Goal: Task Accomplishment & Management: Manage account settings

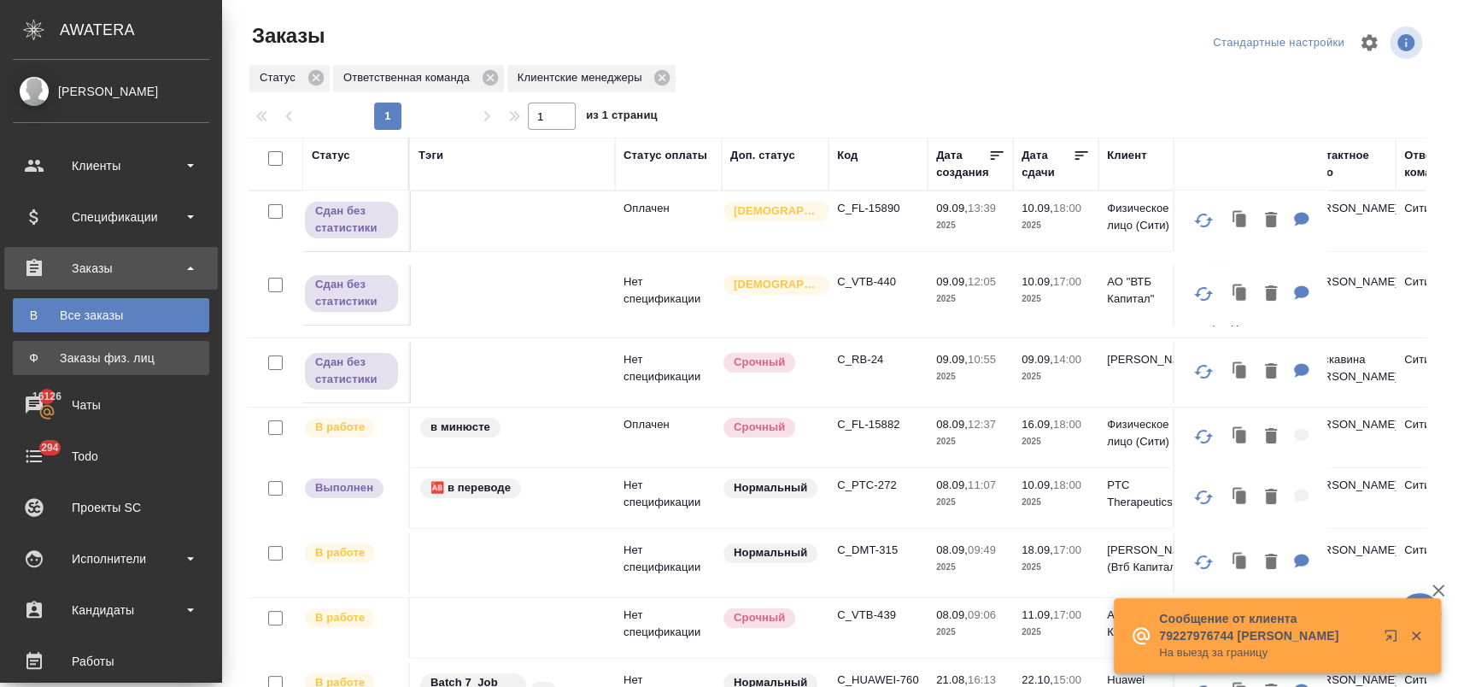
click at [109, 351] on div "Заказы физ. лиц" at bounding box center [110, 357] width 179 height 17
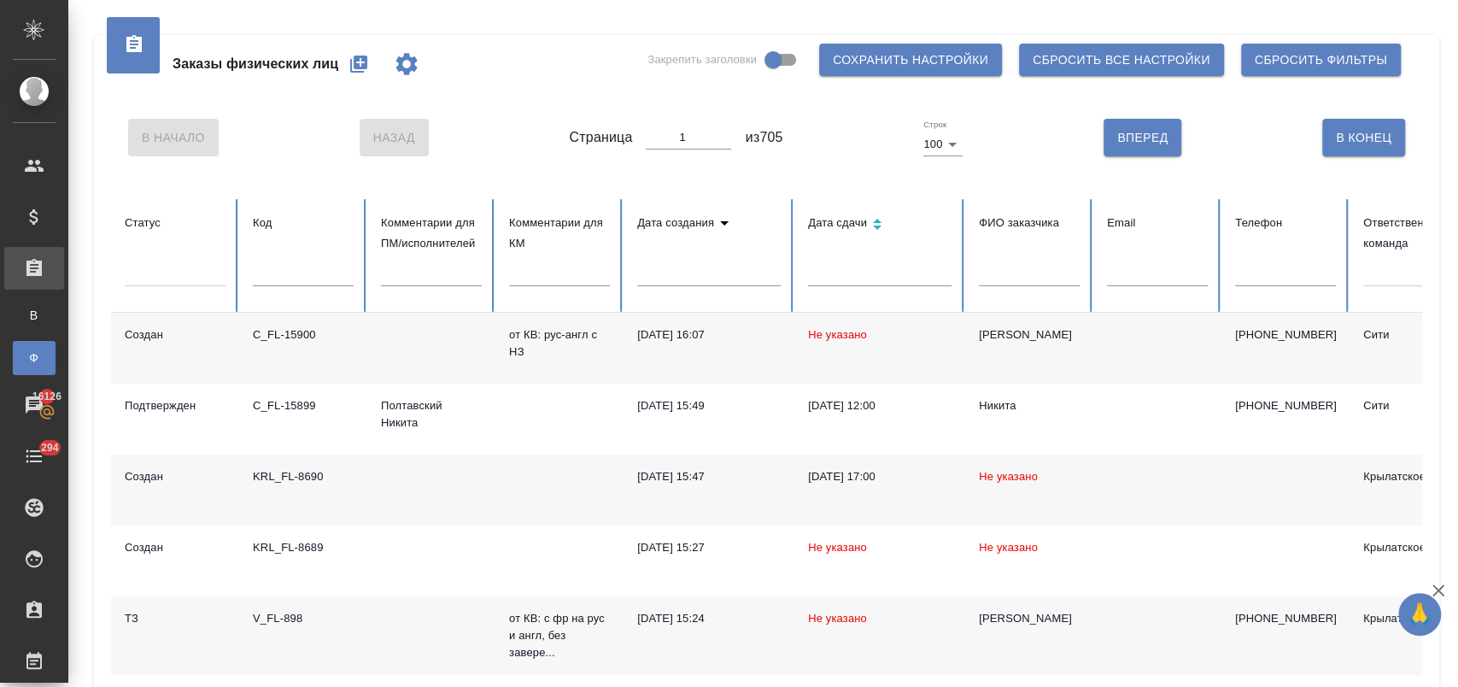
click at [294, 338] on div "C_FL-15900" at bounding box center [303, 334] width 101 height 17
click at [280, 331] on div "C_FL-15900" at bounding box center [303, 334] width 101 height 17
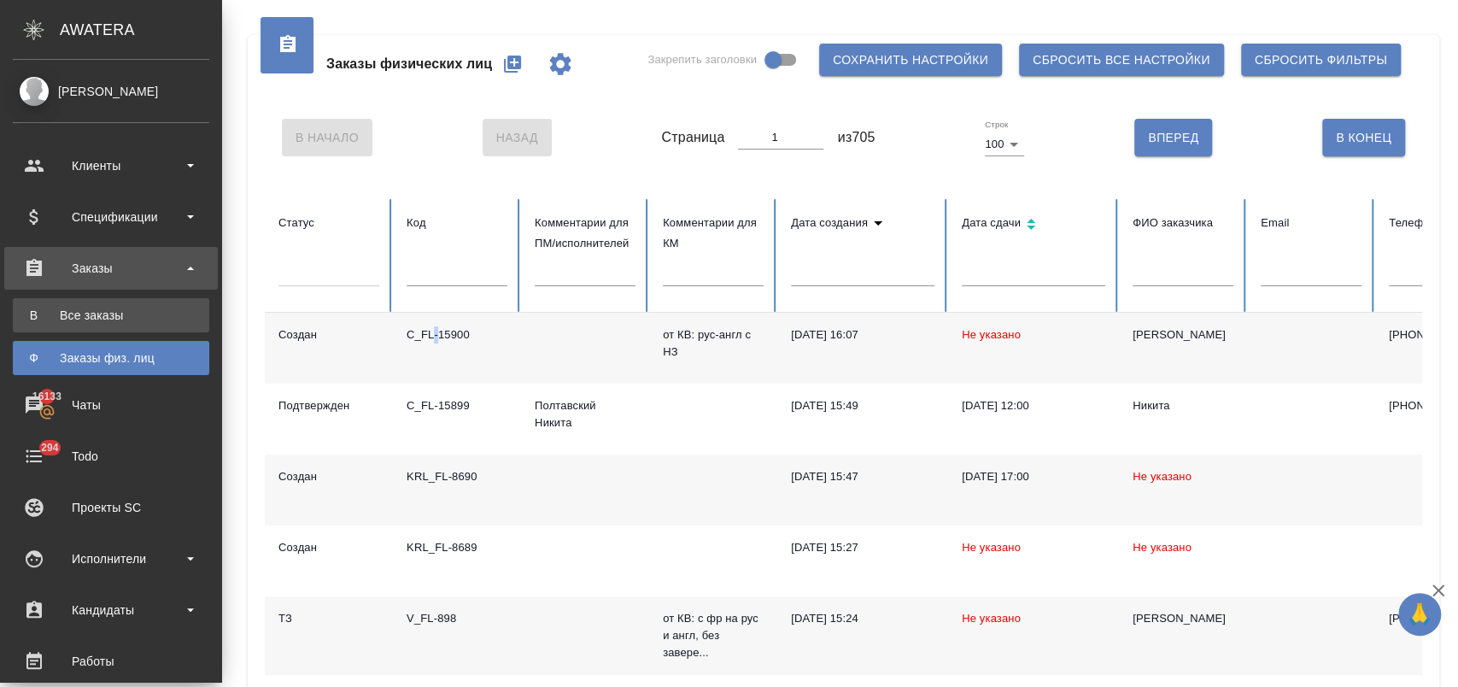
click at [117, 322] on div "Все заказы" at bounding box center [110, 315] width 179 height 17
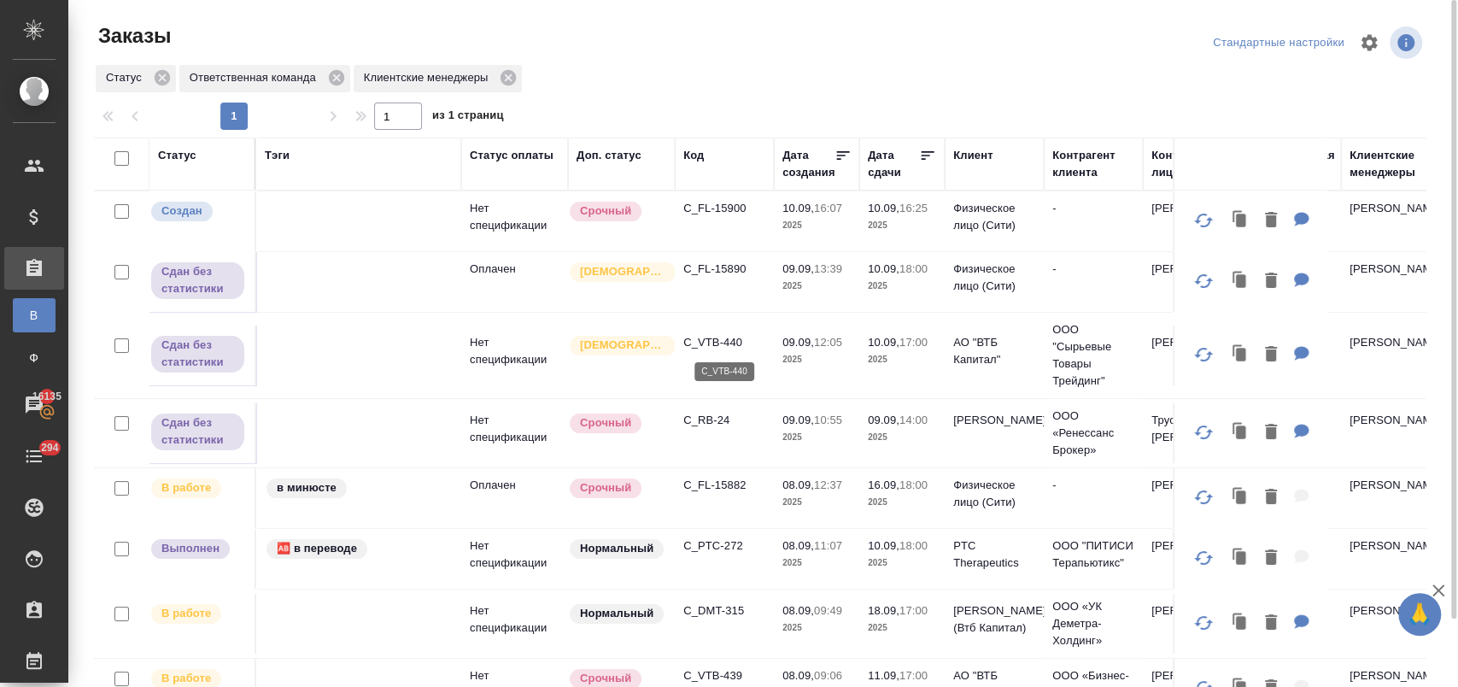
click at [723, 337] on p "C_VTB-440" at bounding box center [724, 342] width 82 height 17
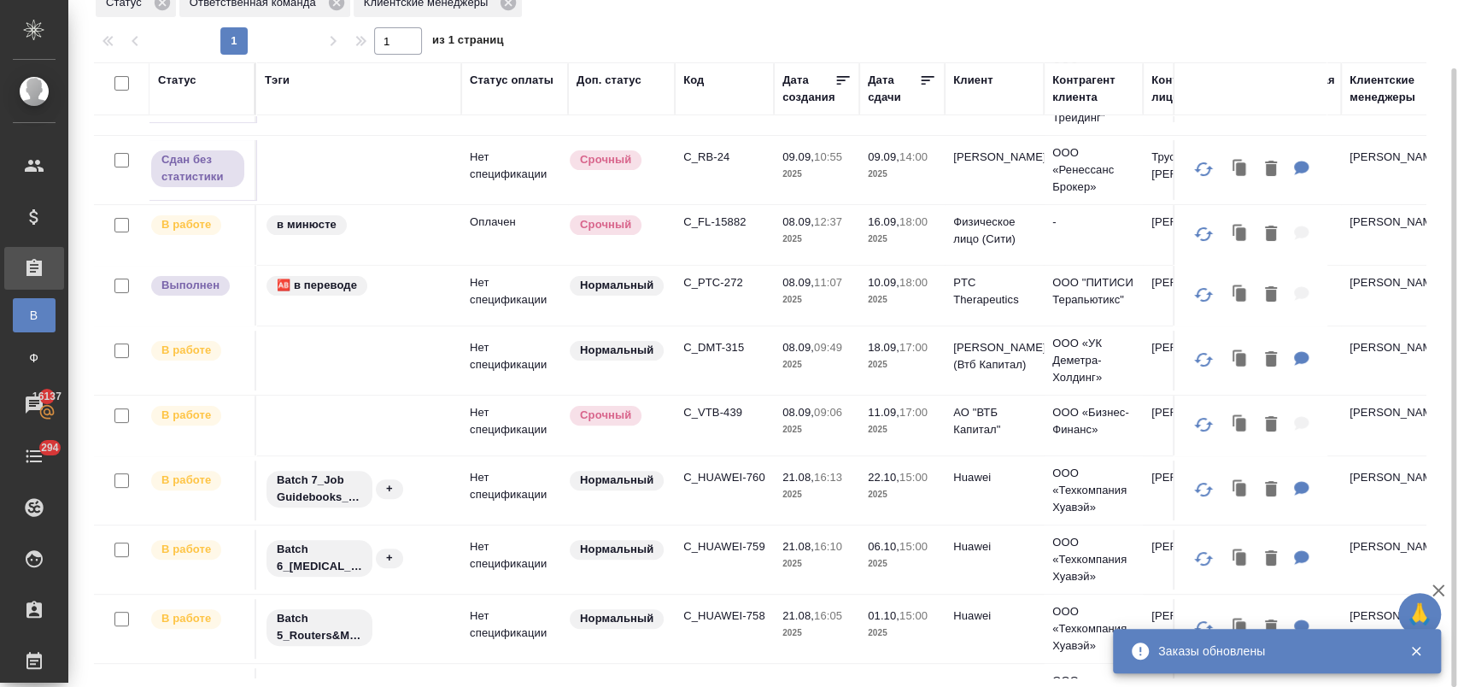
scroll to position [190, 0]
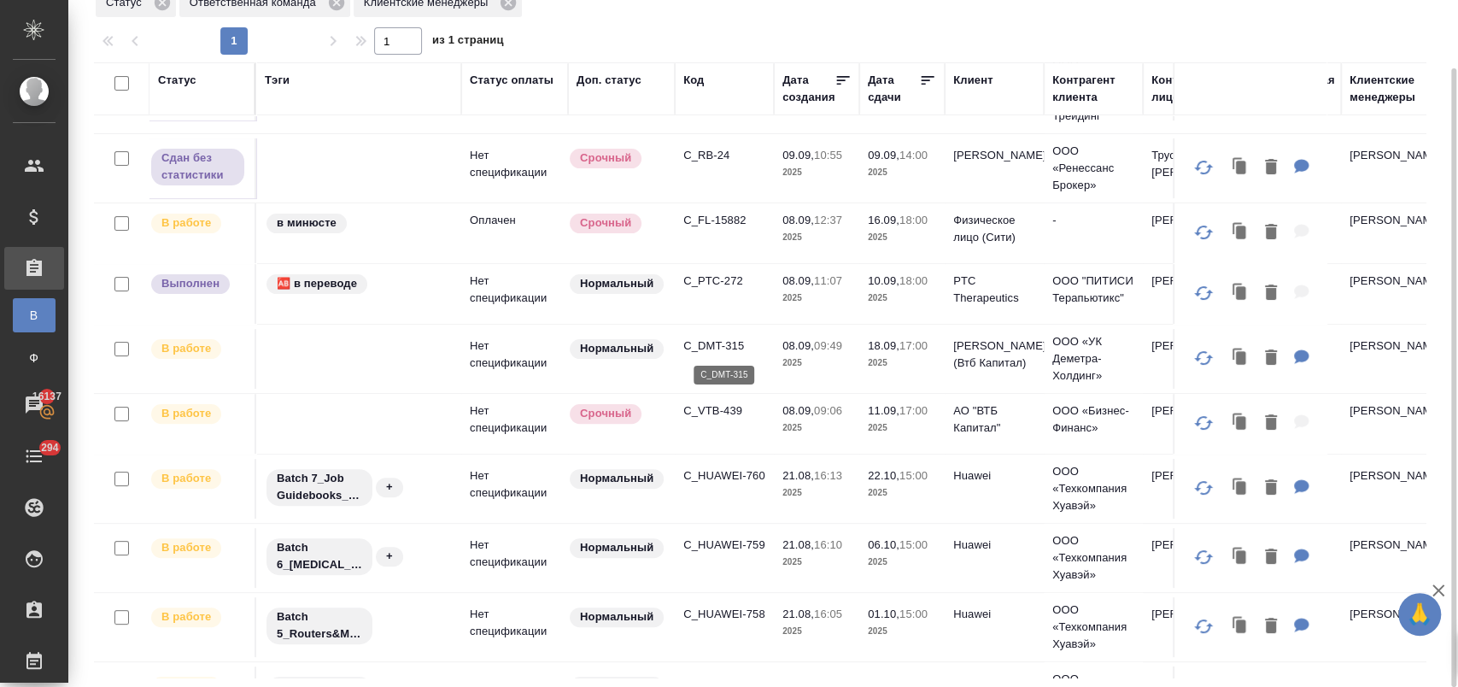
click at [717, 344] on p "C_DMT-315" at bounding box center [724, 345] width 82 height 17
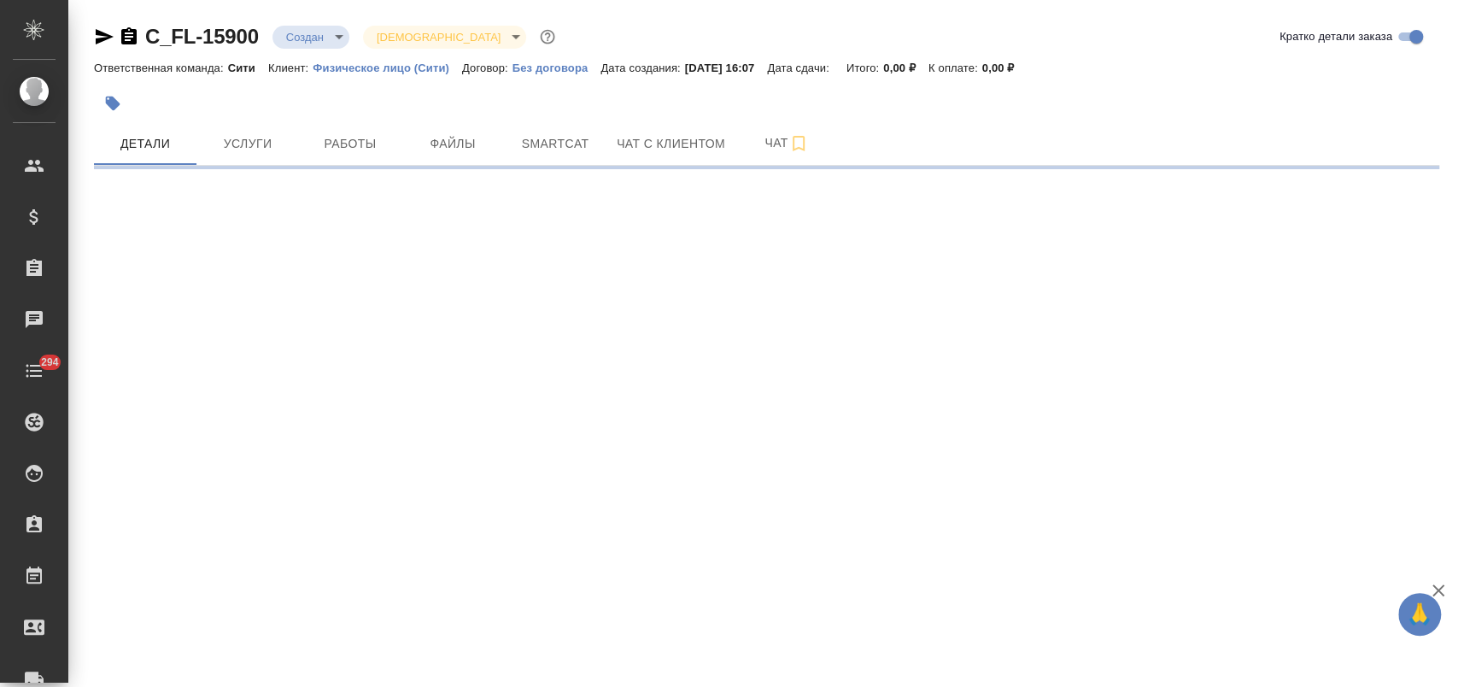
select select "RU"
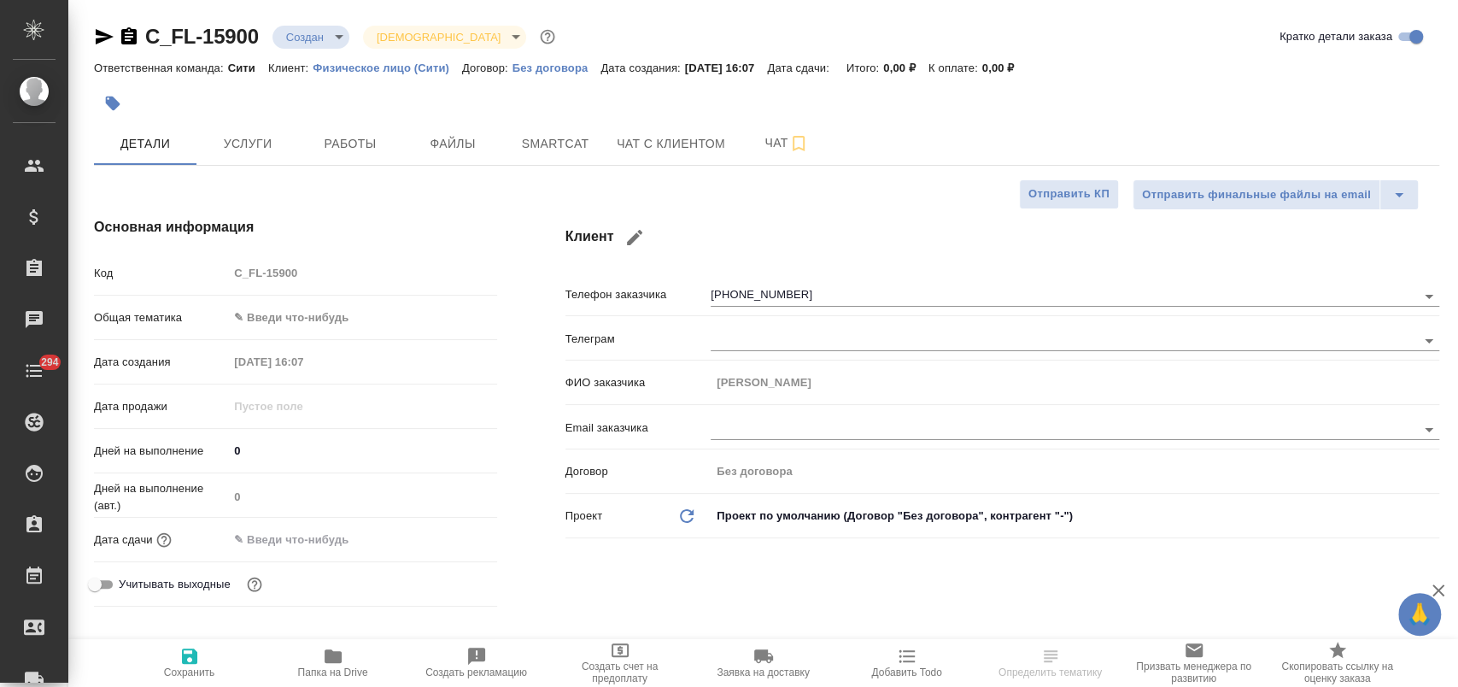
type textarea "x"
click at [423, 144] on span "Файлы" at bounding box center [453, 143] width 82 height 21
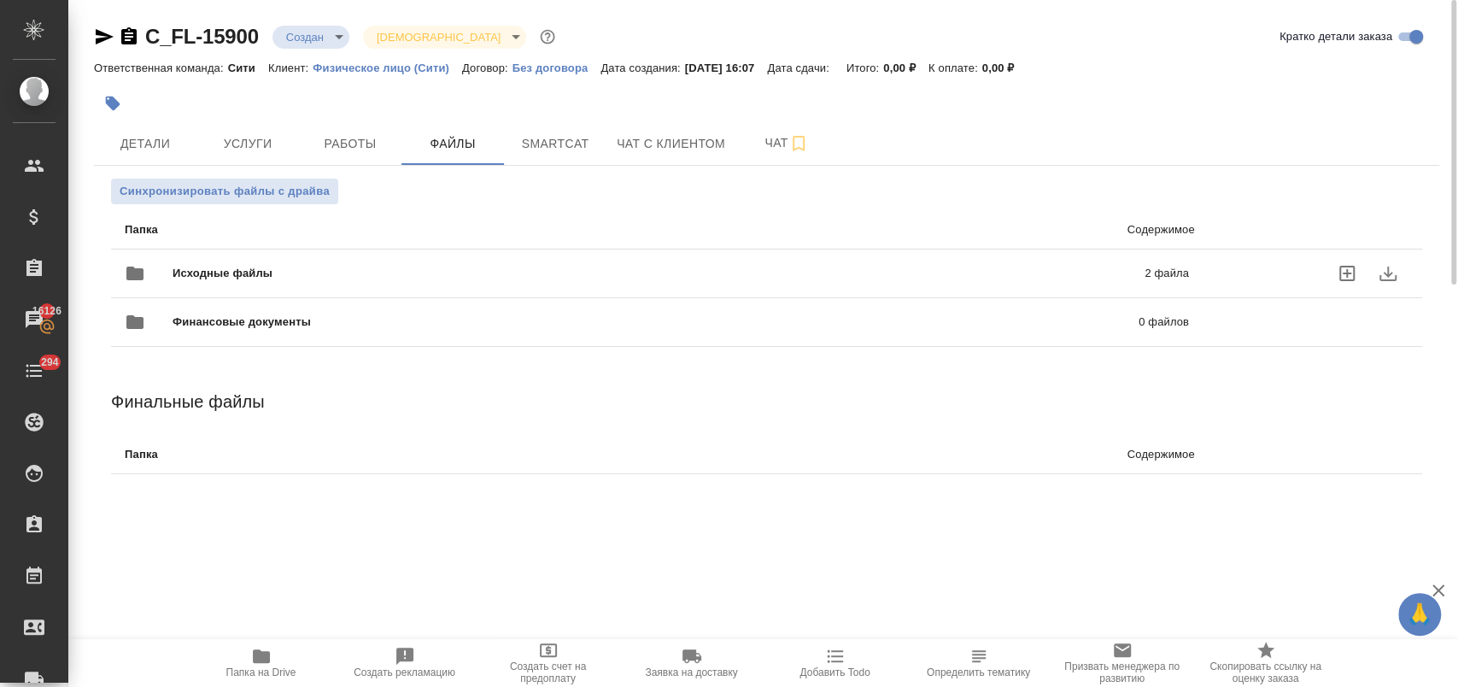
click at [278, 259] on div "Исходные файлы 2 файла" at bounding box center [657, 273] width 1064 height 41
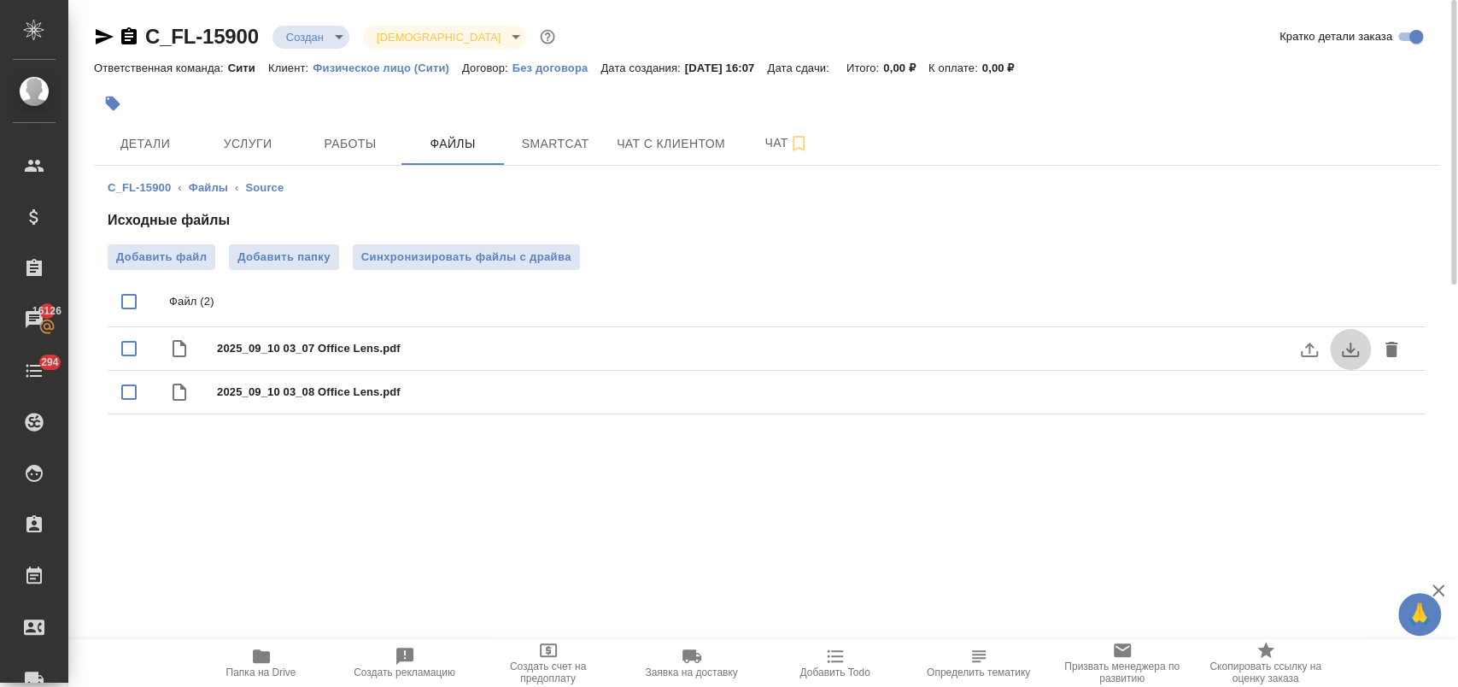
click at [1349, 348] on icon "download" at bounding box center [1350, 349] width 20 height 20
click at [1360, 395] on icon "download" at bounding box center [1350, 393] width 20 height 20
click at [162, 143] on span "Детали" at bounding box center [145, 143] width 82 height 21
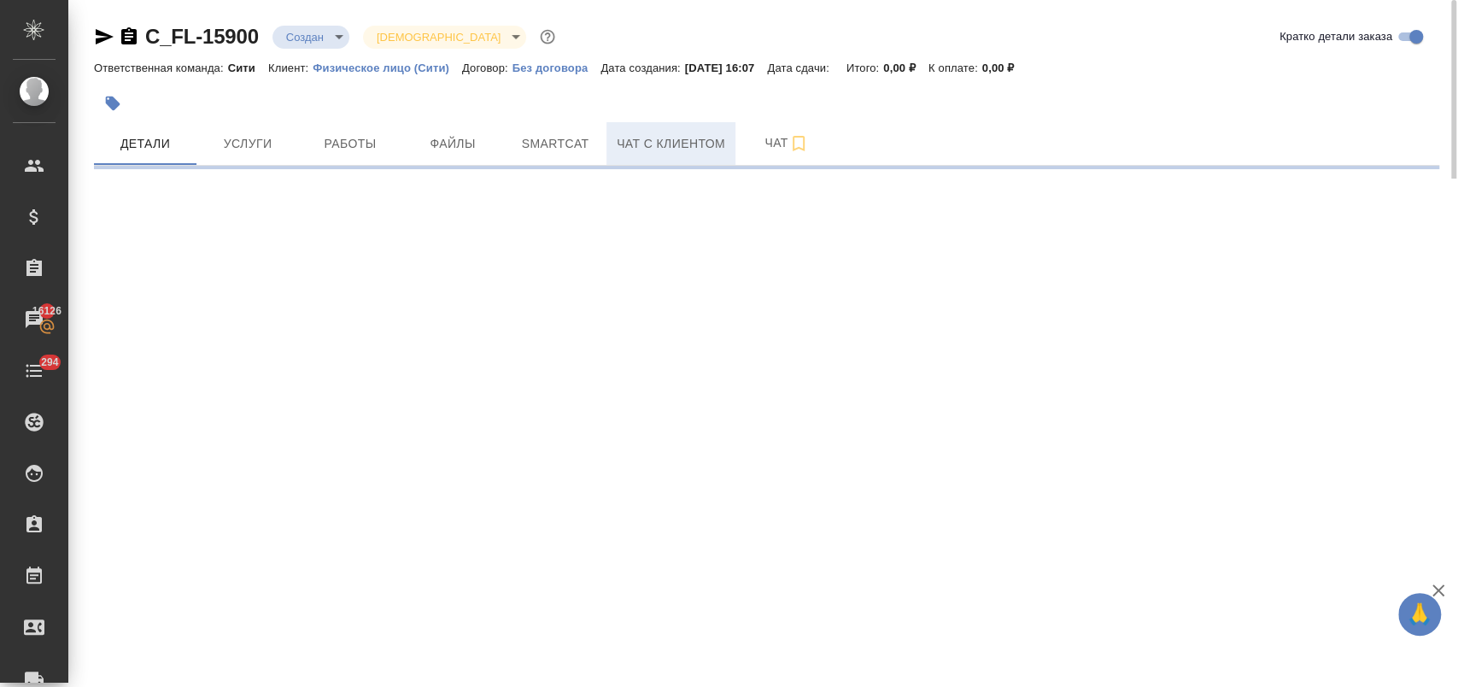
click at [674, 152] on span "Чат с клиентом" at bounding box center [671, 143] width 108 height 21
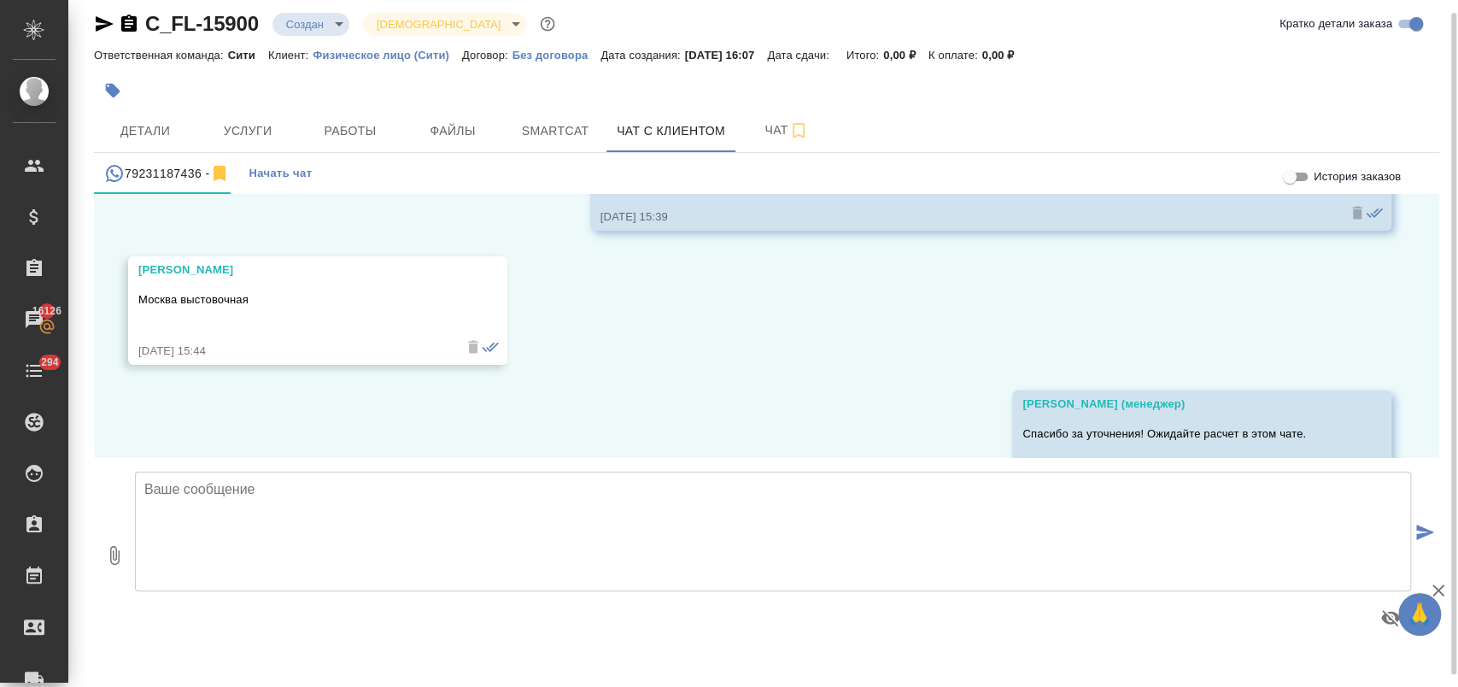
scroll to position [654, 0]
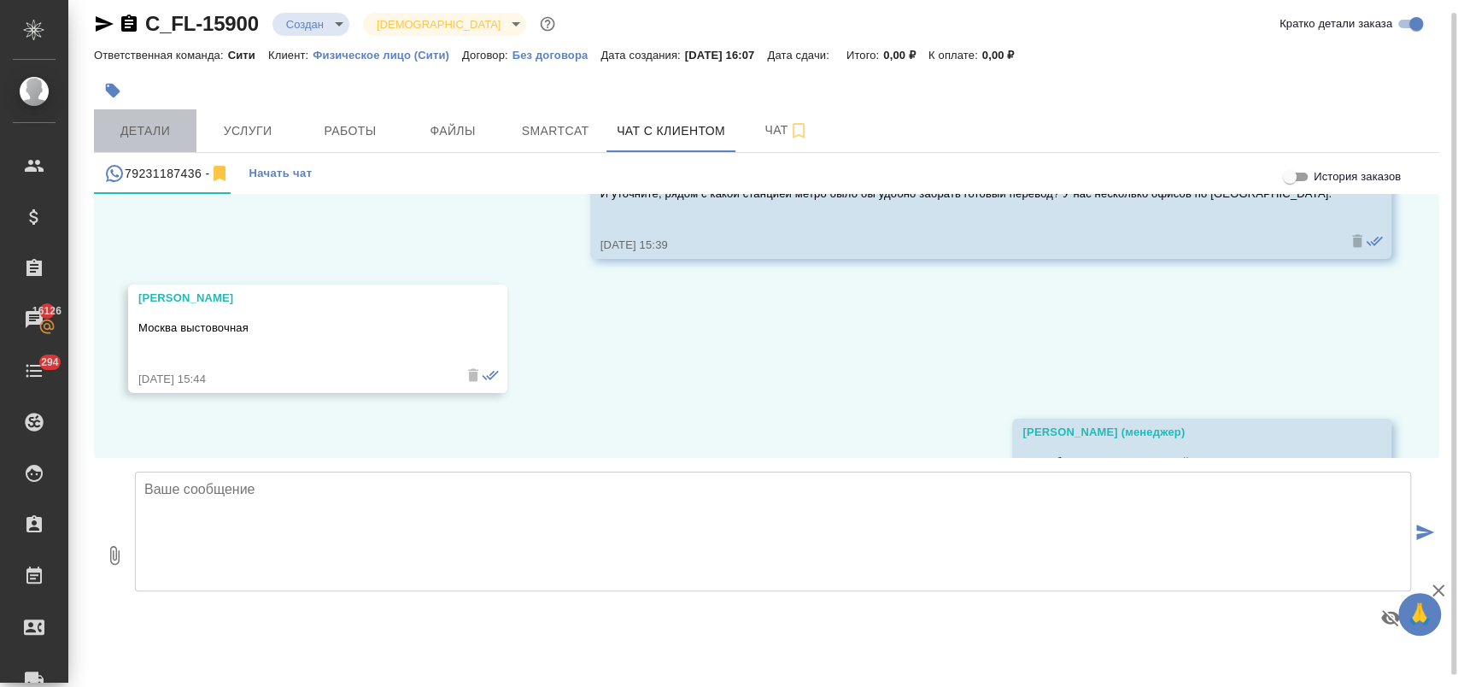
click at [153, 116] on button "Детали" at bounding box center [145, 130] width 102 height 43
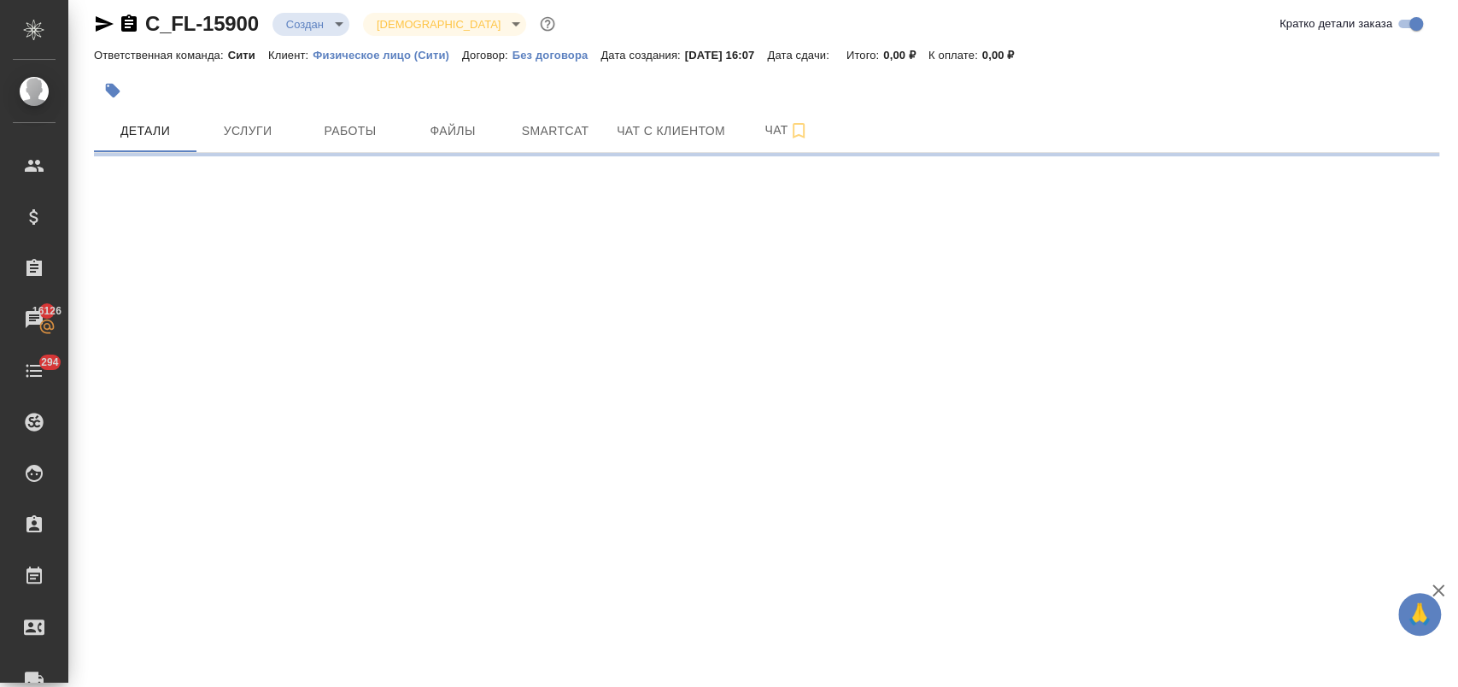
select select "RU"
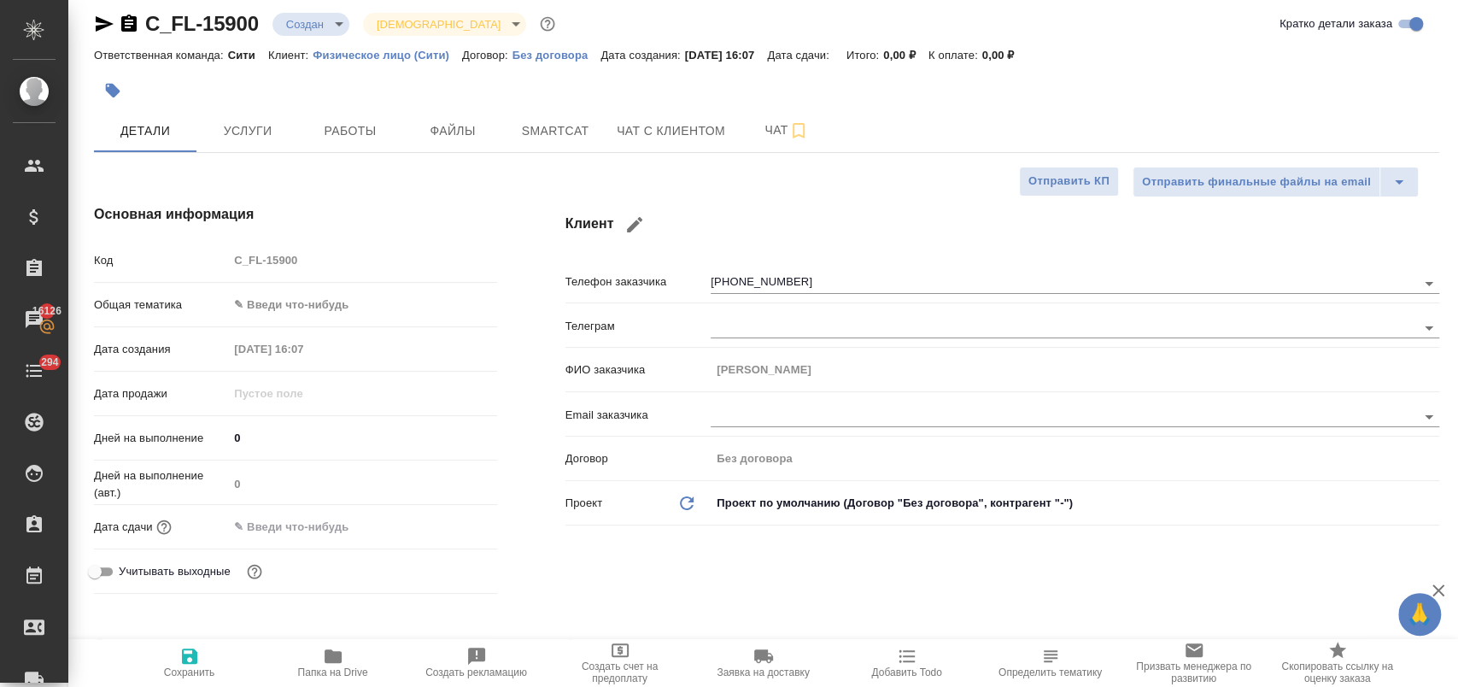
type textarea "x"
click at [347, 525] on input "text" at bounding box center [302, 526] width 149 height 25
click at [451, 530] on icon "button" at bounding box center [447, 526] width 20 height 20
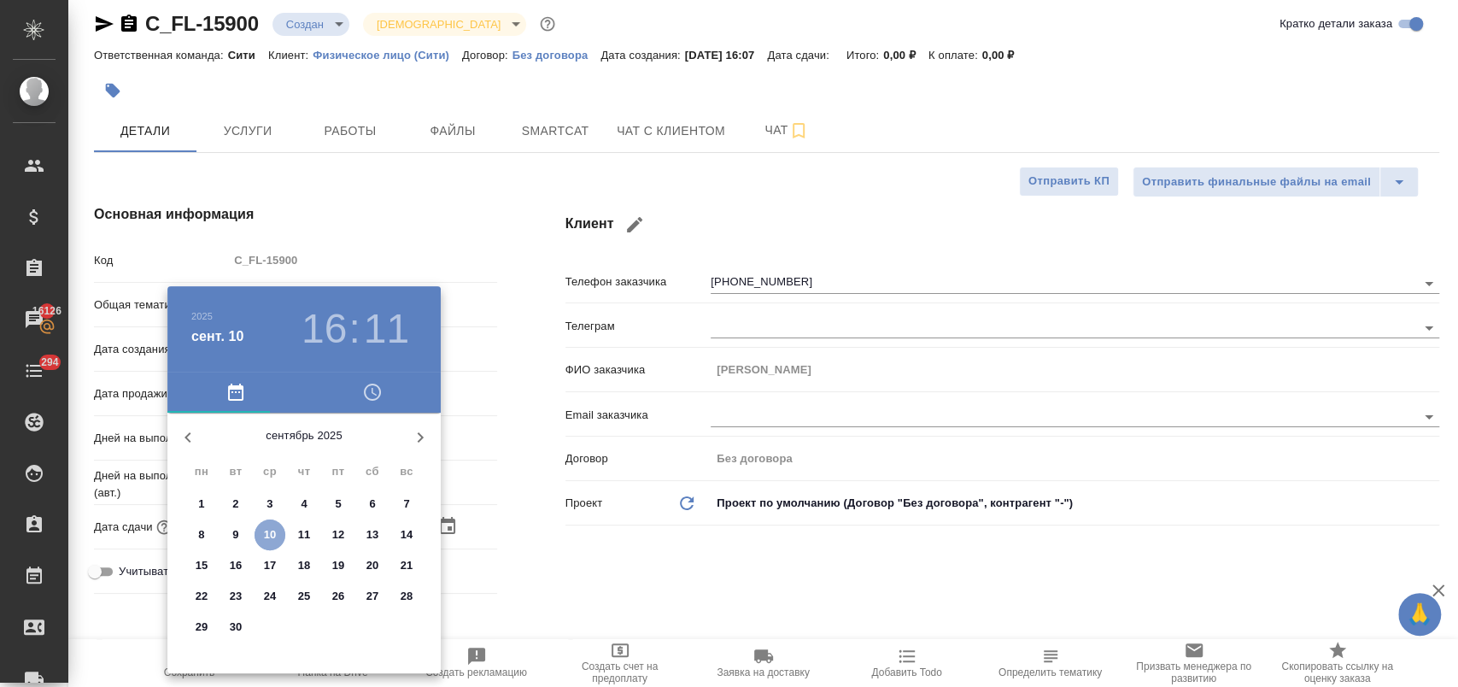
click at [269, 530] on p "10" at bounding box center [270, 534] width 13 height 17
type input "10.09.2025 16:11"
type textarea "x"
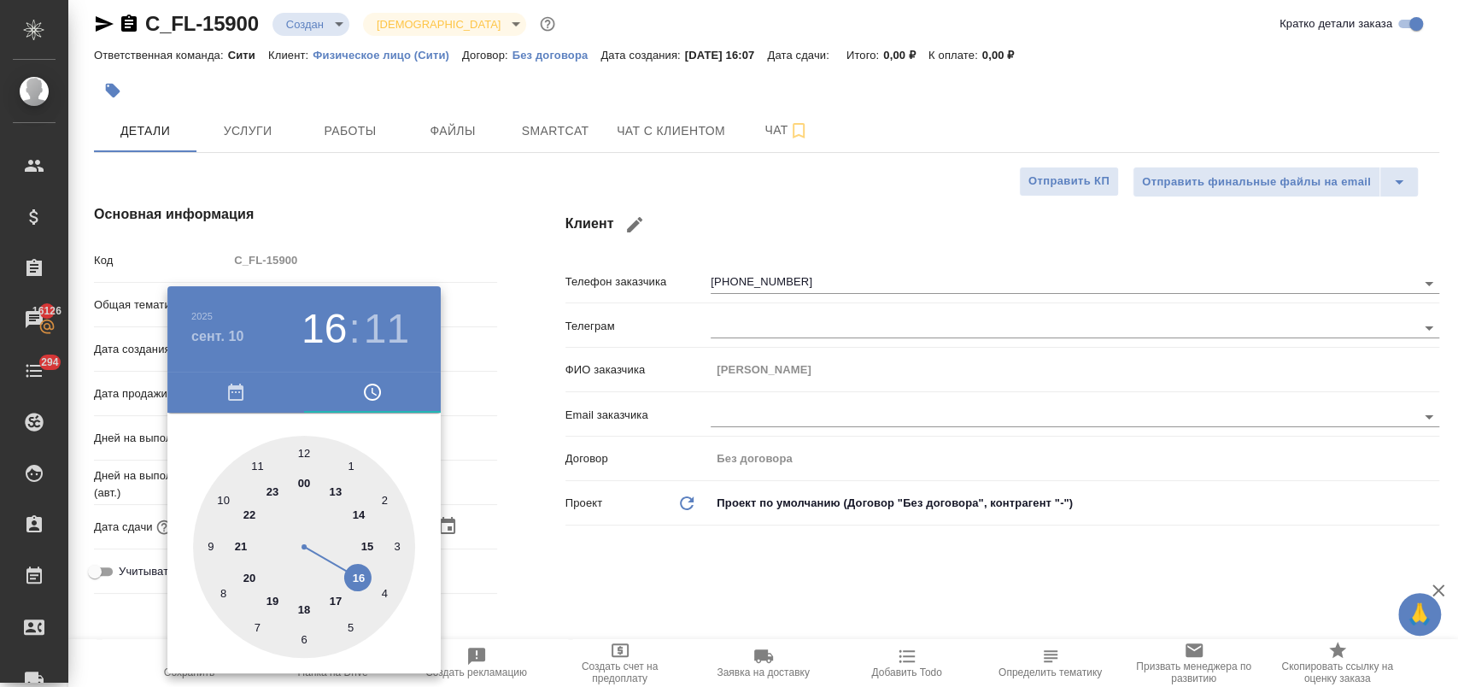
click at [359, 580] on div at bounding box center [304, 547] width 222 height 222
type textarea "x"
click at [353, 622] on div at bounding box center [304, 547] width 222 height 222
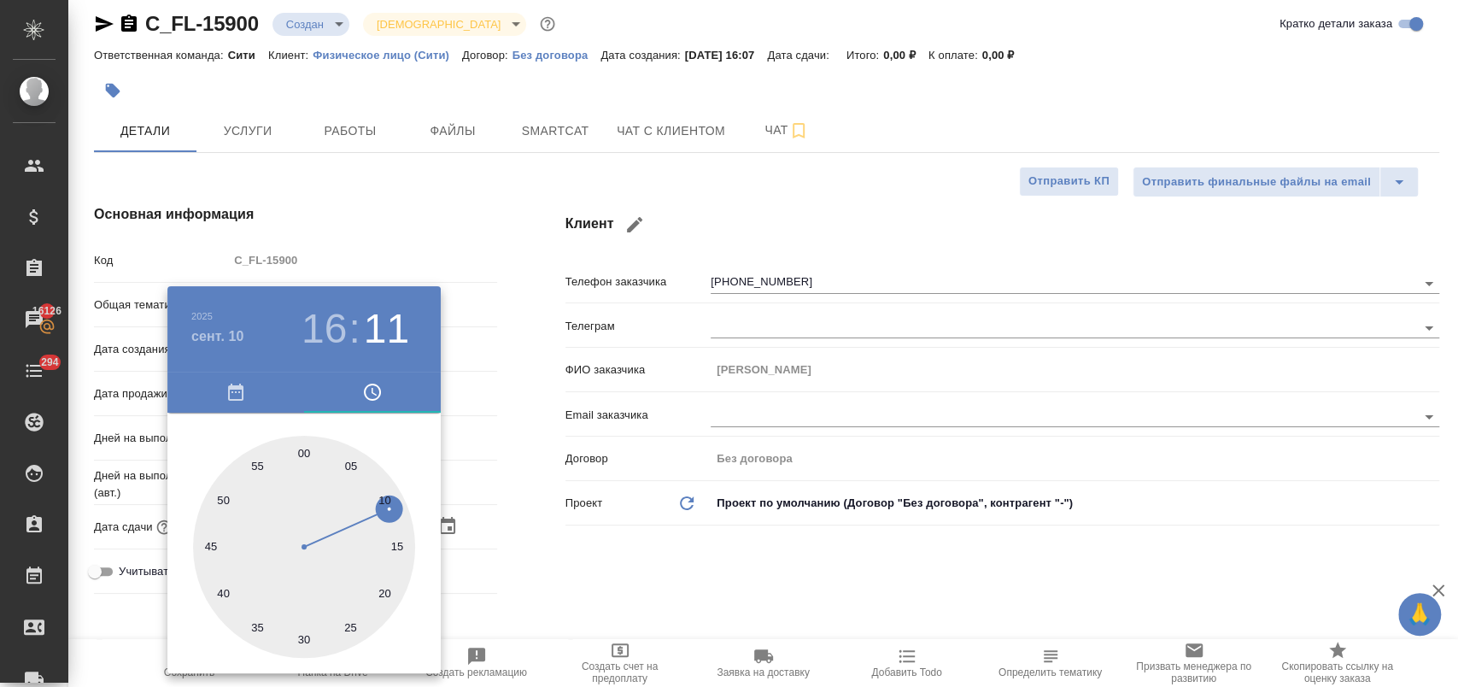
type input "[DATE] 16:25"
type textarea "x"
click at [492, 563] on div at bounding box center [729, 343] width 1458 height 687
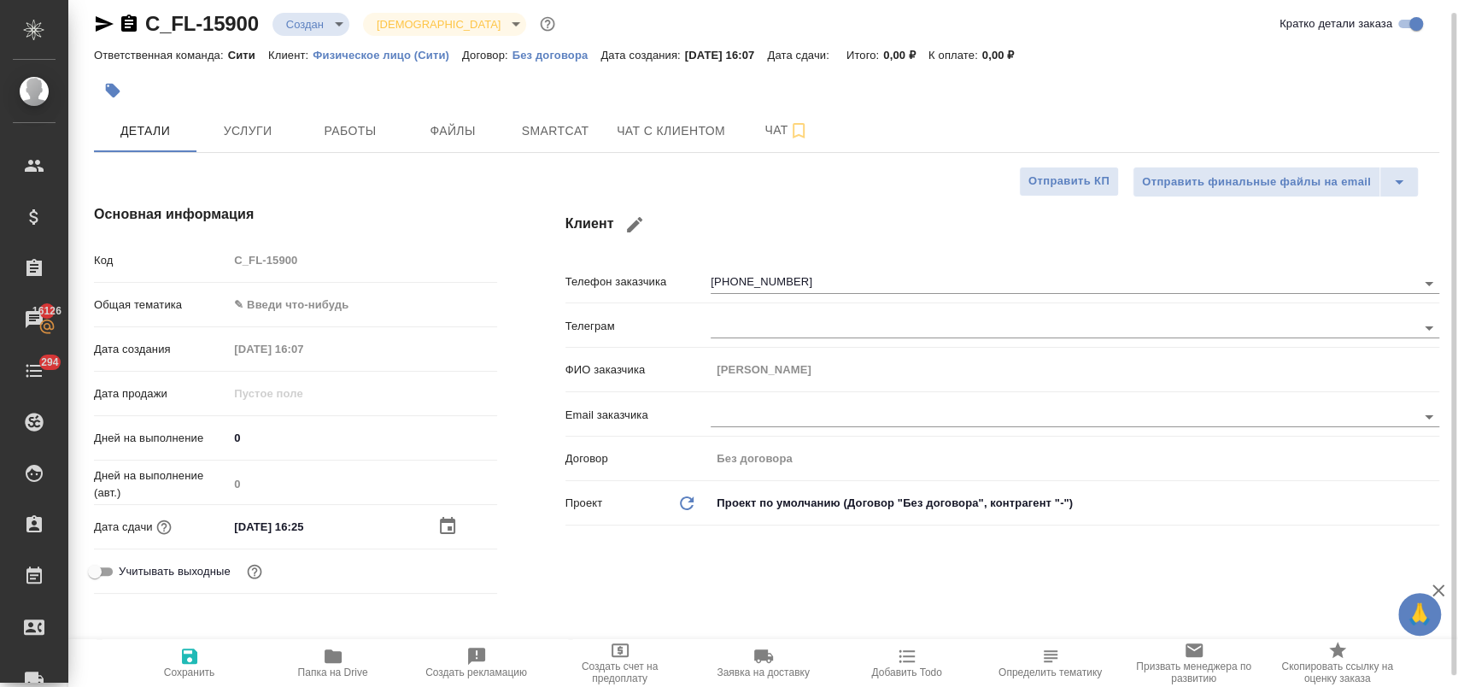
click at [201, 666] on span "Сохранить" at bounding box center [189, 672] width 51 height 12
type textarea "x"
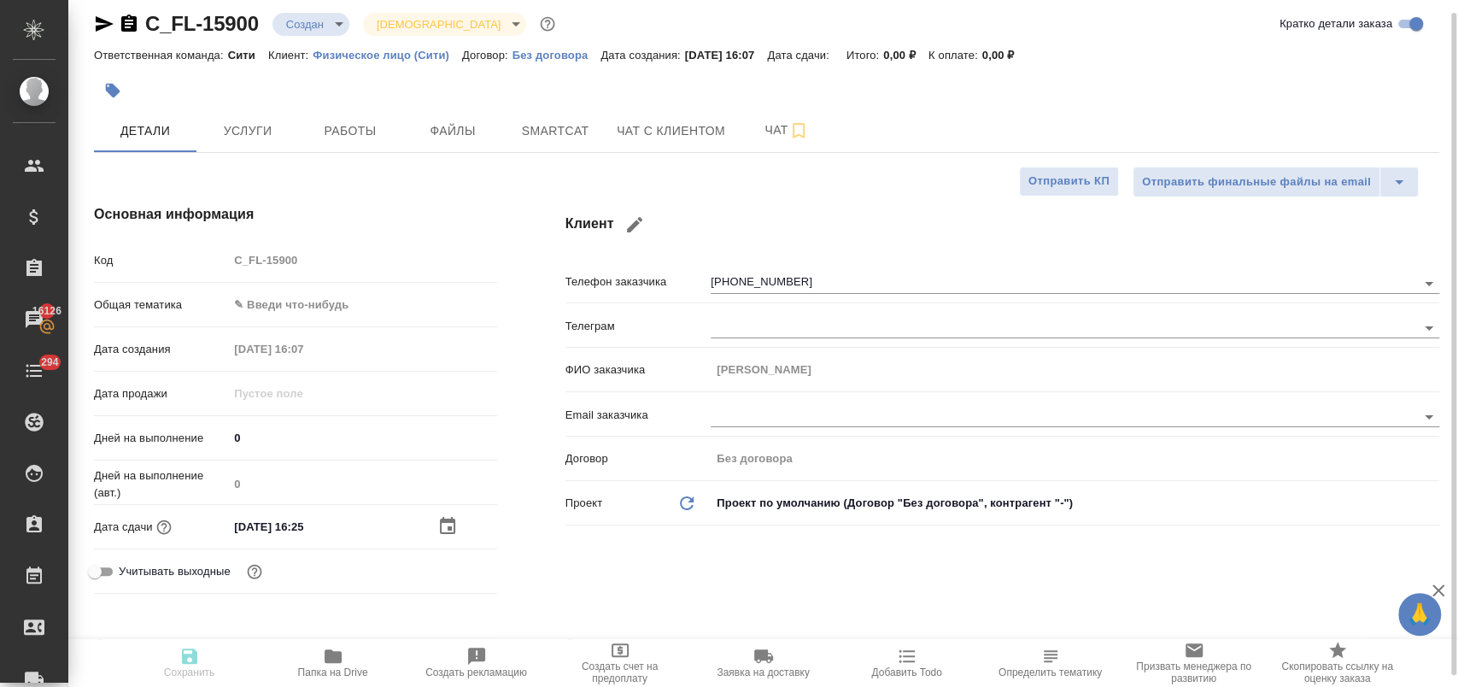
type textarea "x"
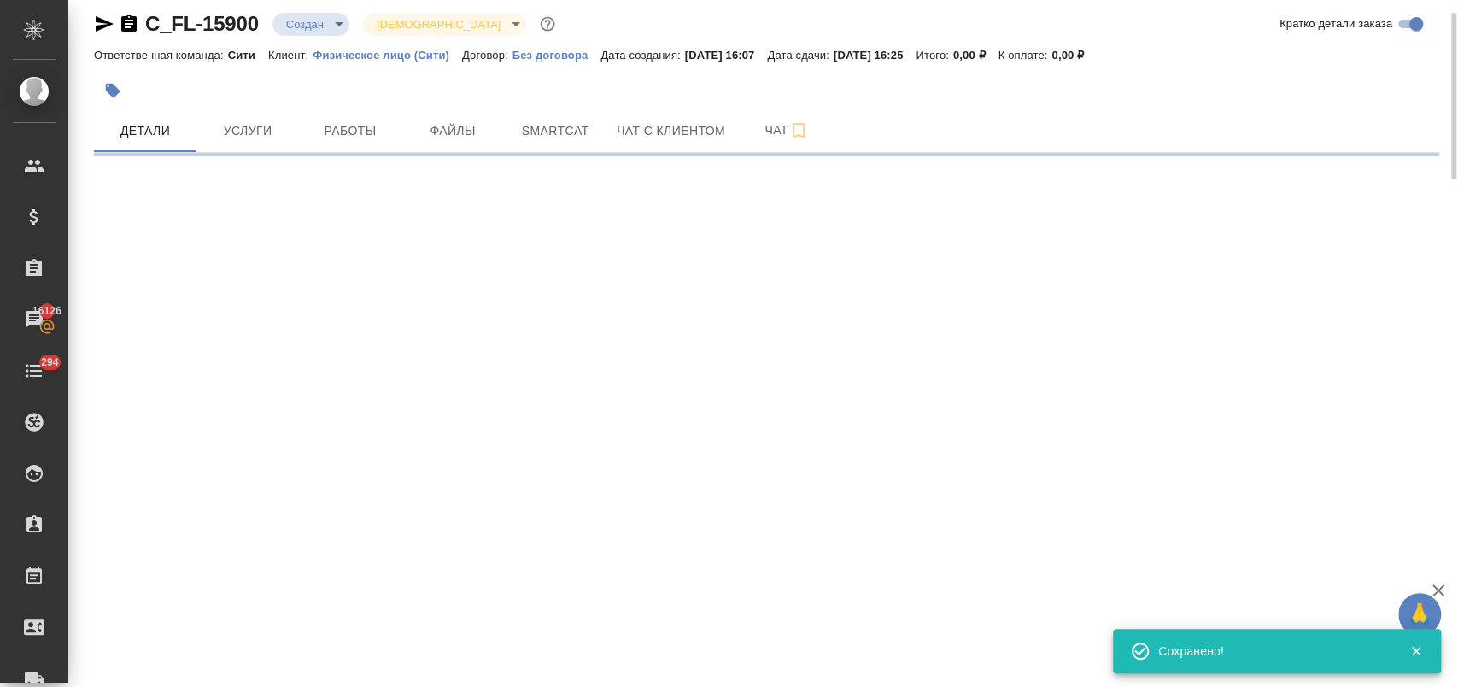
select select "RU"
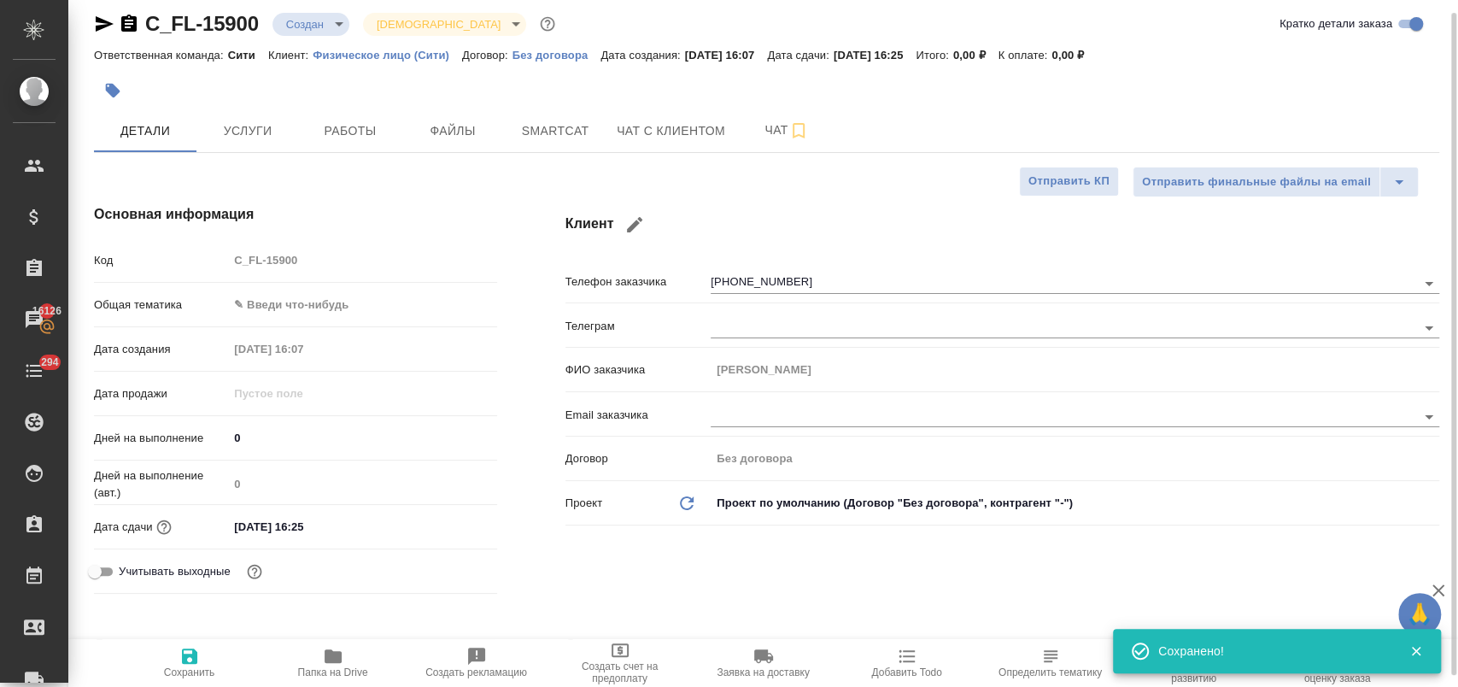
type textarea "x"
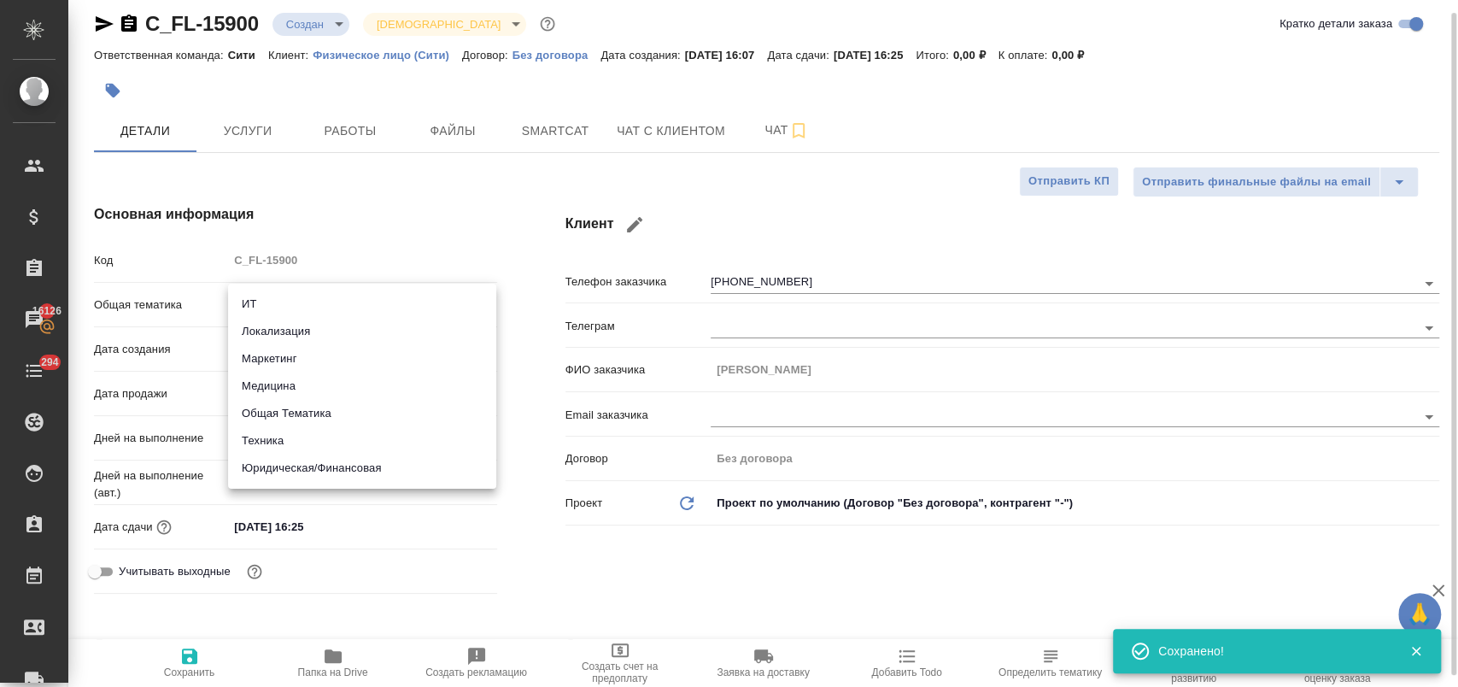
click at [307, 304] on body "🙏 .cls-1 fill:#fff; AWATERA Лофицкая Юлия Владимировна Клиенты Спецификации Зак…" at bounding box center [729, 412] width 1458 height 824
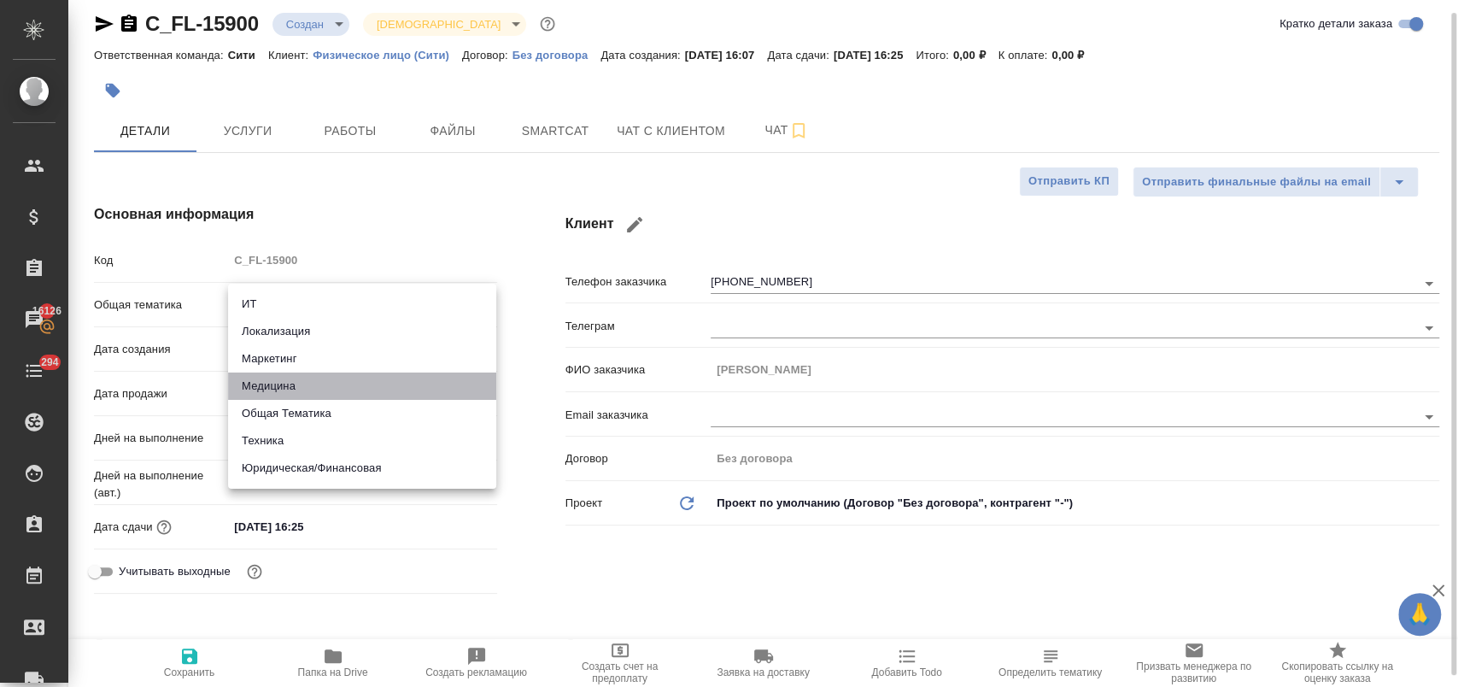
click at [329, 389] on li "Медицина" at bounding box center [362, 385] width 268 height 27
type input "med"
type textarea "x"
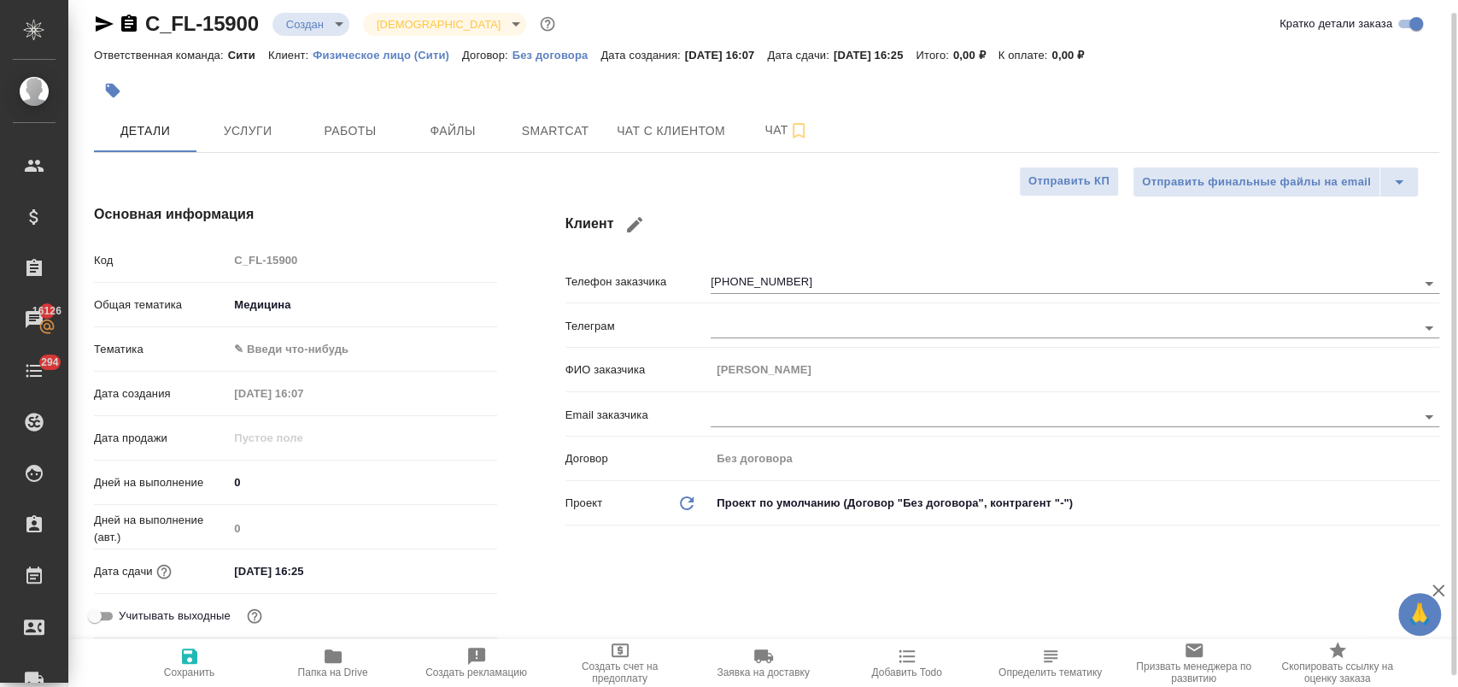
click at [330, 345] on body "🙏 .cls-1 fill:#fff; AWATERA Лофицкая Юлия Владимировна Клиенты Спецификации Зак…" at bounding box center [729, 412] width 1458 height 824
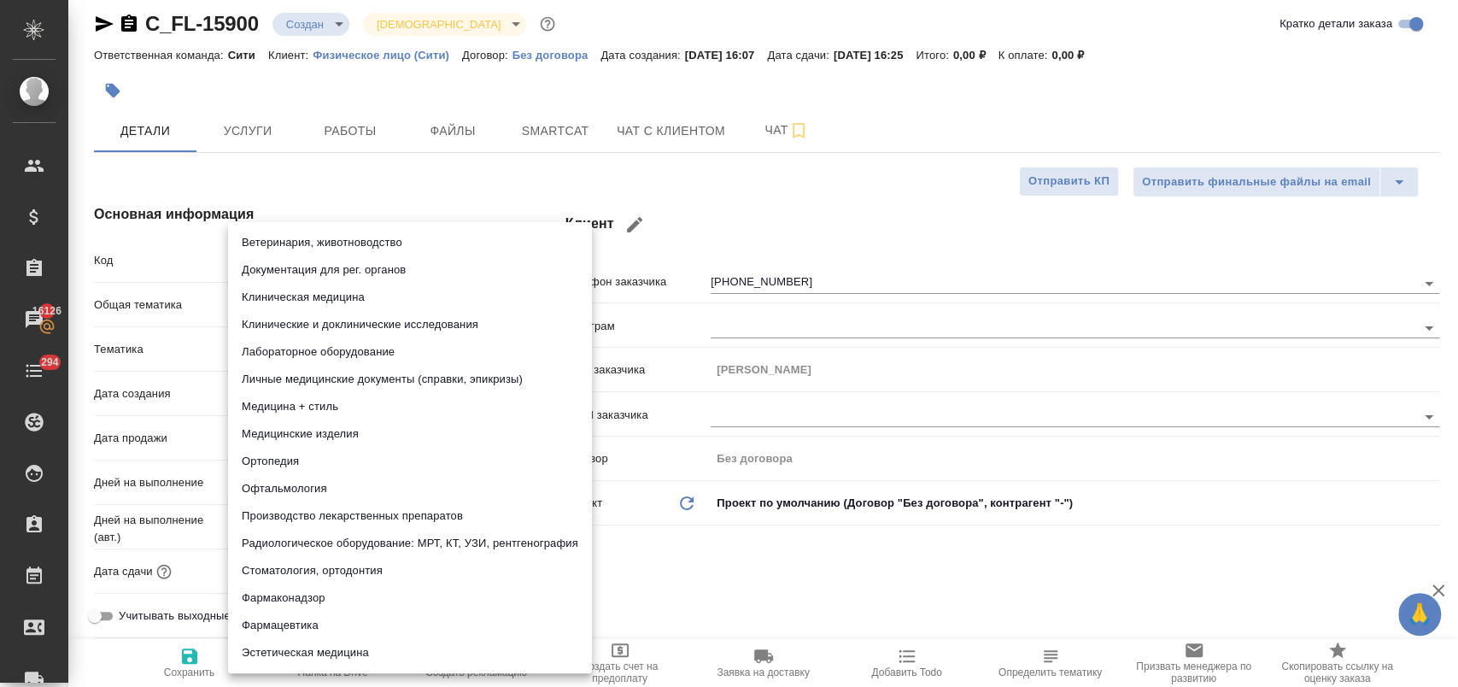
click at [411, 373] on li "Личные медицинские документы (справки, эпикризы)" at bounding box center [410, 379] width 364 height 27
type textarea "x"
type input "5a8b8b956a9677013d343e74"
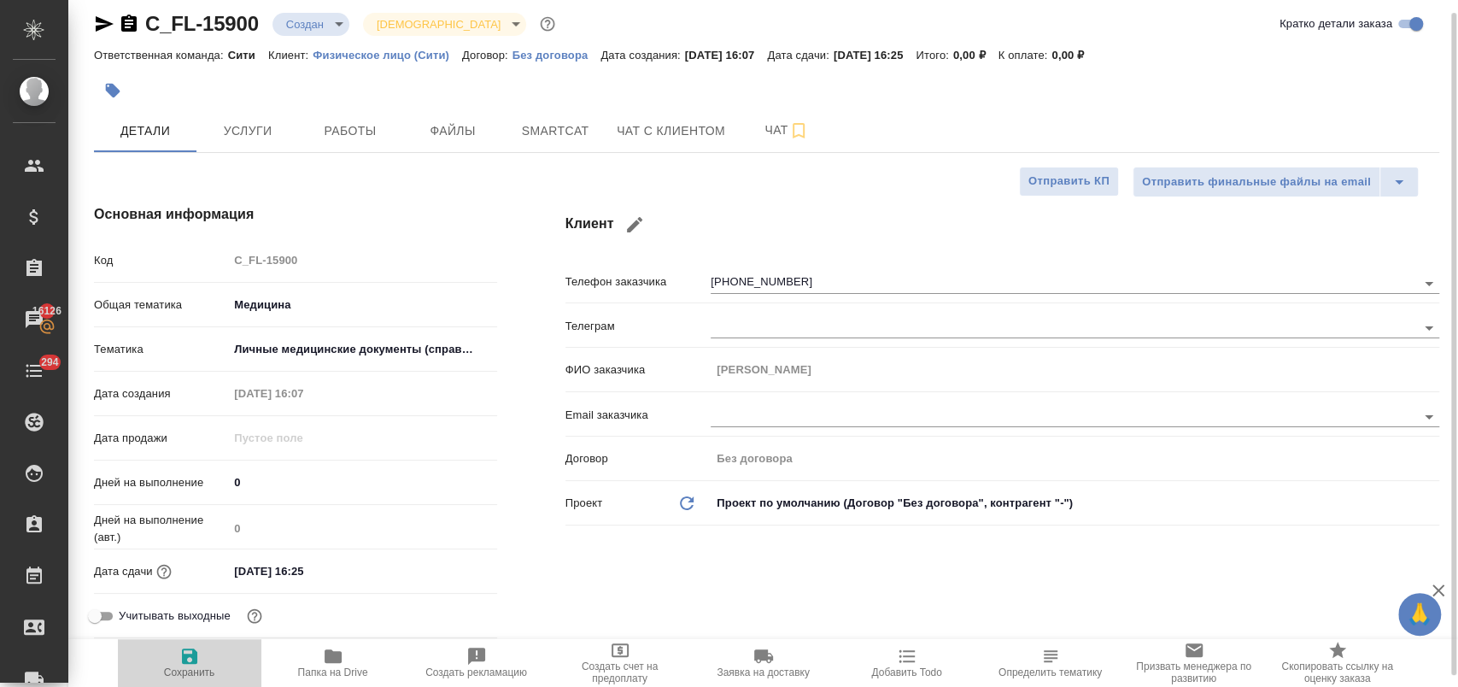
click at [190, 676] on span "Сохранить" at bounding box center [189, 672] width 51 height 12
type textarea "x"
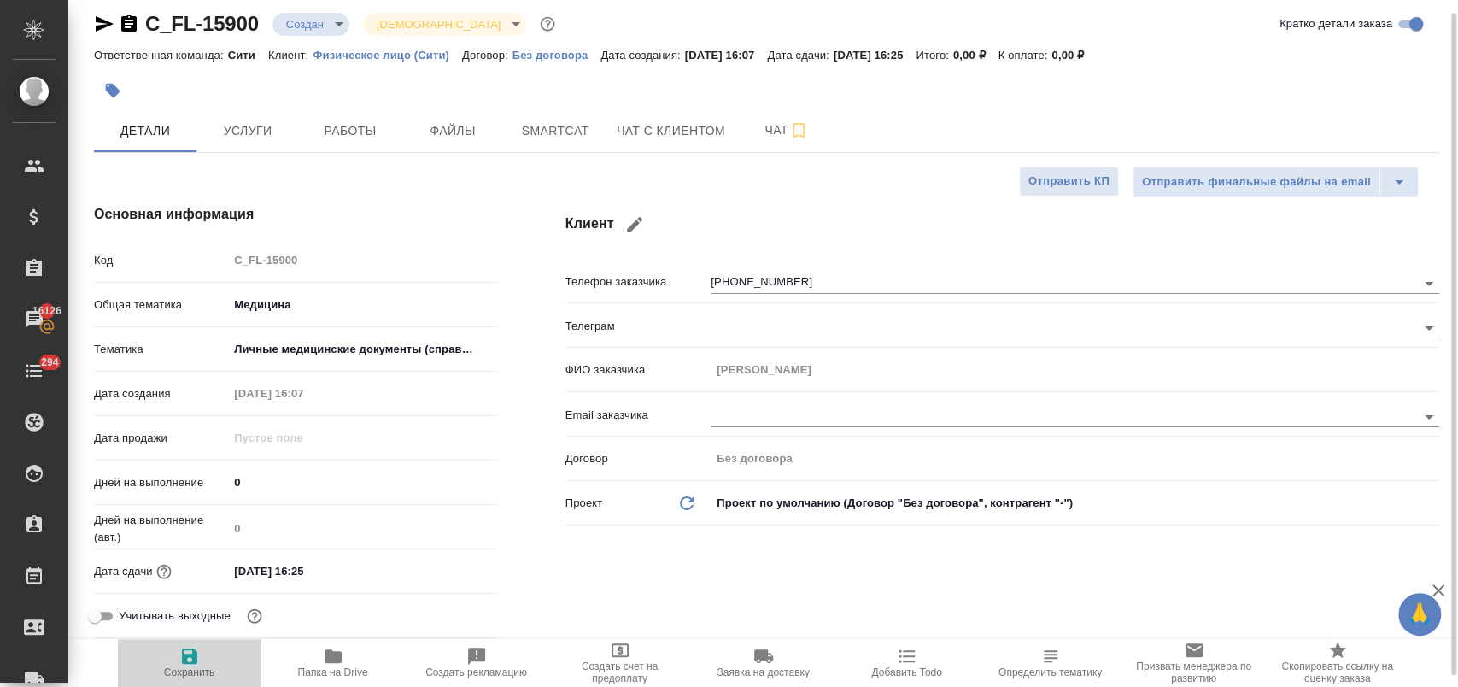
type textarea "x"
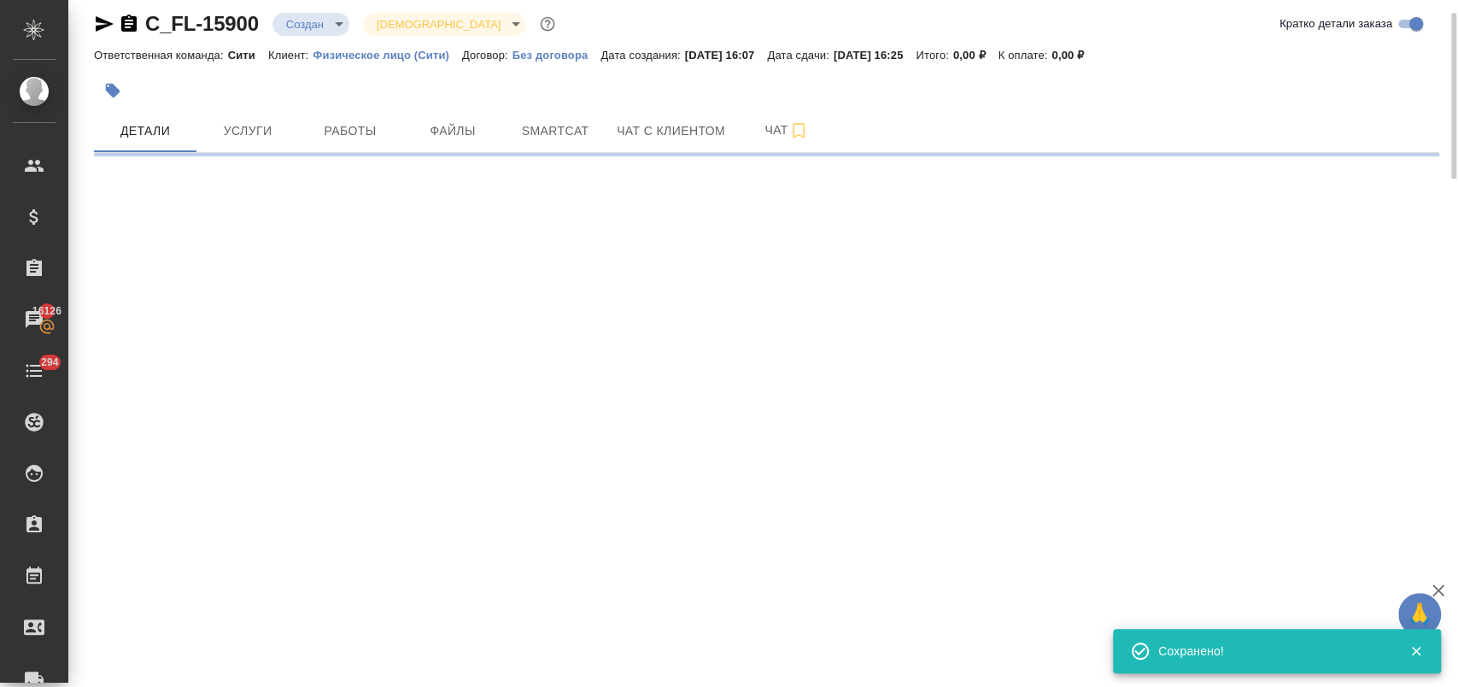
click at [331, 29] on body "🙏 .cls-1 fill:#fff; AWATERA Лофицкая Юлия Владимировна Клиенты Спецификации Зак…" at bounding box center [729, 412] width 1458 height 824
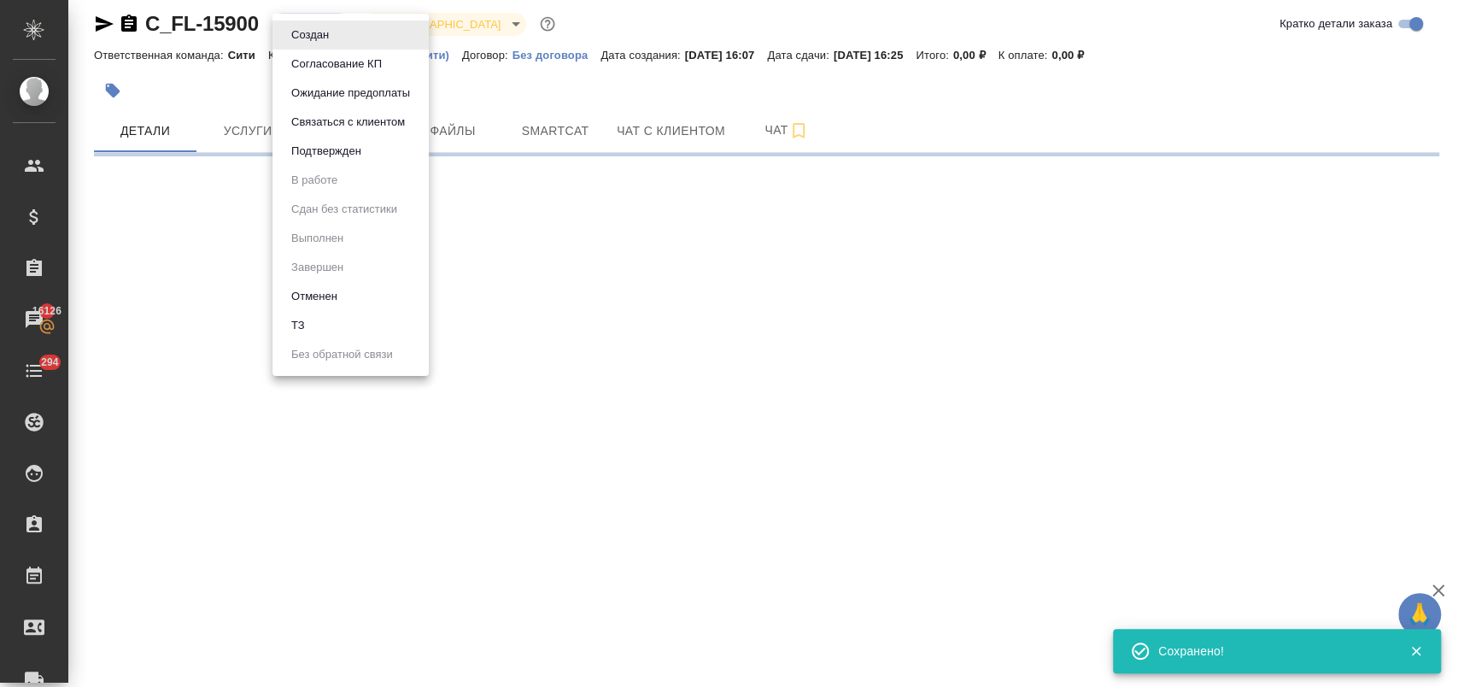
select select "RU"
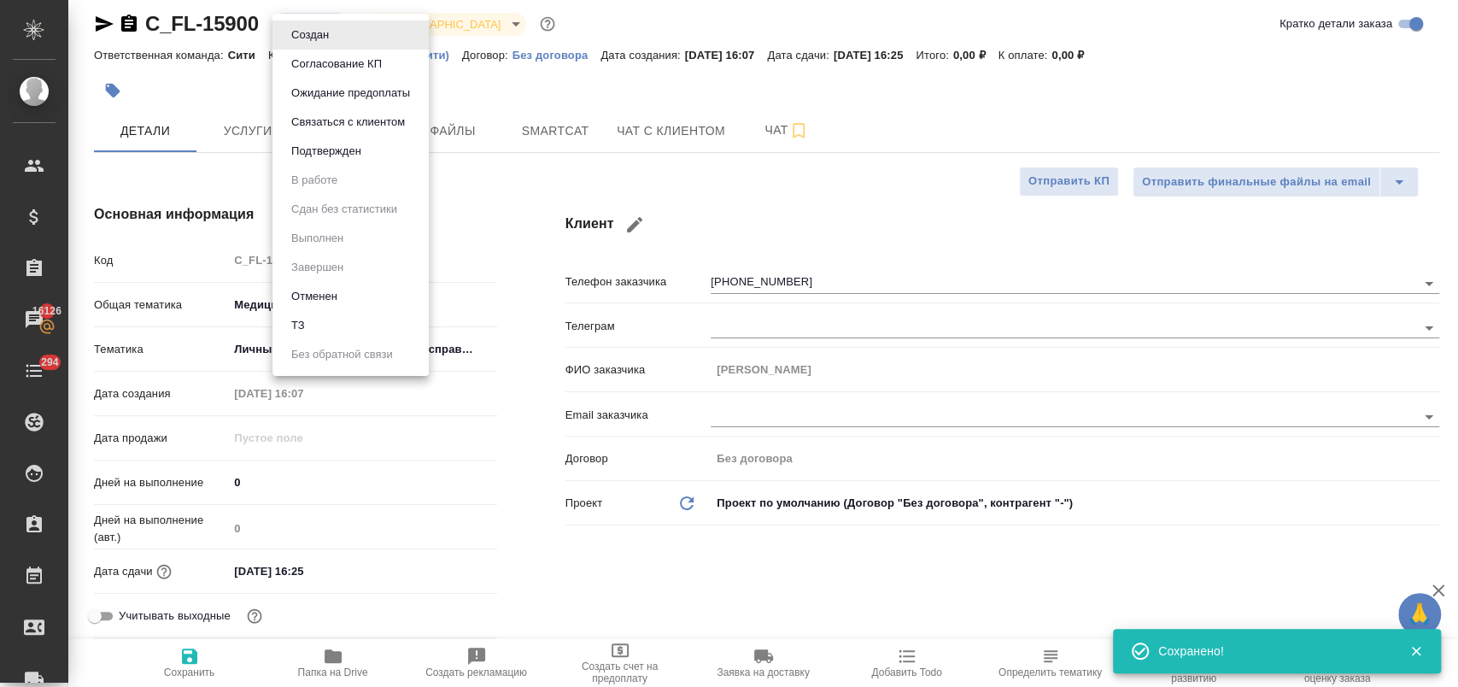
type textarea "x"
click at [346, 325] on li "ТЗ" at bounding box center [350, 325] width 156 height 29
type textarea "x"
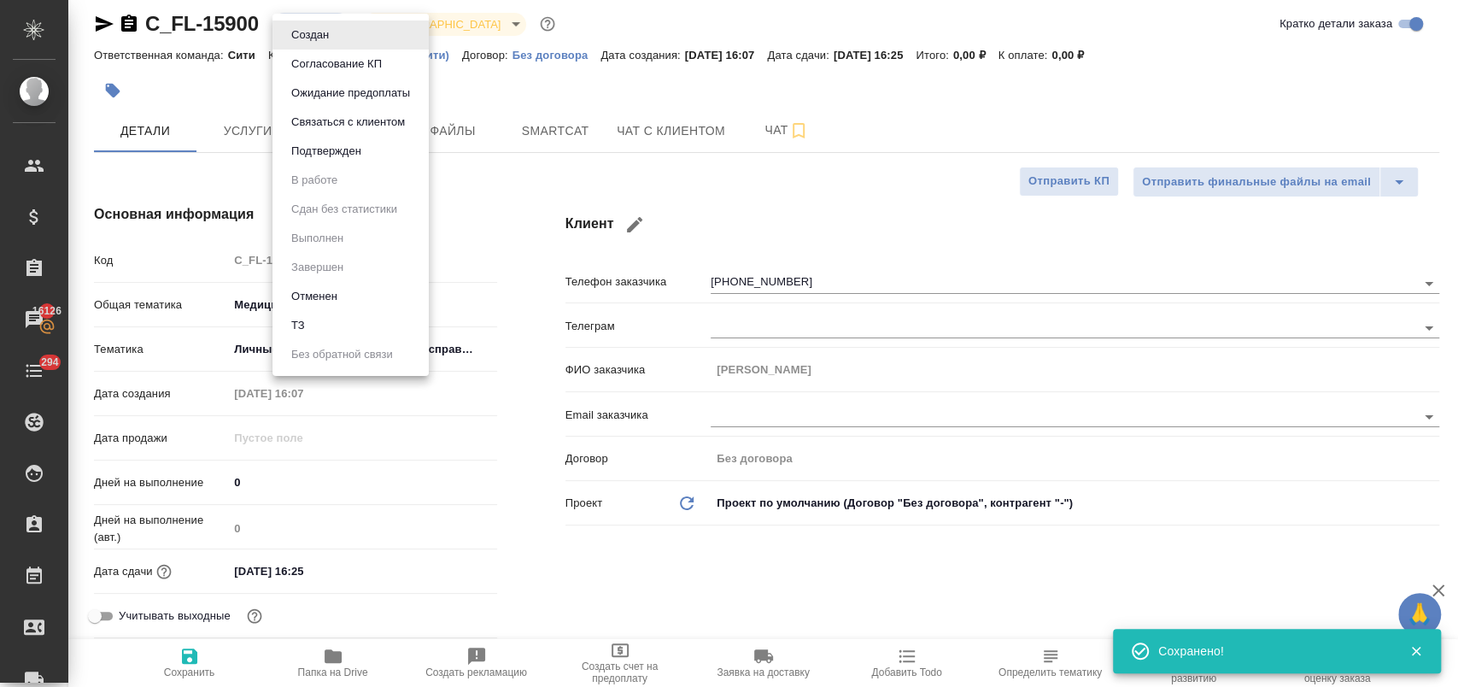
type textarea "x"
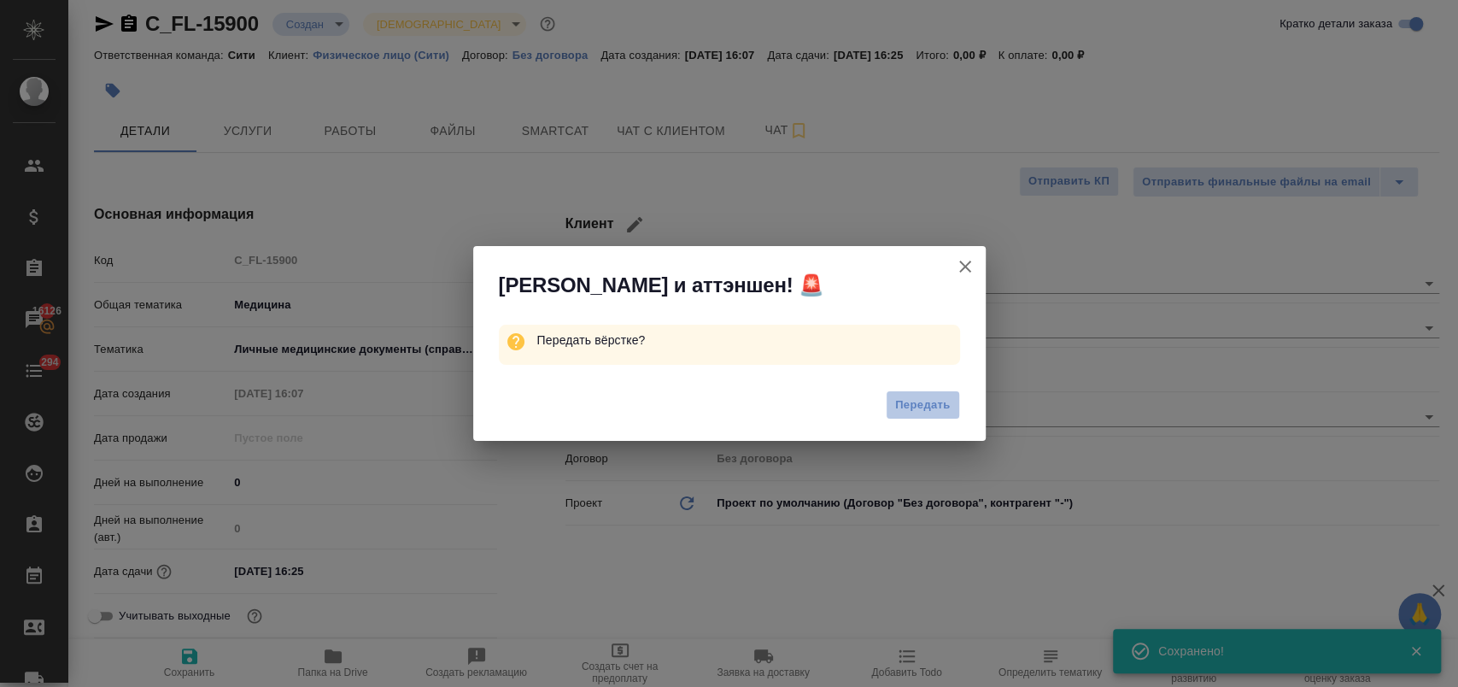
drag, startPoint x: 896, startPoint y: 412, endPoint x: 1086, endPoint y: 201, distance: 283.7
click at [897, 411] on span "Передать" at bounding box center [923, 405] width 56 height 20
type textarea "x"
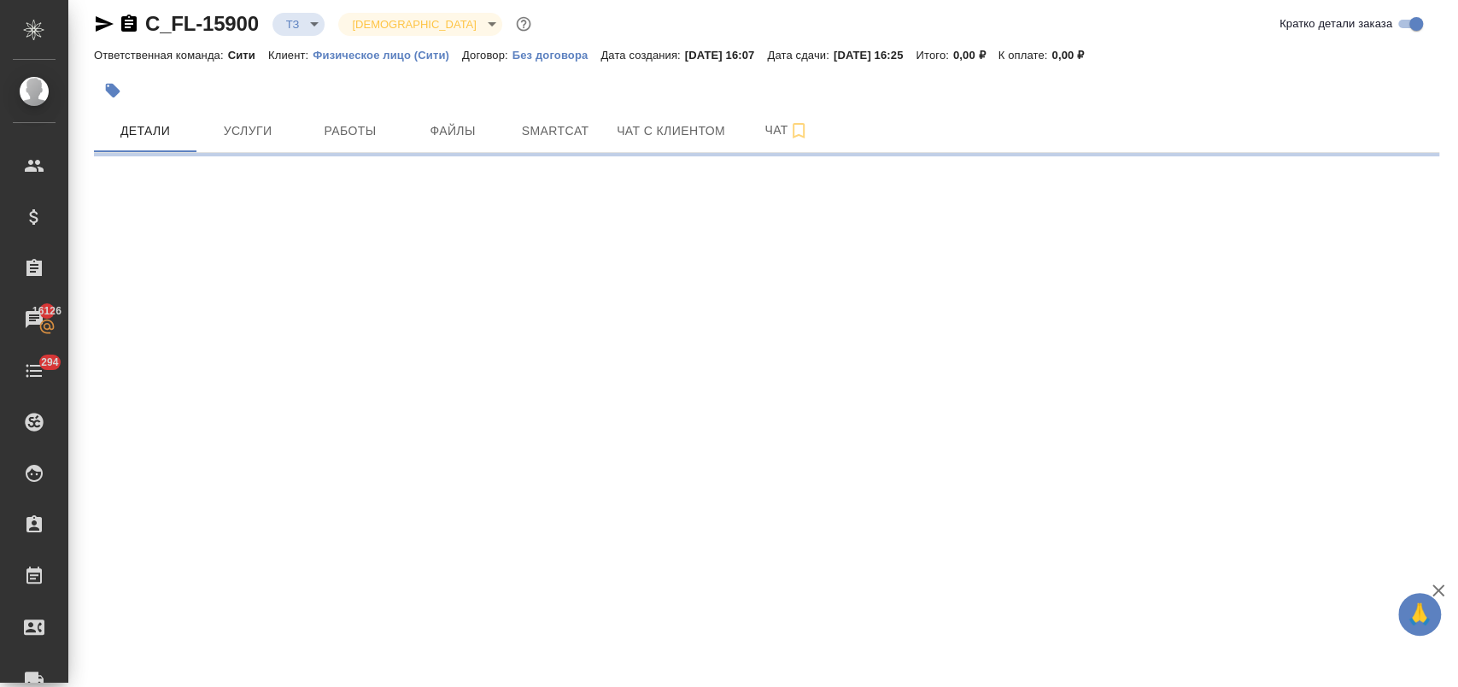
select select "RU"
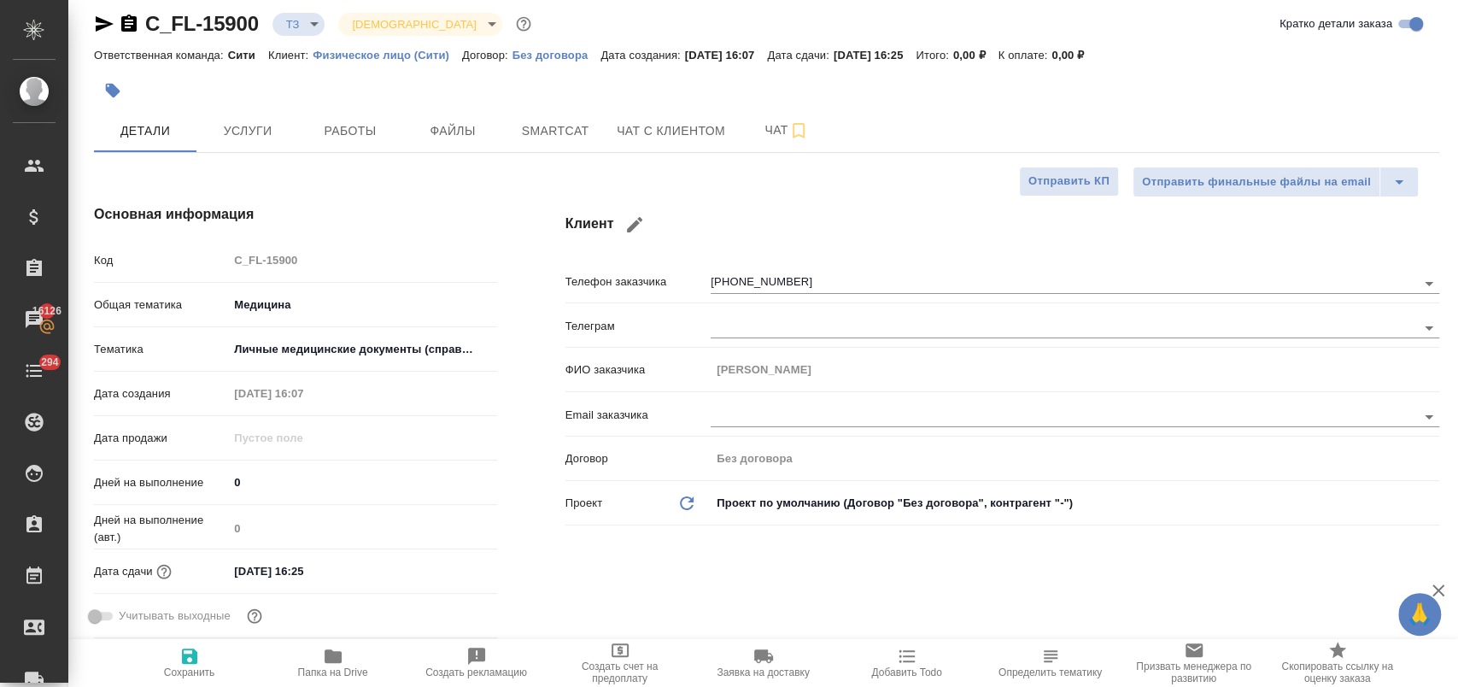
type textarea "x"
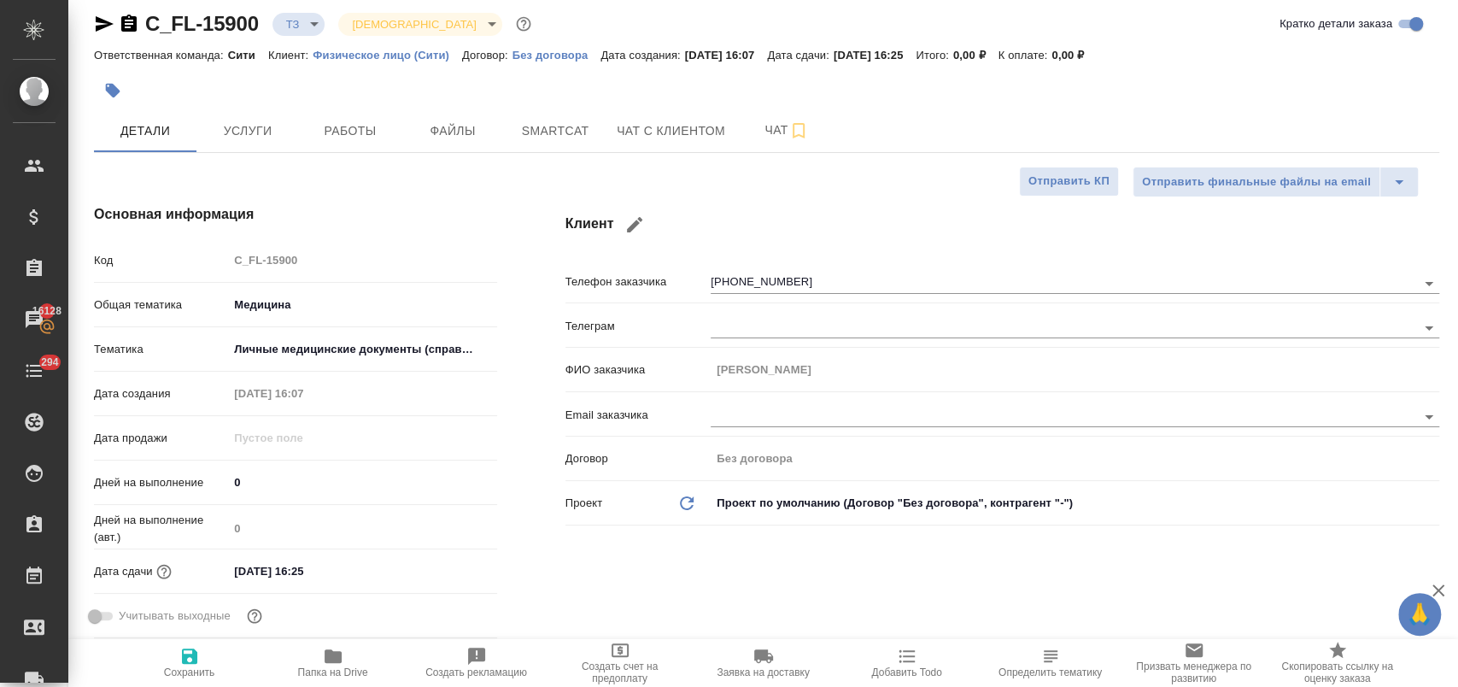
type textarea "x"
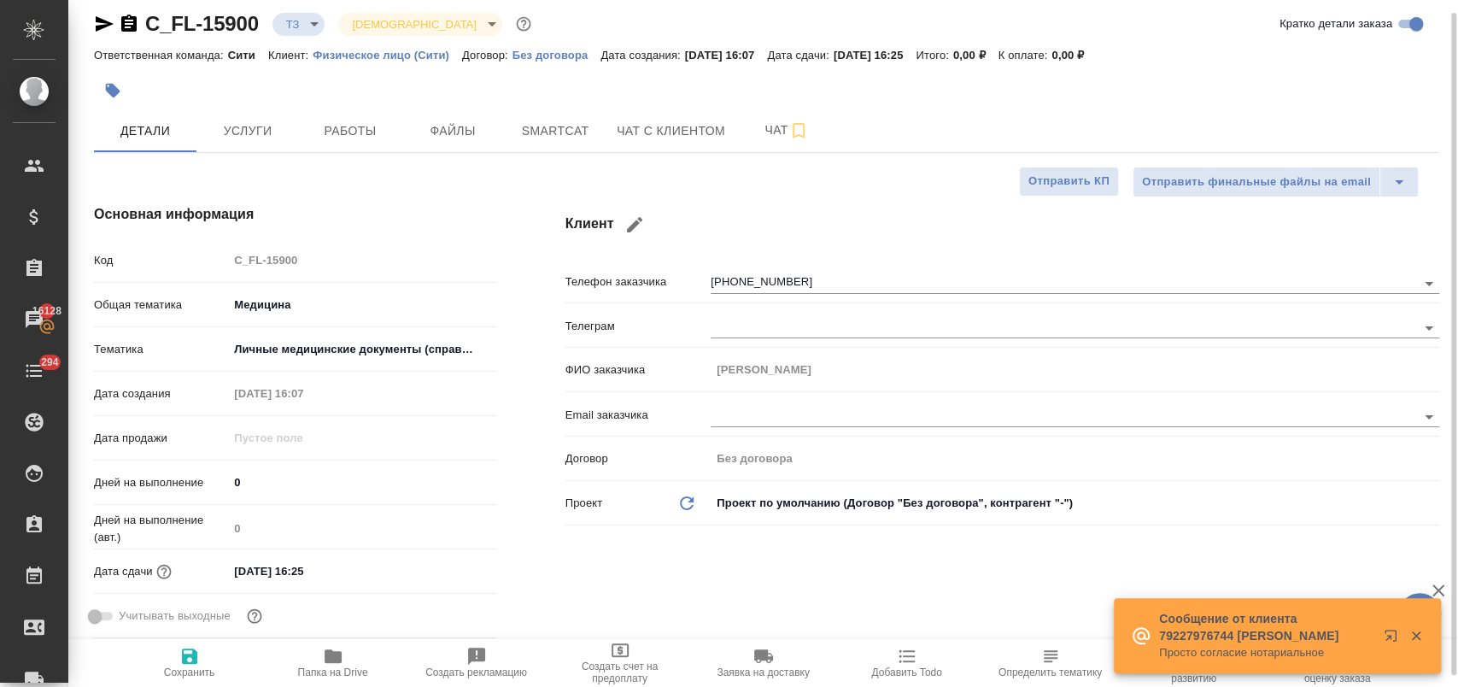
type textarea "x"
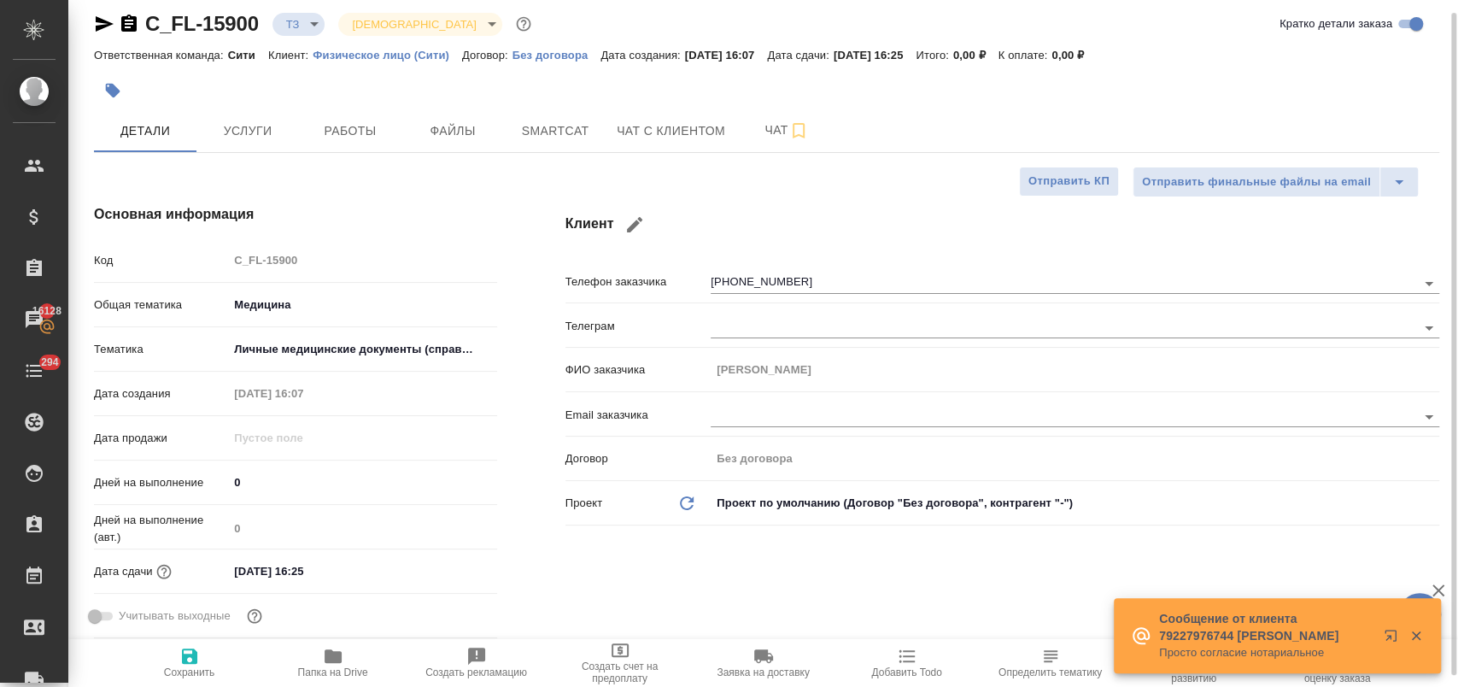
type textarea "x"
drag, startPoint x: 260, startPoint y: 20, endPoint x: 149, endPoint y: 21, distance: 111.1
click at [149, 21] on div "C_FL-15900 ТЗ tz Святая троица holyTrinity" at bounding box center [314, 23] width 441 height 27
copy link "C_FL-15900"
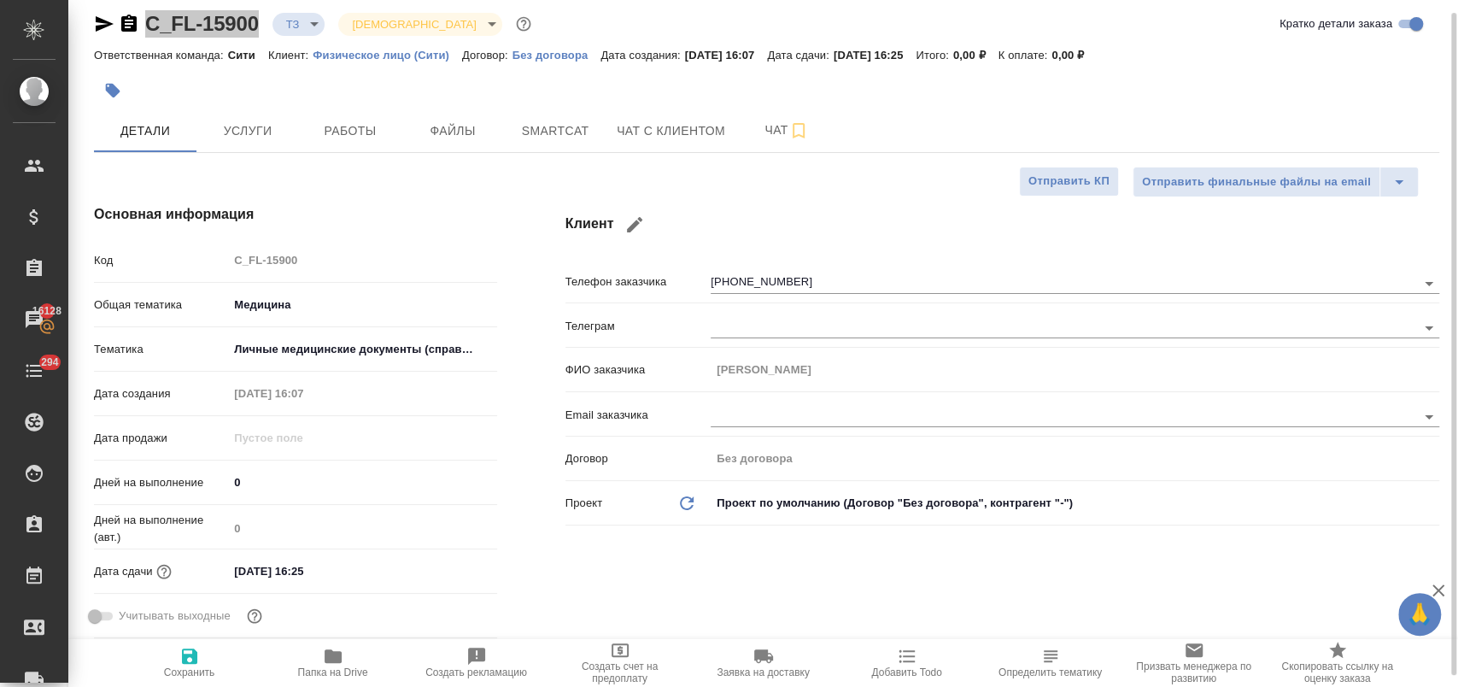
type textarea "x"
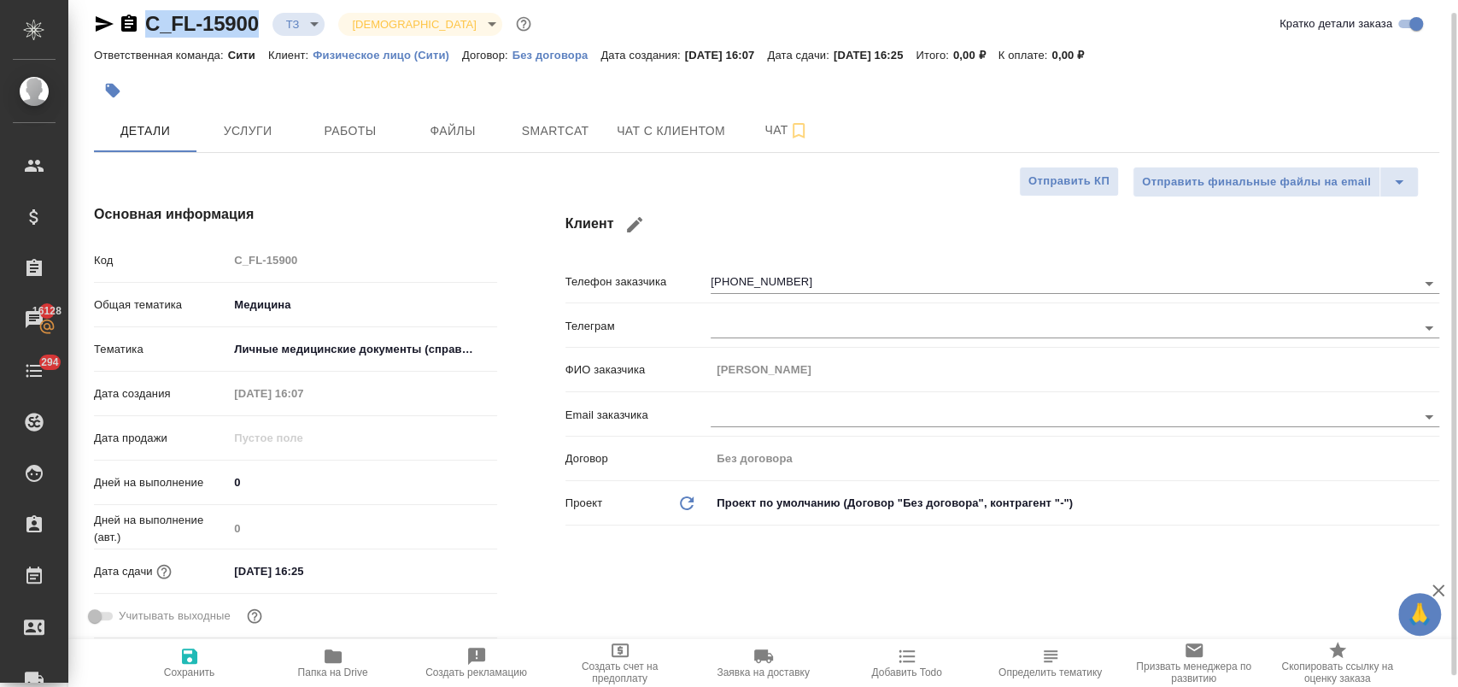
type textarea "x"
click at [242, 132] on span "Услуги" at bounding box center [248, 130] width 82 height 21
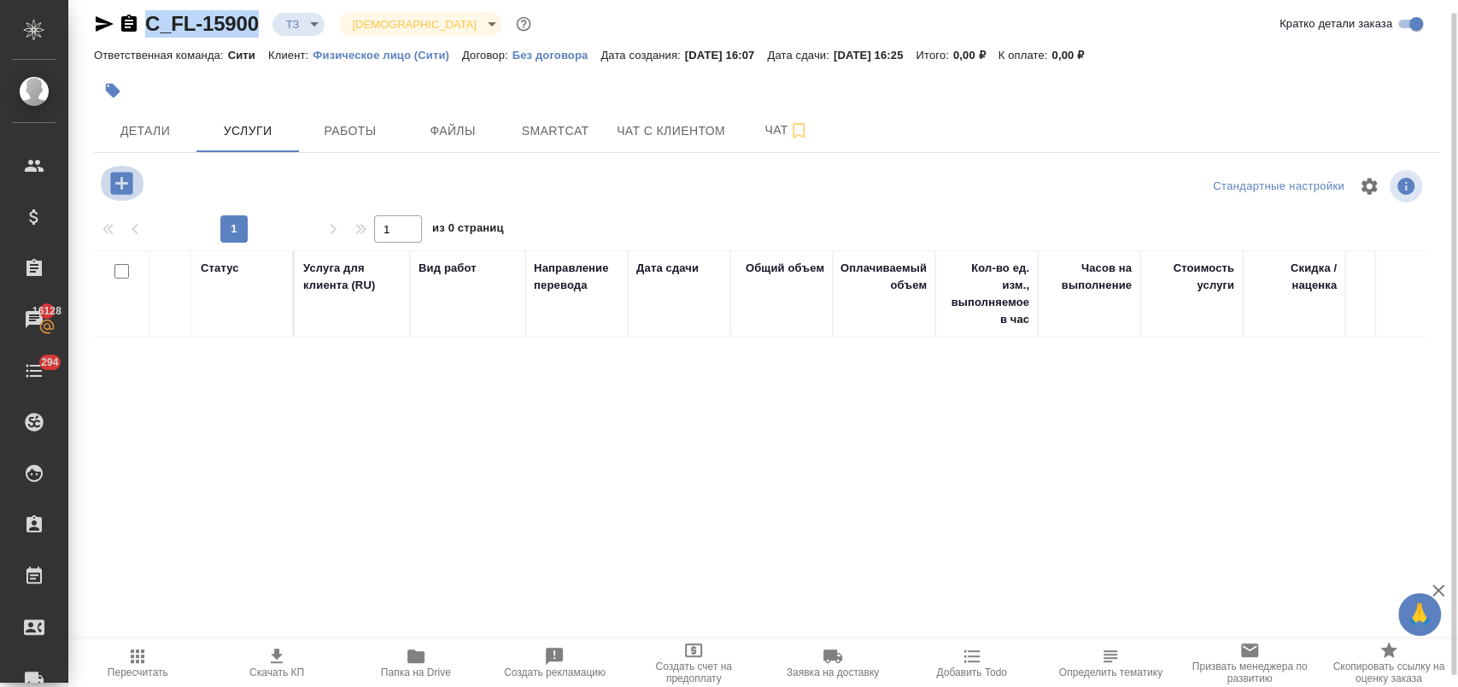
click at [113, 182] on icon "button" at bounding box center [121, 183] width 22 height 22
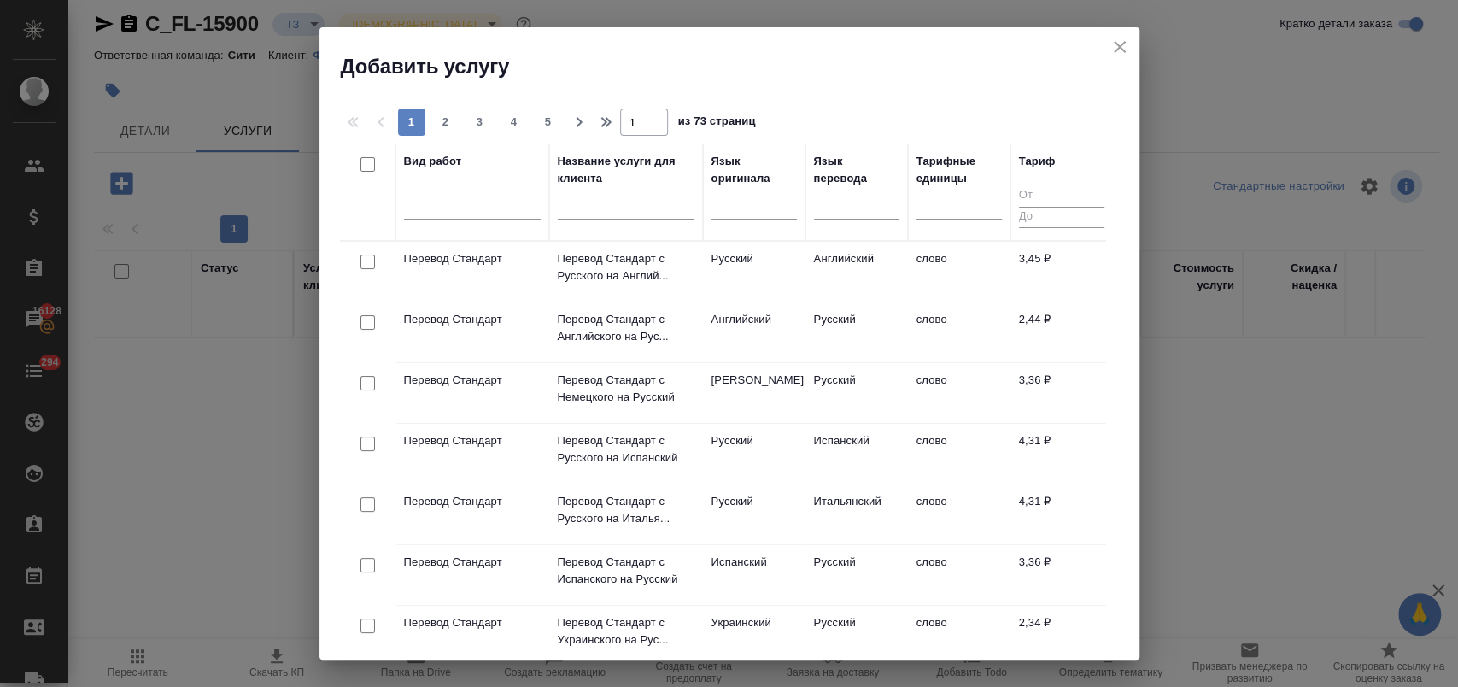
click at [615, 206] on input "text" at bounding box center [626, 208] width 137 height 21
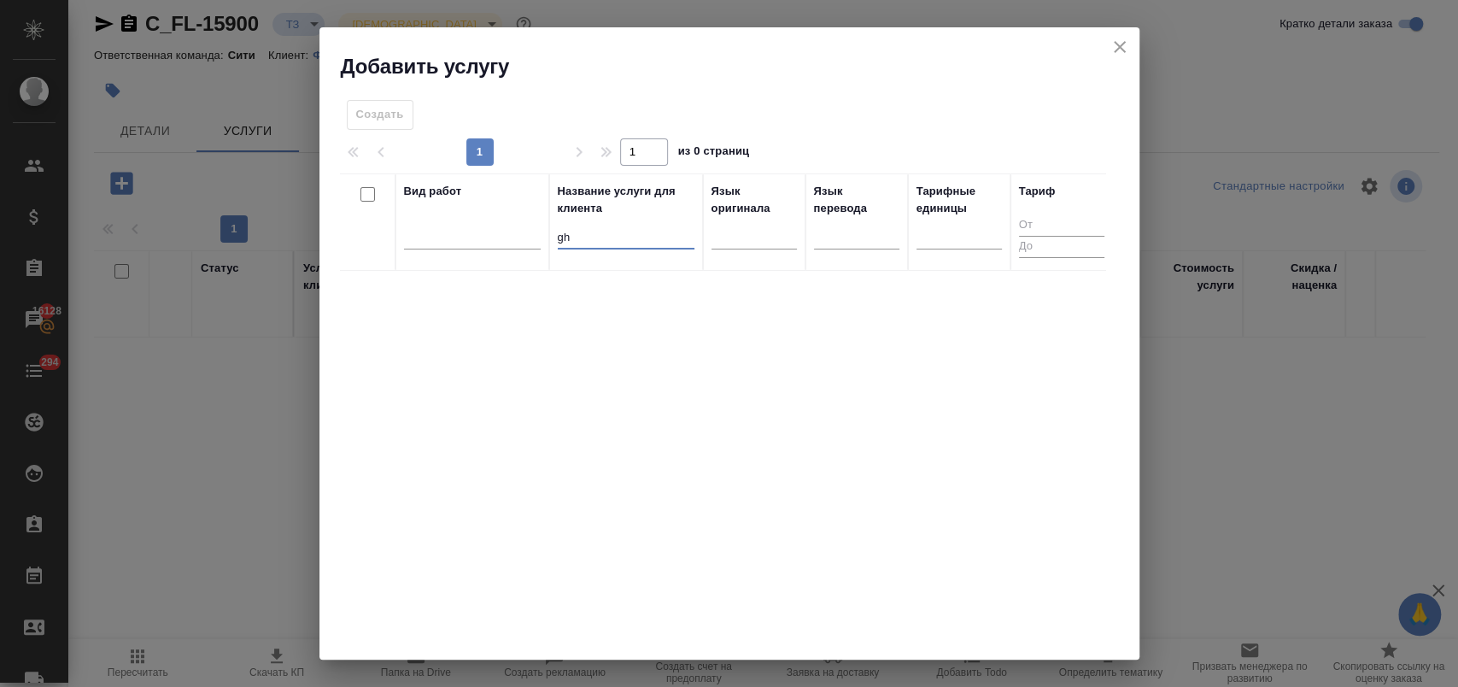
type input "g"
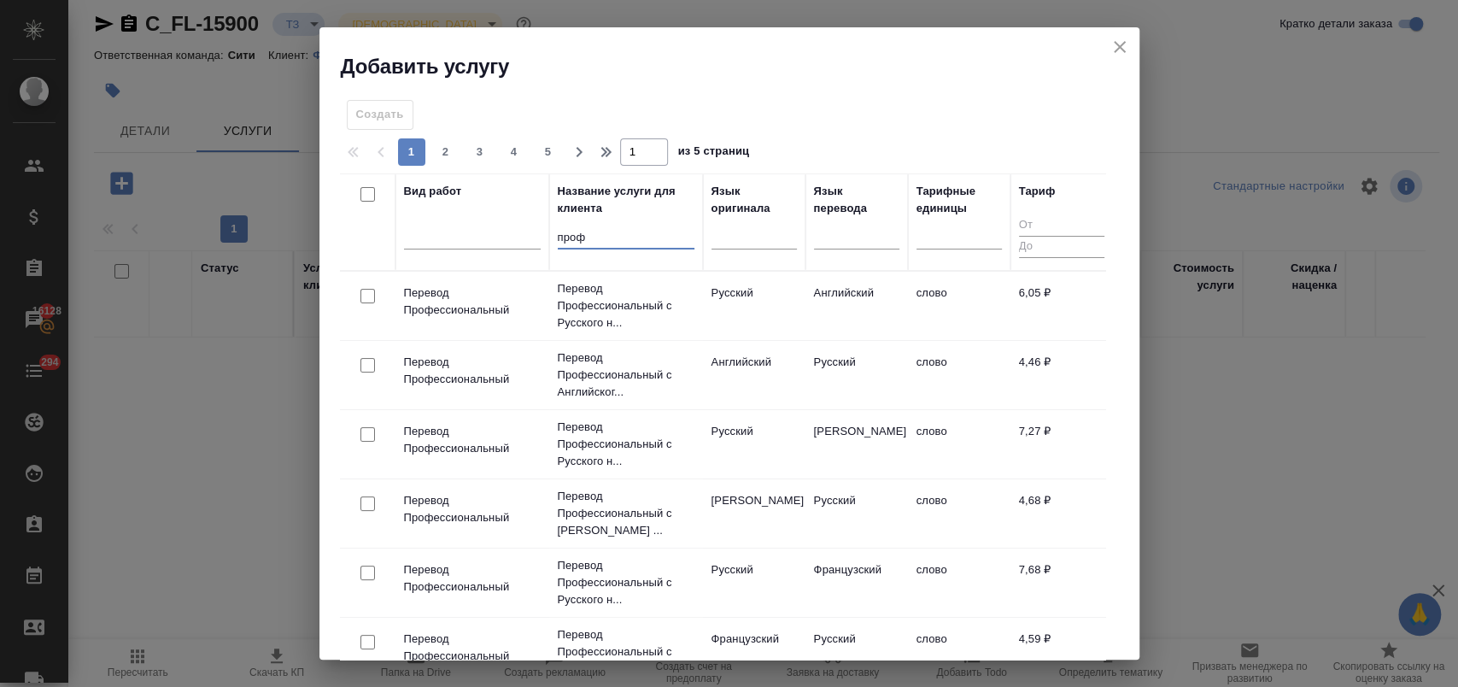
type input "проф"
click at [365, 296] on input "checkbox" at bounding box center [367, 296] width 15 height 15
checkbox input "true"
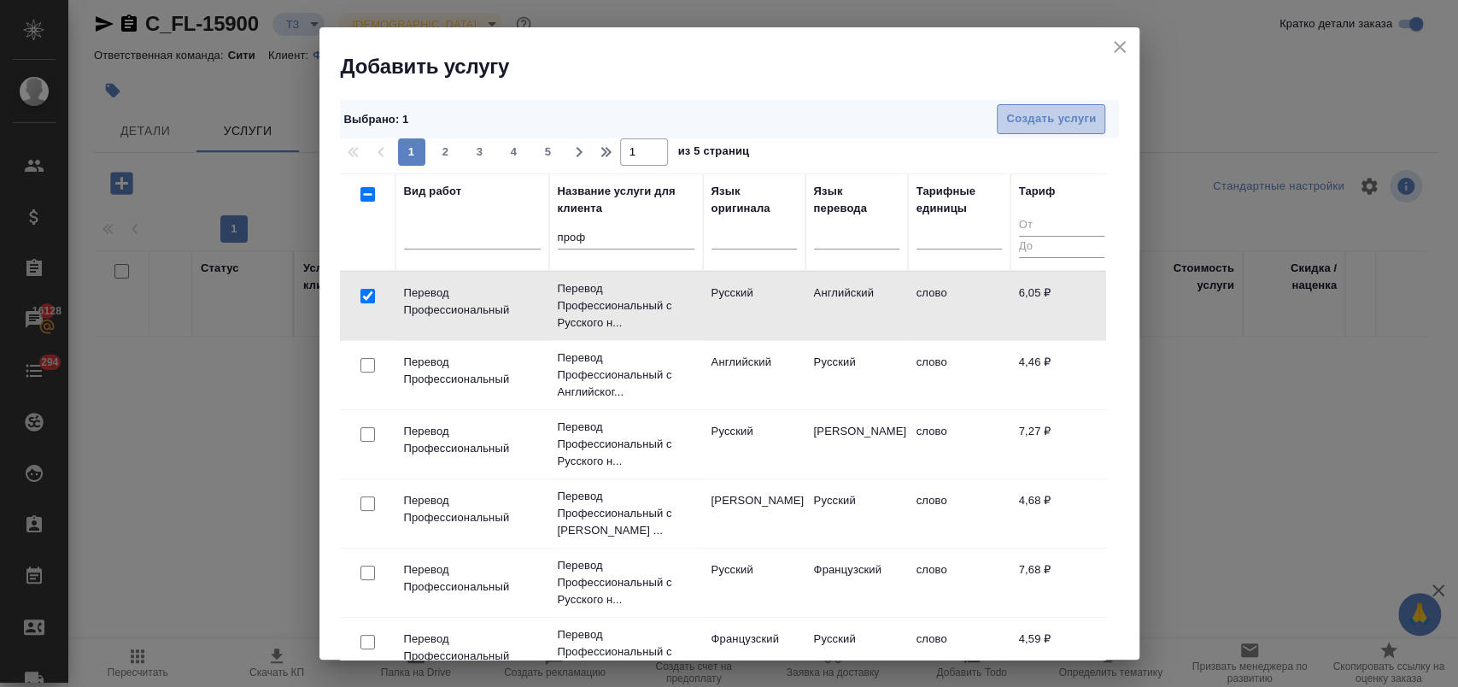
click at [1032, 128] on span "Создать услуги" at bounding box center [1051, 119] width 90 height 20
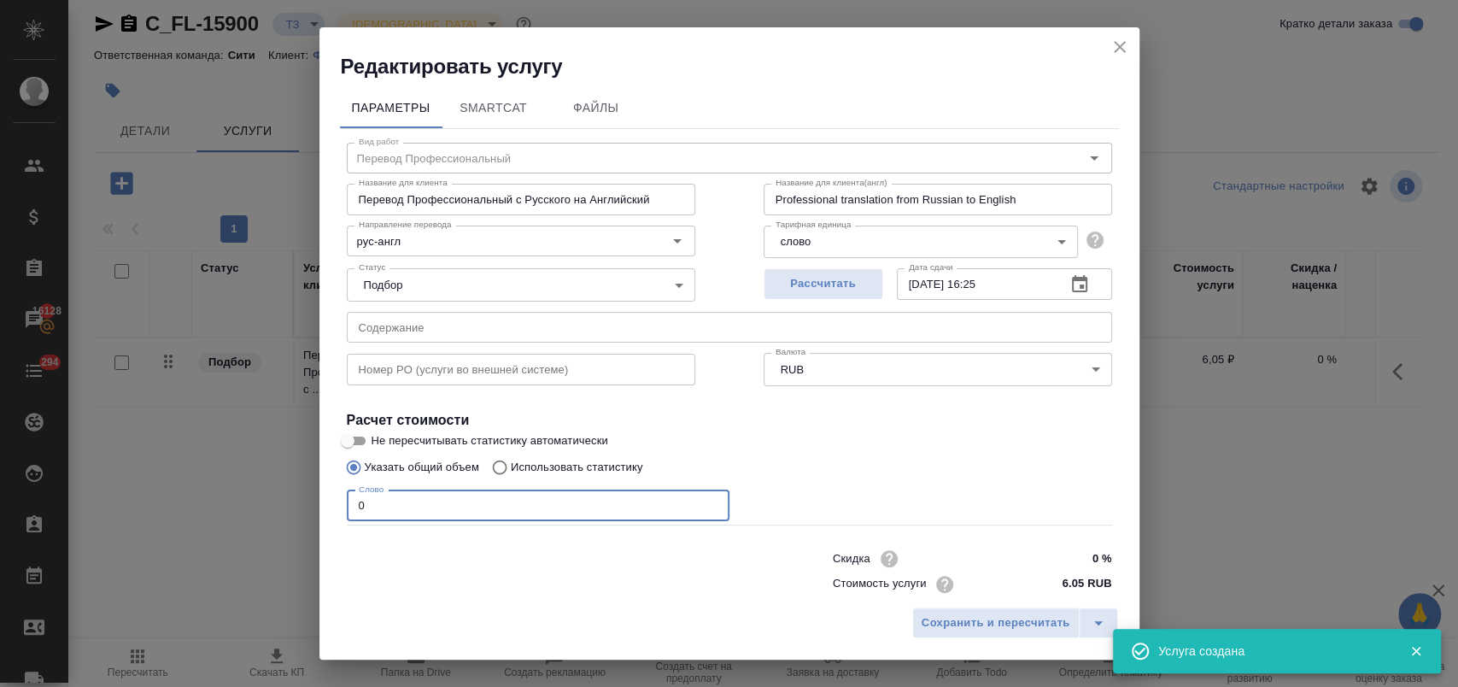
drag, startPoint x: 388, startPoint y: 495, endPoint x: 276, endPoint y: 480, distance: 112.8
click at [294, 492] on div "Редактировать услугу Параметры SmartCat Файлы Вид работ Перевод Профессиональны…" at bounding box center [729, 343] width 1458 height 687
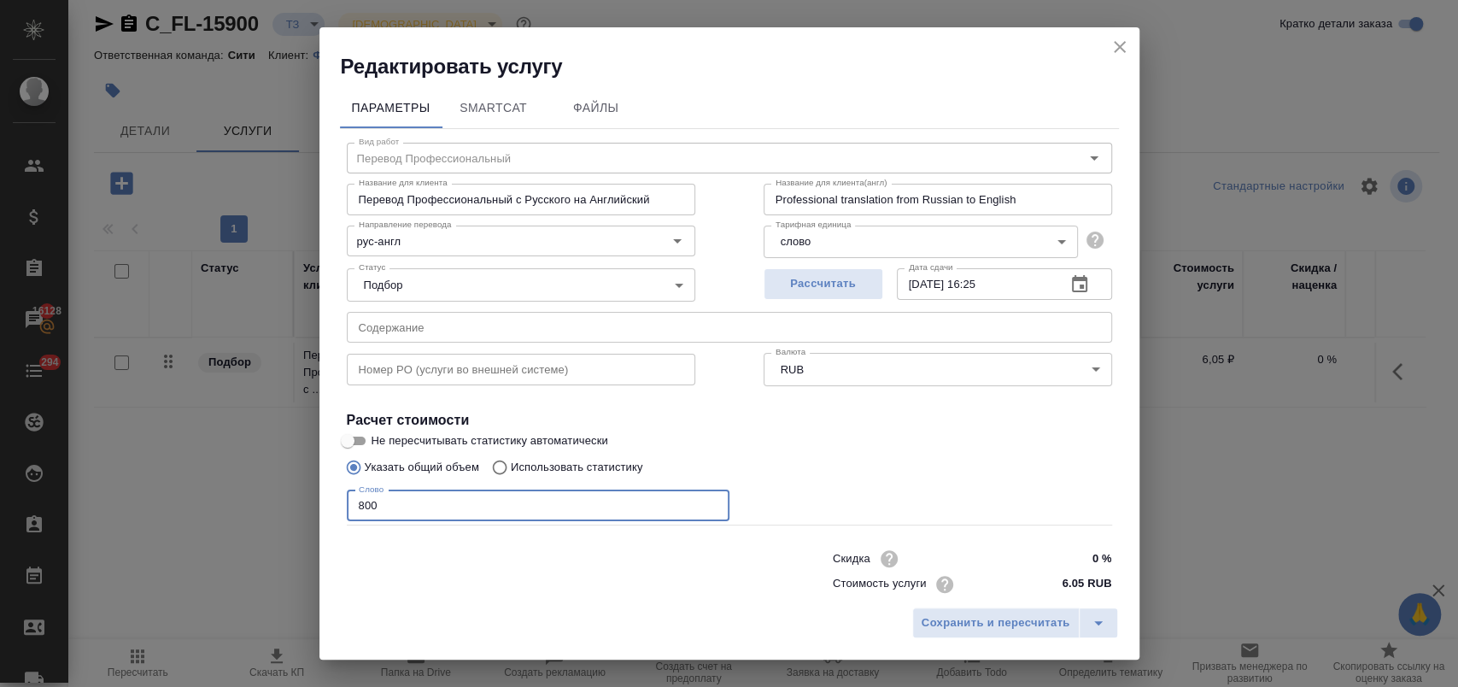
type input "800"
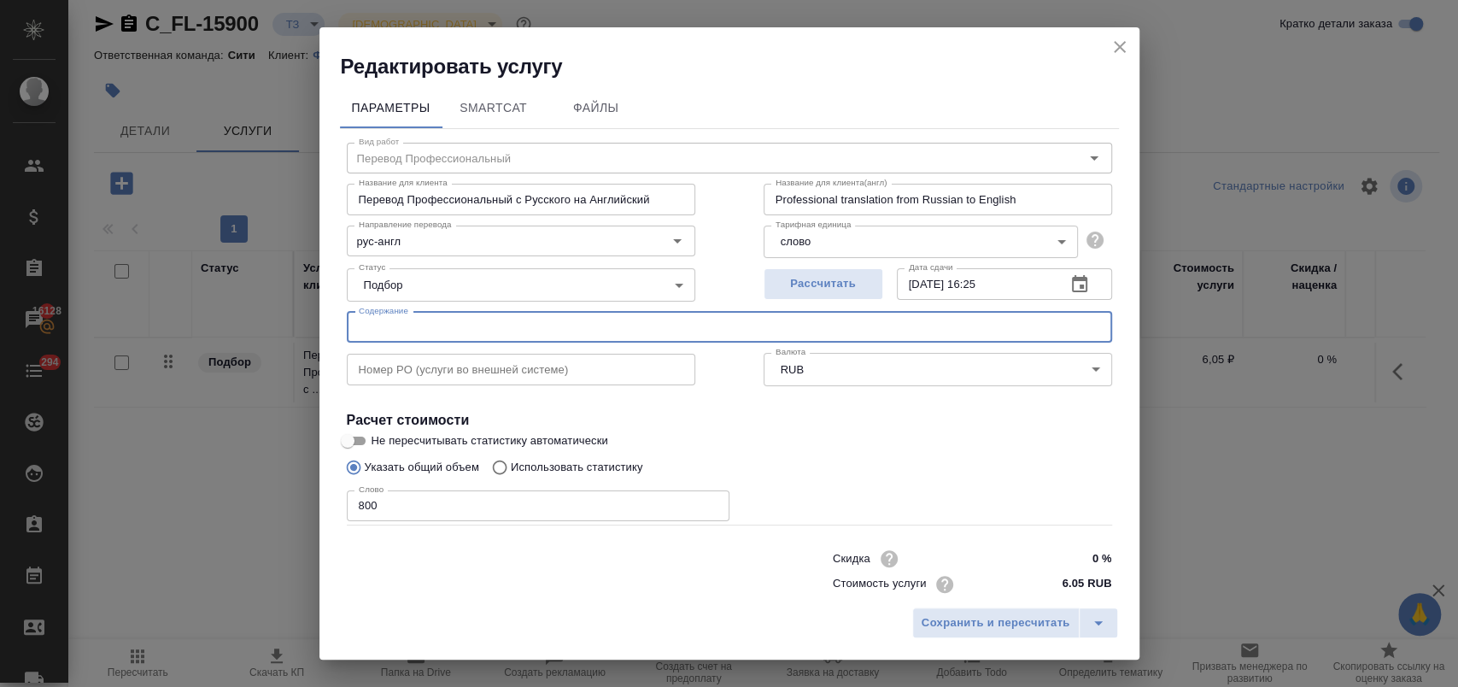
click at [527, 321] on input "text" at bounding box center [729, 327] width 765 height 31
paste input "2025_09_10 03_08 Office Lens"
paste input "2025_09_10 03_07 Office Lens"
type input "2025_09_10 03_08 Office Lens, 2025_09_10 03_07 Office Lens"
click at [942, 615] on span "Сохранить и пересчитать" at bounding box center [996, 623] width 149 height 20
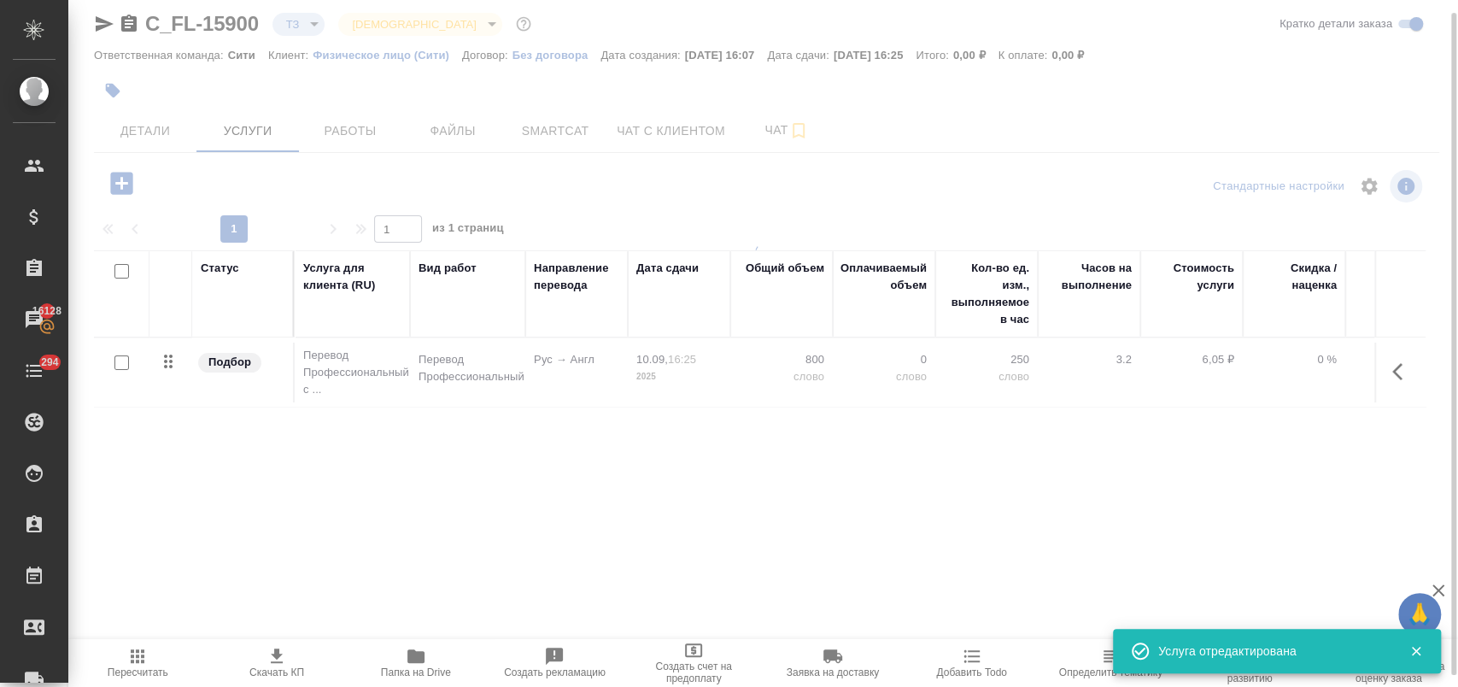
type input "urgent"
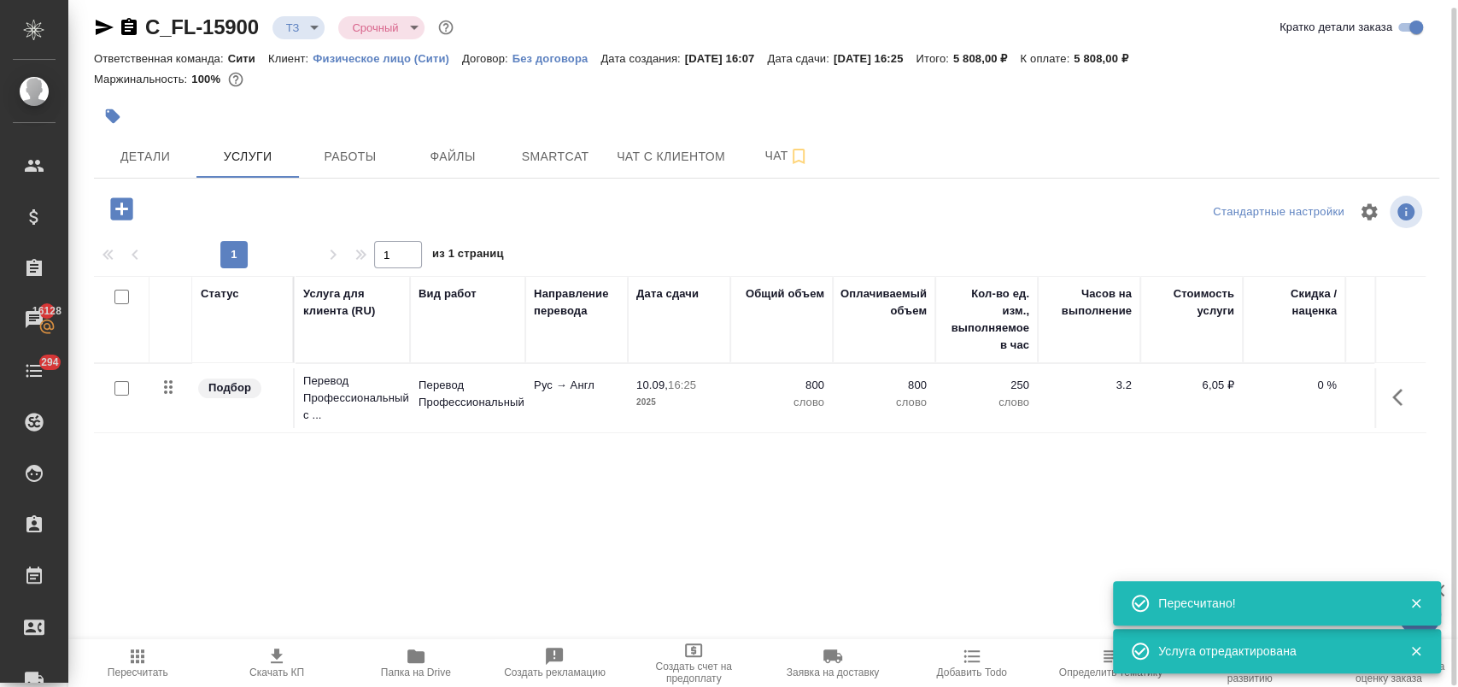
scroll to position [9, 0]
click at [129, 211] on icon "button" at bounding box center [121, 209] width 22 height 22
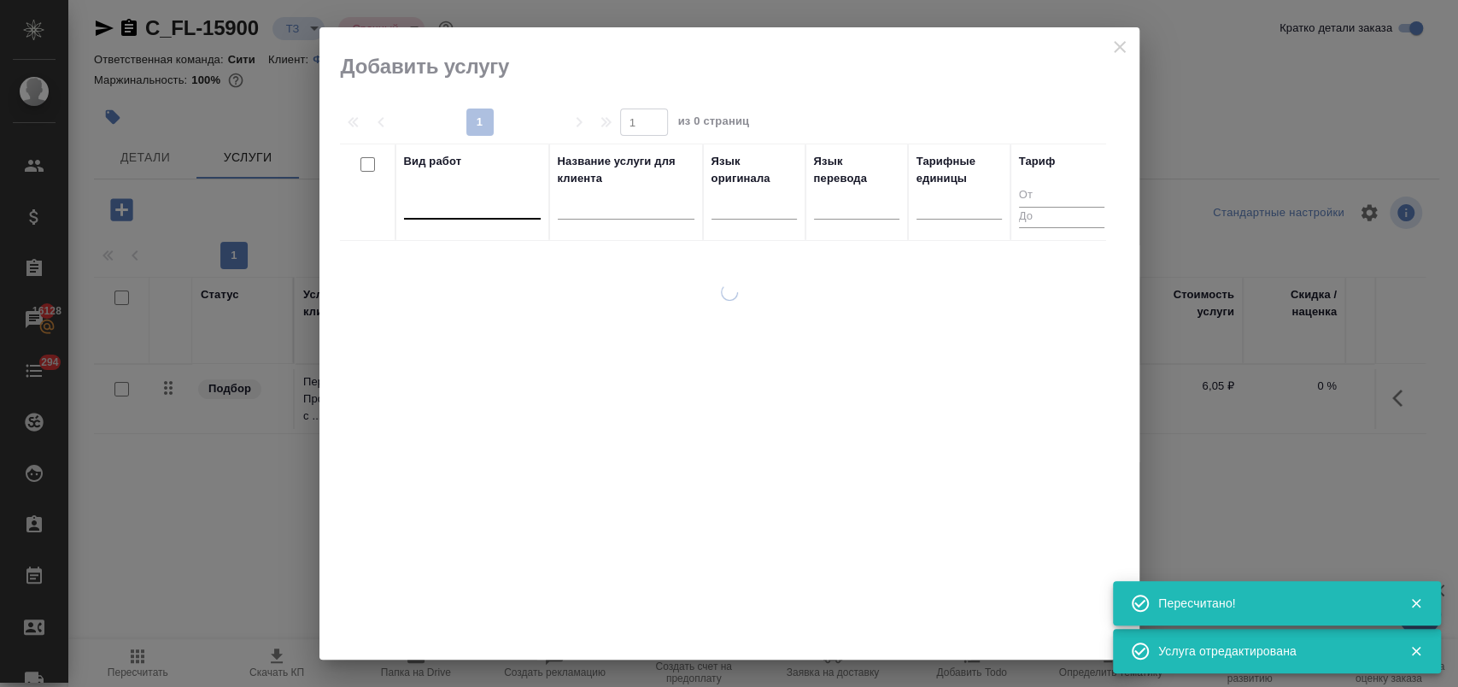
click at [472, 208] on div at bounding box center [472, 202] width 137 height 25
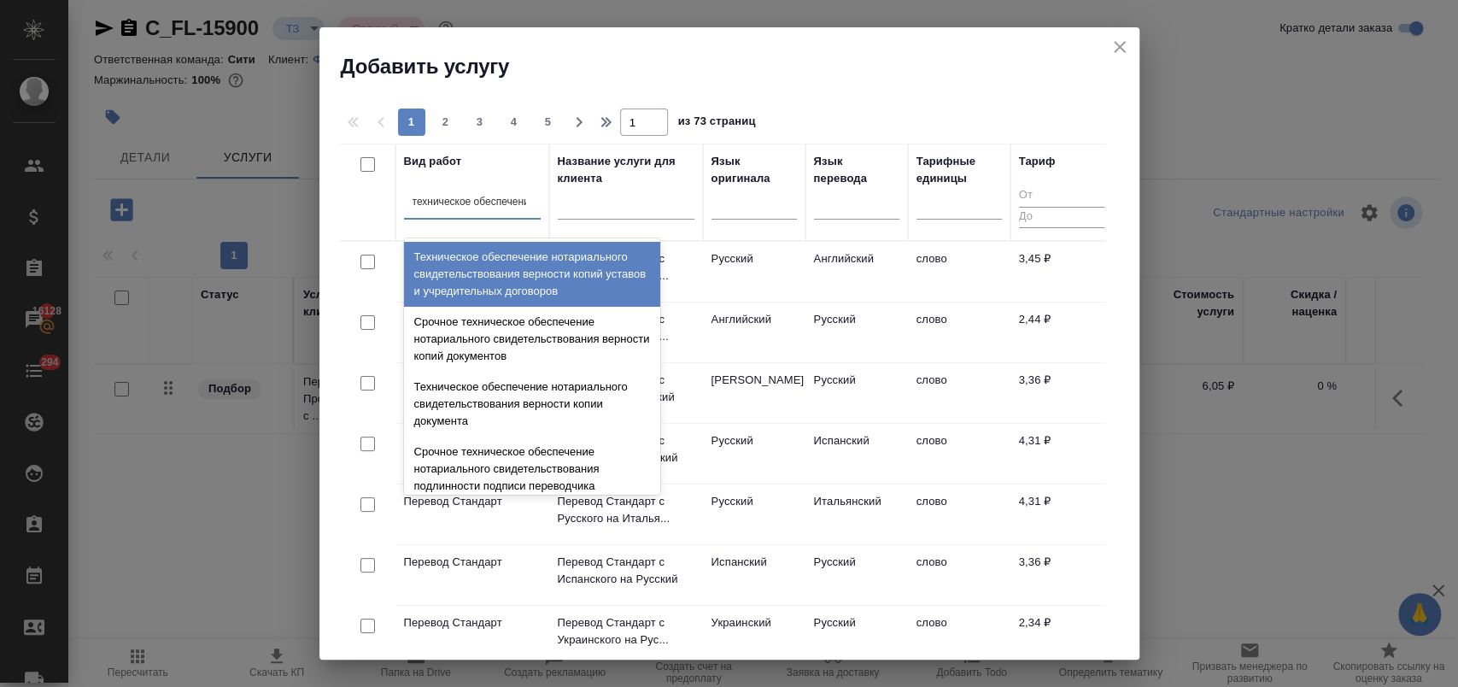
type input "техническое обеспечение"
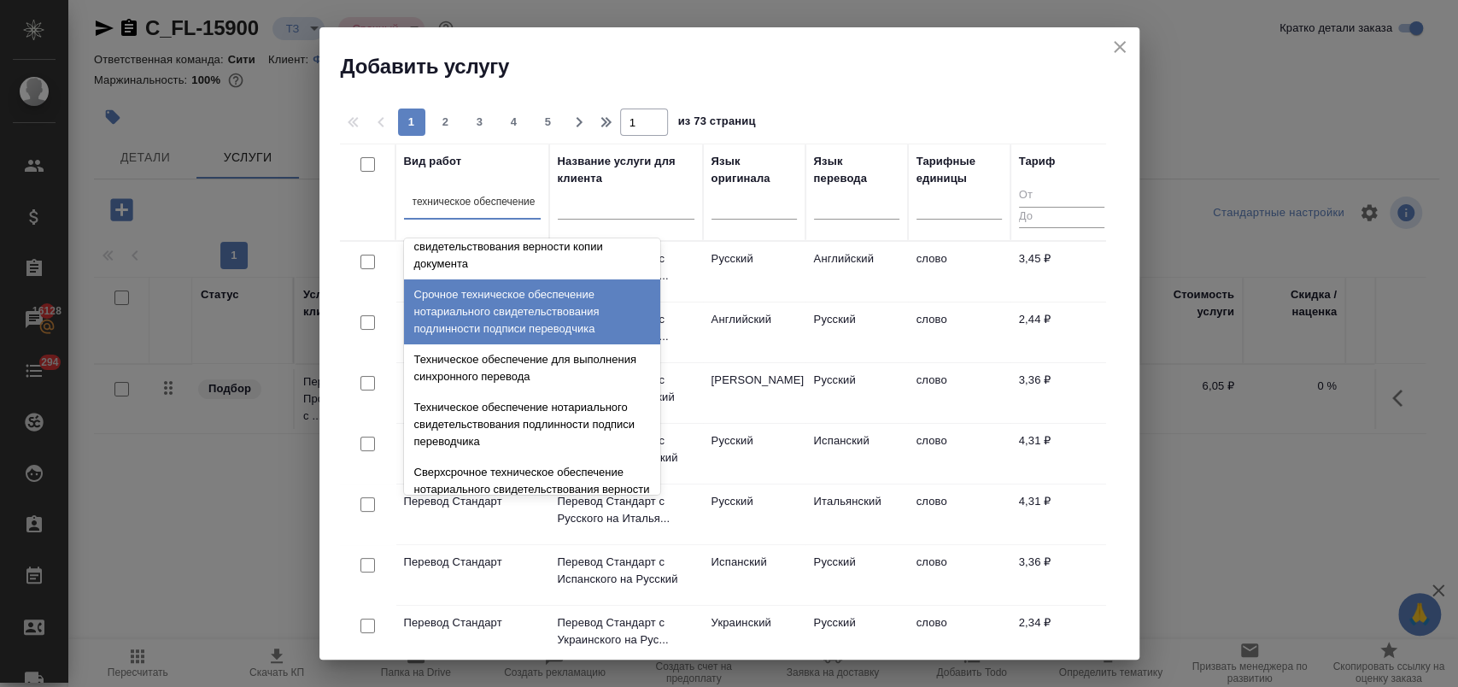
scroll to position [190, 0]
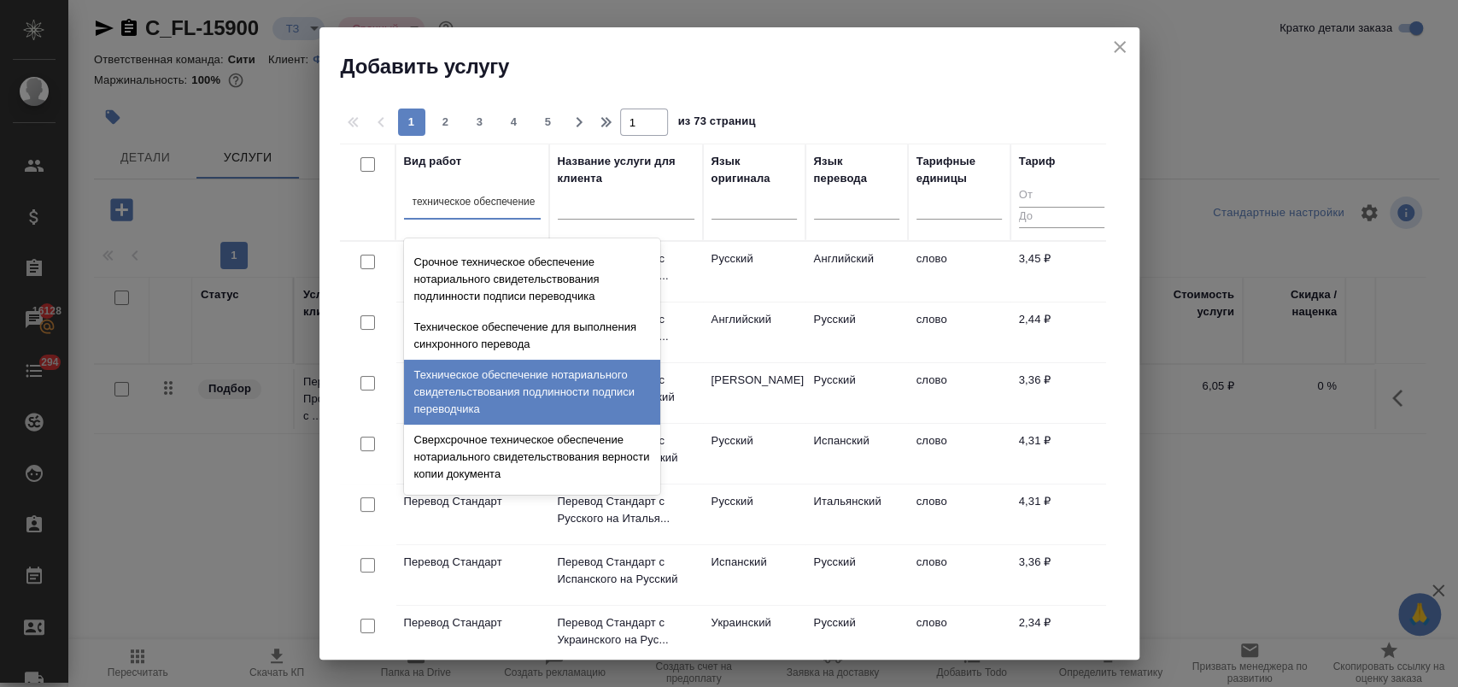
click at [601, 385] on div "Техническое обеспечение нотариального свидетельствования подлинности подписи пе…" at bounding box center [532, 392] width 256 height 65
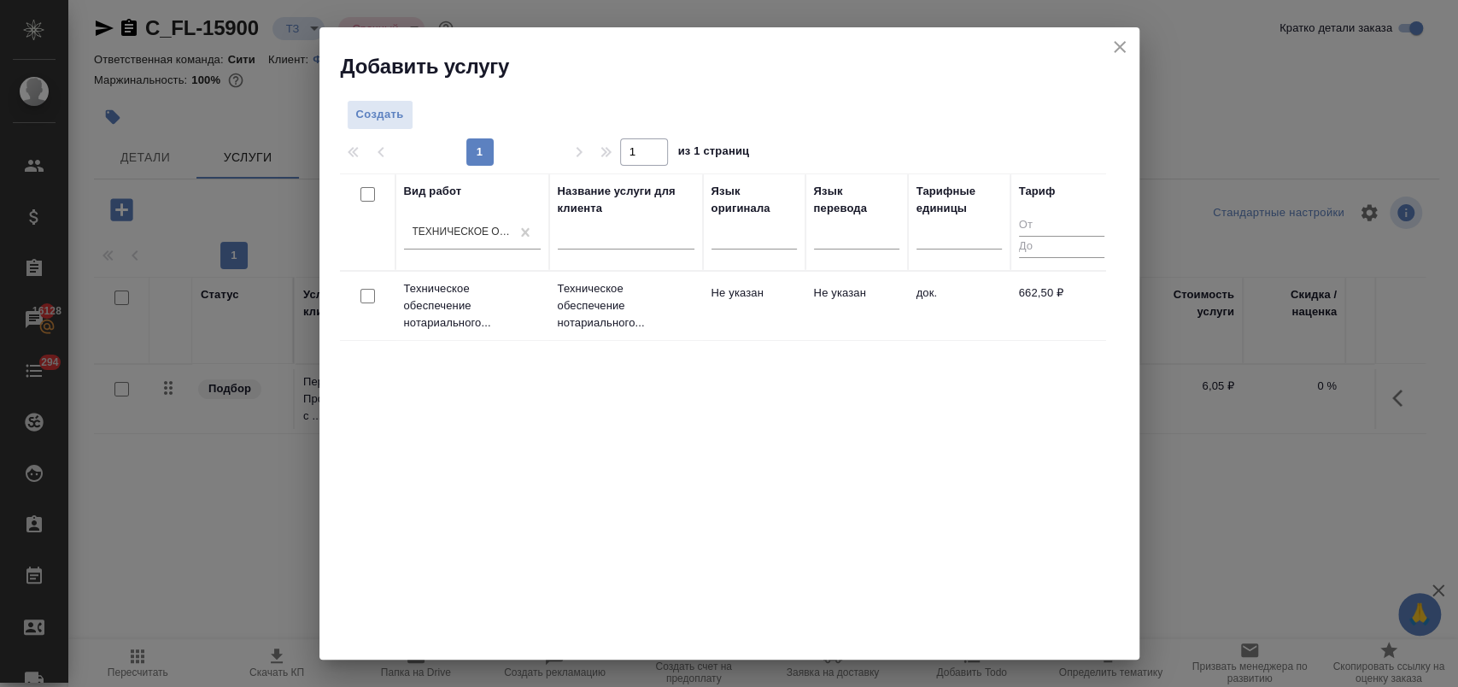
click at [368, 291] on input "checkbox" at bounding box center [367, 296] width 15 height 15
checkbox input "true"
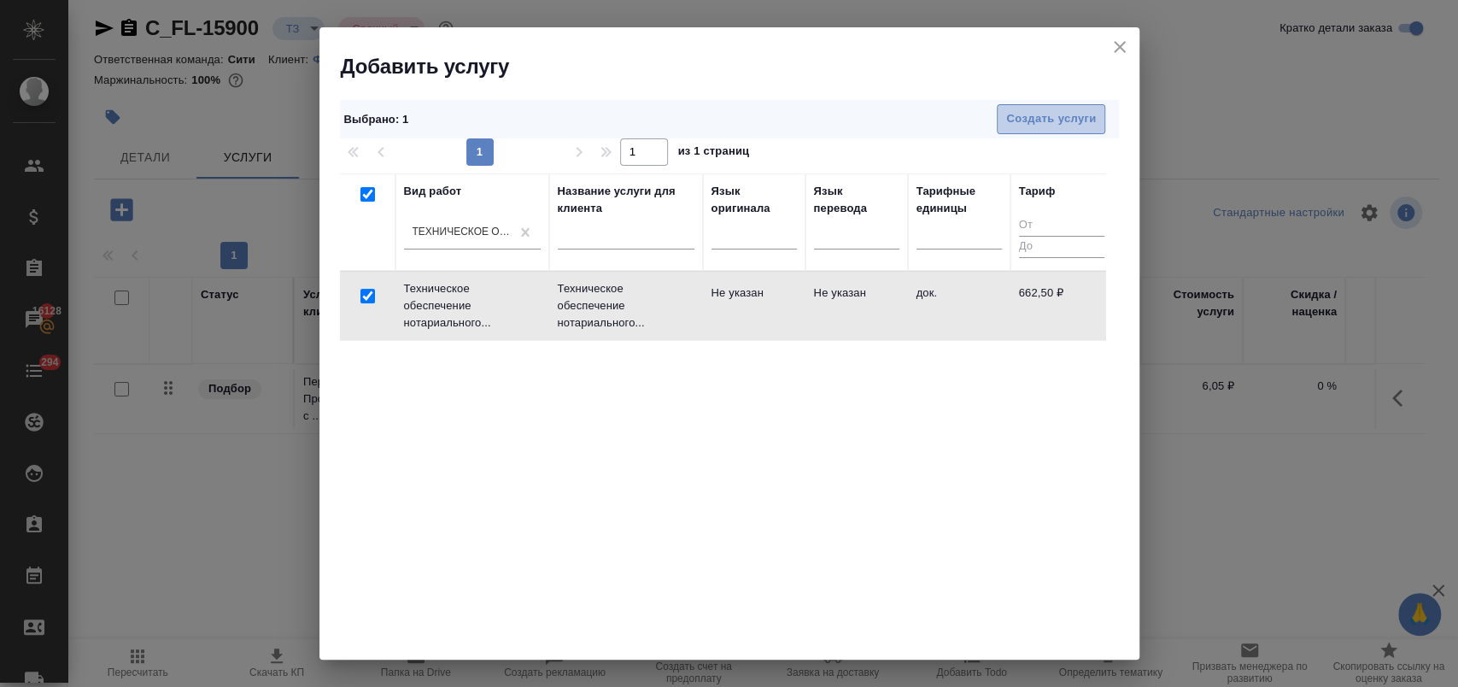
click at [1024, 129] on button "Создать услуги" at bounding box center [1051, 119] width 108 height 30
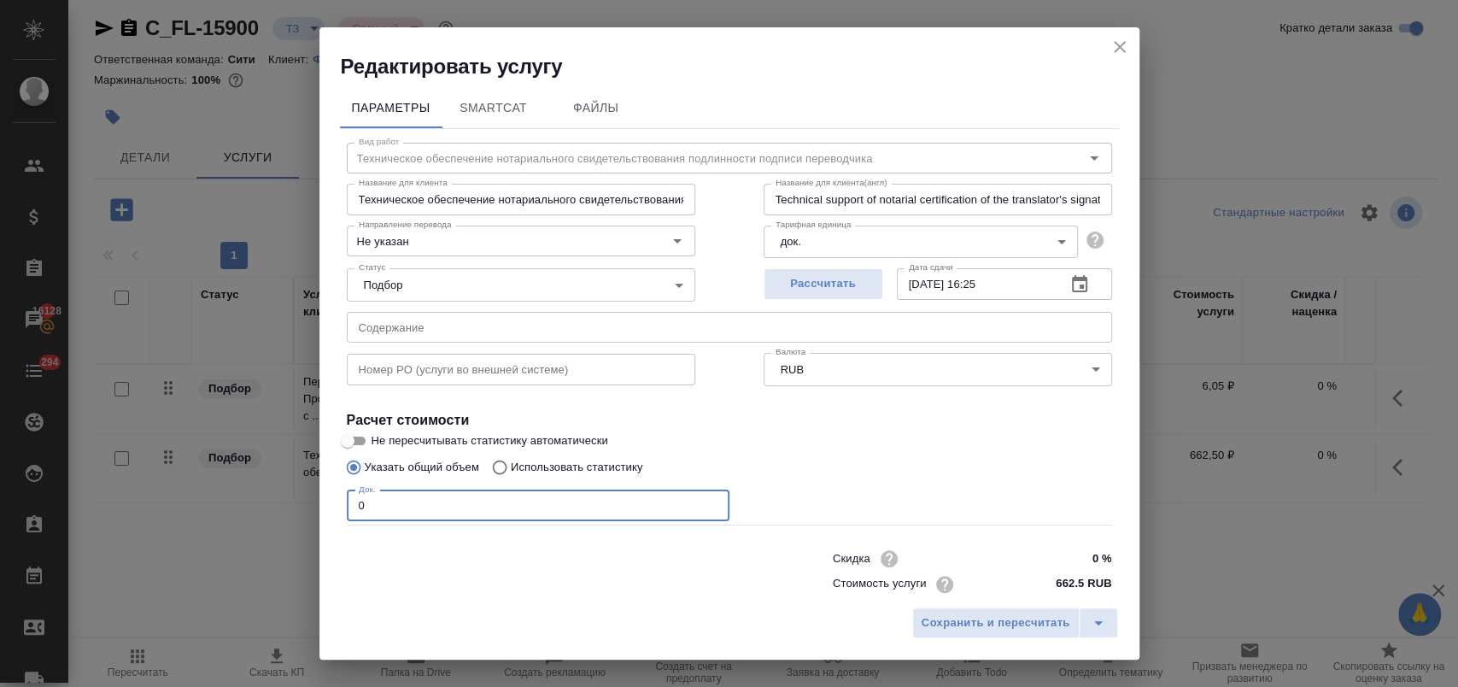
drag, startPoint x: 385, startPoint y: 503, endPoint x: 287, endPoint y: 501, distance: 98.3
click at [287, 501] on div "Редактировать услугу Параметры SmartCat Файлы Вид работ Техническое обеспечение…" at bounding box center [729, 343] width 1458 height 687
type input "2"
click at [946, 625] on span "Сохранить и пересчитать" at bounding box center [996, 623] width 149 height 20
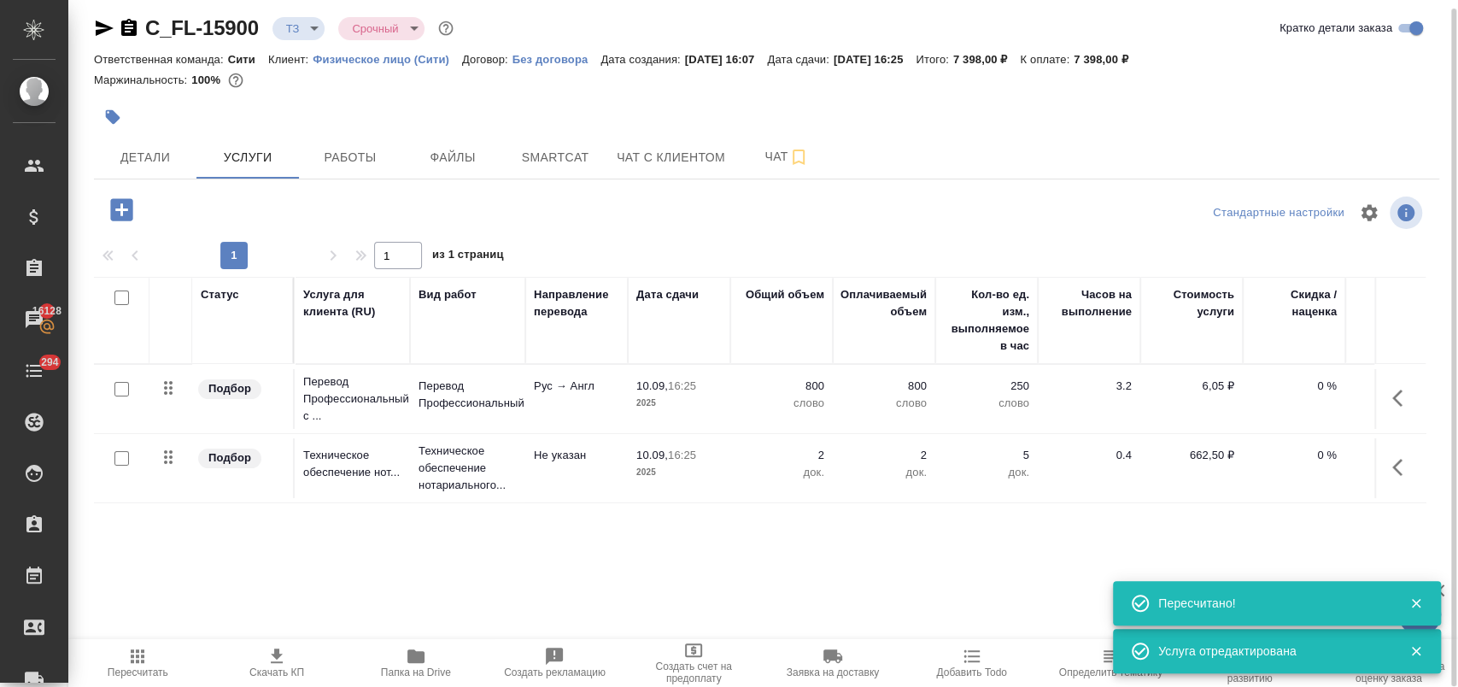
click at [1406, 394] on icon "button" at bounding box center [1402, 398] width 20 height 20
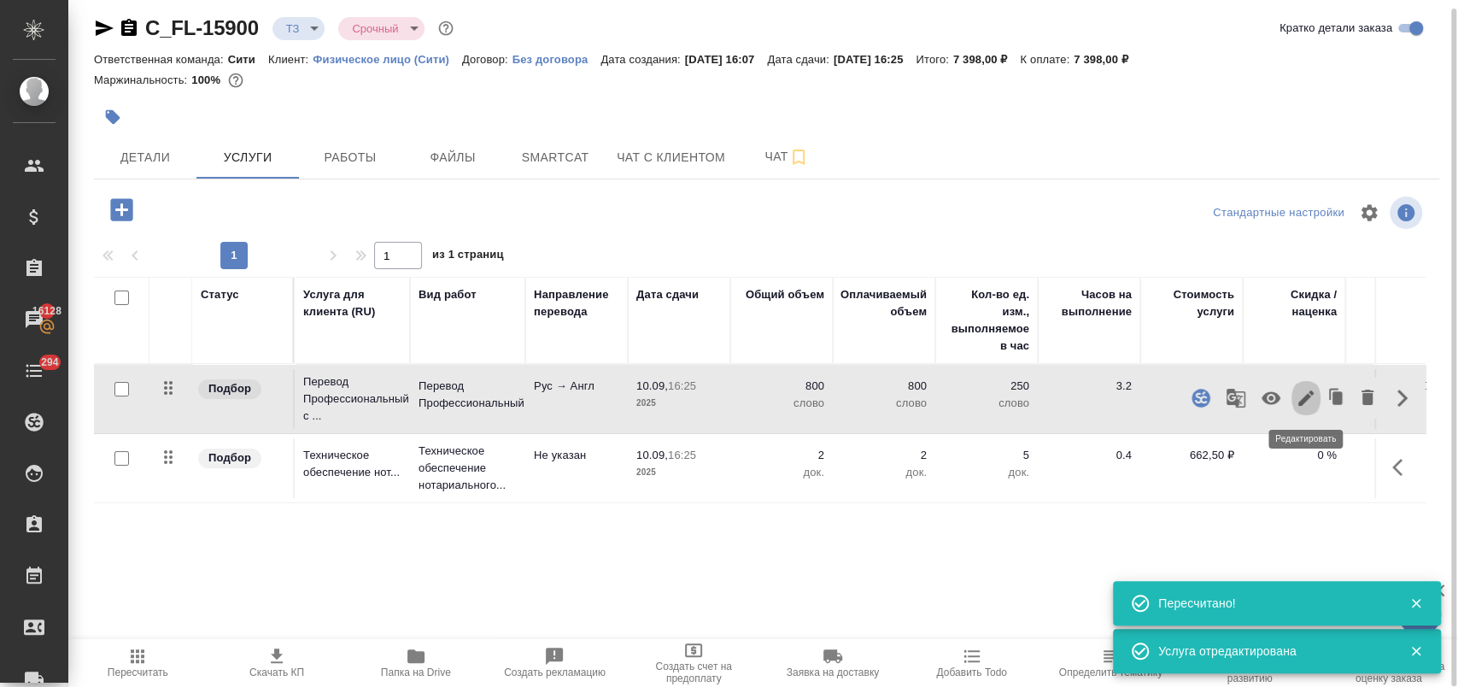
click at [1300, 392] on icon "button" at bounding box center [1306, 398] width 20 height 20
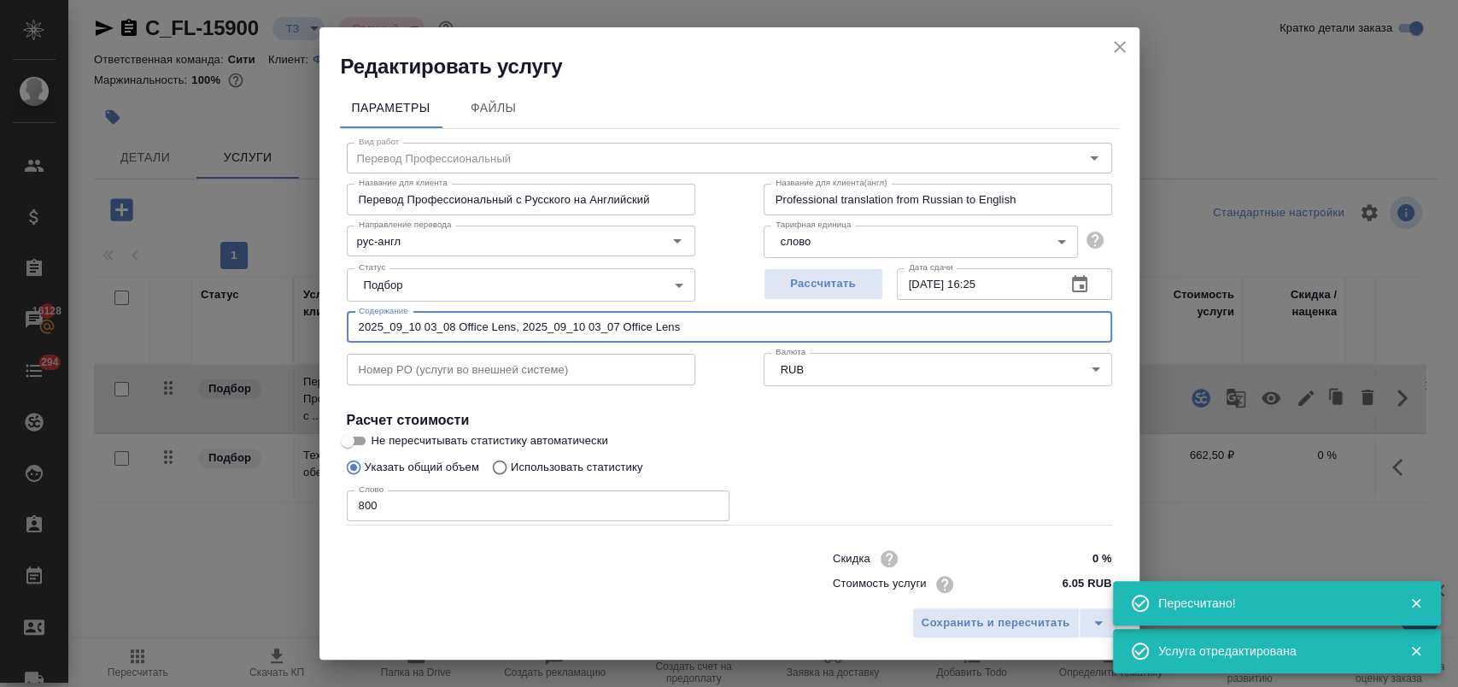
drag, startPoint x: 697, startPoint y: 328, endPoint x: 302, endPoint y: 312, distance: 394.9
click at [302, 312] on div "Редактировать услугу Параметры Файлы Вид работ Перевод Профессиональный Вид раб…" at bounding box center [729, 343] width 1458 height 687
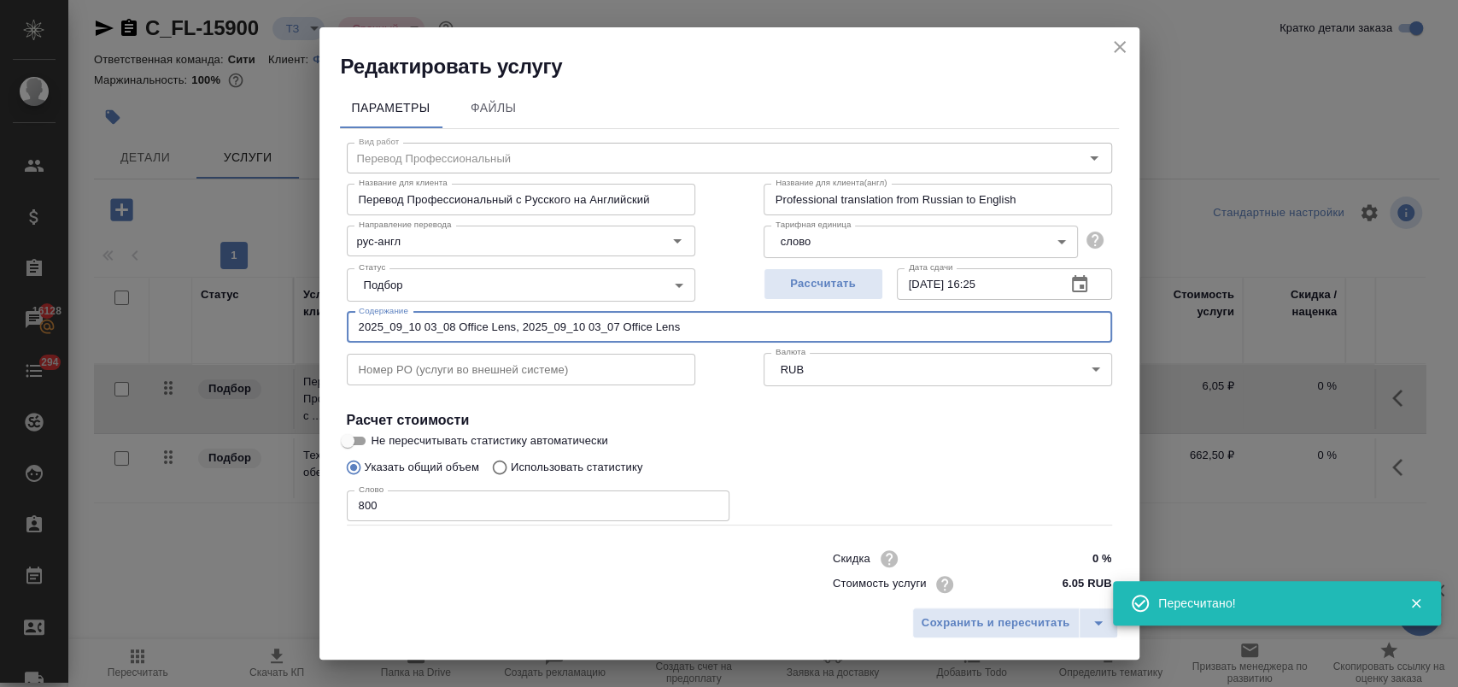
click at [1126, 45] on icon "close" at bounding box center [1120, 47] width 20 height 20
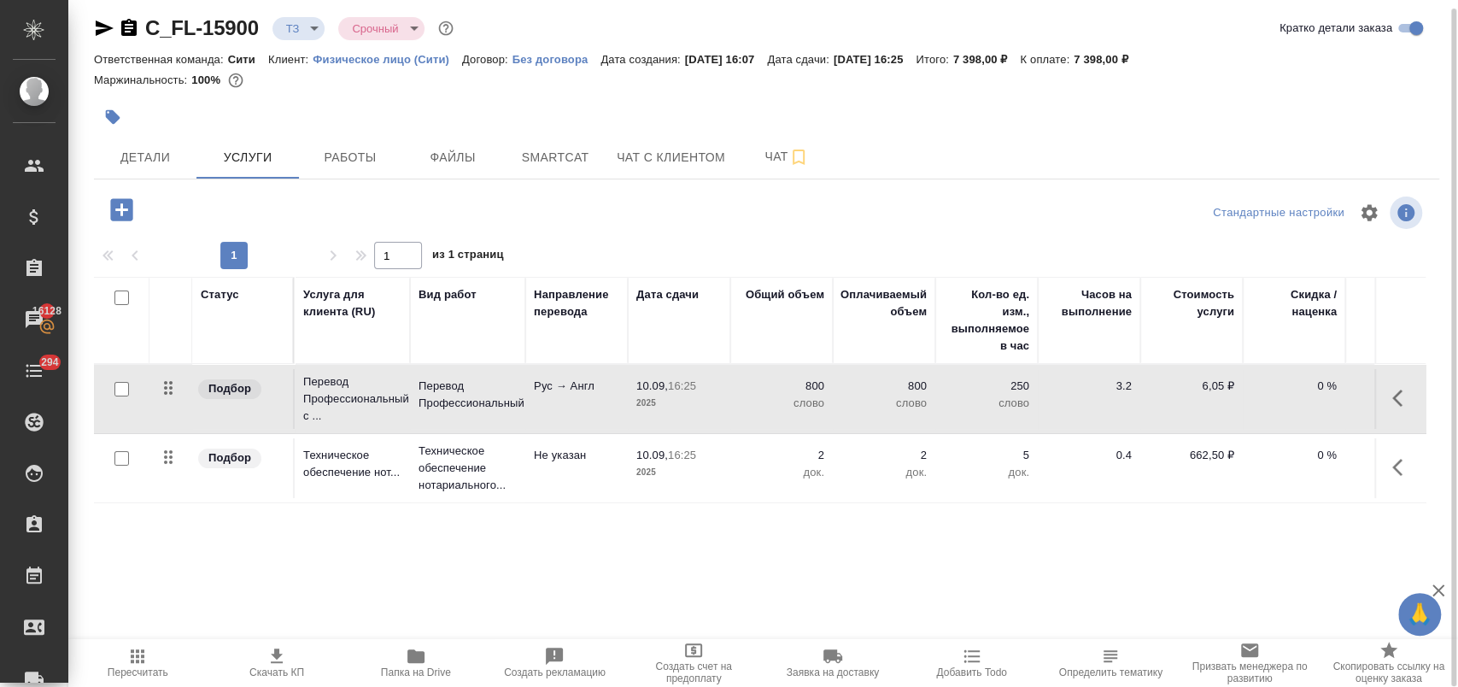
click at [1390, 458] on button "button" at bounding box center [1402, 467] width 41 height 41
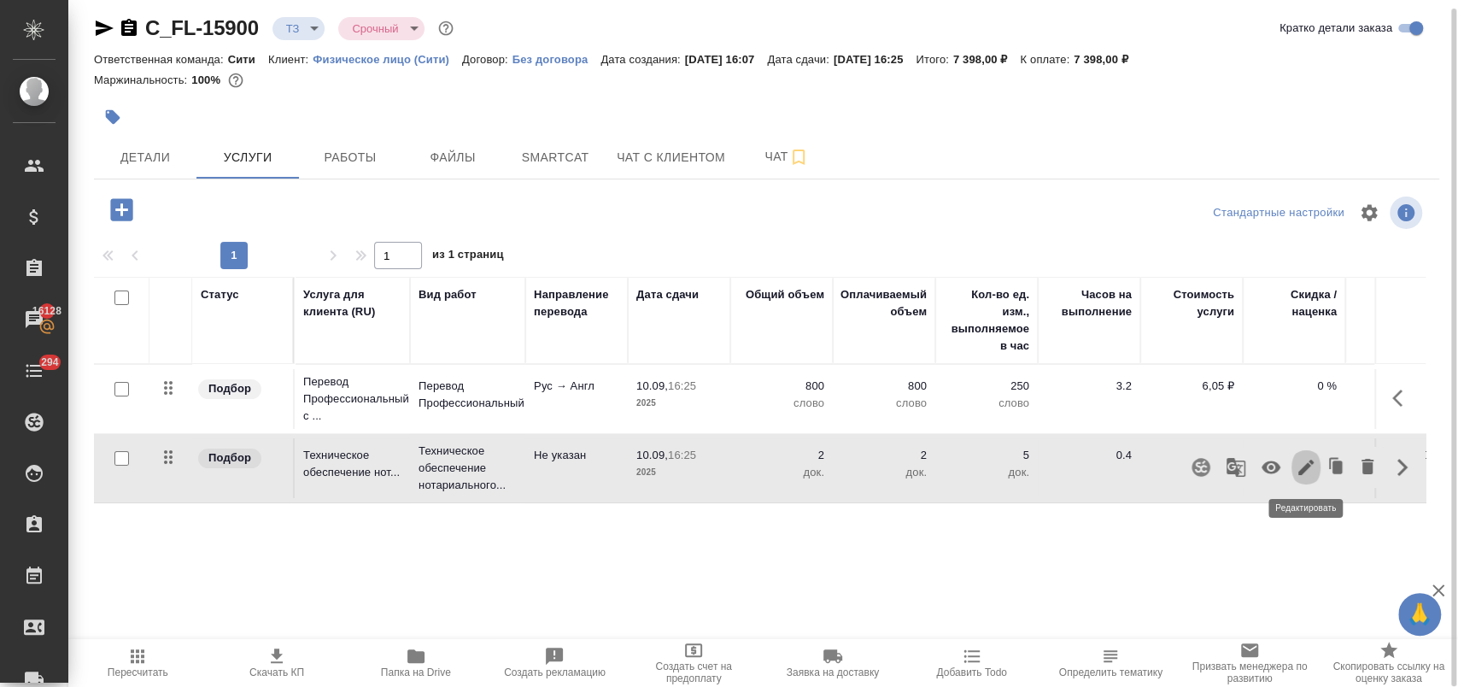
drag, startPoint x: 1291, startPoint y: 466, endPoint x: 785, endPoint y: 247, distance: 552.0
click at [1290, 467] on div at bounding box center [1281, 467] width 202 height 41
click at [1303, 474] on icon "button" at bounding box center [1306, 467] width 20 height 20
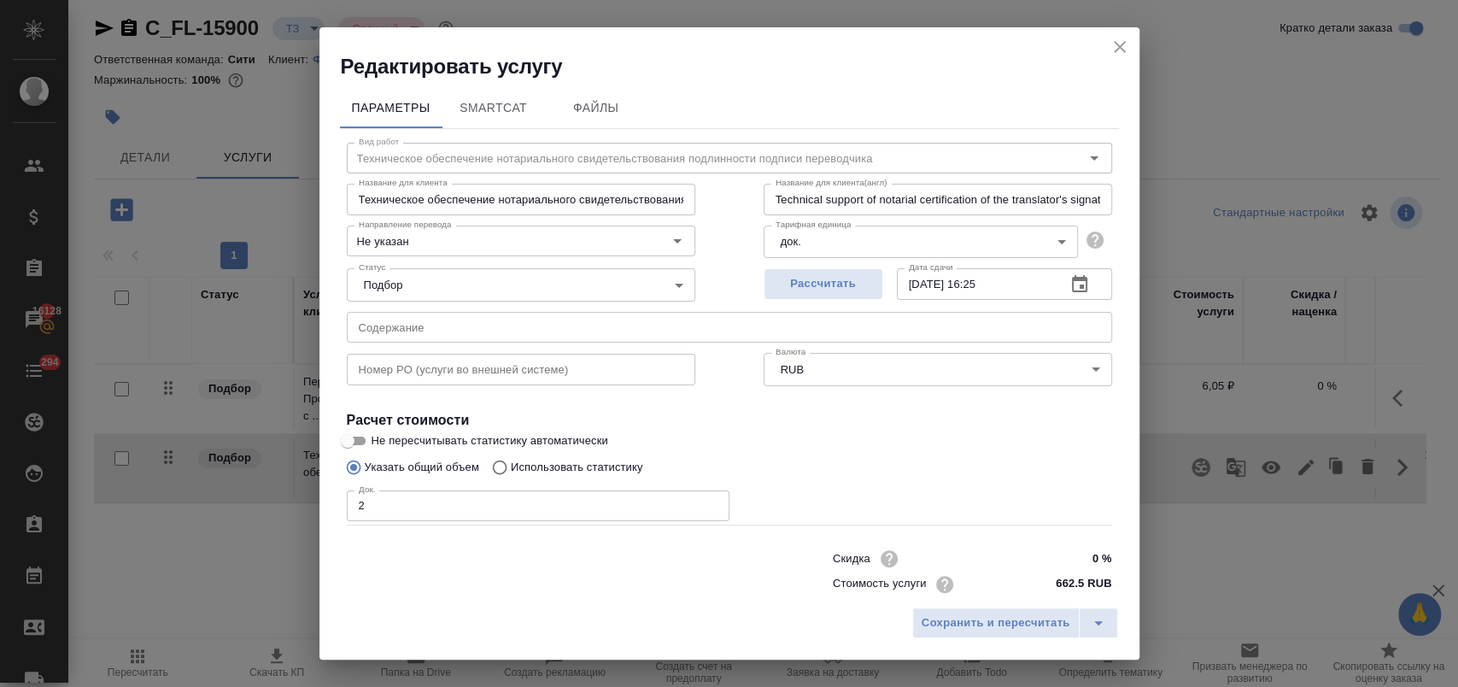
click at [439, 328] on input "text" at bounding box center [729, 327] width 765 height 31
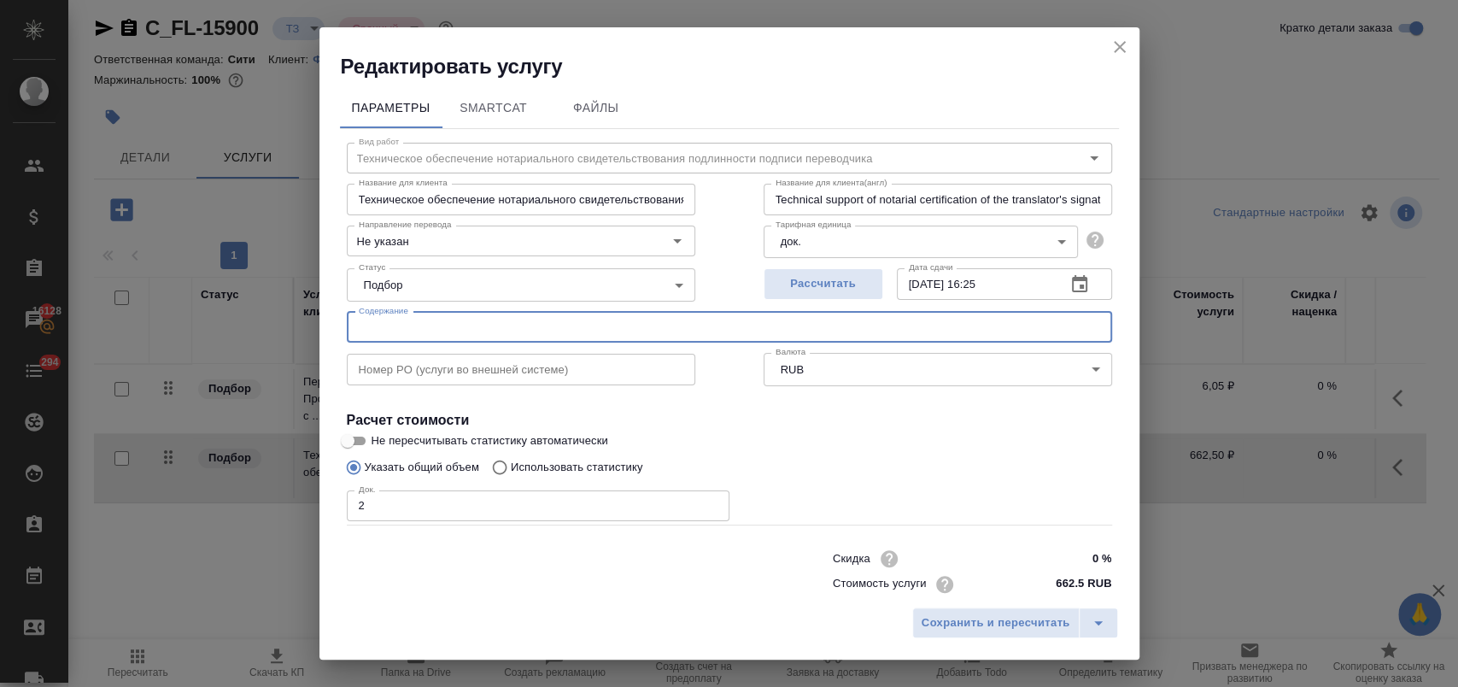
paste input "2025_09_10 03_08 Office Lens, 2025_09_10 03_07 Office Lens"
type input "2025_09_10 03_08 Office Lens, 2025_09_10 03_07 Office Lens"
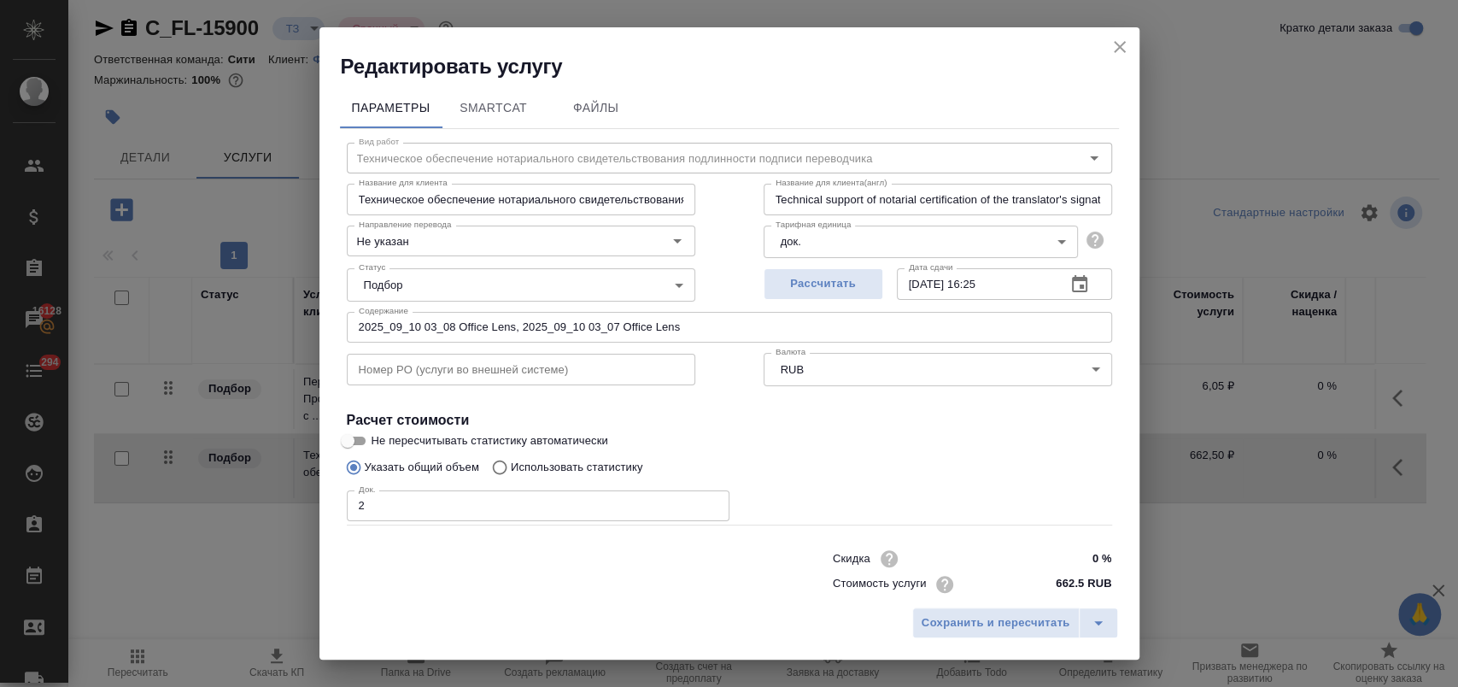
click at [792, 455] on div "Указать общий объем Использовать статистику" at bounding box center [729, 467] width 765 height 32
click at [946, 621] on span "Сохранить и пересчитать" at bounding box center [996, 623] width 149 height 20
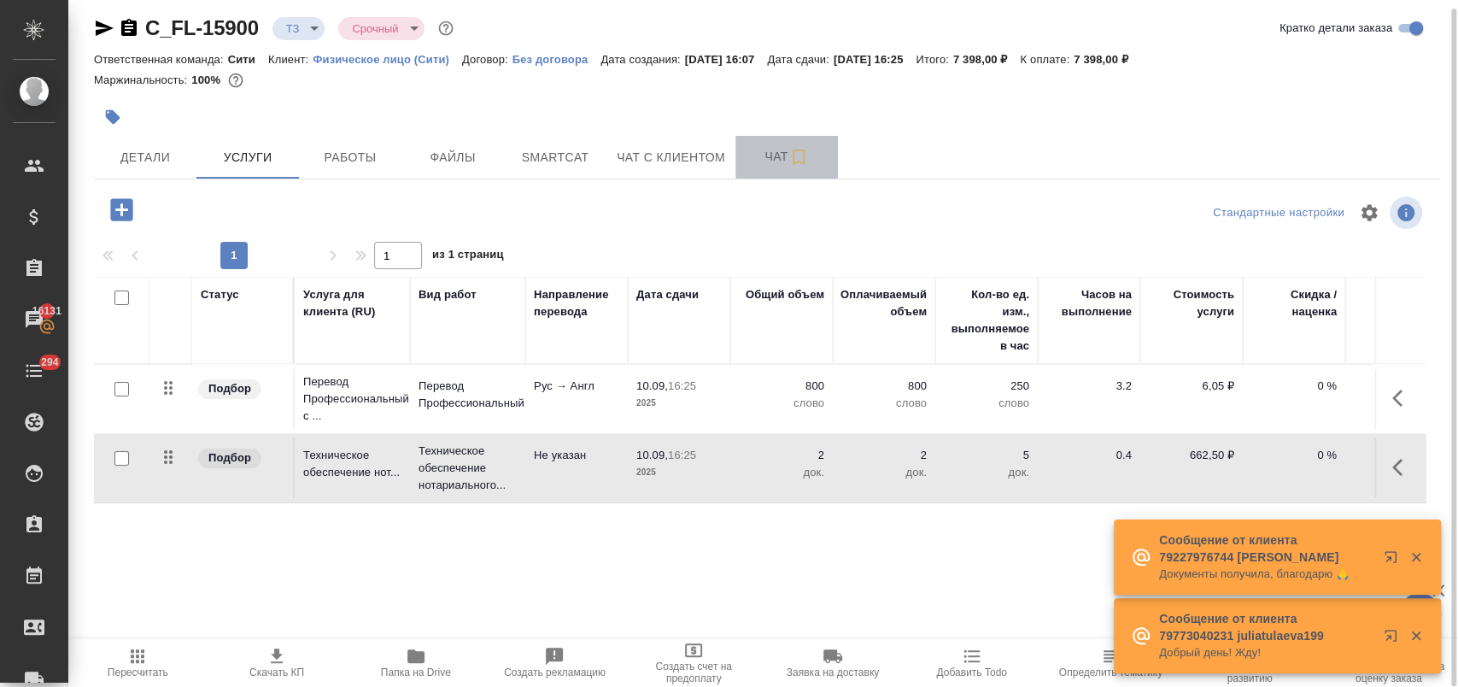
click at [757, 161] on span "Чат" at bounding box center [787, 156] width 82 height 21
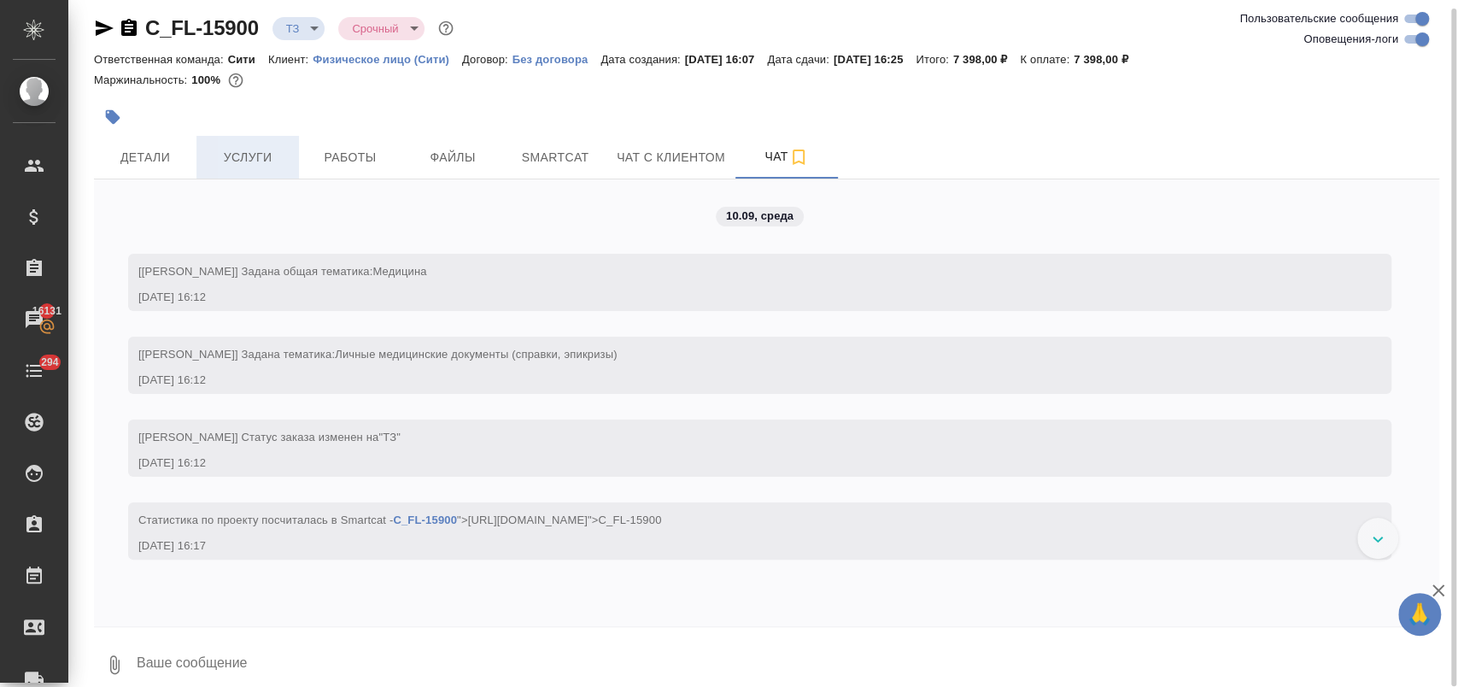
click at [272, 157] on span "Услуги" at bounding box center [248, 157] width 82 height 21
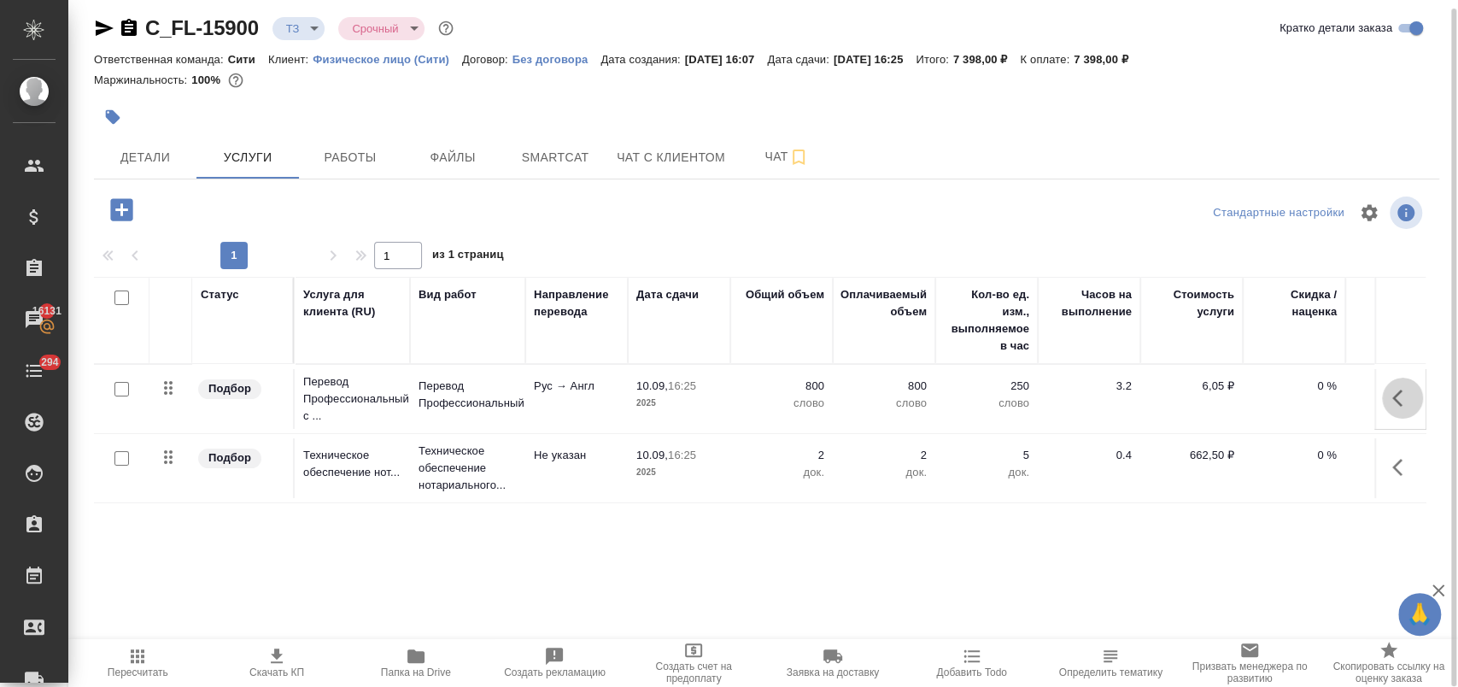
click at [1391, 401] on button "button" at bounding box center [1402, 398] width 41 height 41
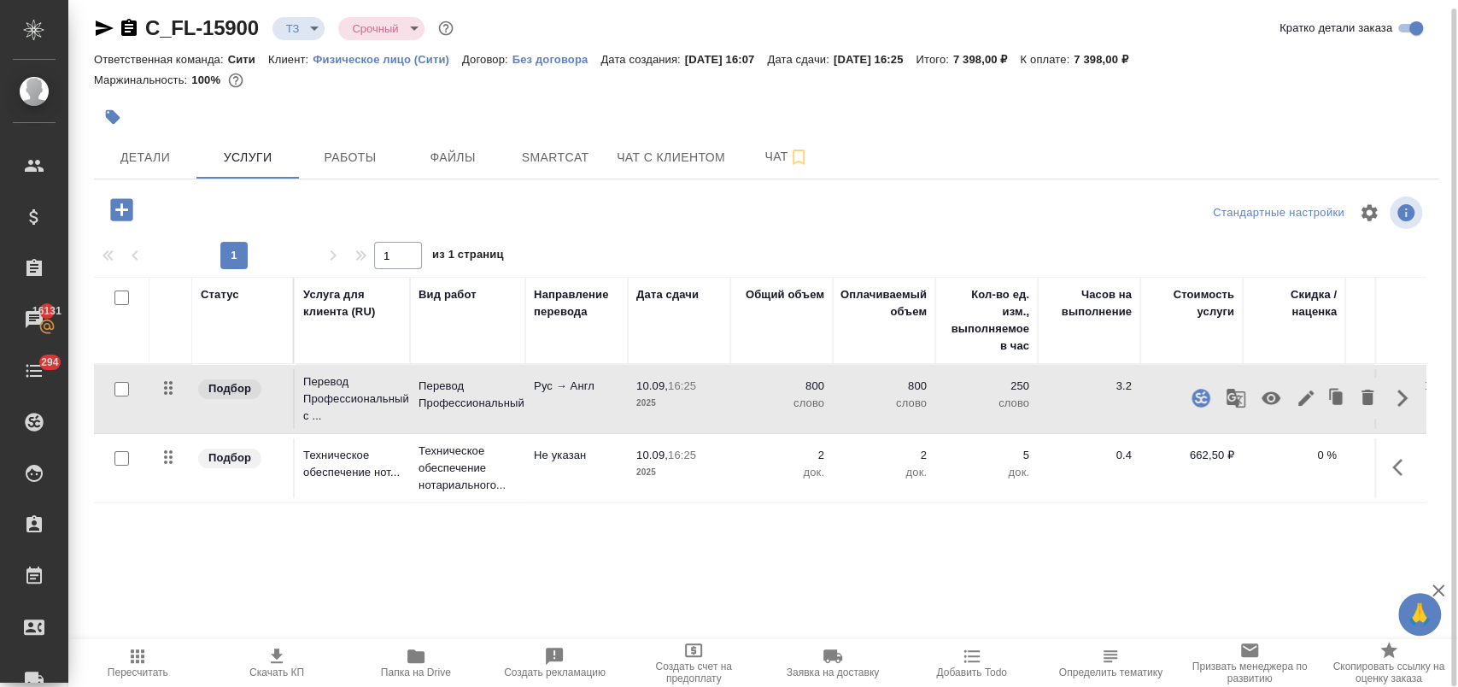
drag, startPoint x: 1263, startPoint y: 586, endPoint x: 1186, endPoint y: 607, distance: 79.8
click at [1259, 583] on div "Статус Услуга для клиента (RU) Вид работ Направление перевода Дата сдачи Общий …" at bounding box center [760, 460] width 1332 height 367
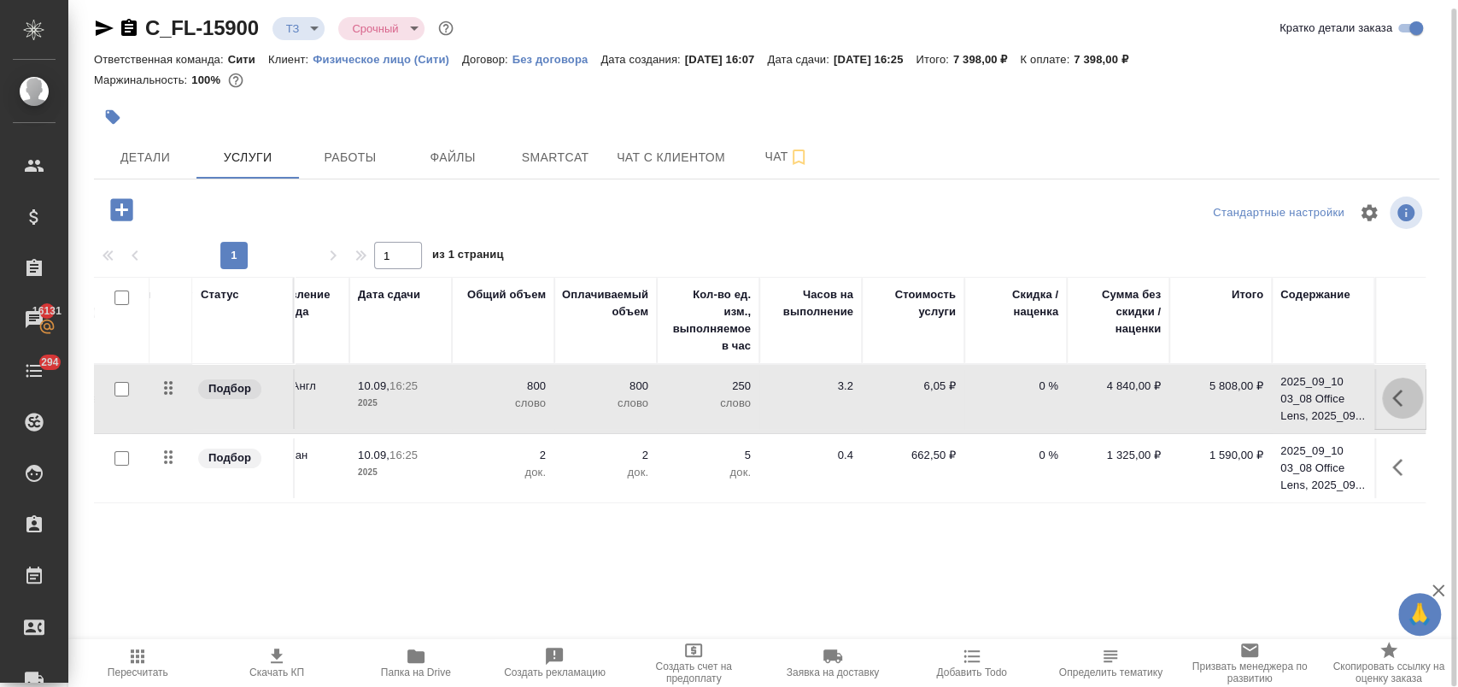
click at [1401, 394] on icon "button" at bounding box center [1402, 398] width 20 height 20
click at [1305, 395] on icon "button" at bounding box center [1305, 397] width 15 height 15
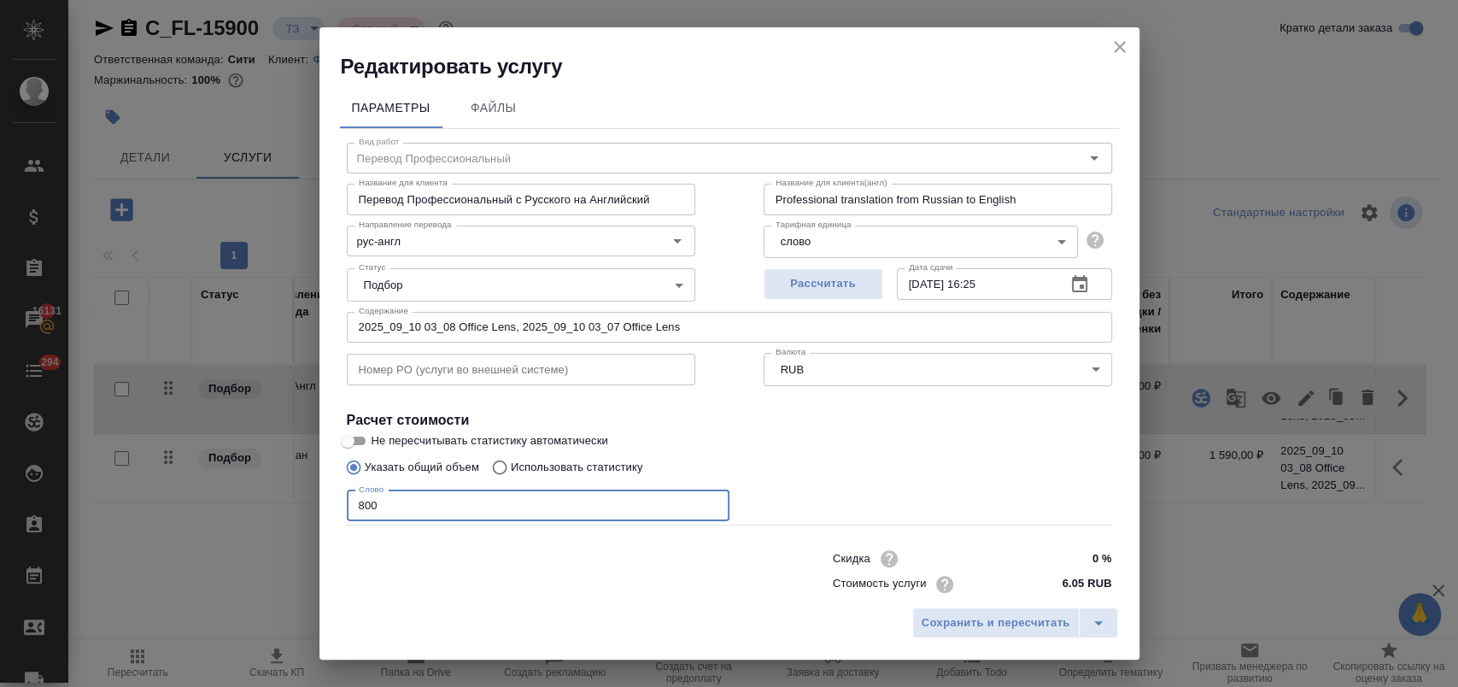
drag, startPoint x: 437, startPoint y: 500, endPoint x: 214, endPoint y: 501, distance: 222.9
click at [220, 501] on div "Редактировать услугу Параметры Файлы Вид работ Перевод Профессиональный Вид раб…" at bounding box center [729, 343] width 1458 height 687
click at [1121, 41] on icon "close" at bounding box center [1120, 47] width 20 height 20
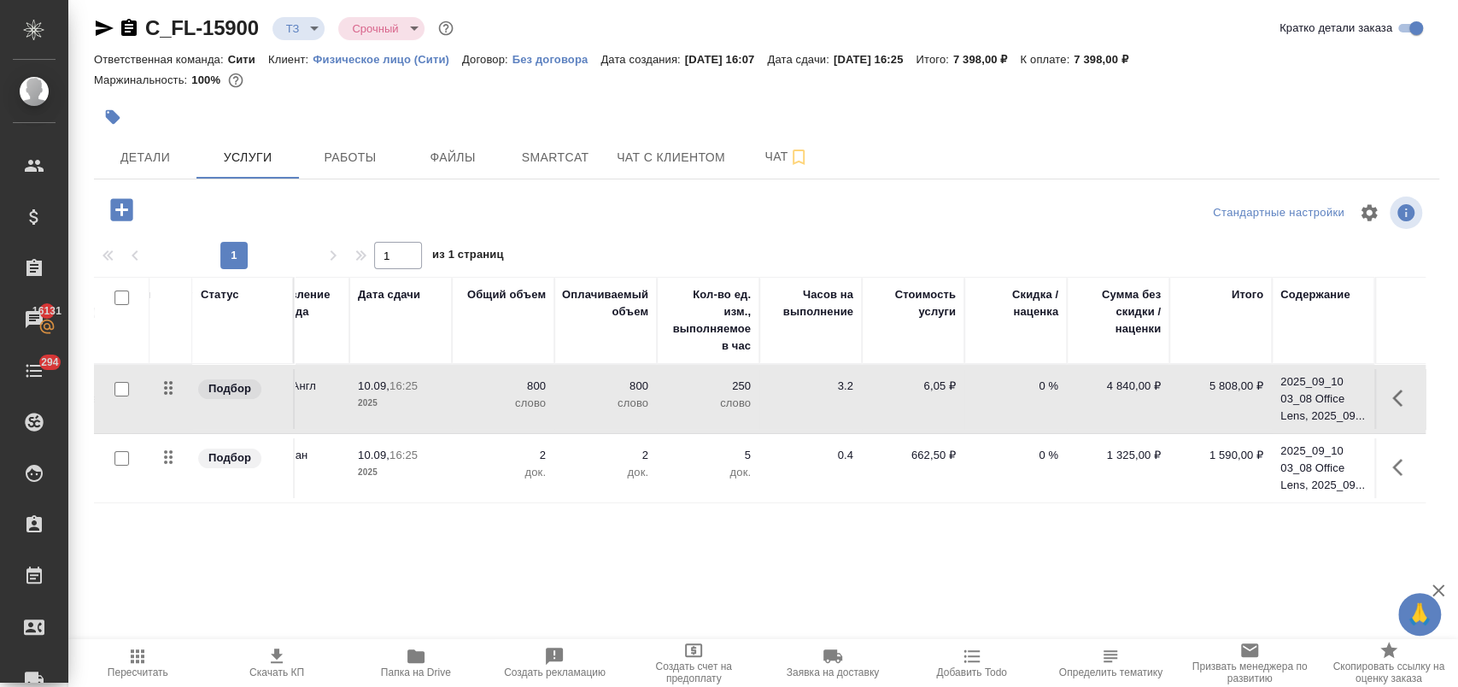
click at [1400, 400] on icon "button" at bounding box center [1402, 398] width 20 height 20
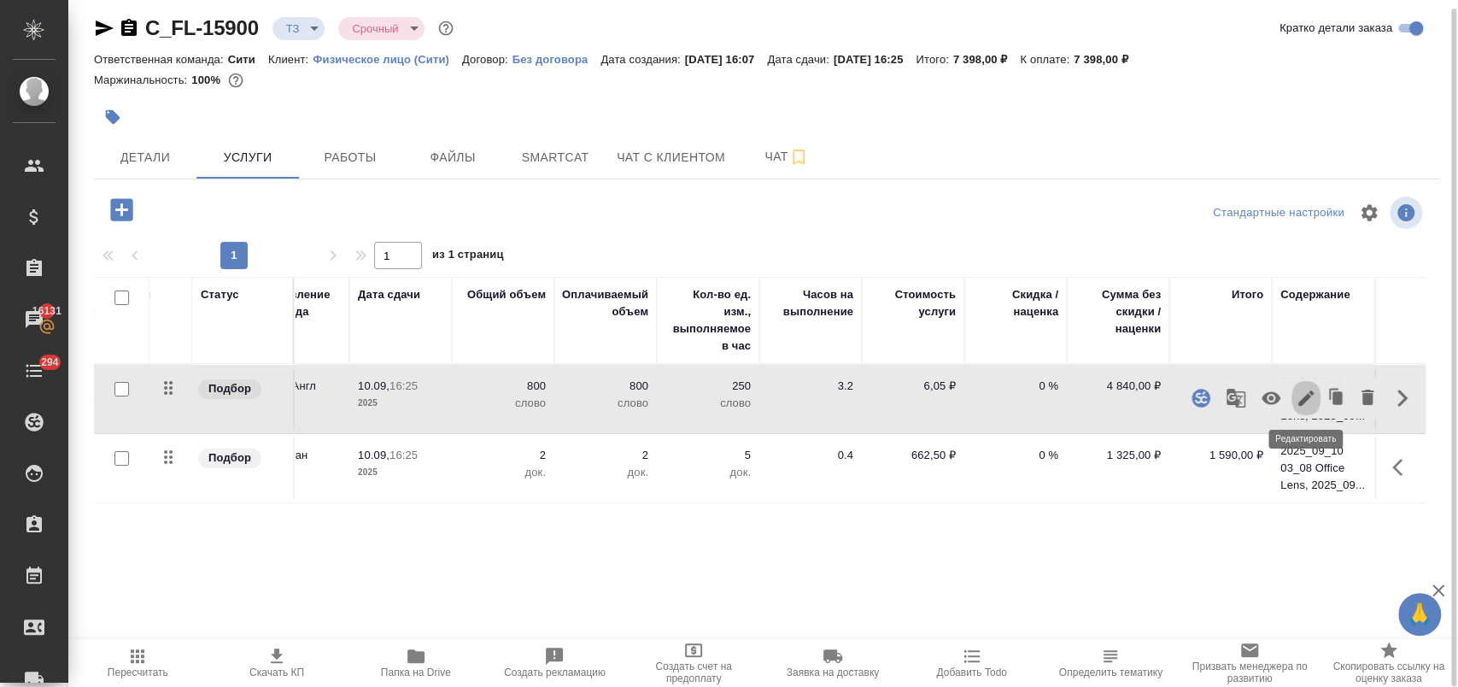
click at [1307, 399] on icon "button" at bounding box center [1306, 398] width 20 height 20
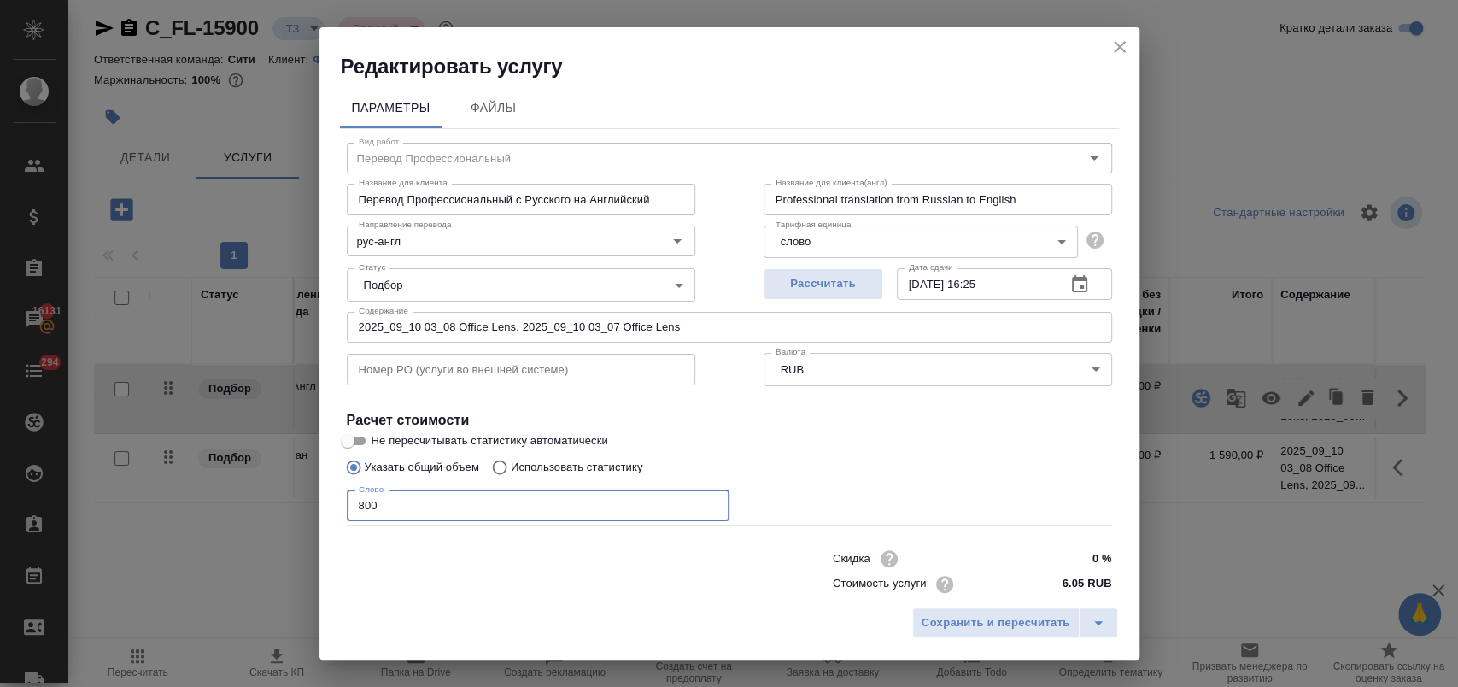
drag, startPoint x: 307, startPoint y: 491, endPoint x: 270, endPoint y: 491, distance: 36.7
click at [270, 491] on div "Редактировать услугу Параметры Файлы Вид работ Перевод Профессиональный Вид раб…" at bounding box center [729, 343] width 1458 height 687
type input "650"
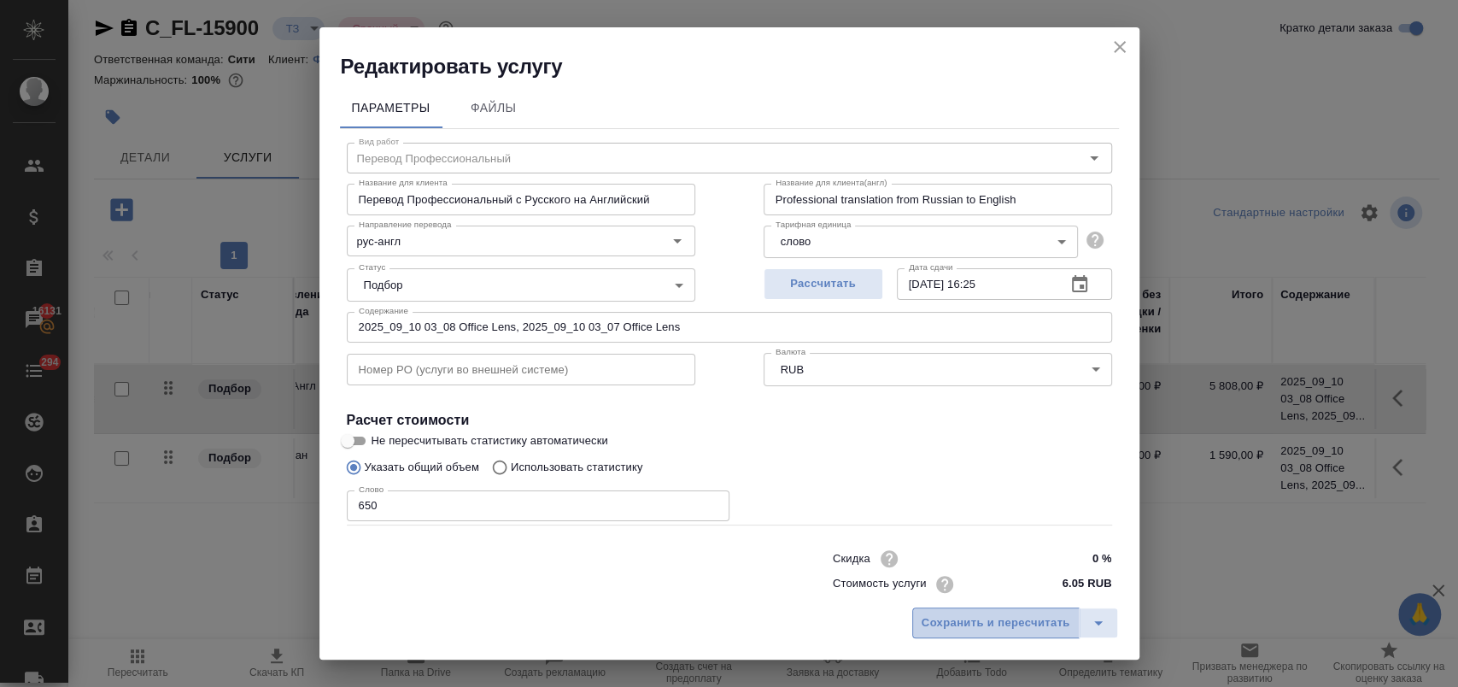
click at [1004, 635] on button "Сохранить и пересчитать" at bounding box center [995, 622] width 167 height 31
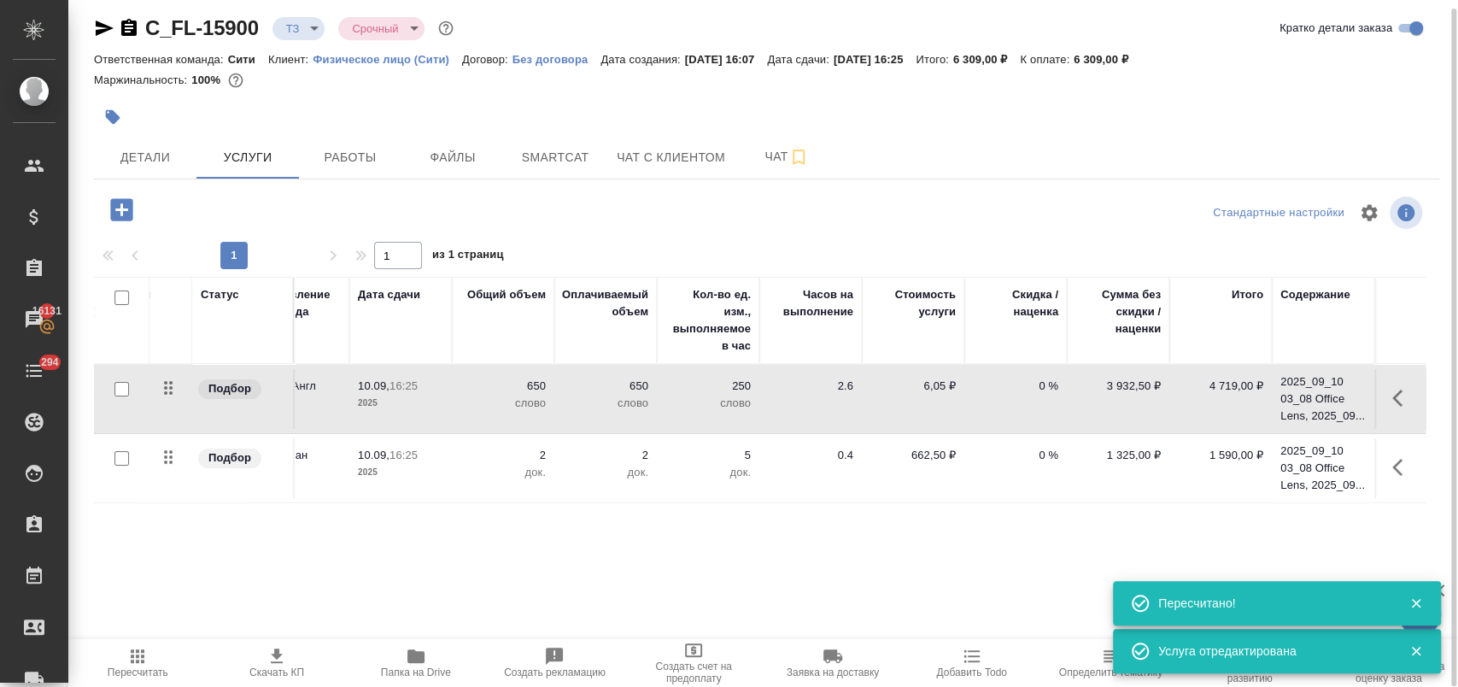
click at [126, 208] on icon "button" at bounding box center [122, 210] width 30 height 30
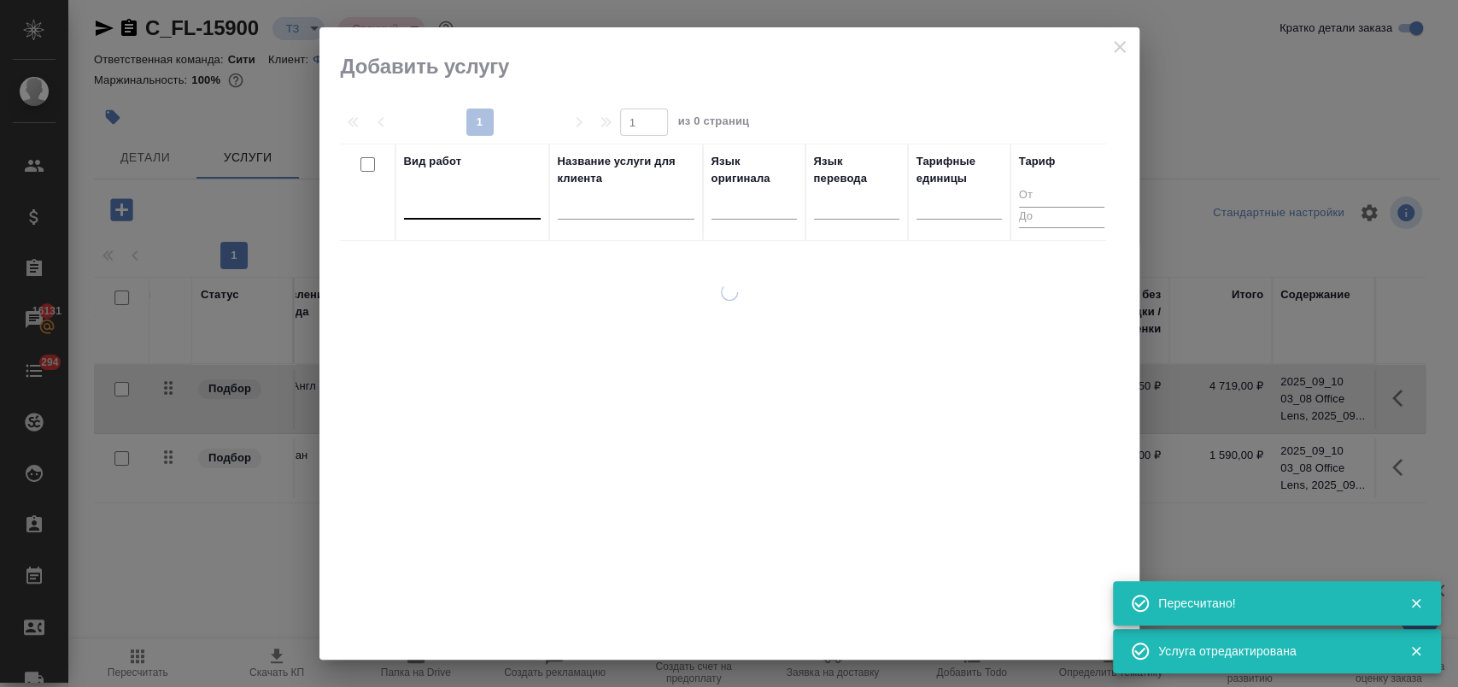
click at [471, 212] on div at bounding box center [472, 202] width 137 height 25
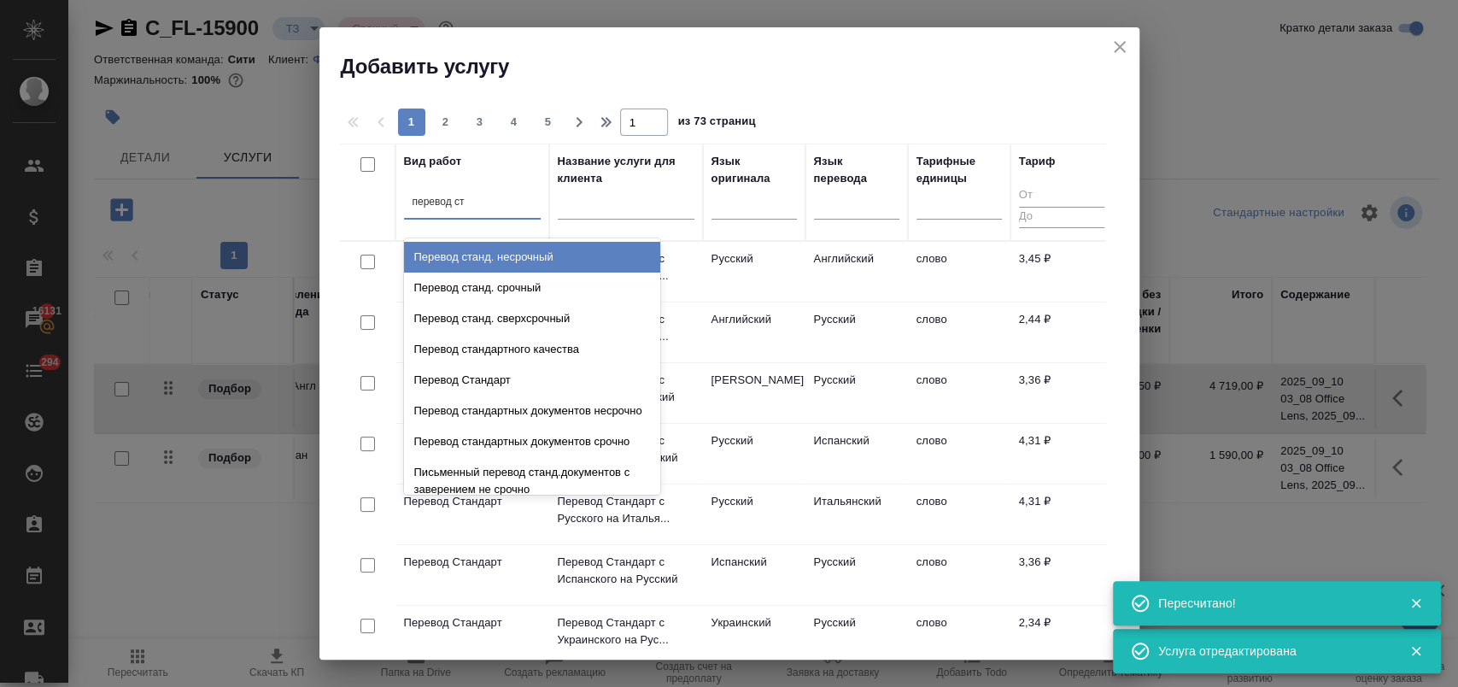
type input "перевод ста"
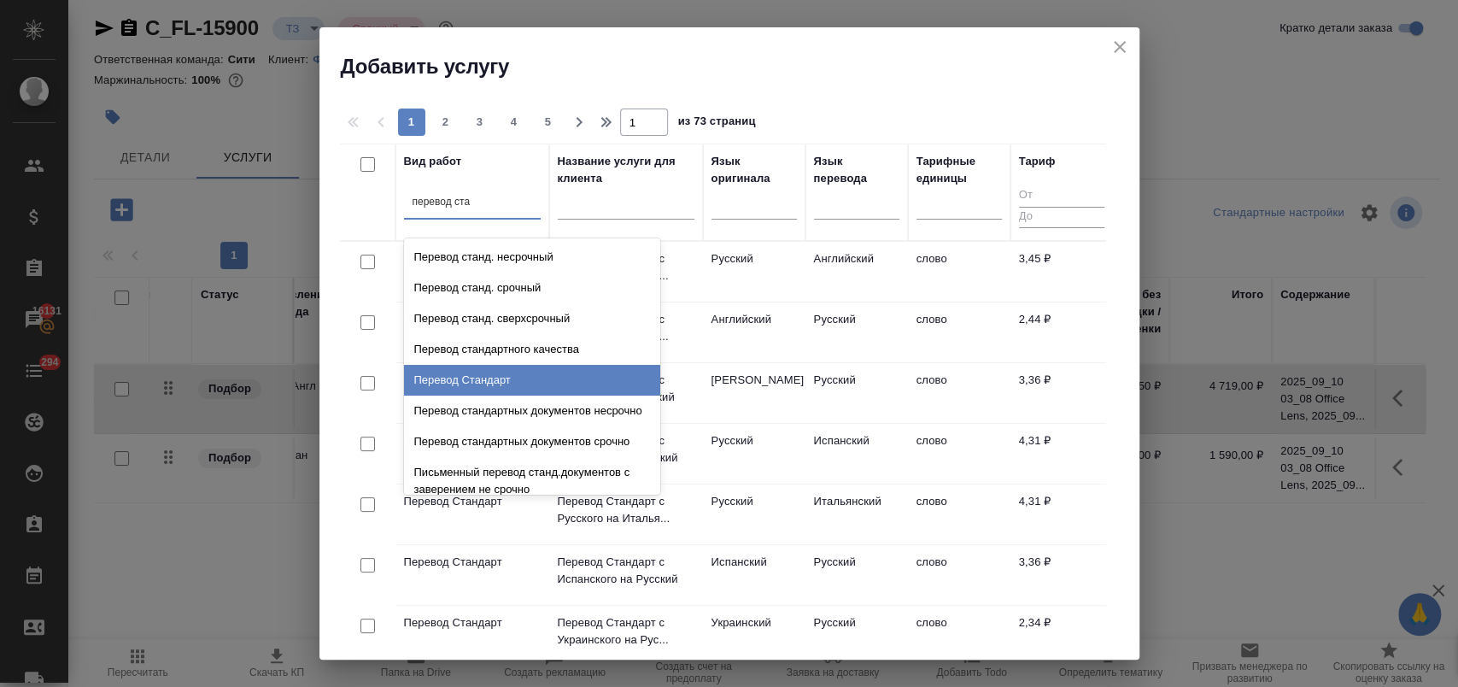
click at [629, 384] on div "Перевод Стандарт" at bounding box center [532, 380] width 256 height 31
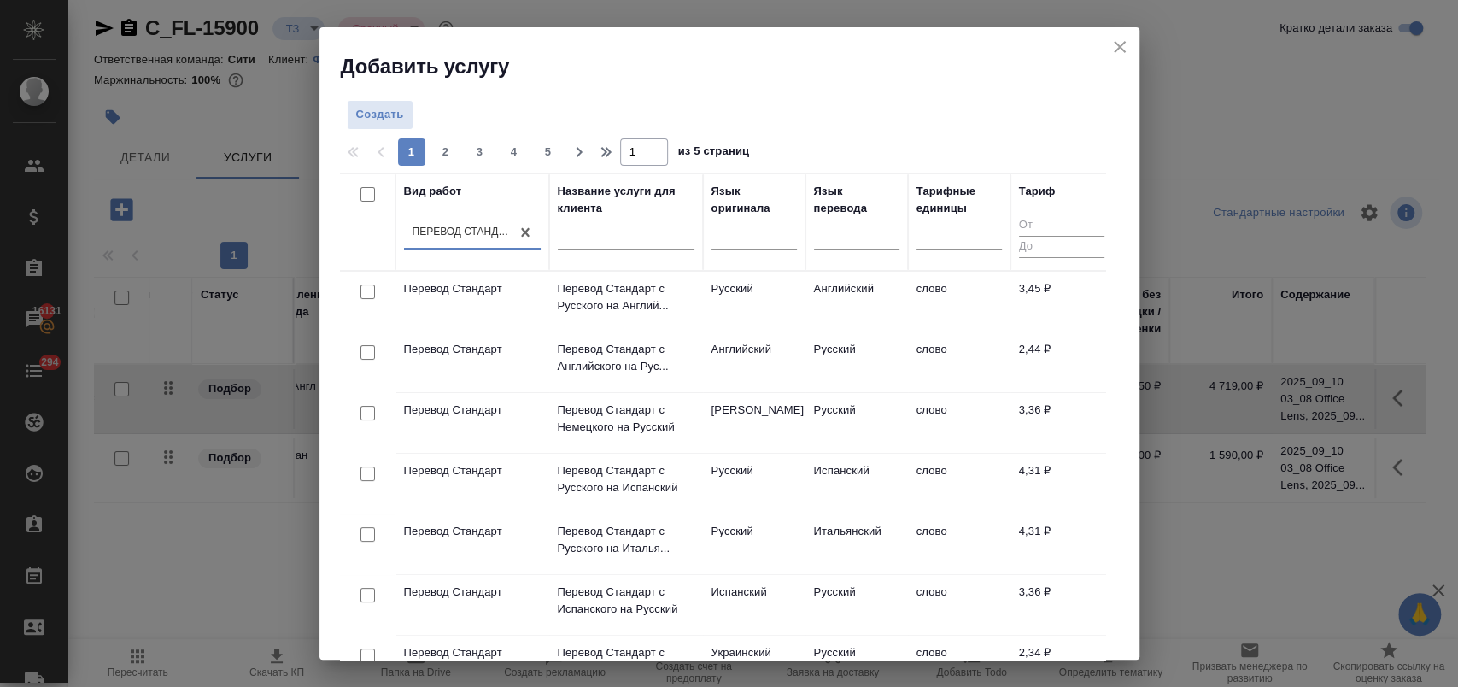
click at [367, 290] on input "checkbox" at bounding box center [367, 291] width 15 height 15
checkbox input "true"
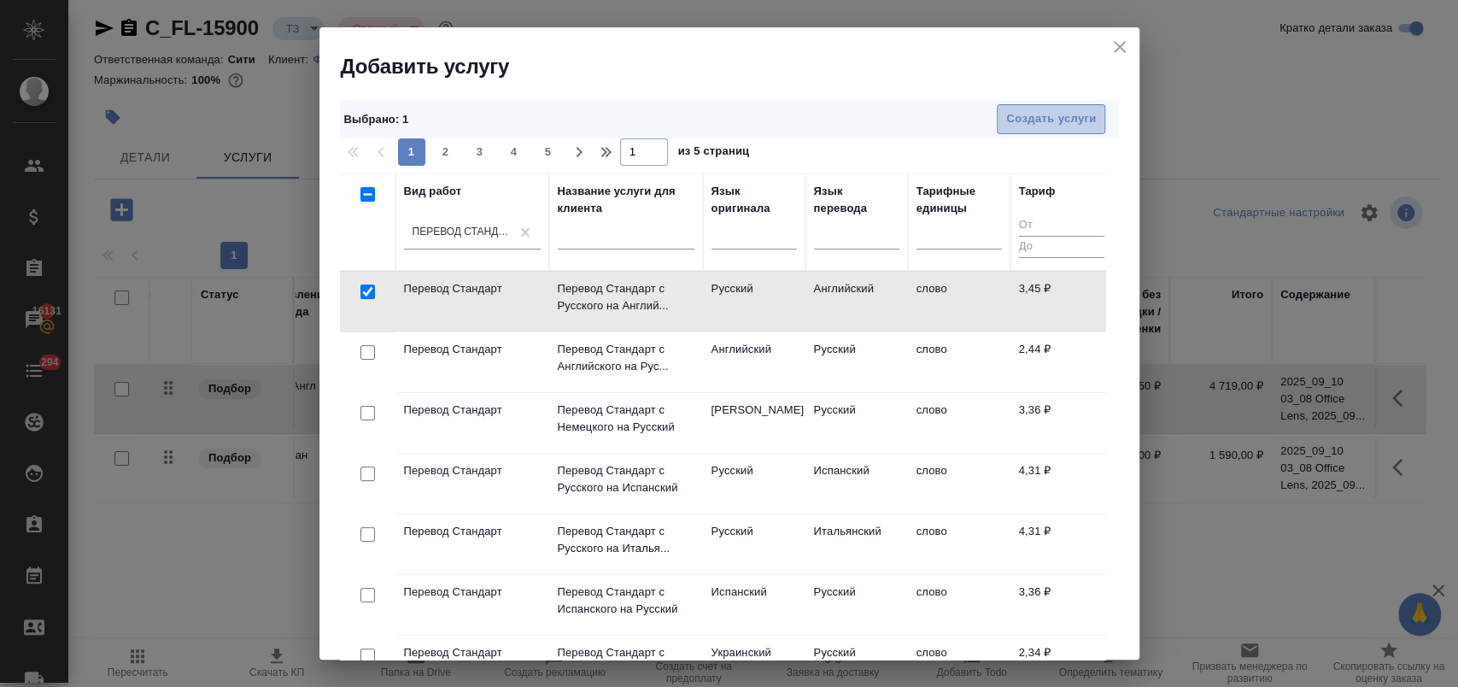
click at [1014, 114] on span "Создать услуги" at bounding box center [1051, 119] width 90 height 20
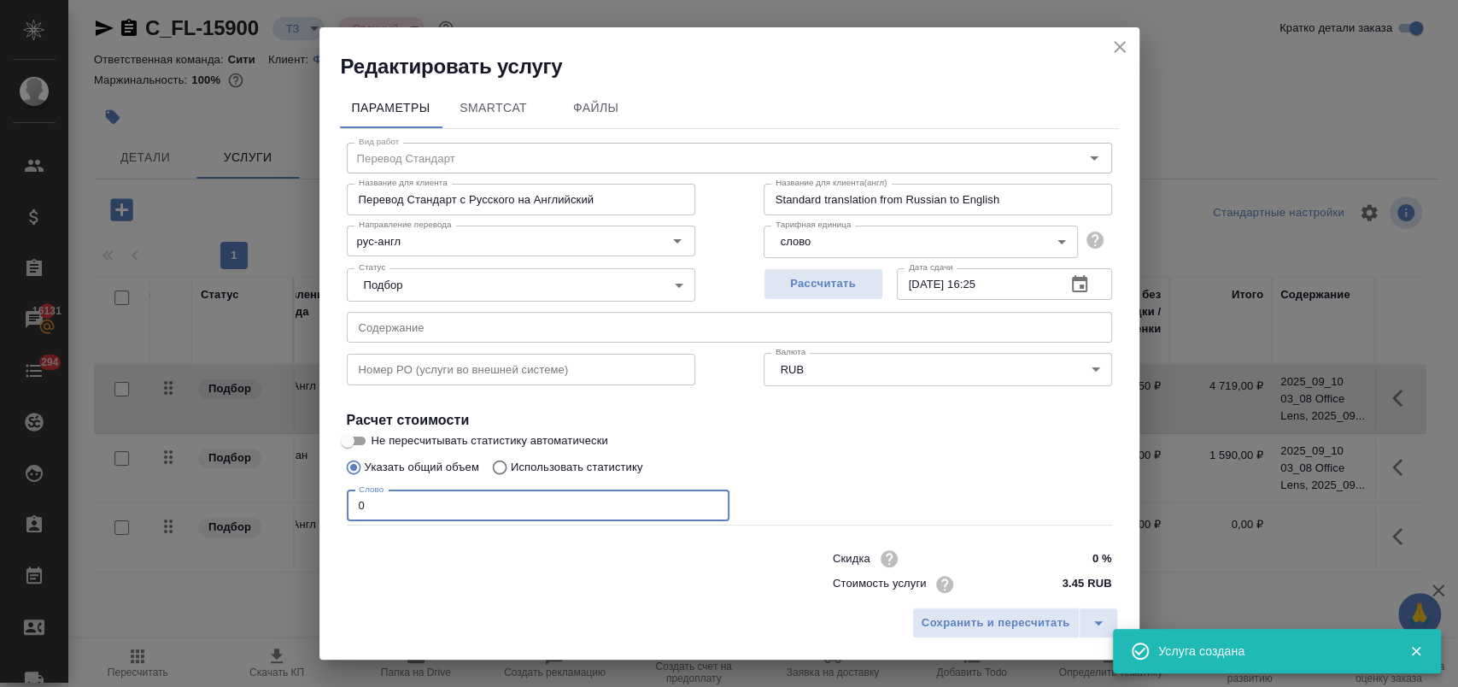
drag, startPoint x: 389, startPoint y: 507, endPoint x: 246, endPoint y: 505, distance: 143.5
click at [246, 505] on div "Редактировать услугу Параметры SmartCat Файлы Вид работ Перевод Стандарт Вид ра…" at bounding box center [729, 343] width 1458 height 687
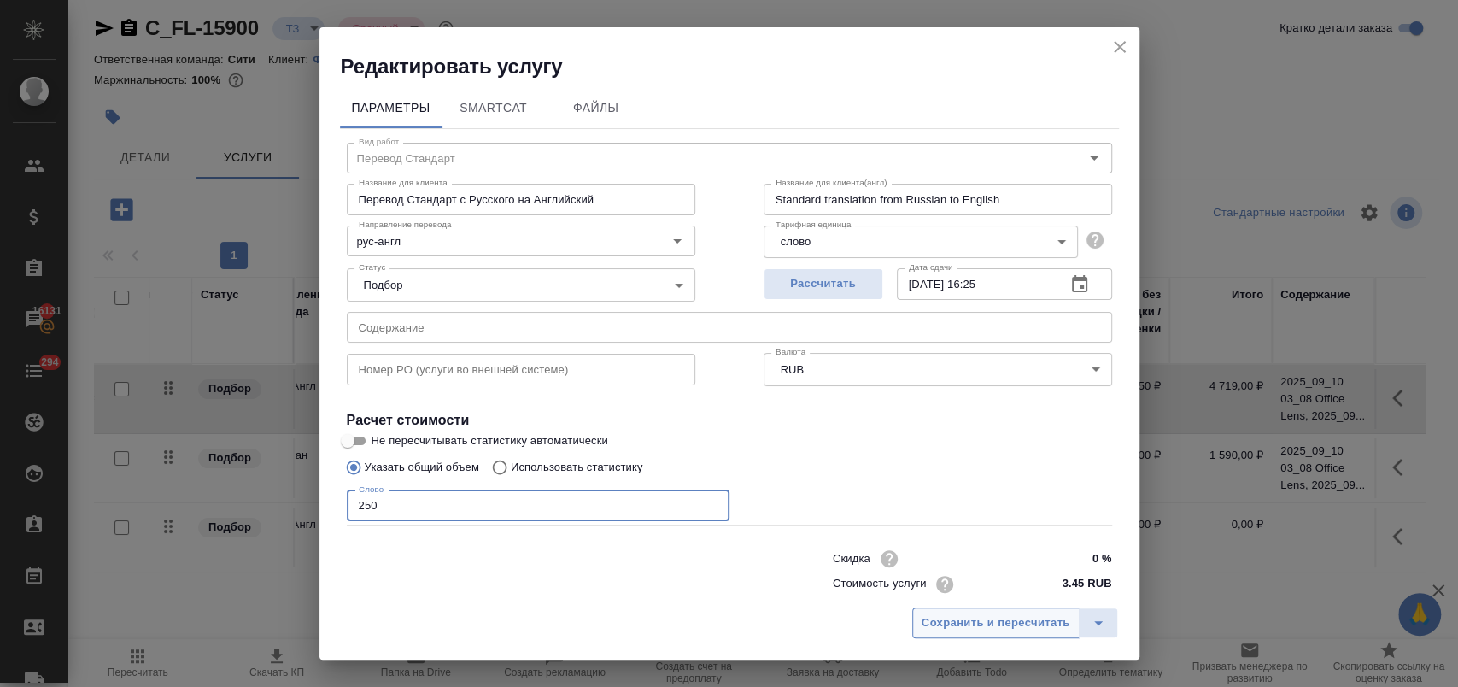
type input "250"
click at [1052, 619] on span "Сохранить и пересчитать" at bounding box center [996, 623] width 149 height 20
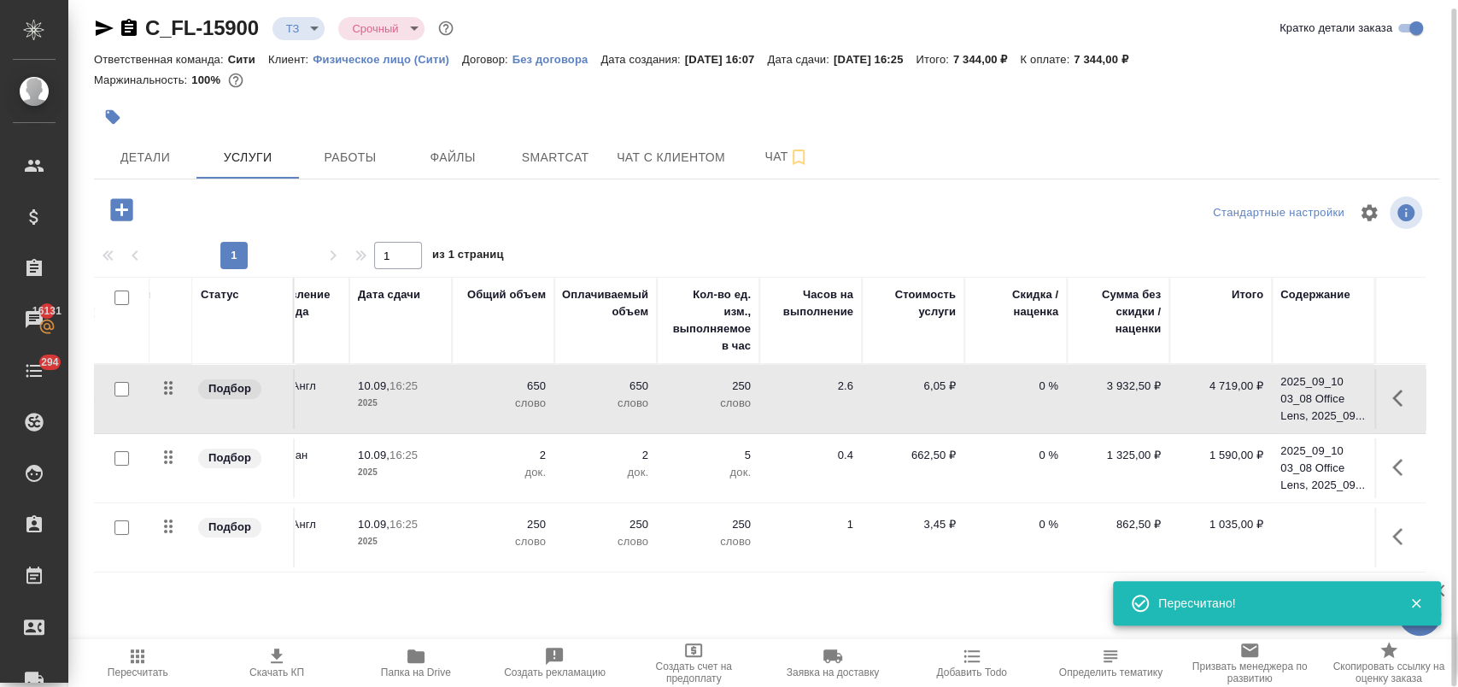
scroll to position [0, 0]
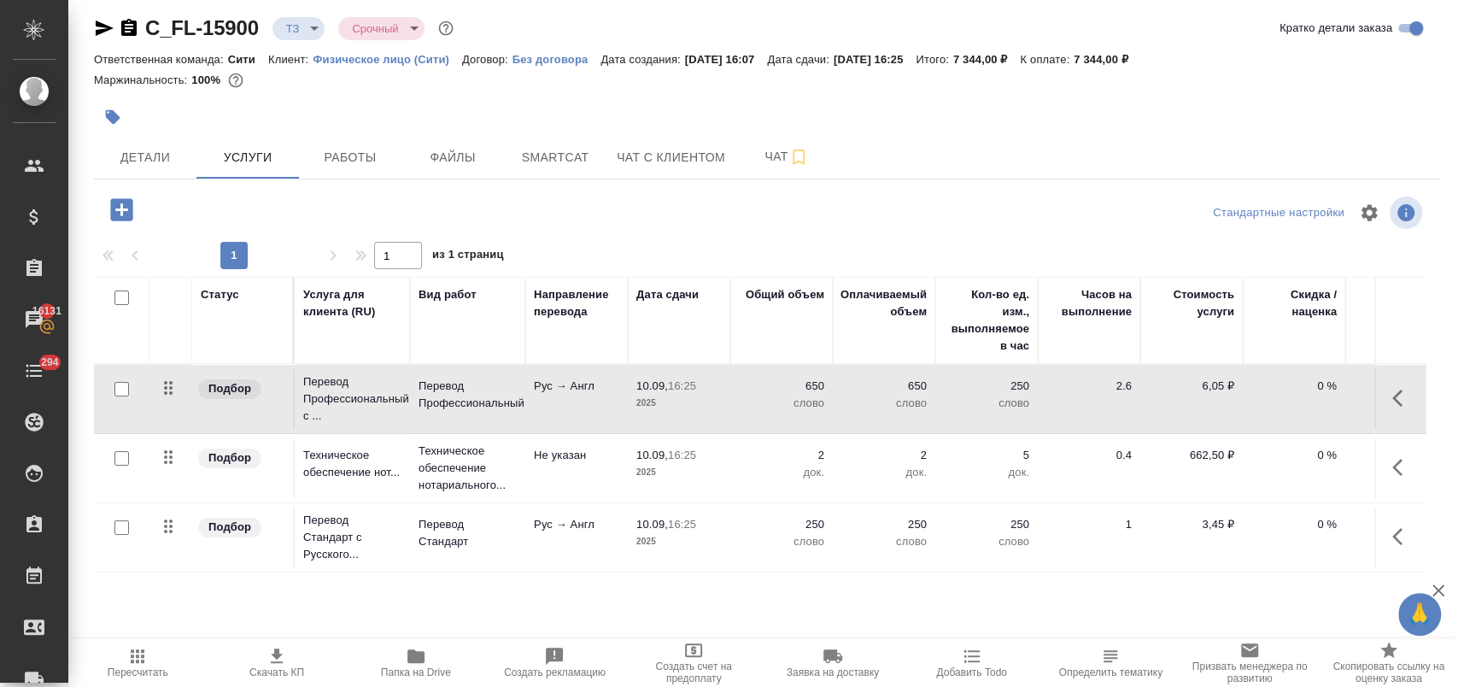
click at [116, 526] on input "checkbox" at bounding box center [121, 527] width 15 height 15
checkbox input "true"
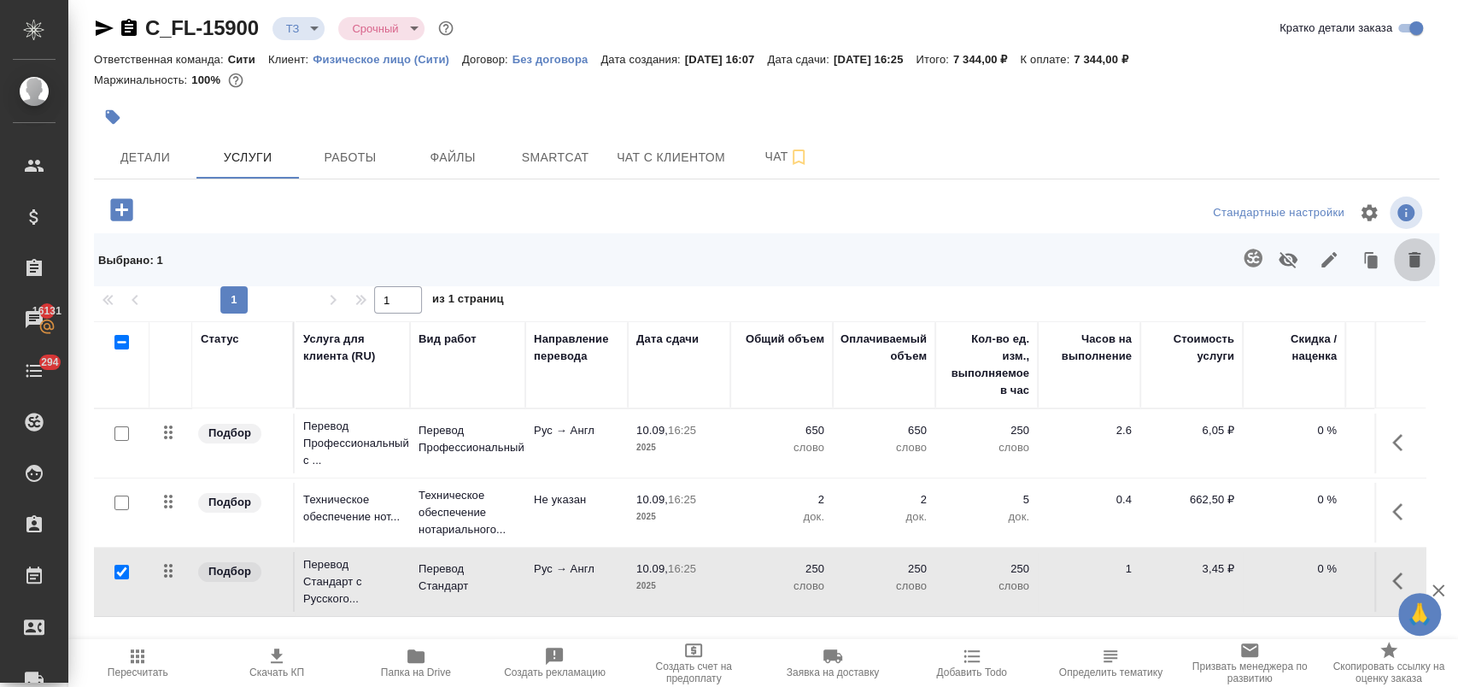
click at [1408, 264] on icon "button" at bounding box center [1414, 259] width 12 height 15
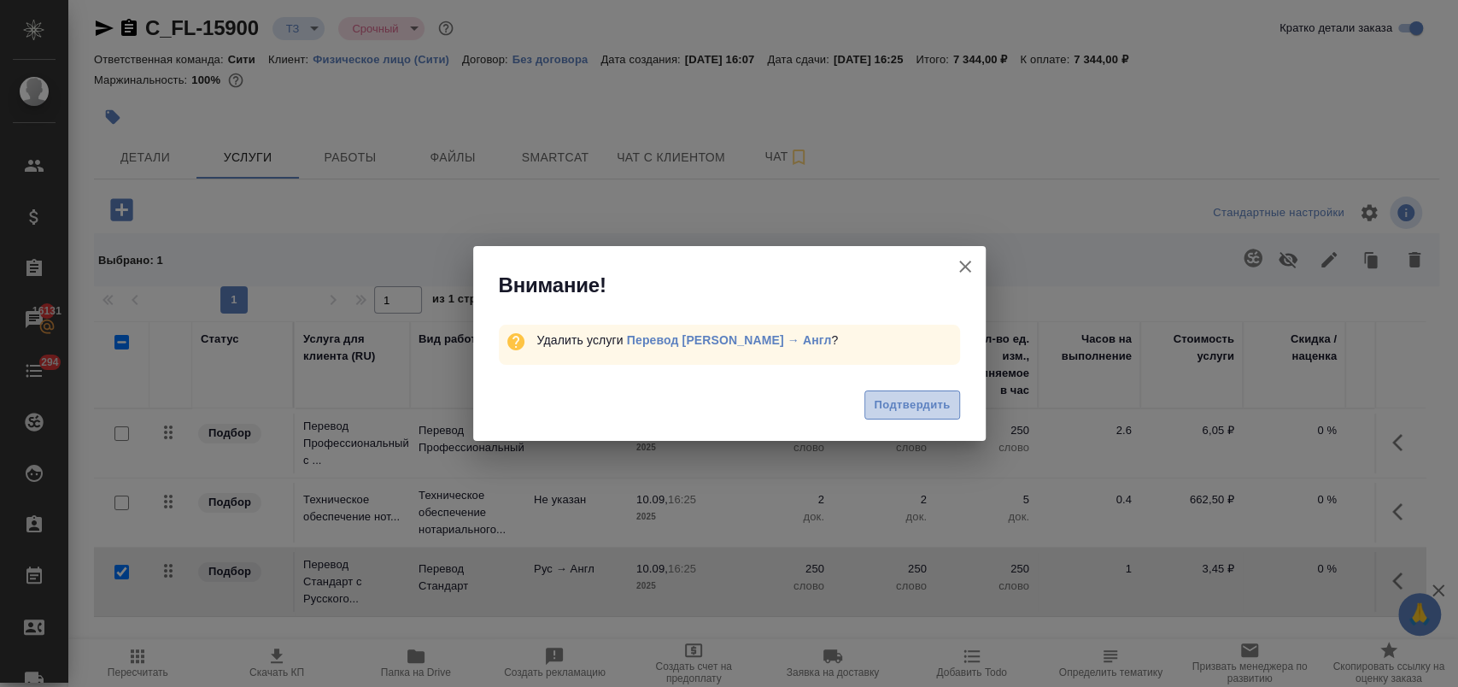
click at [943, 407] on span "Подтвердить" at bounding box center [912, 405] width 76 height 20
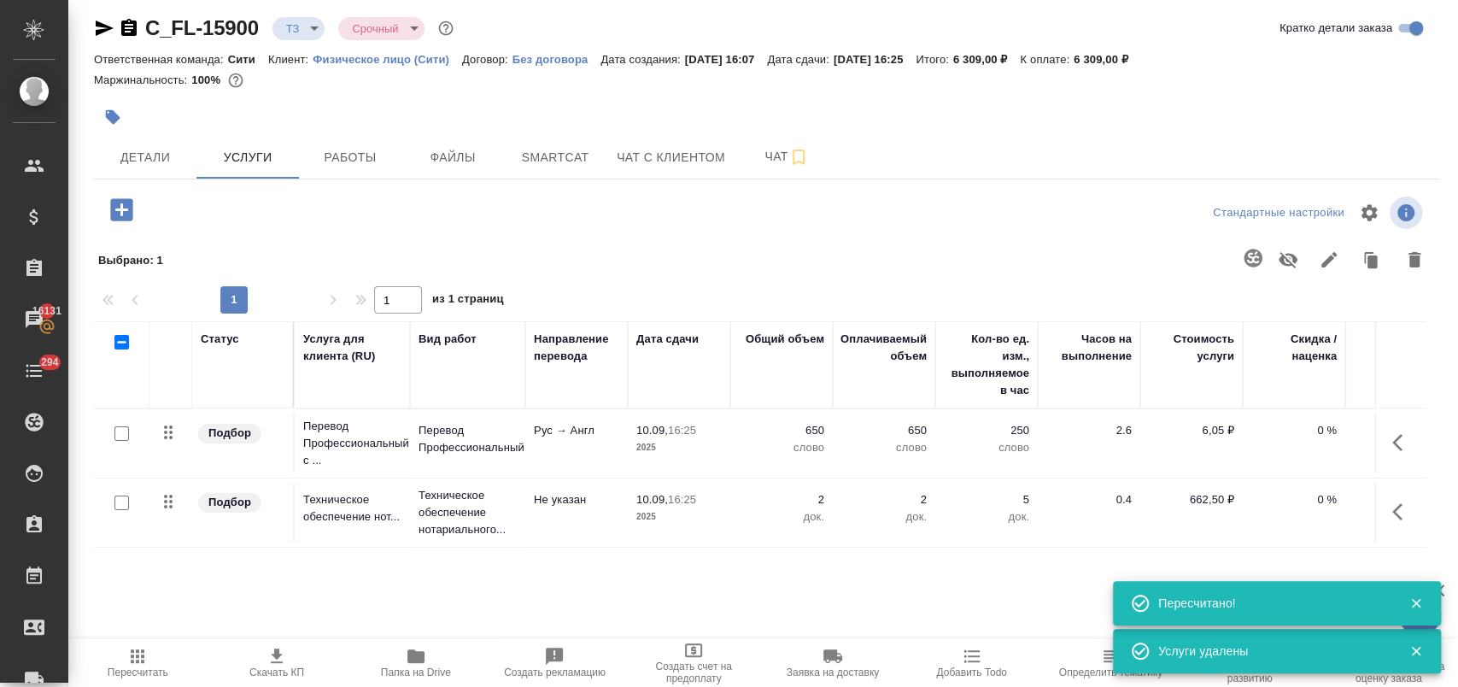
click at [596, 444] on td "Рус → Англ" at bounding box center [576, 443] width 102 height 60
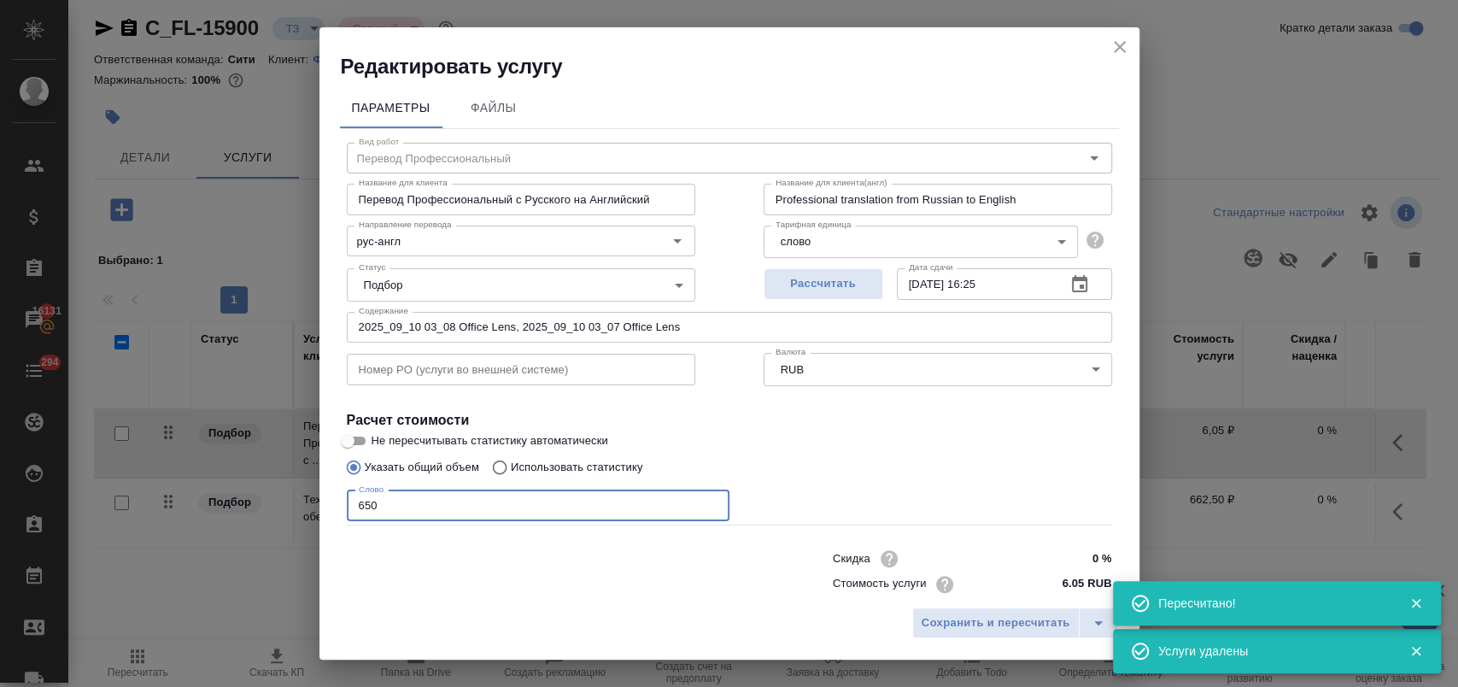
drag, startPoint x: 352, startPoint y: 503, endPoint x: 217, endPoint y: 515, distance: 135.5
click at [217, 515] on div "Редактировать услугу Параметры Файлы Вид работ Перевод Профессиональный Вид раб…" at bounding box center [729, 343] width 1458 height 687
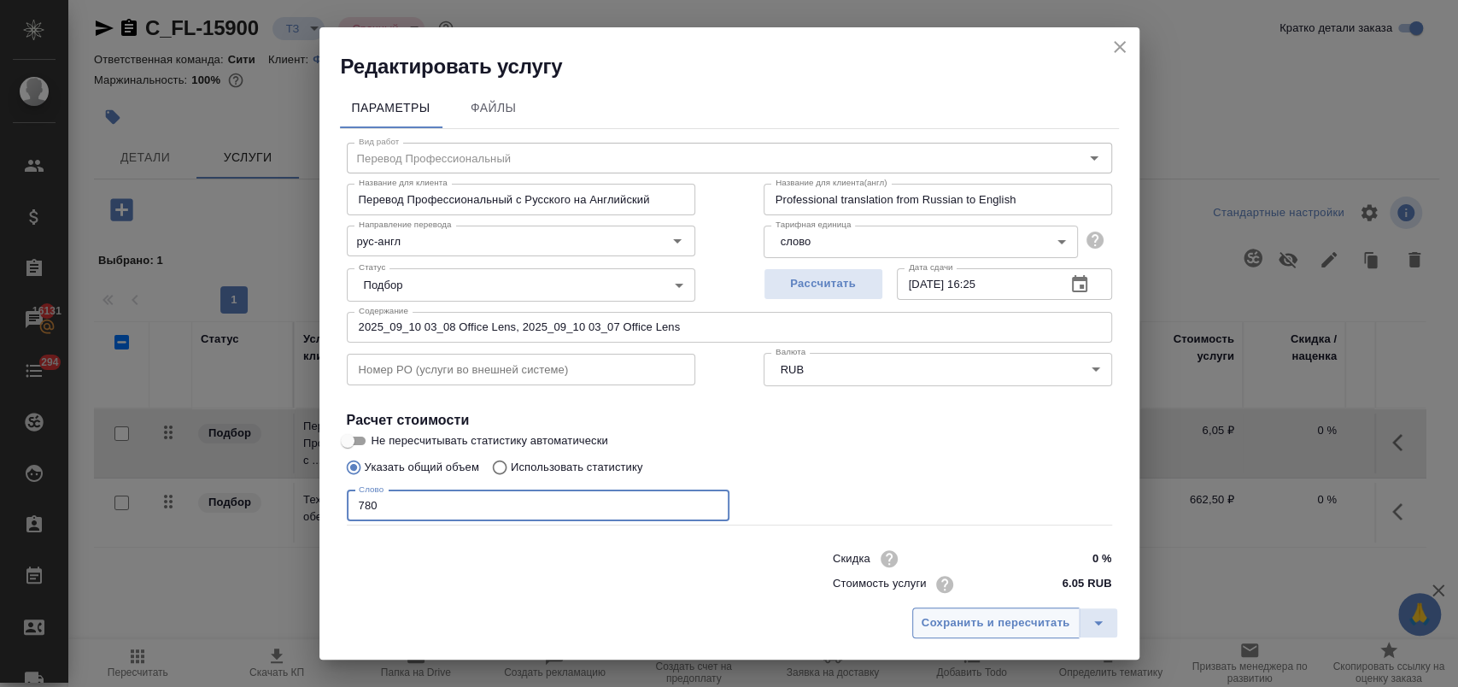
type input "780"
click at [1034, 629] on span "Сохранить и пересчитать" at bounding box center [996, 623] width 149 height 20
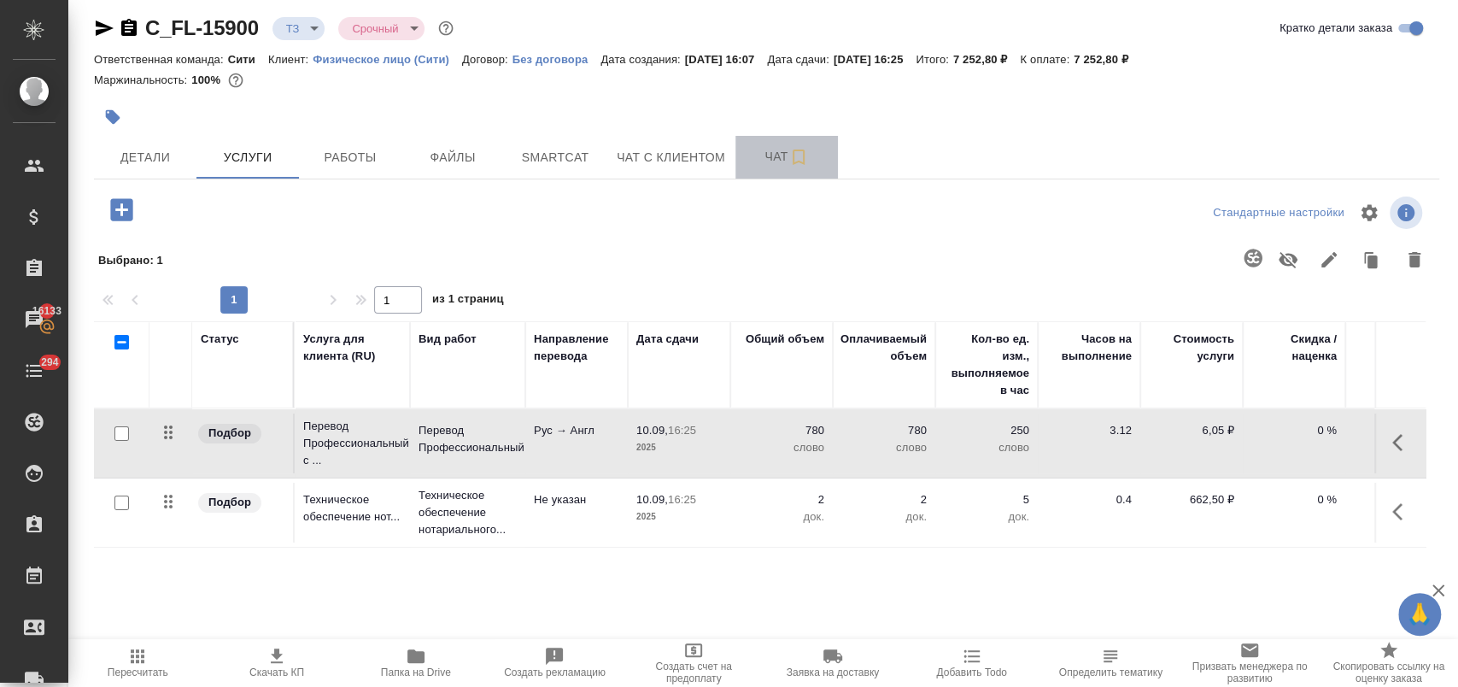
click at [765, 159] on span "Чат" at bounding box center [787, 156] width 82 height 21
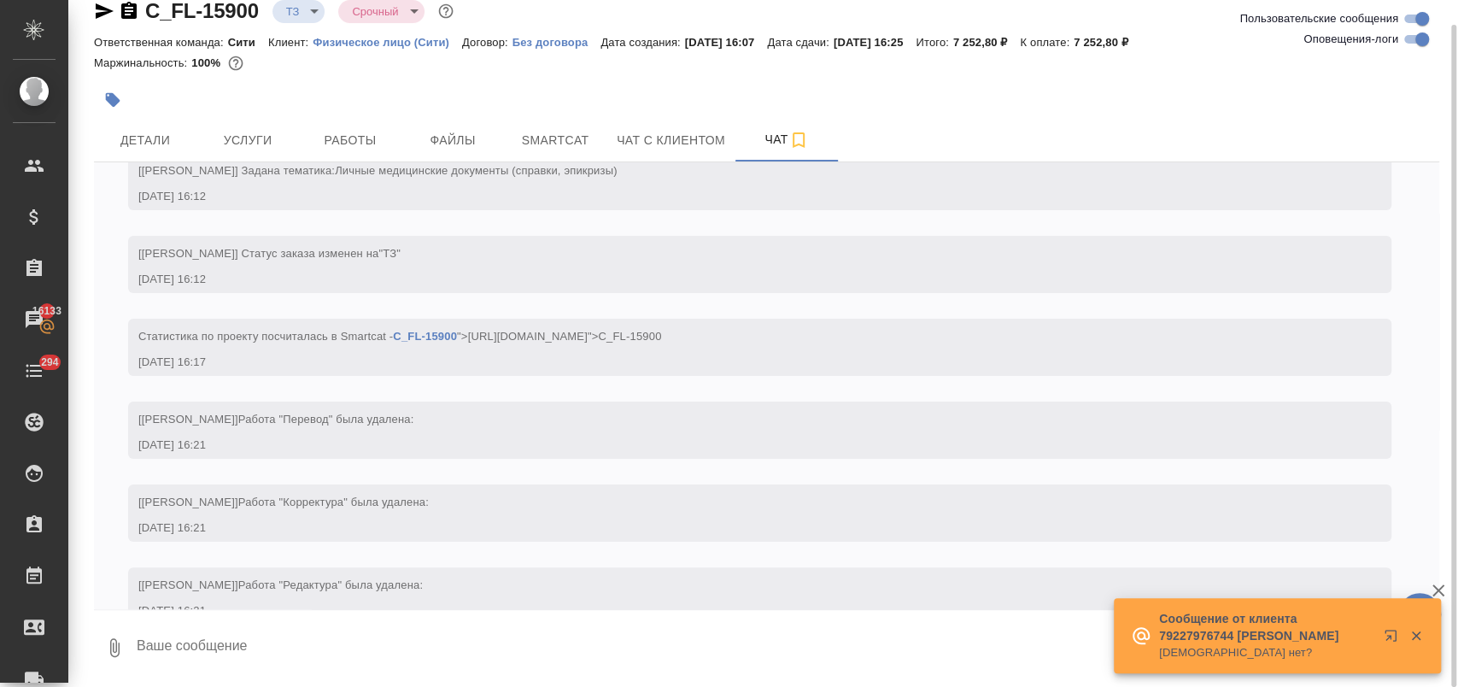
scroll to position [372, 0]
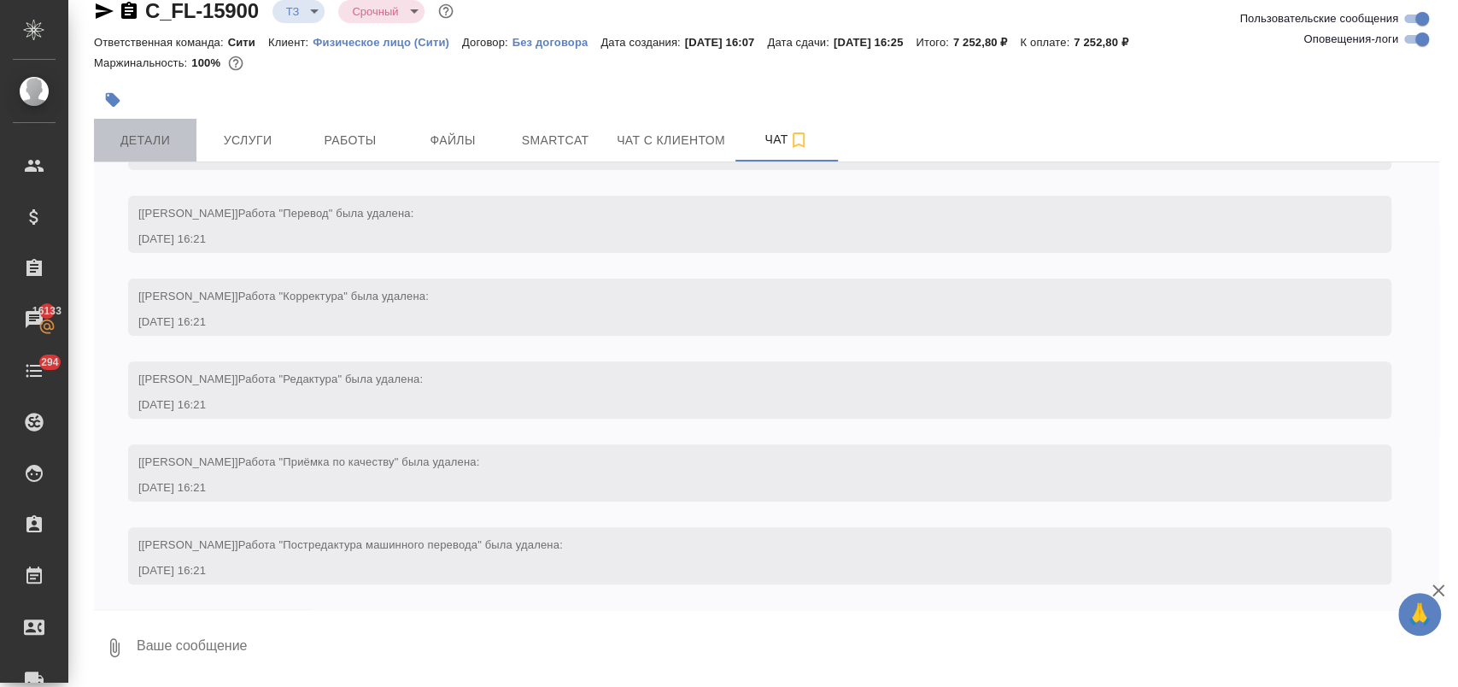
click at [167, 143] on span "Детали" at bounding box center [145, 140] width 82 height 21
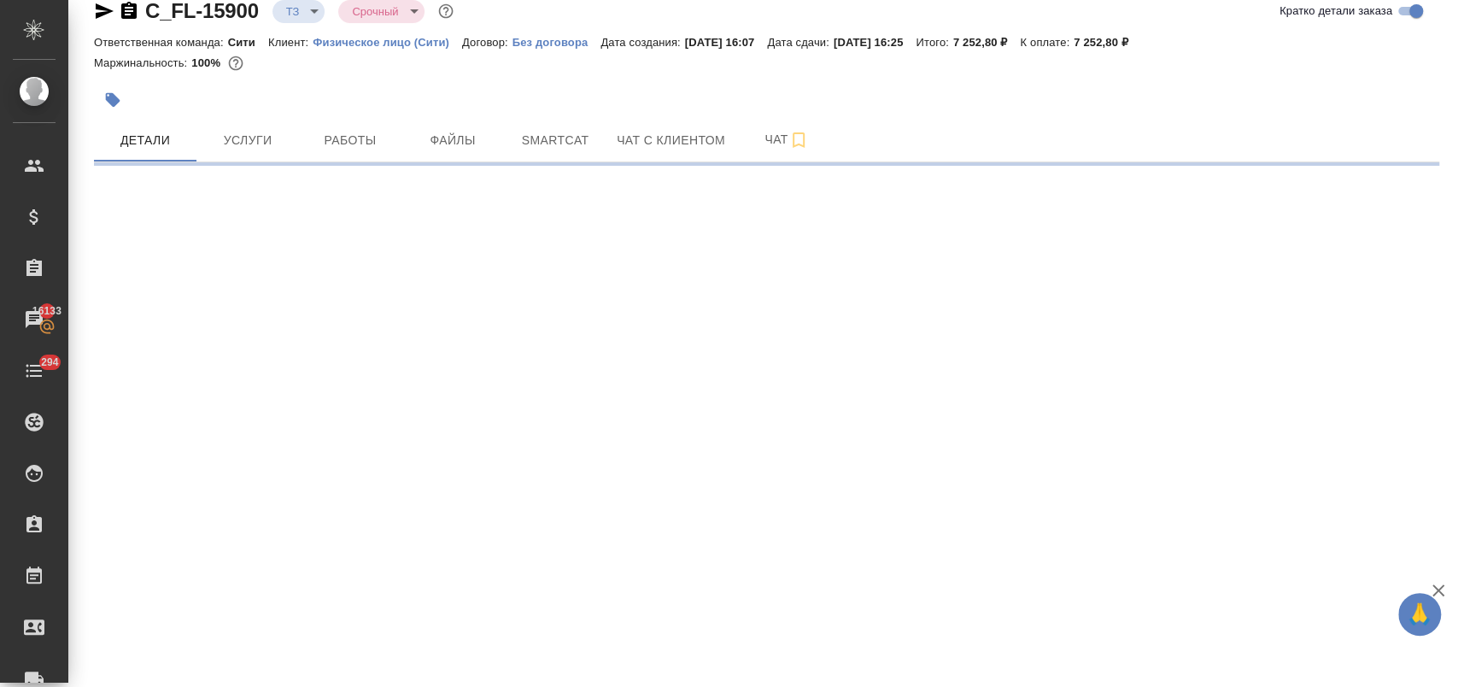
select select "RU"
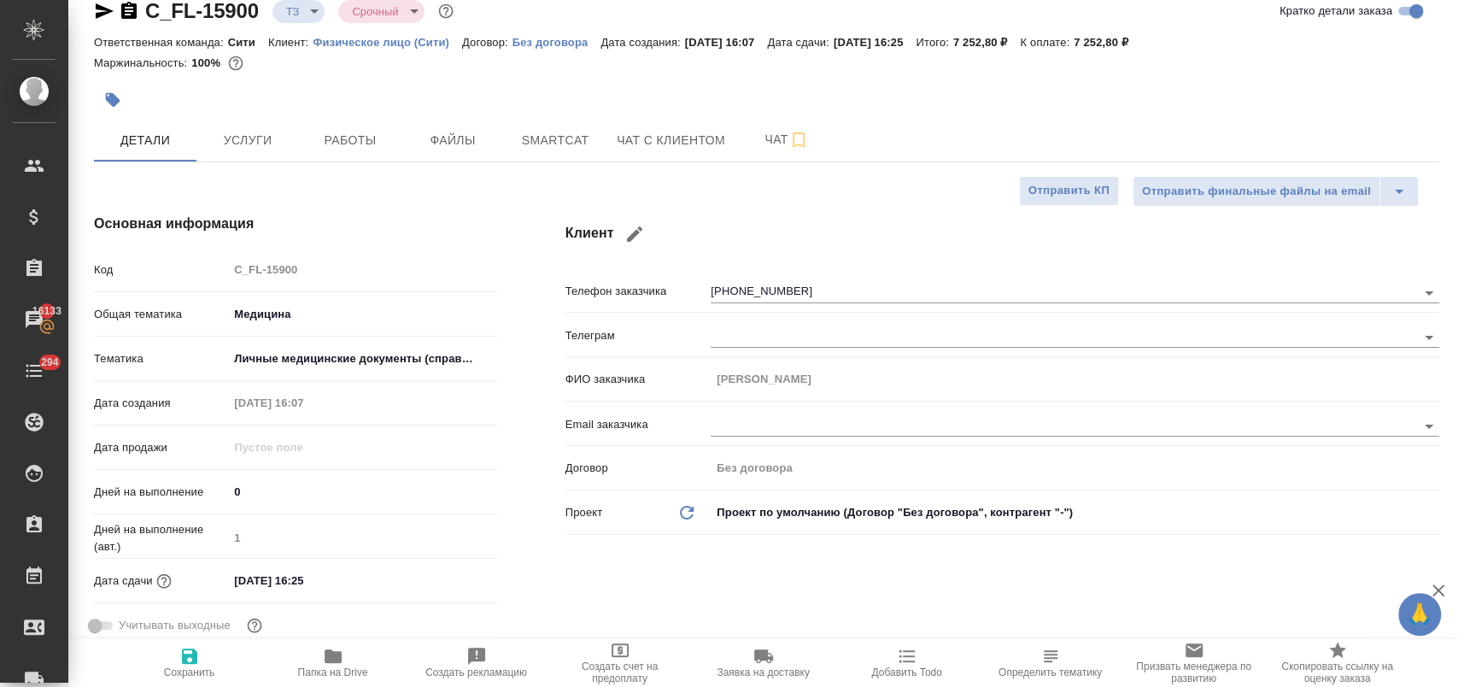
type textarea "x"
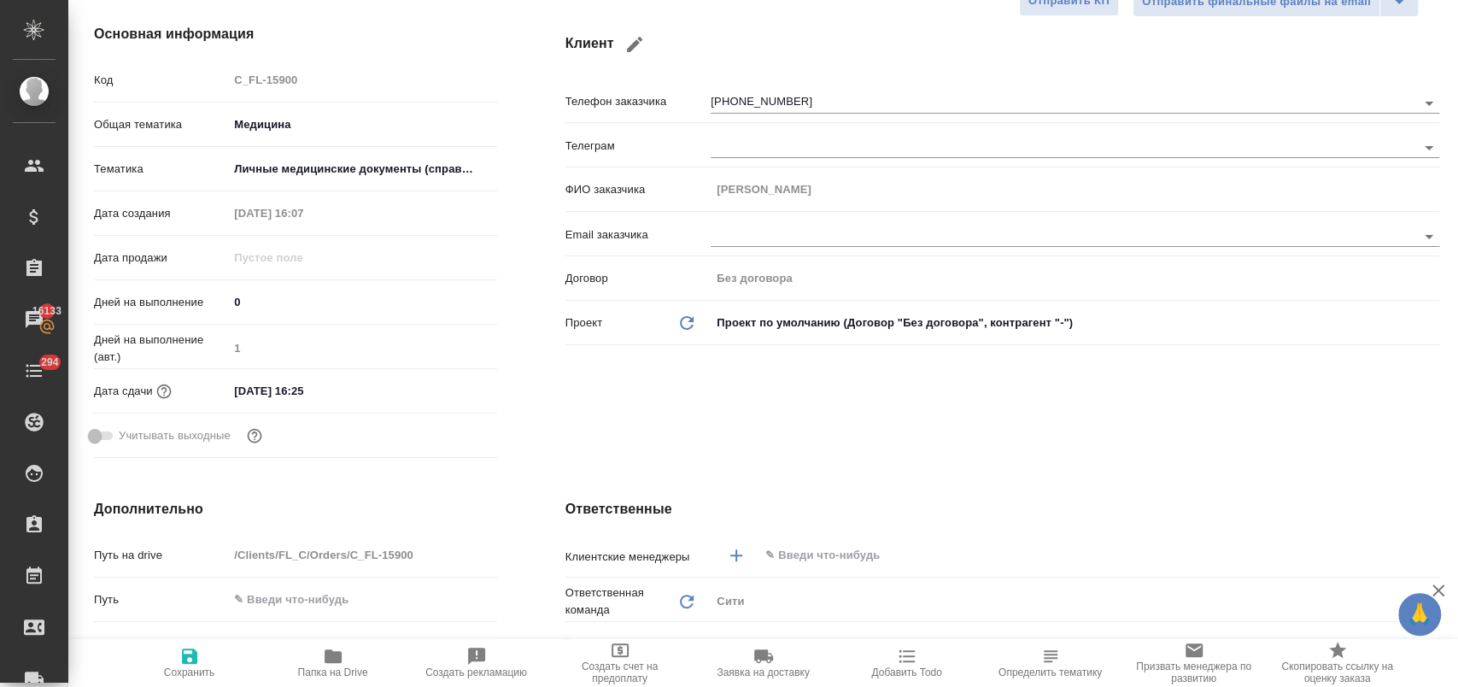
type textarea "x"
click at [806, 548] on input "text" at bounding box center [1070, 555] width 613 height 20
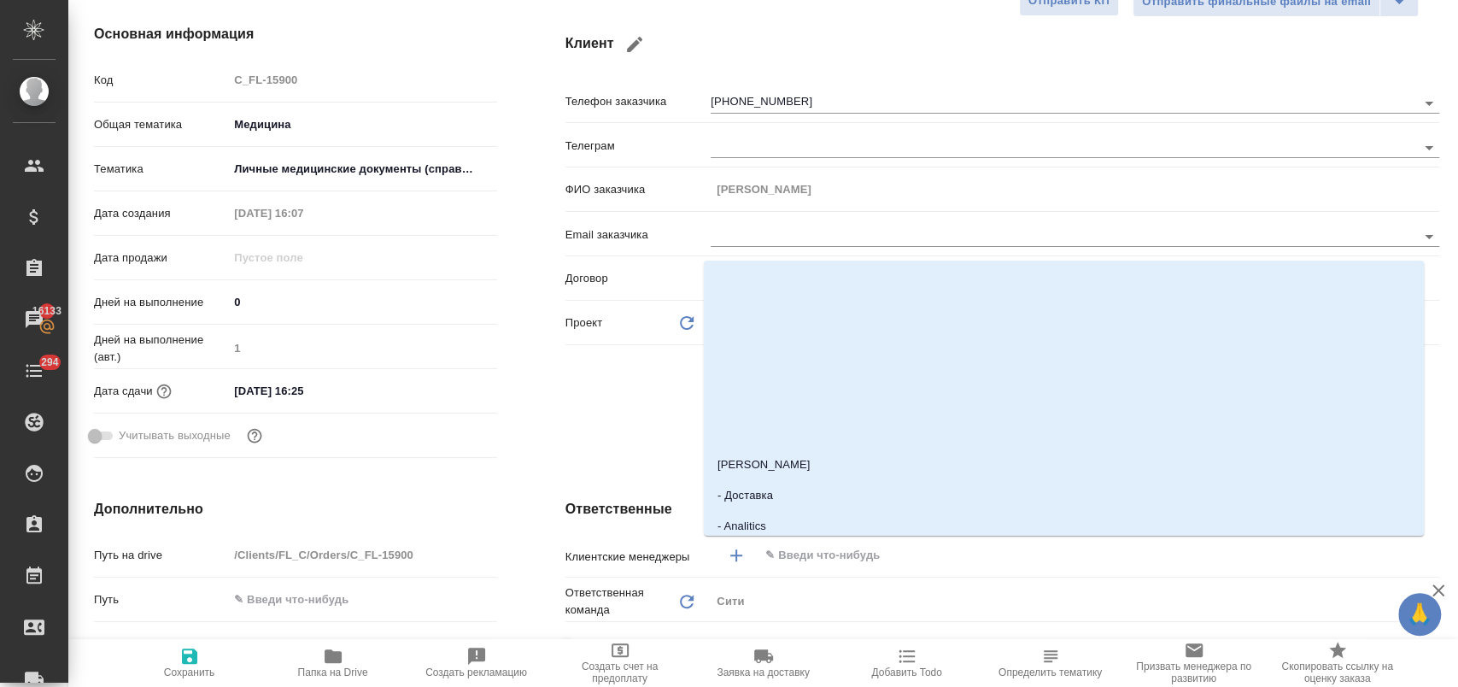
type textarea "x"
click at [793, 559] on input "text" at bounding box center [1070, 555] width 613 height 20
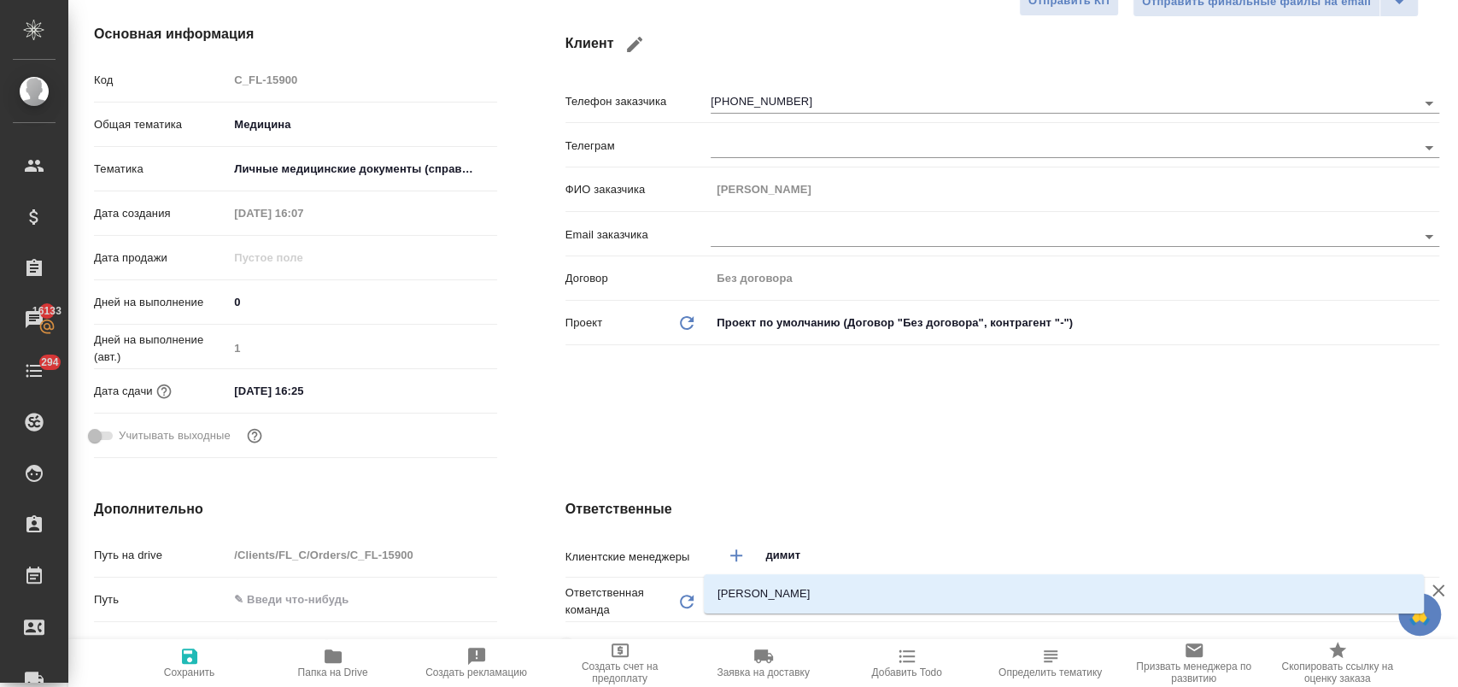
type input "димитр"
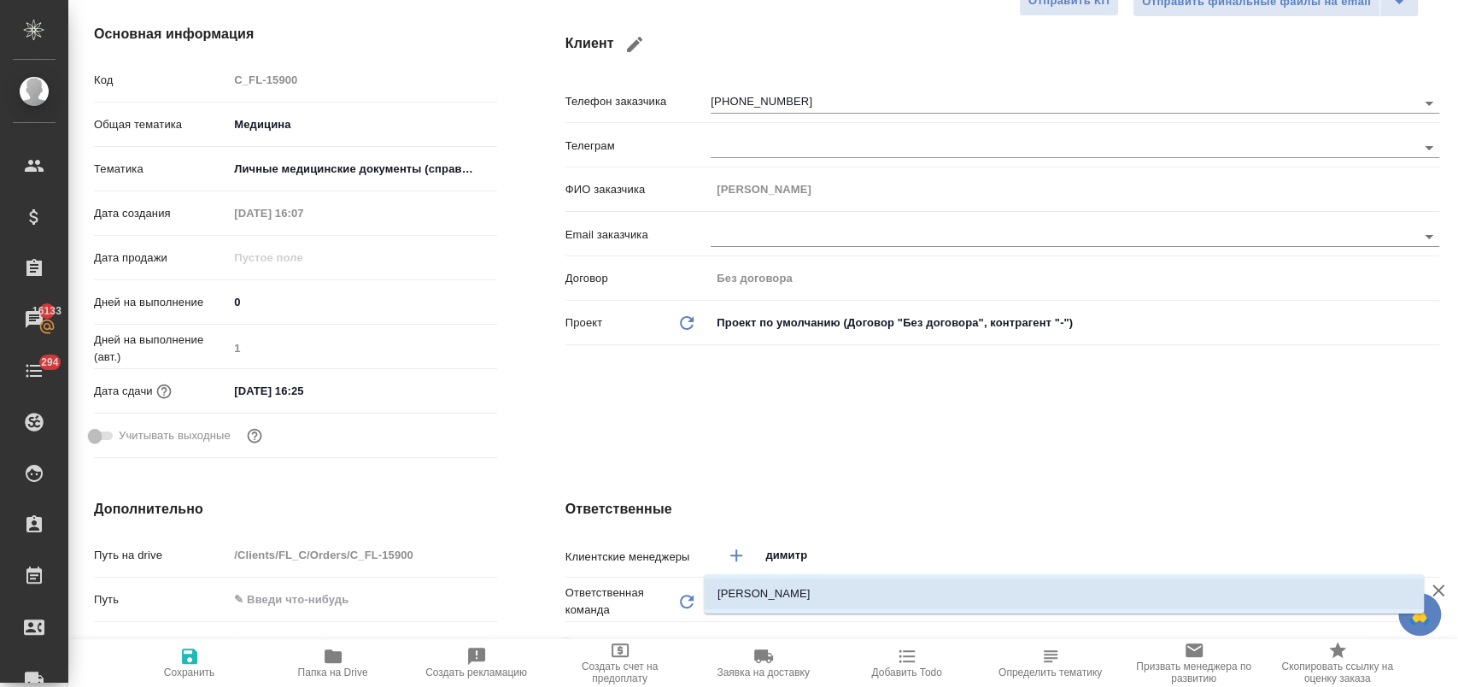
click at [818, 591] on li "[PERSON_NAME]" at bounding box center [1064, 593] width 720 height 31
type textarea "x"
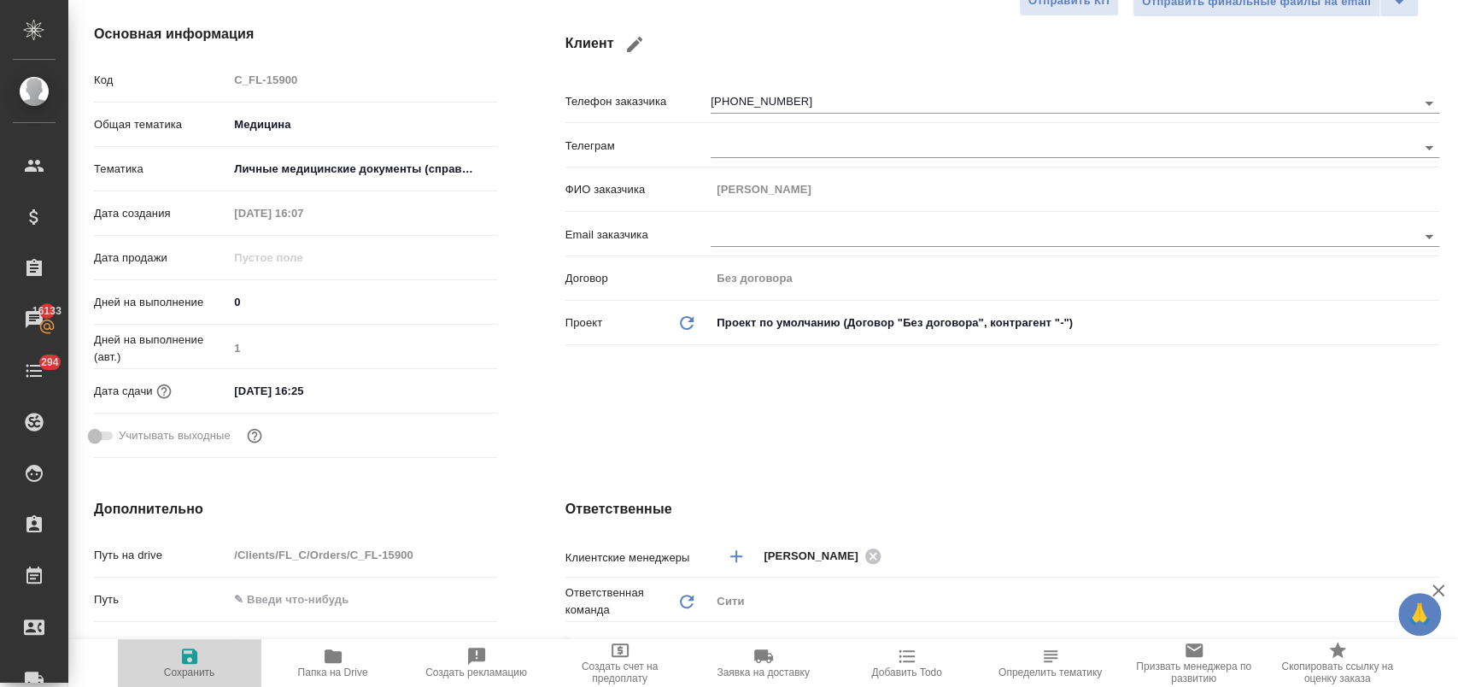
click at [191, 663] on icon "button" at bounding box center [189, 655] width 15 height 15
type textarea "x"
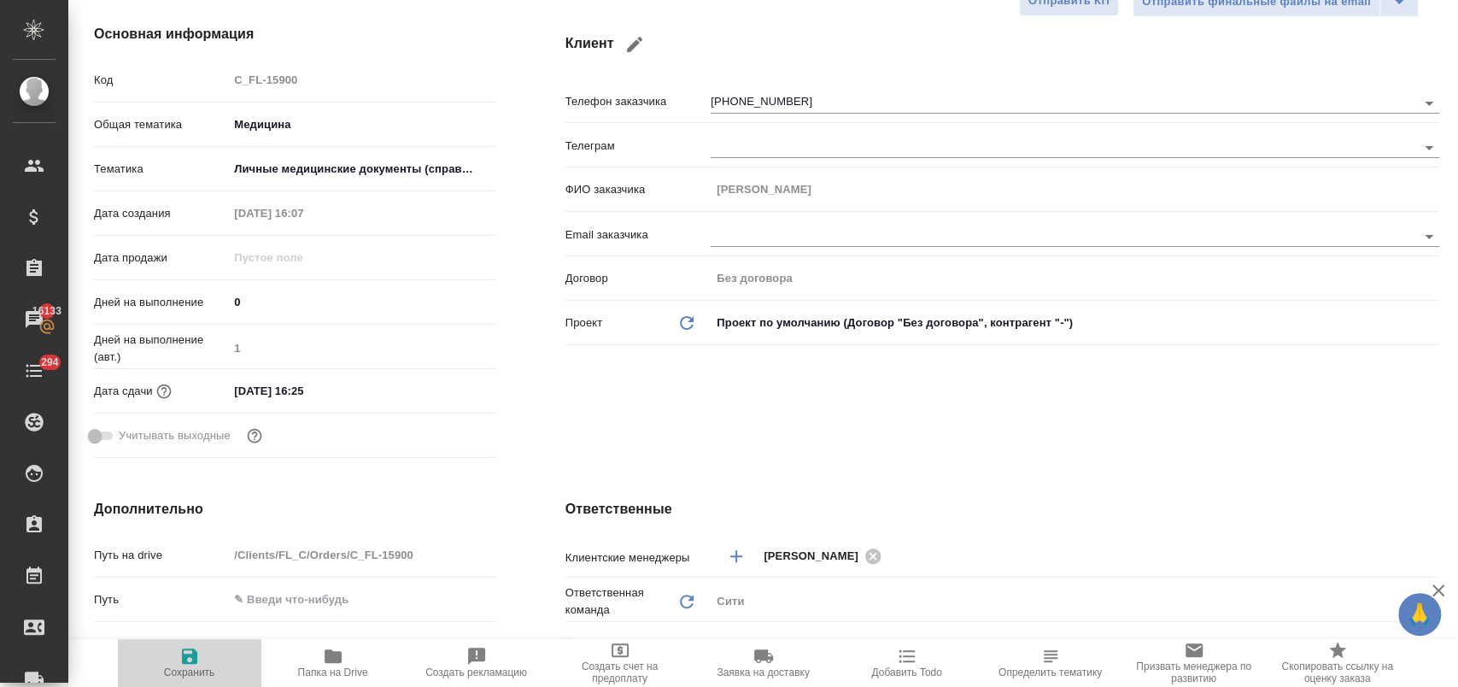
type textarea "x"
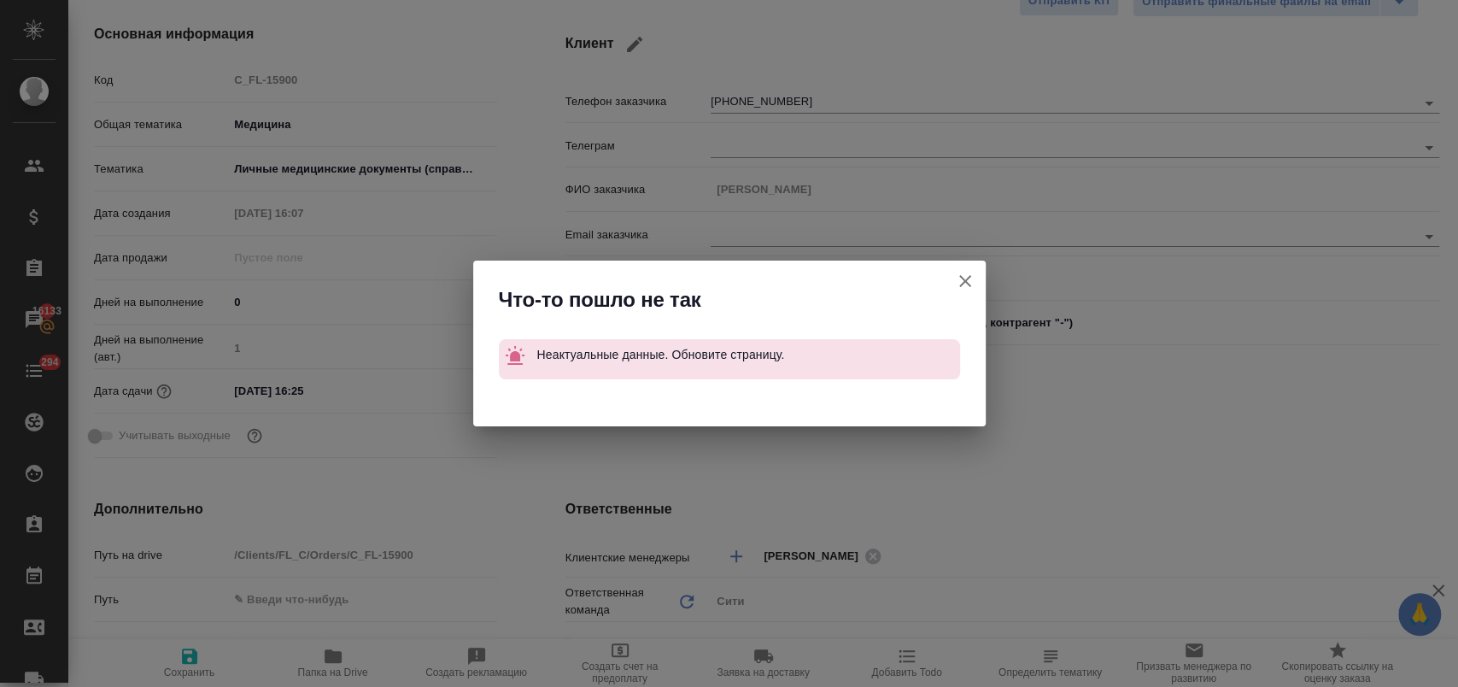
click at [1180, 273] on div "Что-то пошло не так Неактуальные данные. Обновите страницу." at bounding box center [729, 343] width 1458 height 687
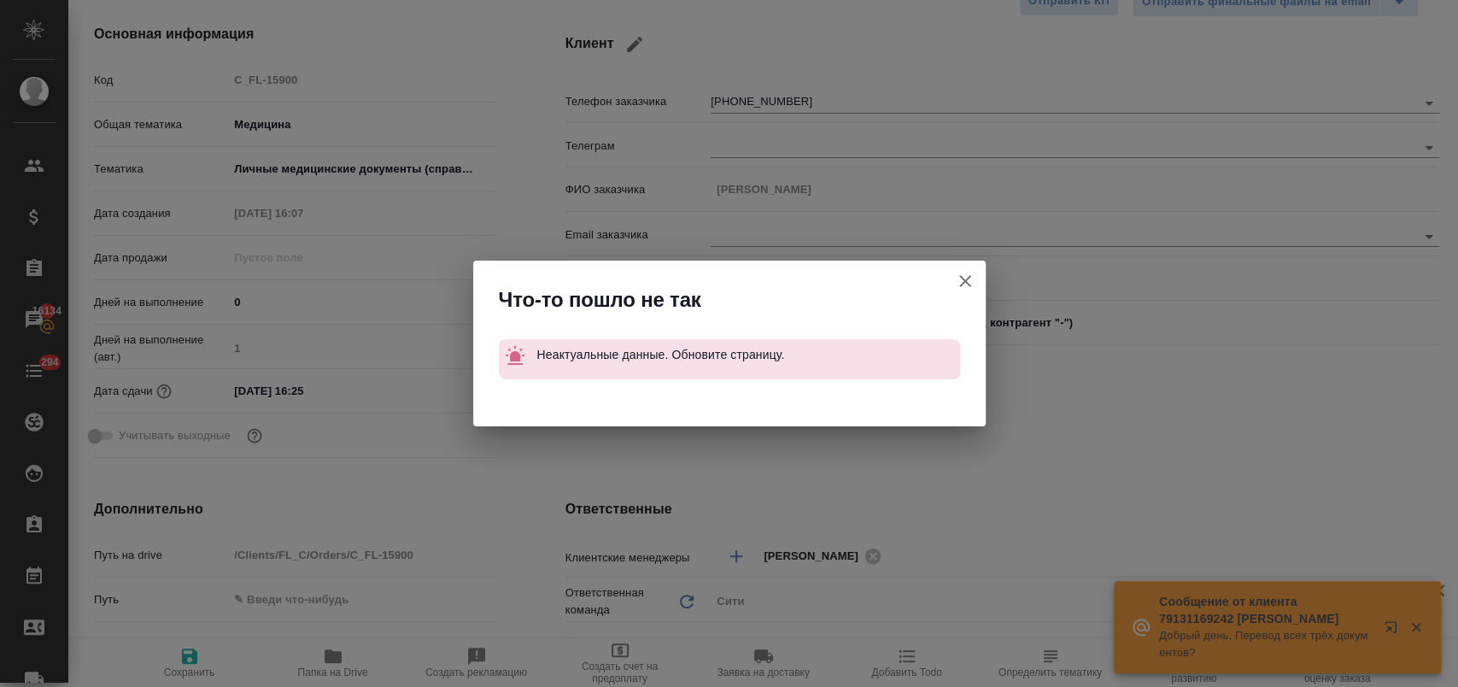
click at [966, 278] on icon "button" at bounding box center [965, 281] width 12 height 12
type textarea "x"
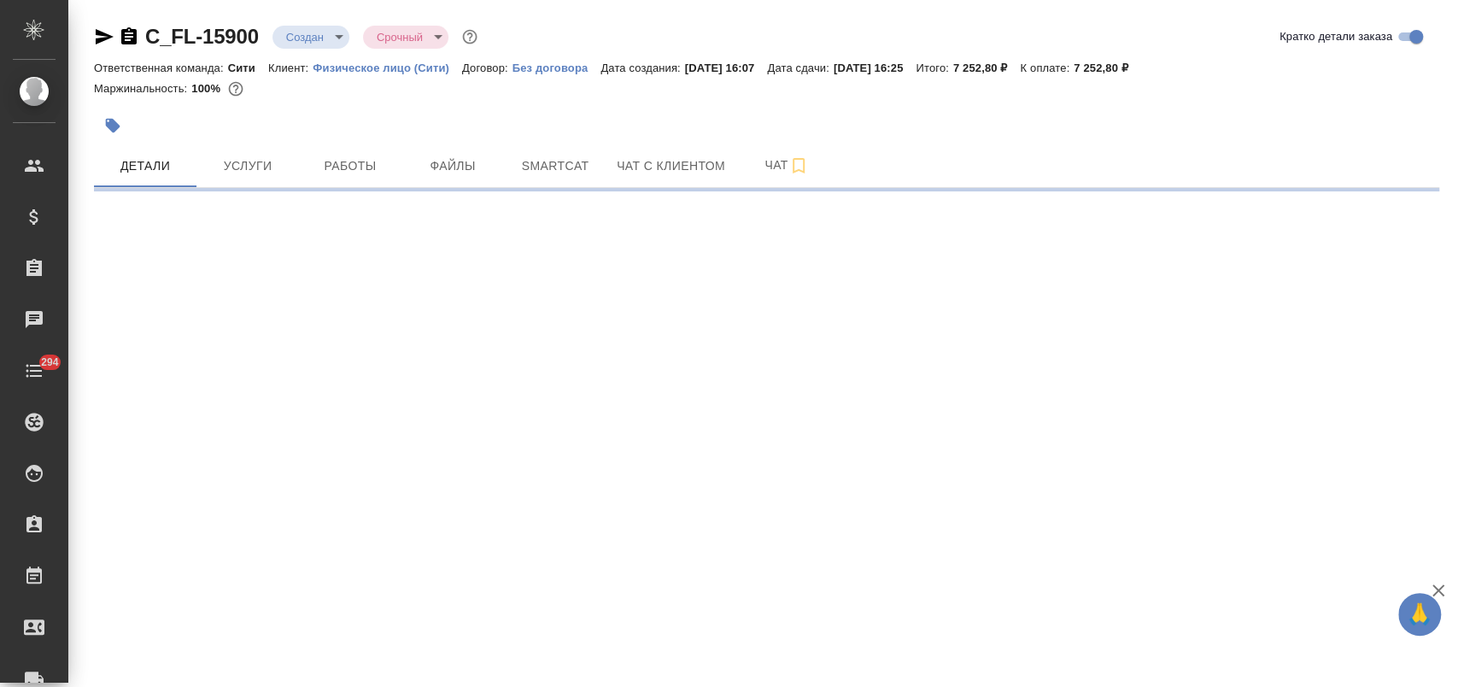
select select "RU"
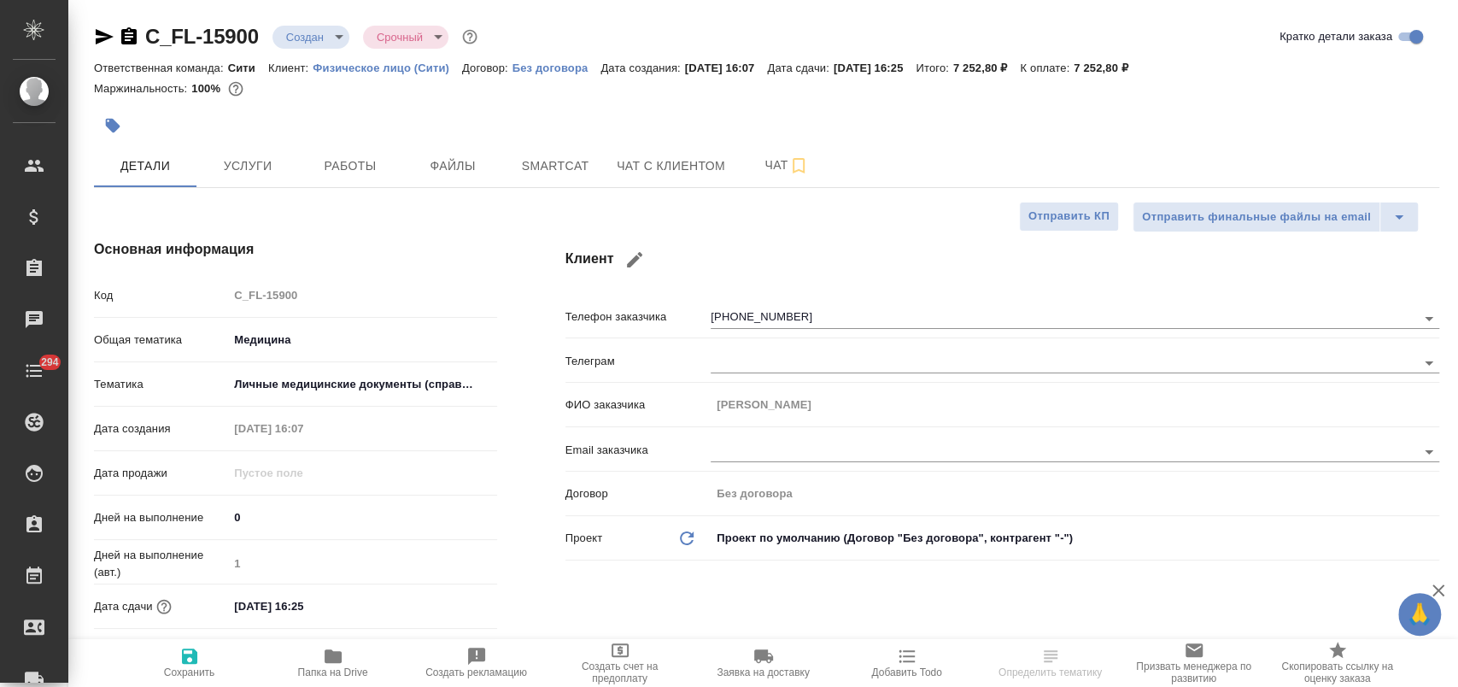
type textarea "x"
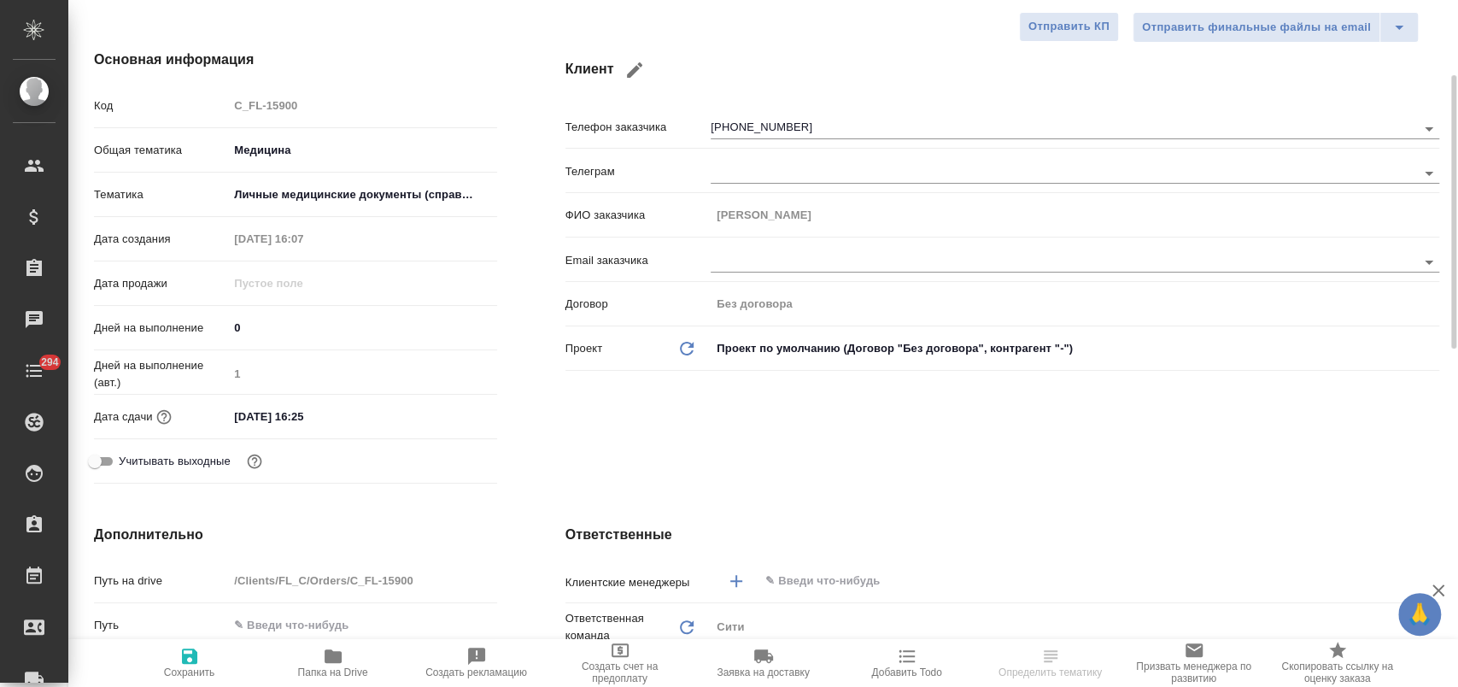
scroll to position [284, 0]
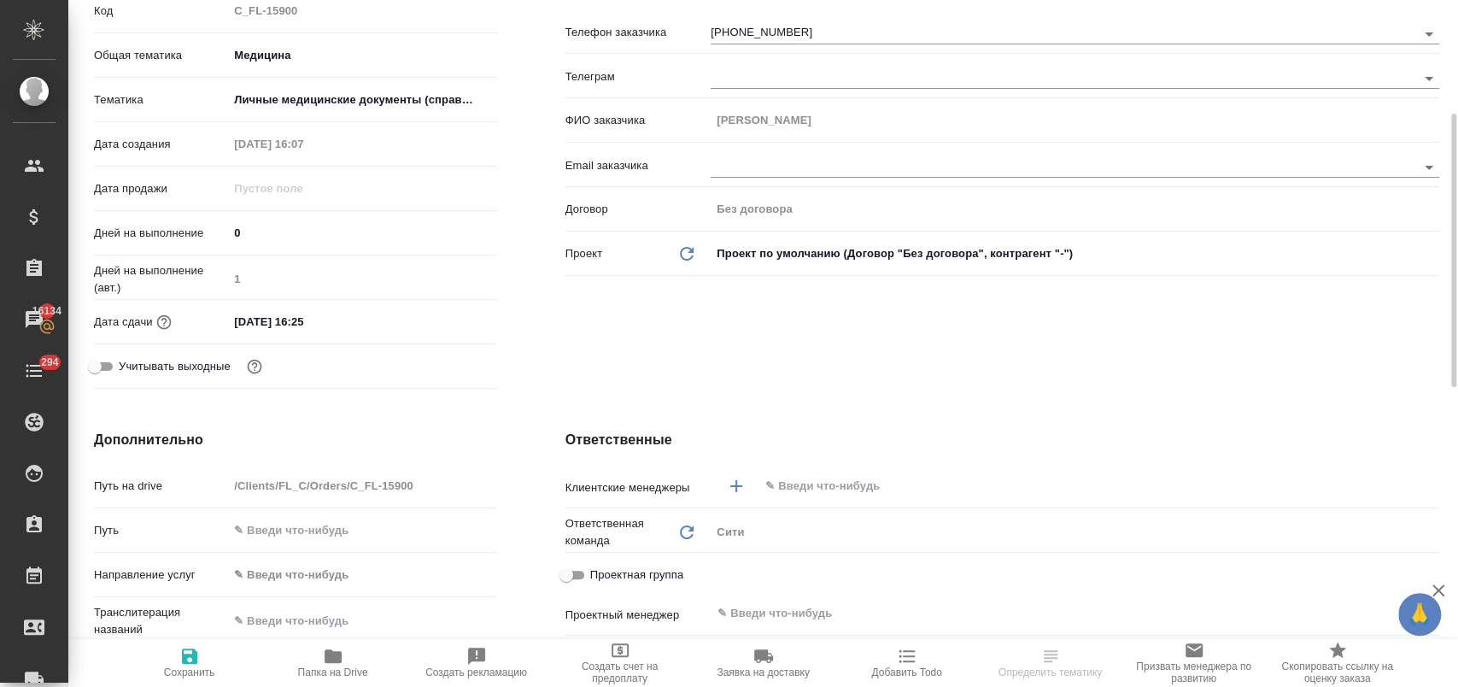
click at [814, 489] on input "text" at bounding box center [1070, 486] width 613 height 20
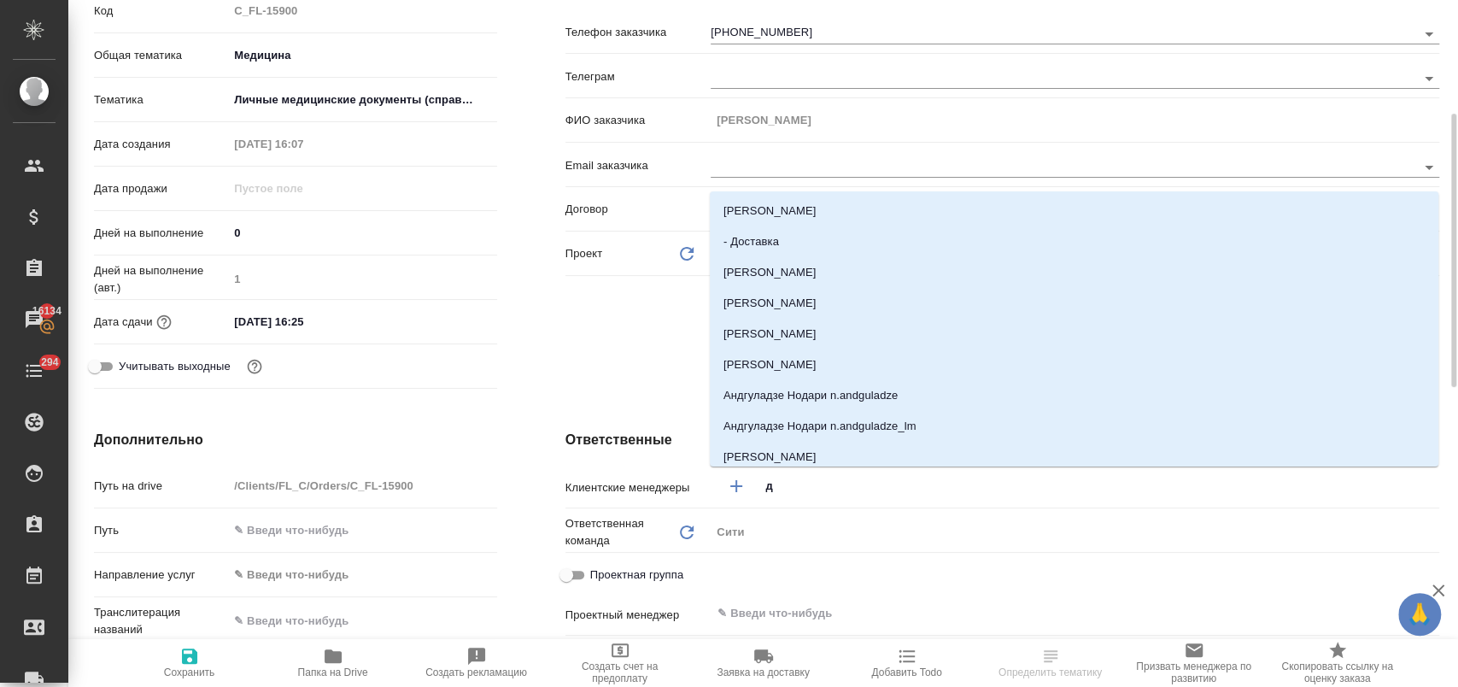
type input "ди"
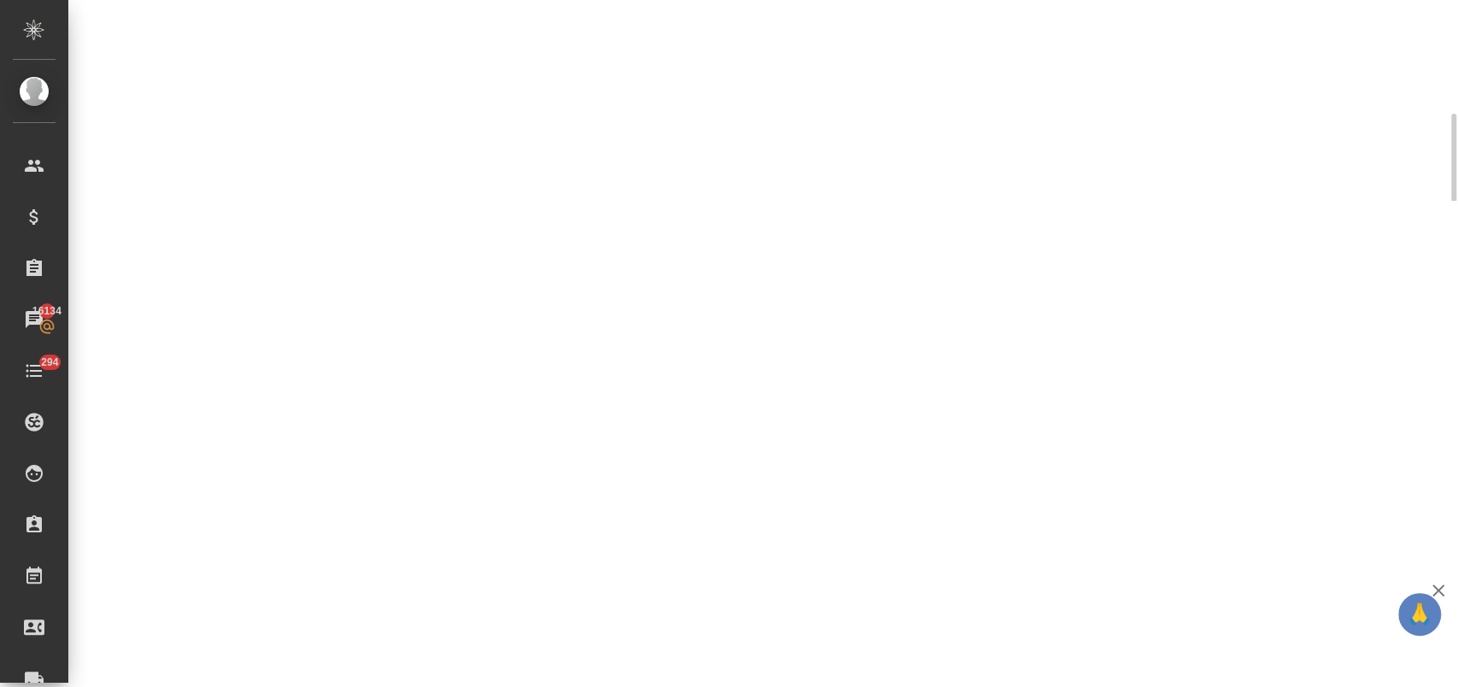
select select "RU"
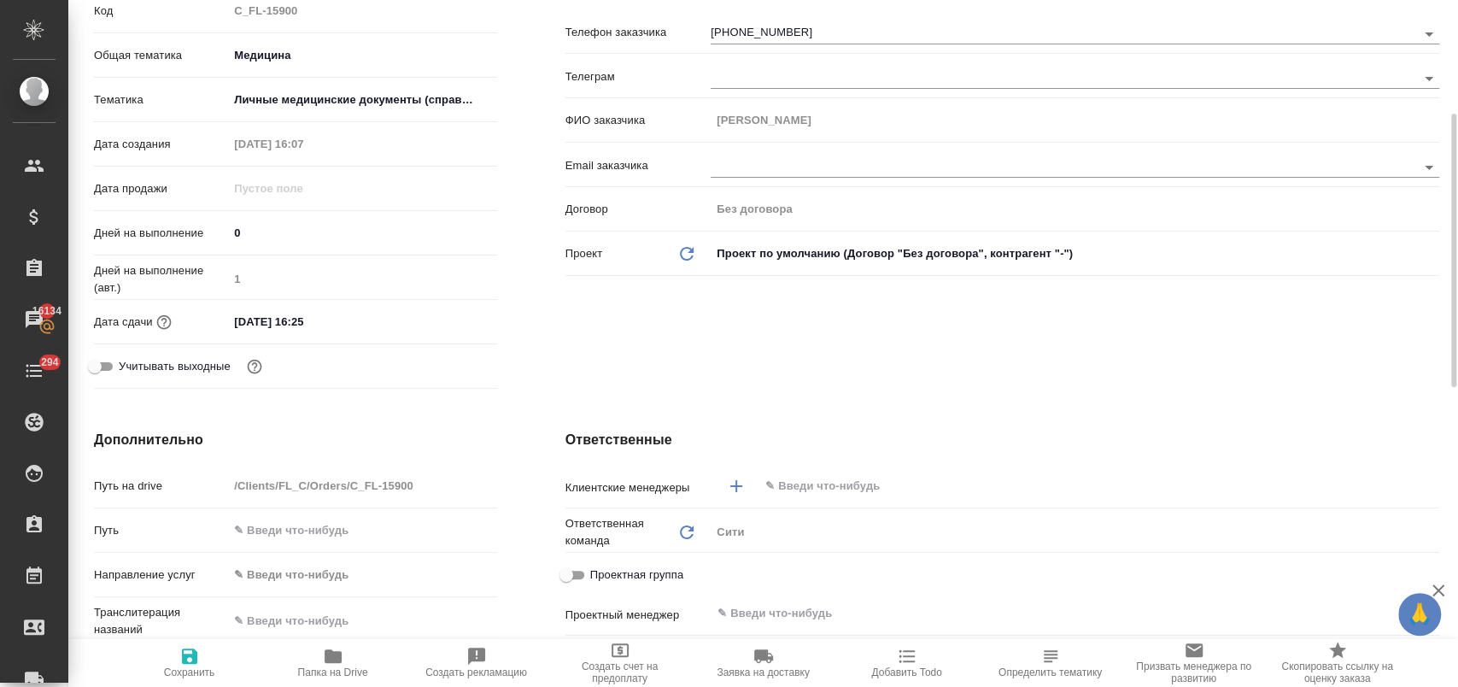
type textarea "x"
click at [840, 485] on input "text" at bounding box center [1070, 486] width 613 height 20
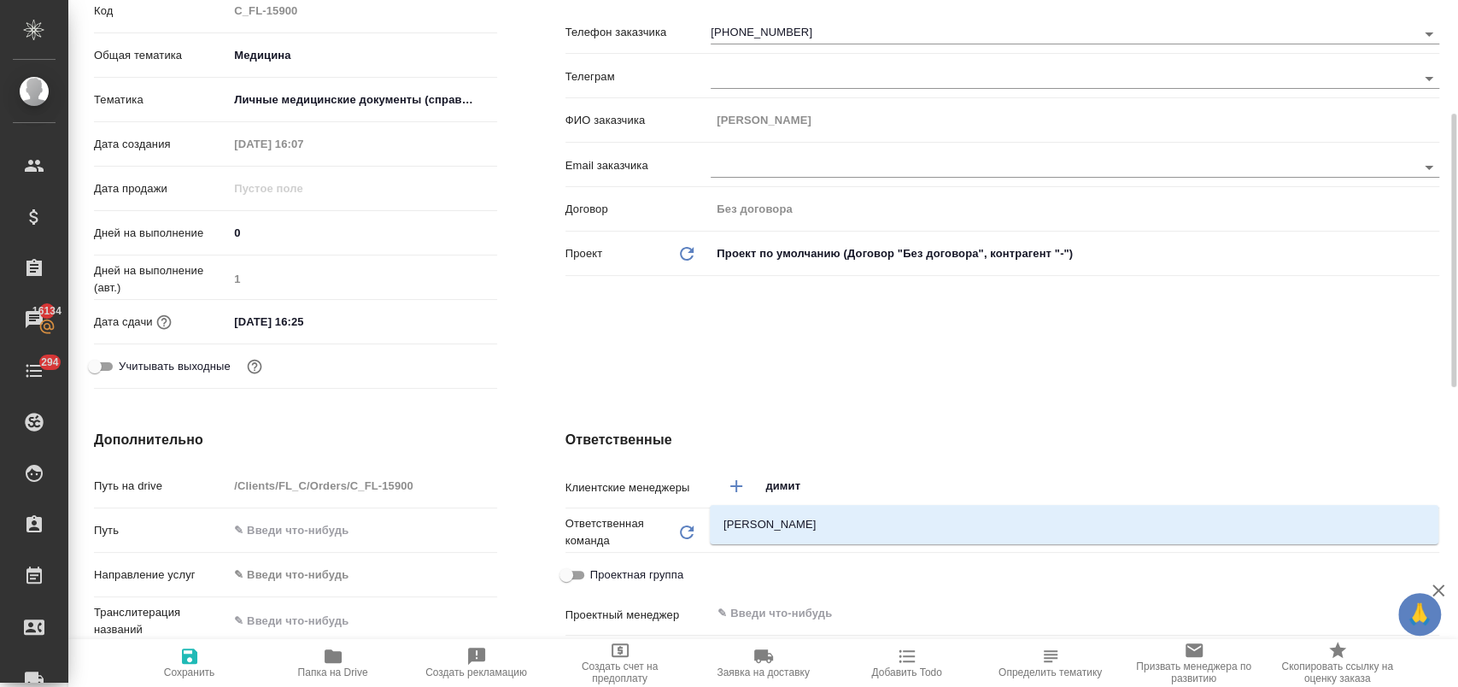
type input "димитр"
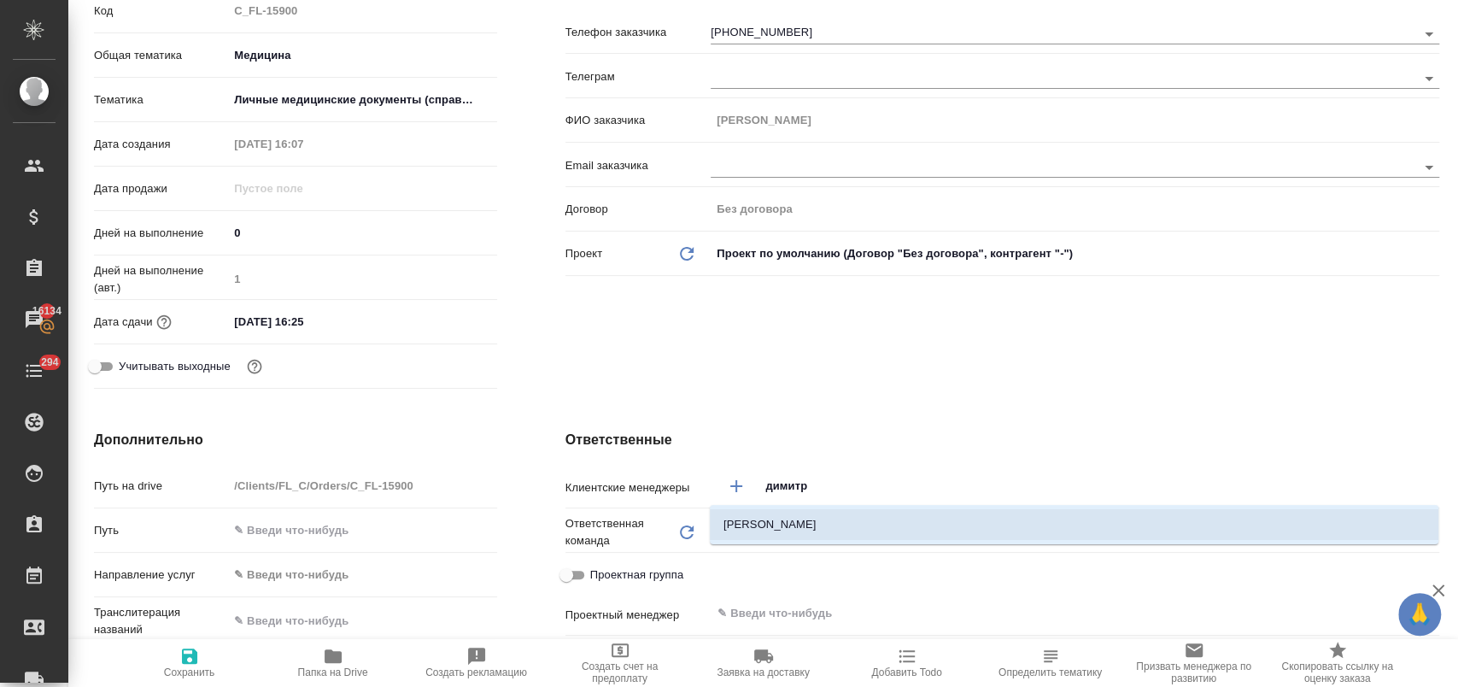
click at [803, 521] on li "[PERSON_NAME]" at bounding box center [1074, 524] width 729 height 31
type textarea "x"
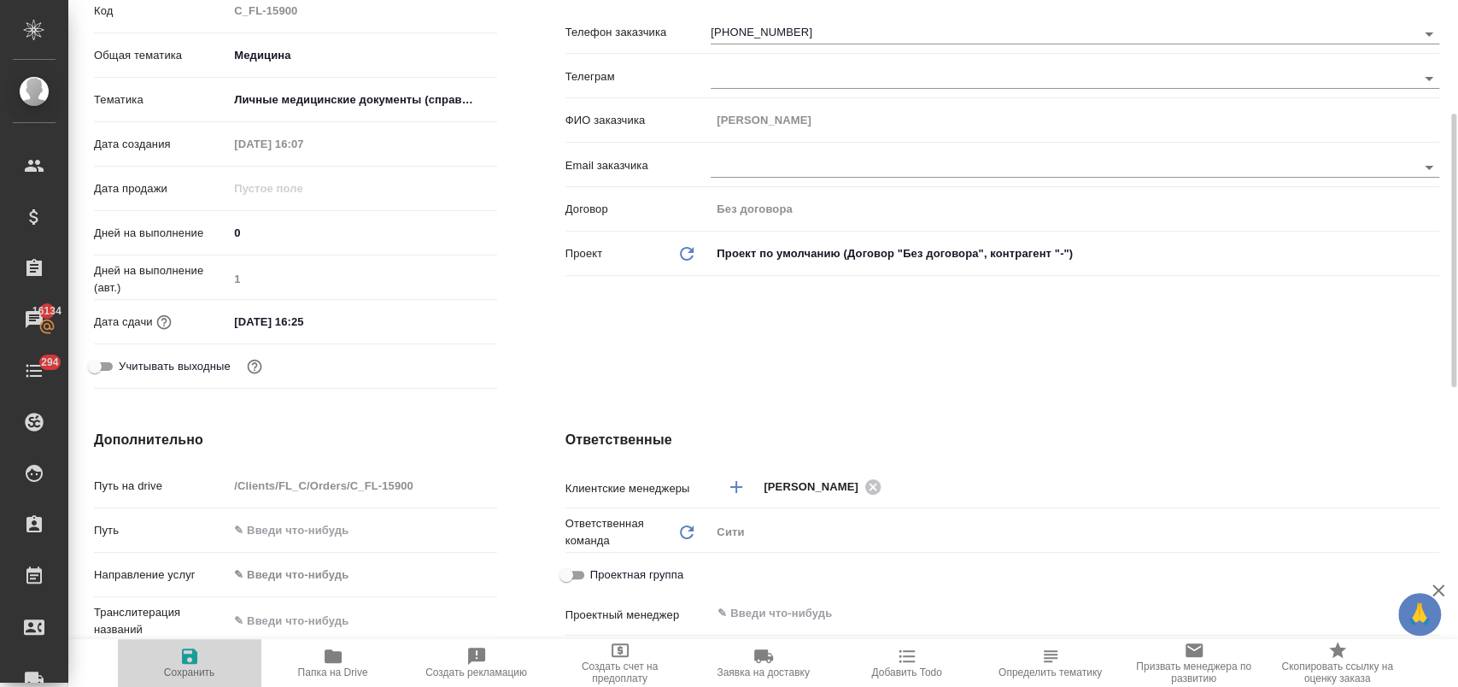
click at [178, 660] on span "Сохранить" at bounding box center [189, 662] width 123 height 32
type textarea "x"
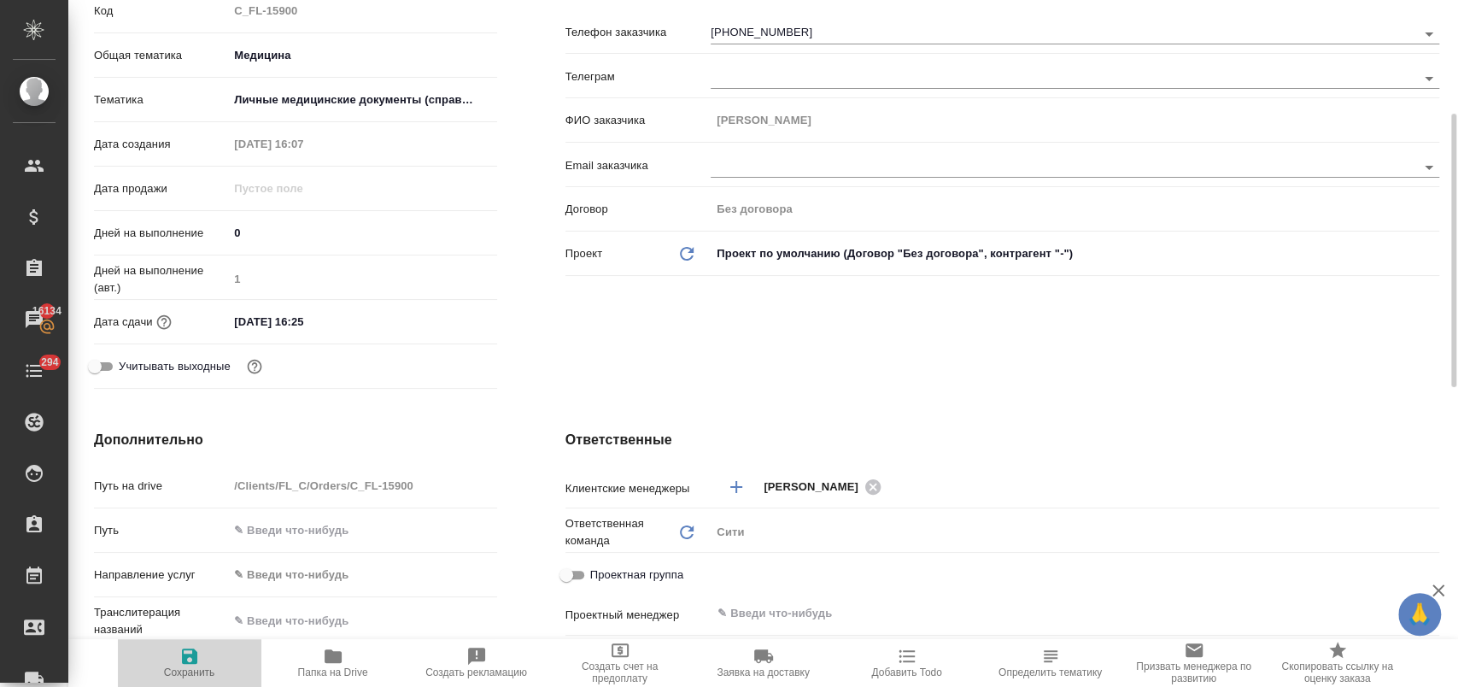
type textarea "x"
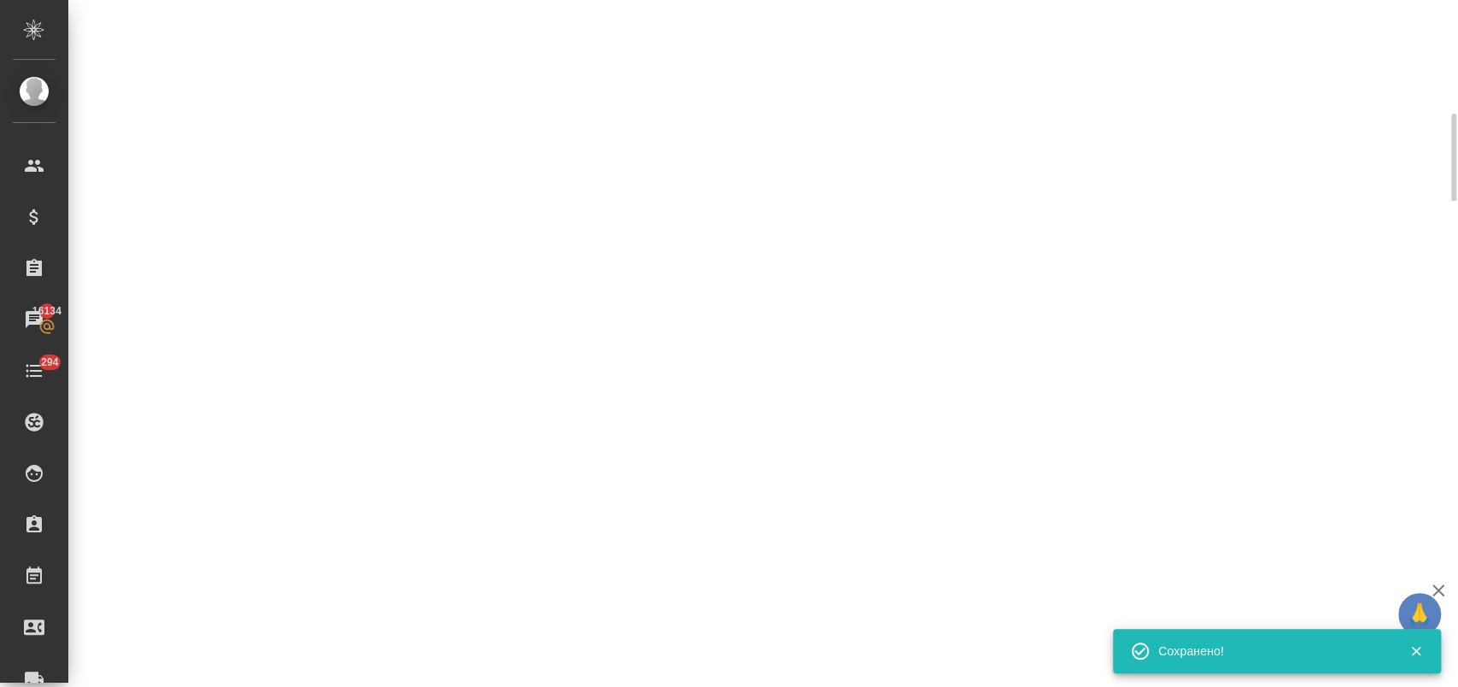
select select "RU"
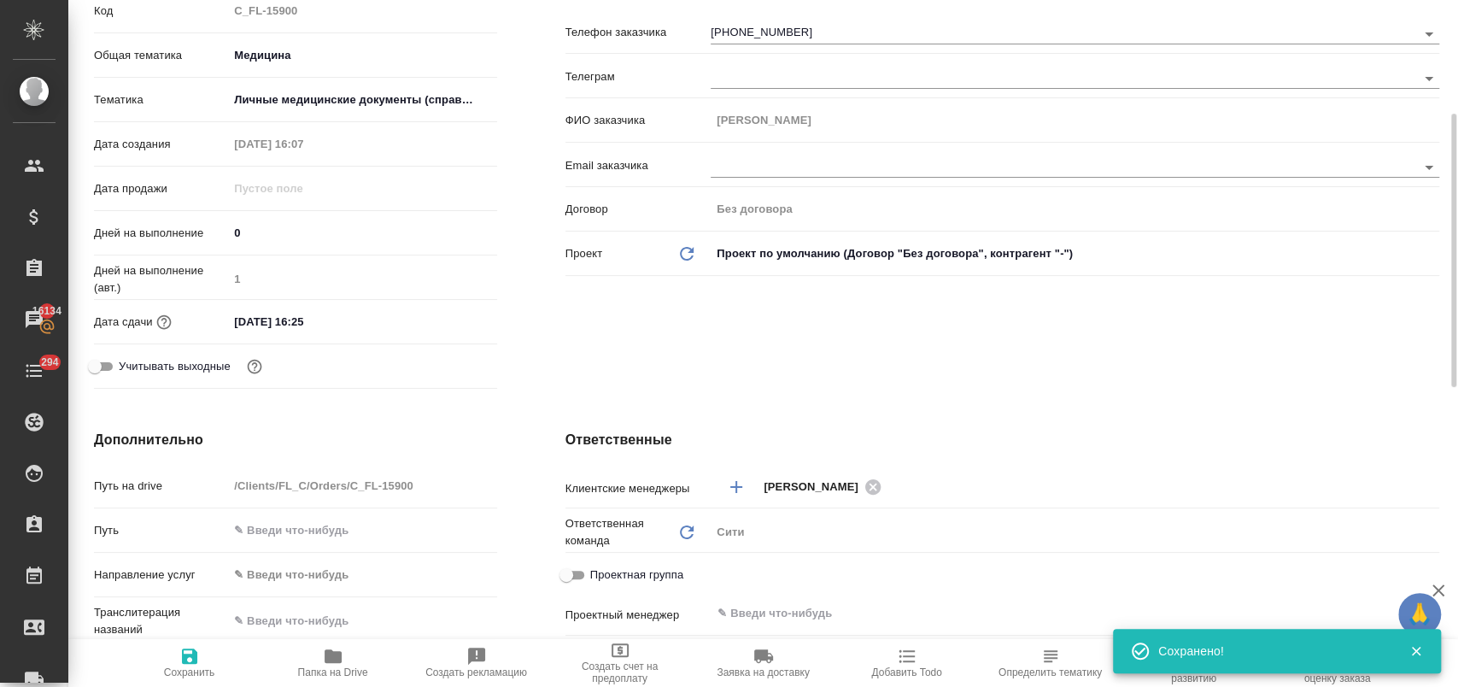
type textarea "x"
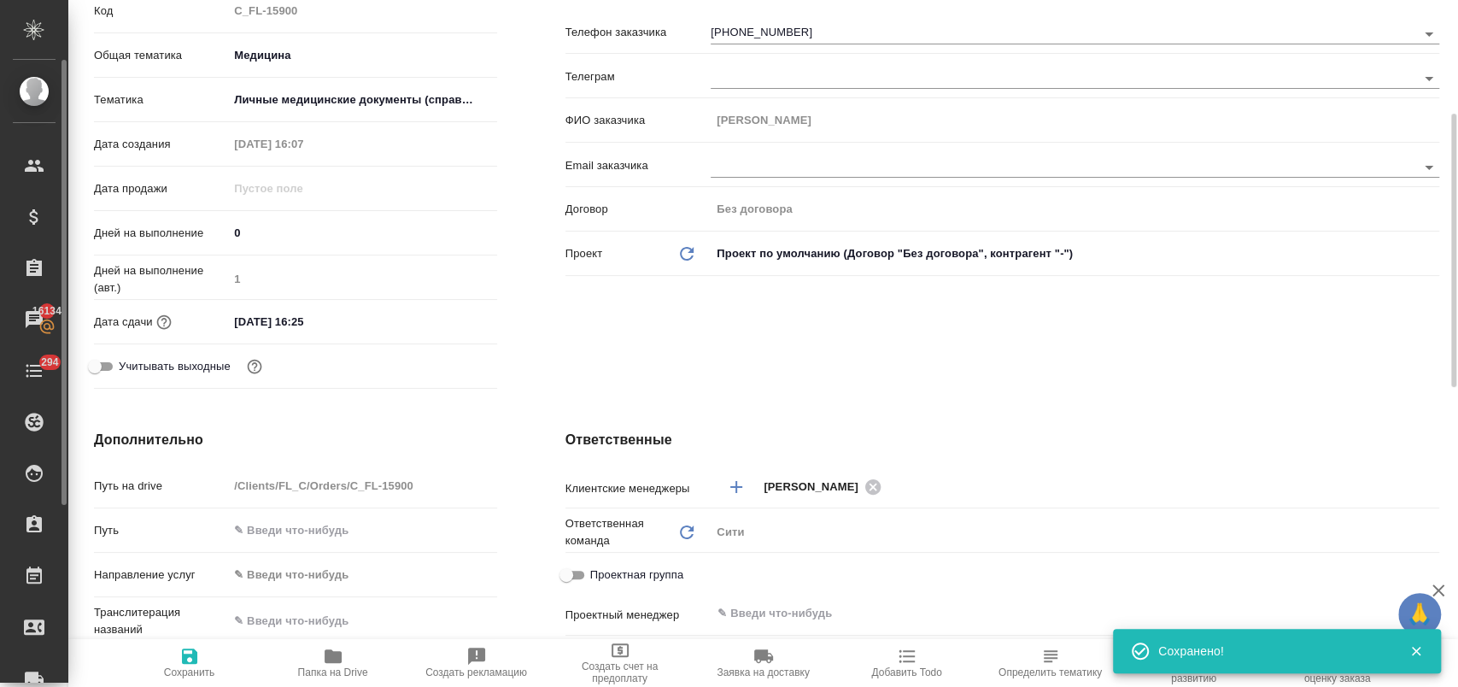
type textarea "x"
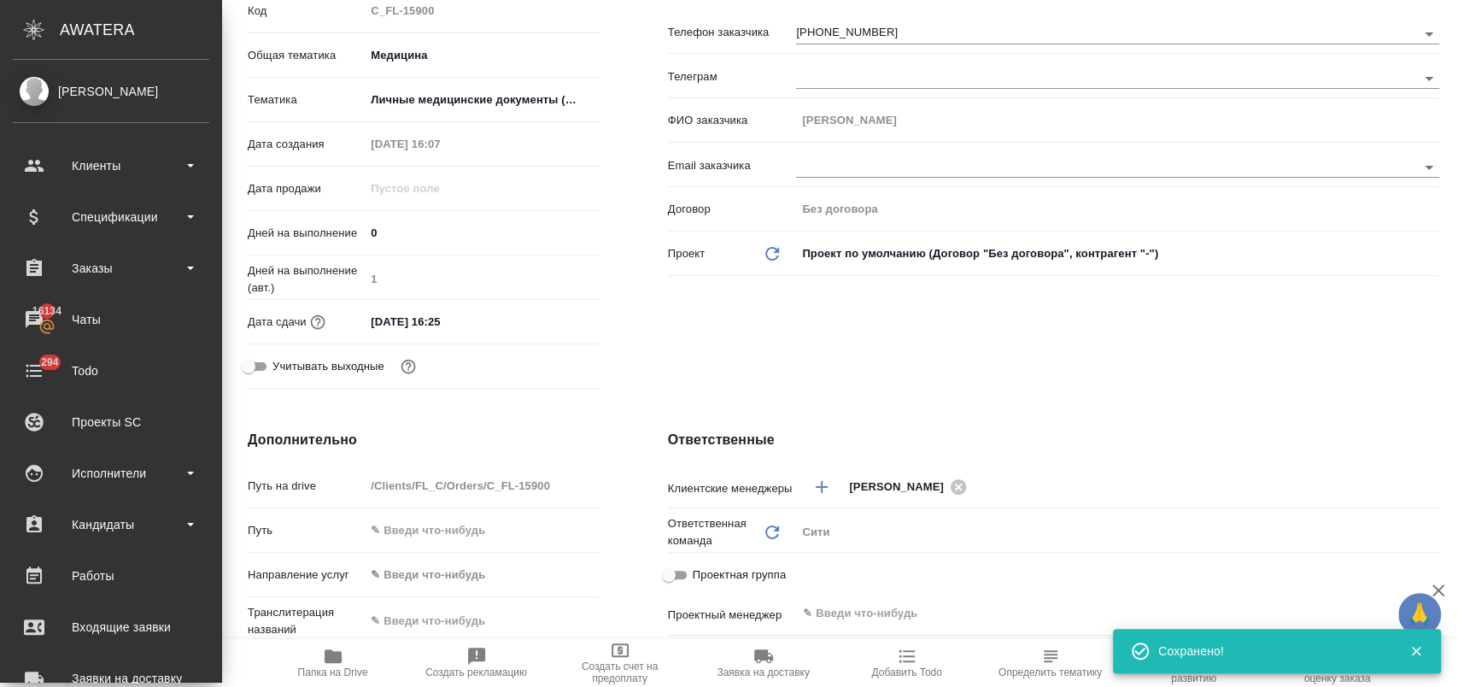
type textarea "x"
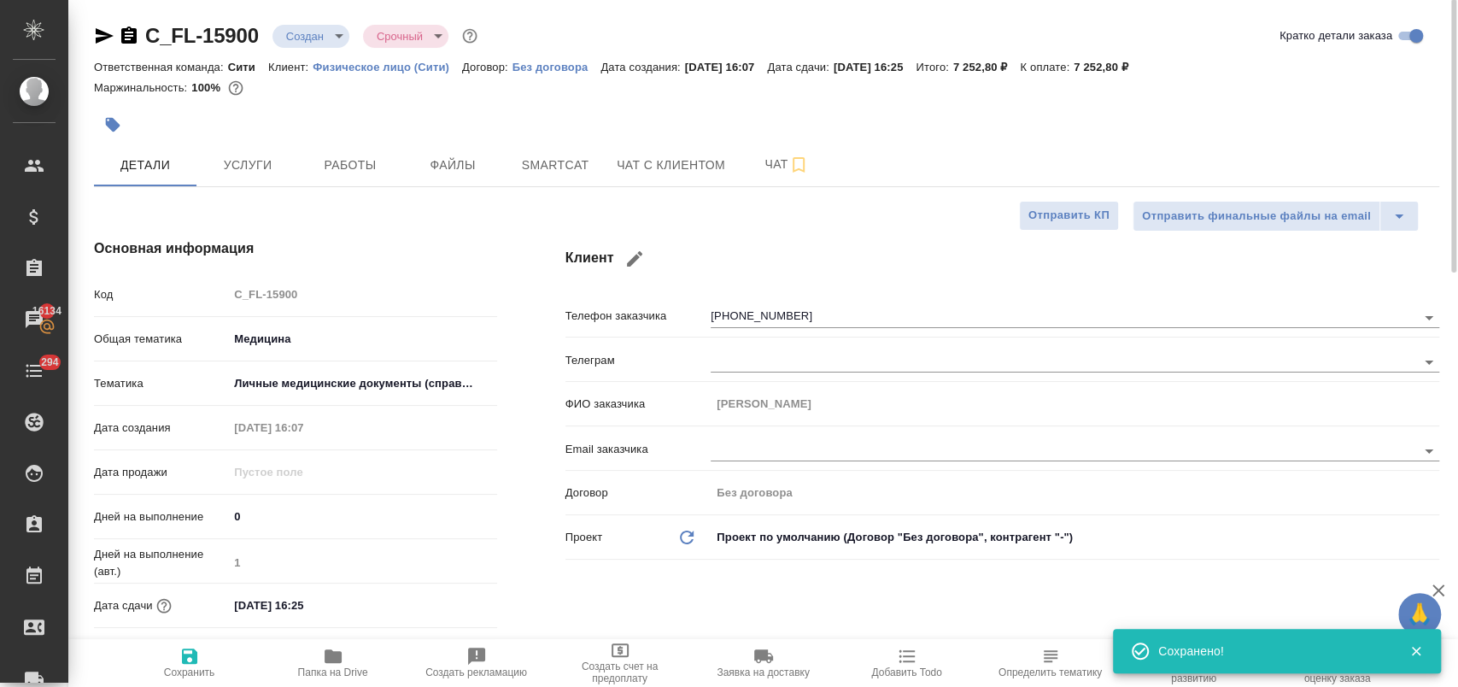
scroll to position [0, 0]
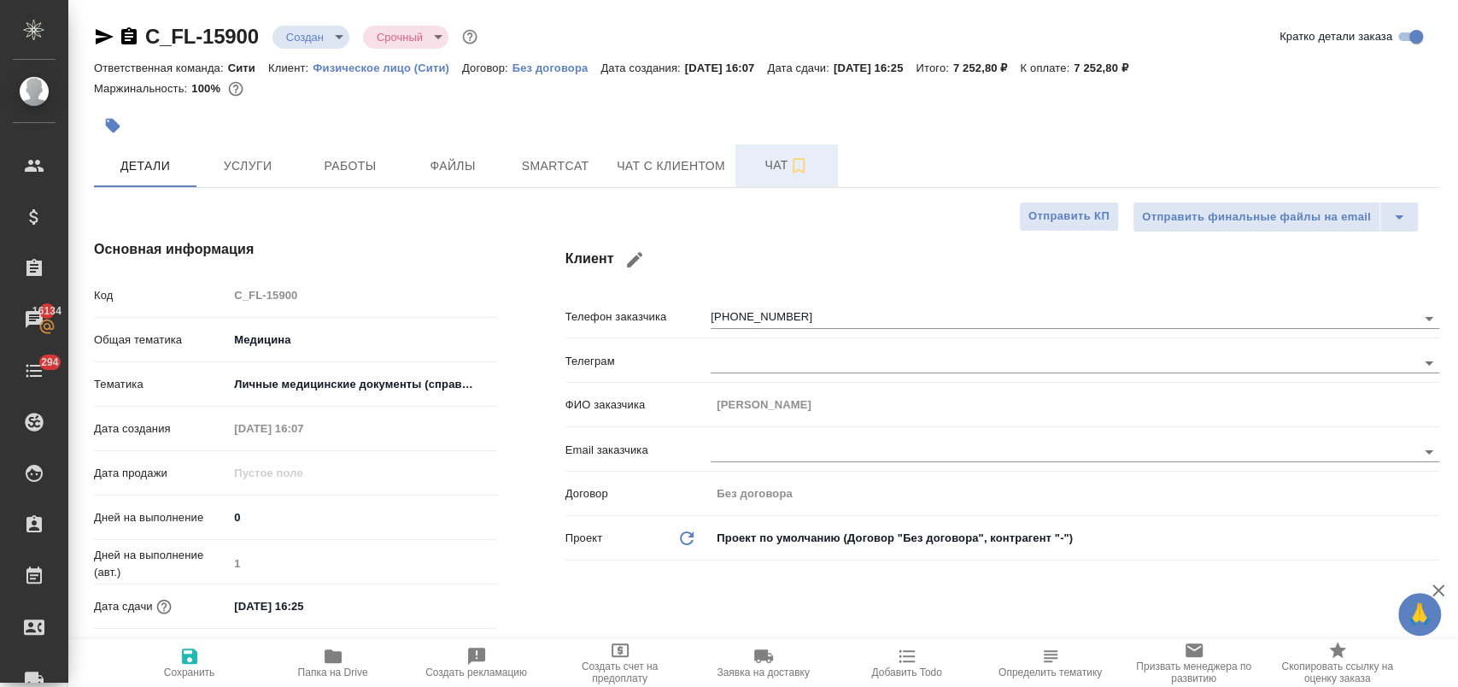
click at [757, 170] on span "Чат" at bounding box center [787, 165] width 82 height 21
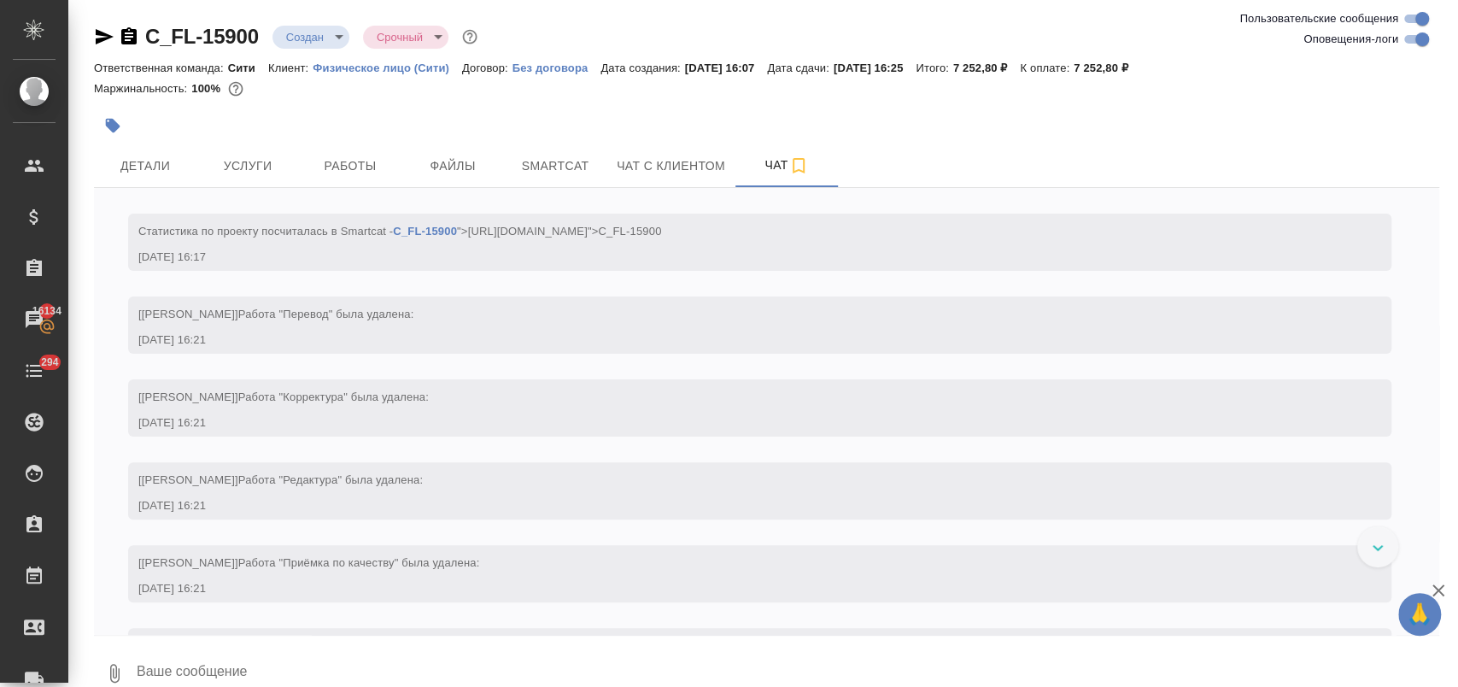
scroll to position [594, 0]
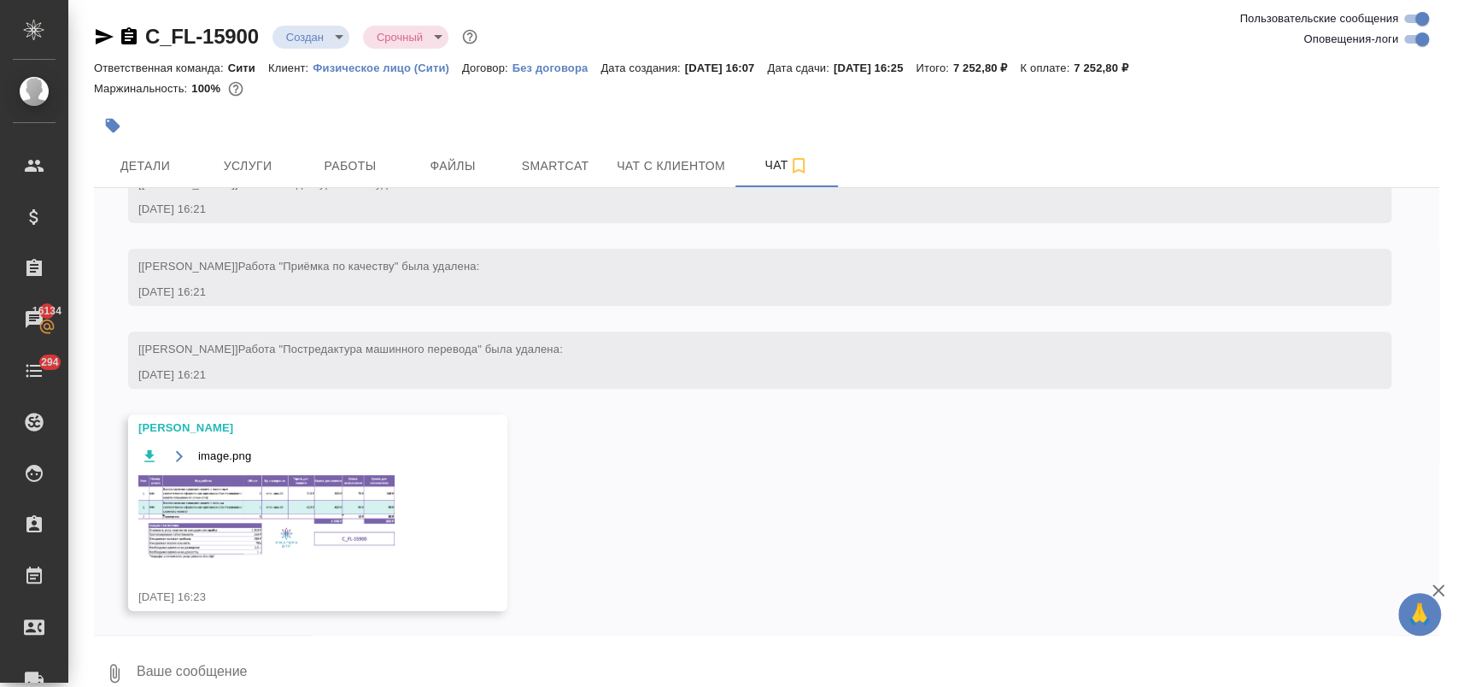
click at [262, 527] on img at bounding box center [266, 517] width 256 height 84
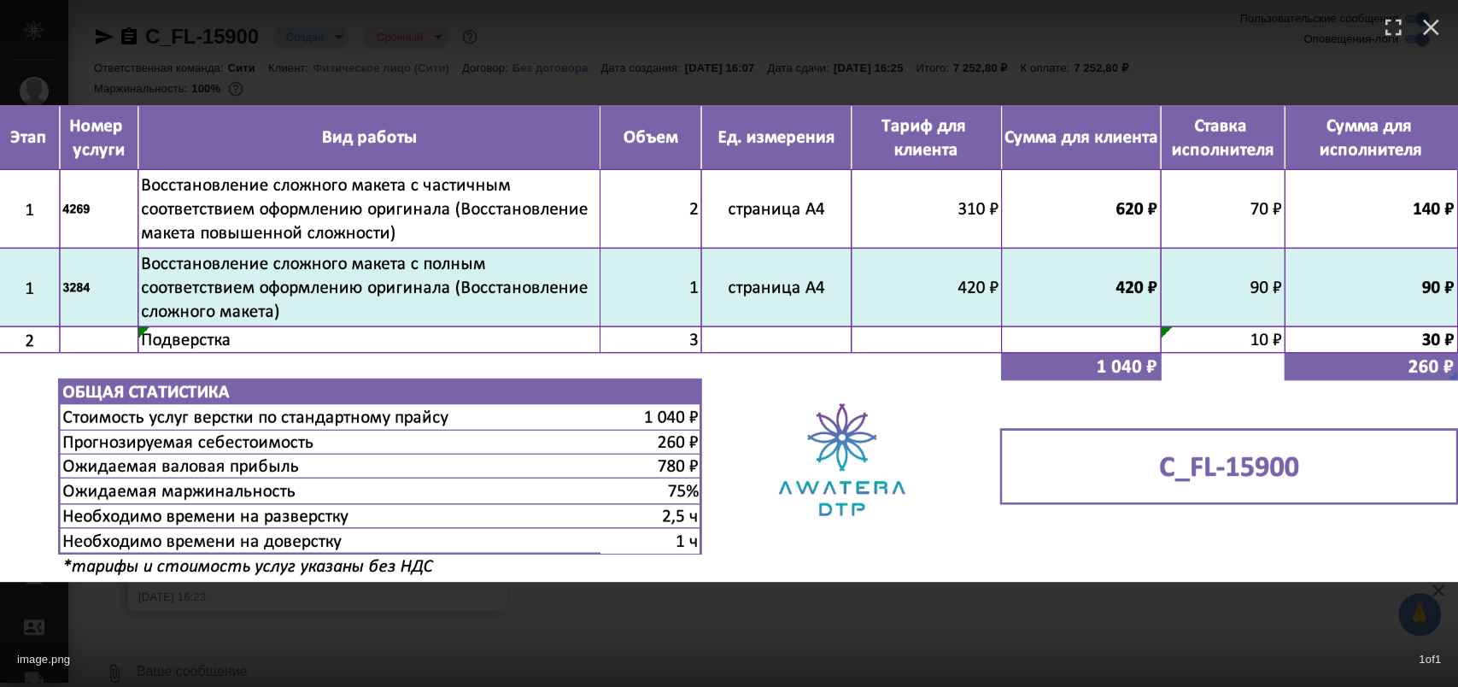
click at [768, 86] on div "image.png 1 of 1" at bounding box center [729, 343] width 1458 height 687
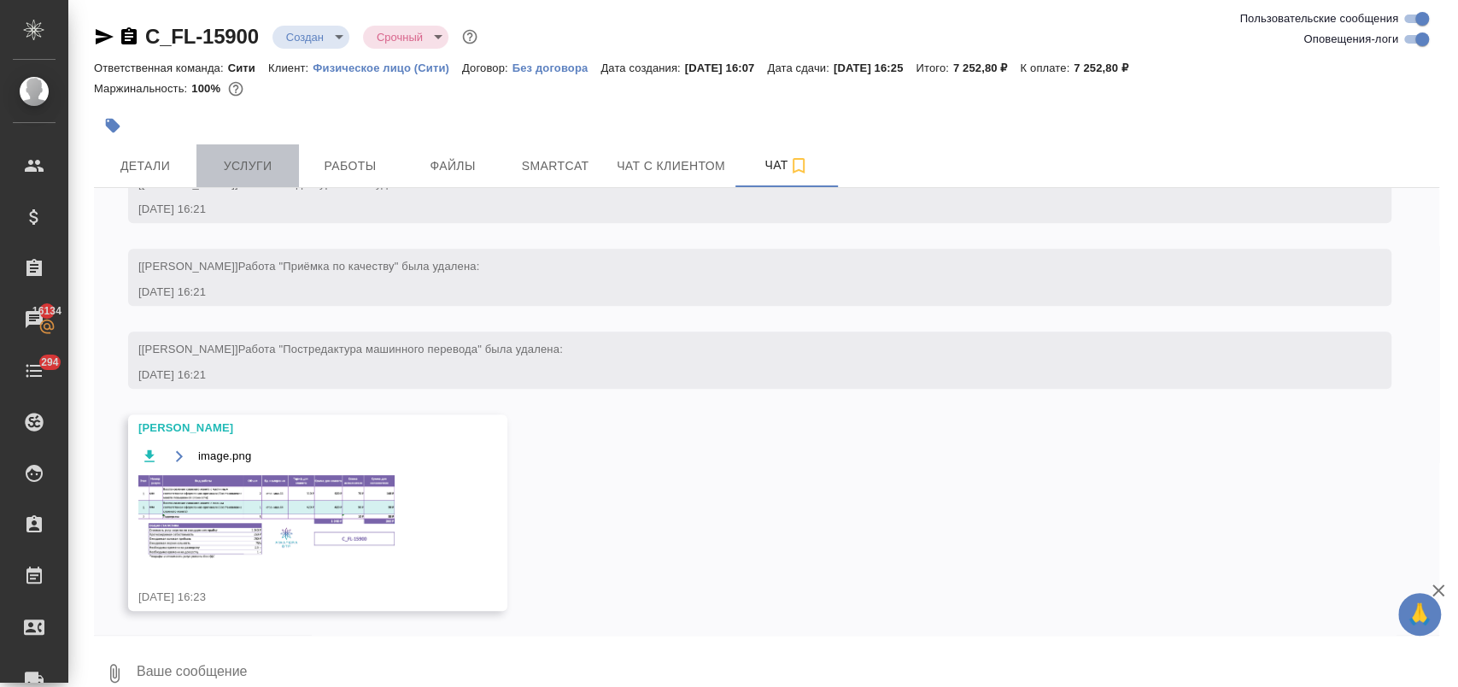
click at [244, 167] on span "Услуги" at bounding box center [248, 165] width 82 height 21
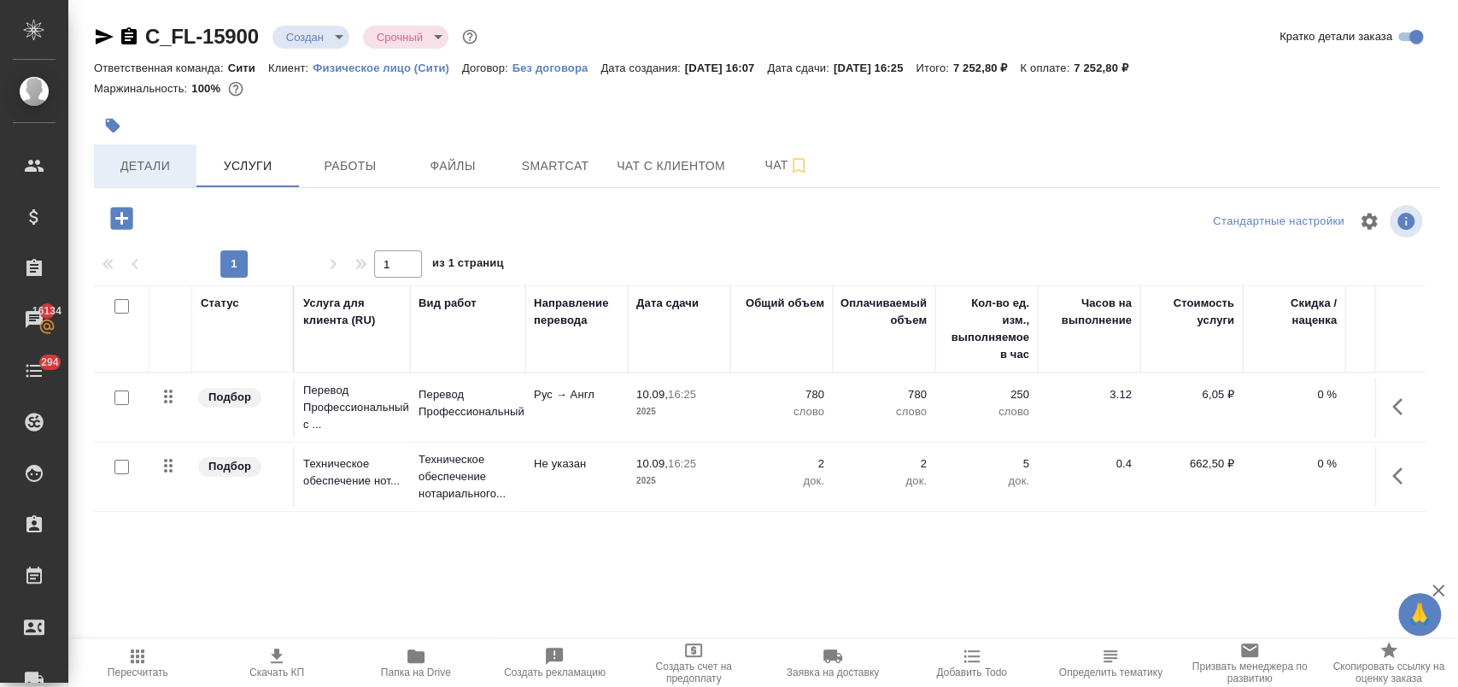
click at [164, 171] on span "Детали" at bounding box center [145, 165] width 82 height 21
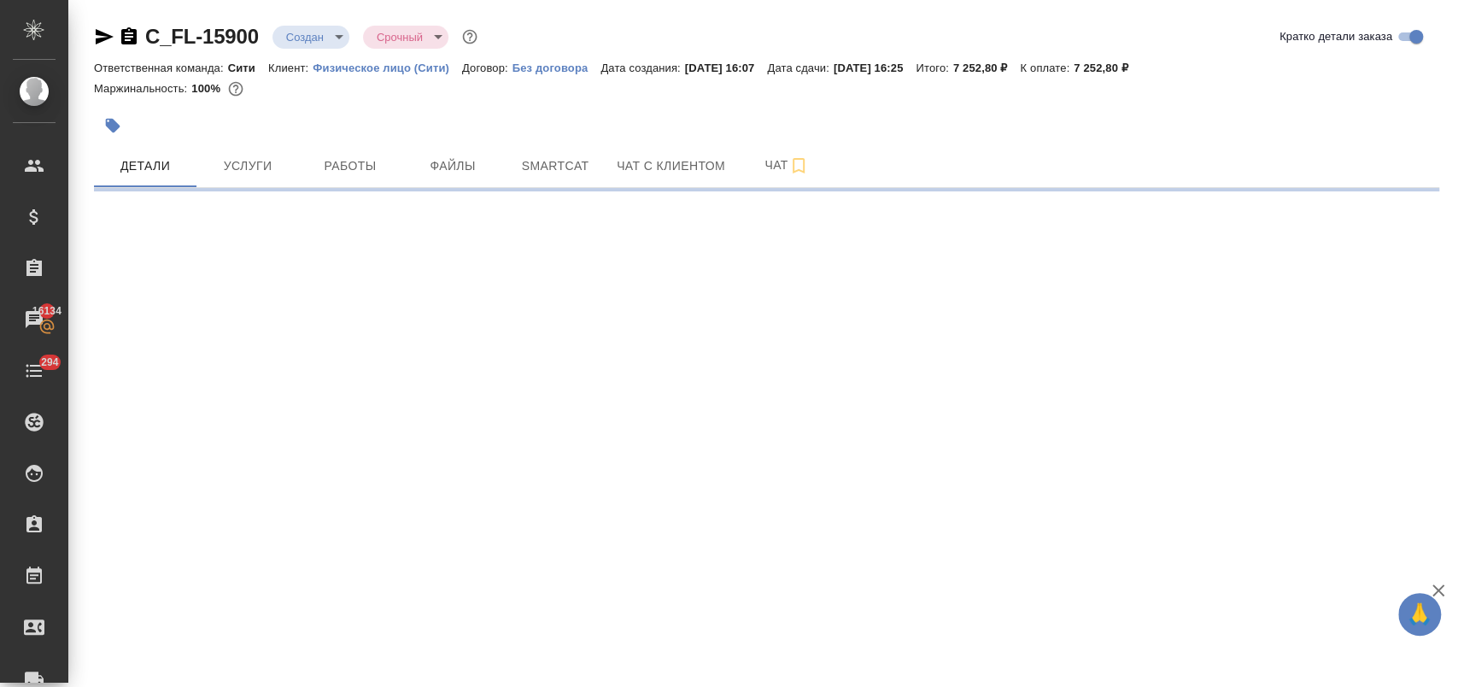
select select "RU"
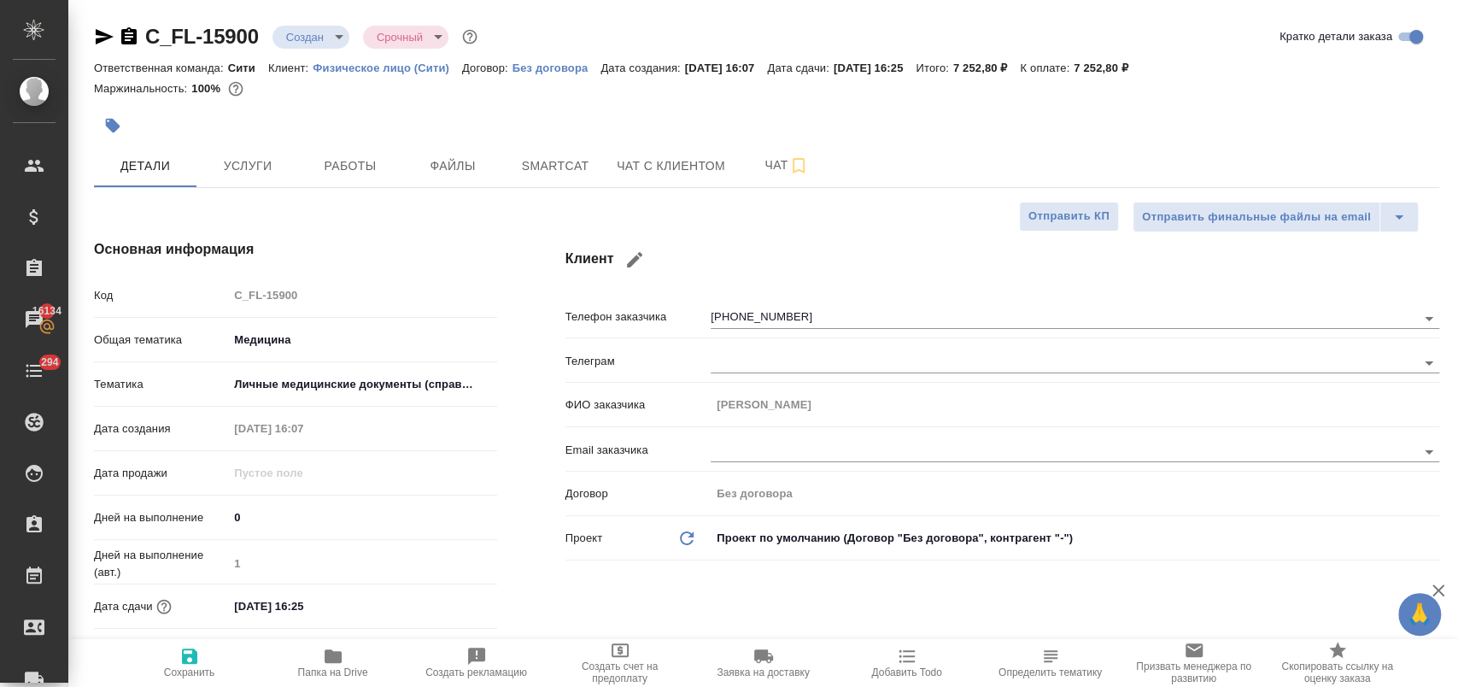
type textarea "x"
click at [273, 164] on span "Услуги" at bounding box center [248, 165] width 82 height 21
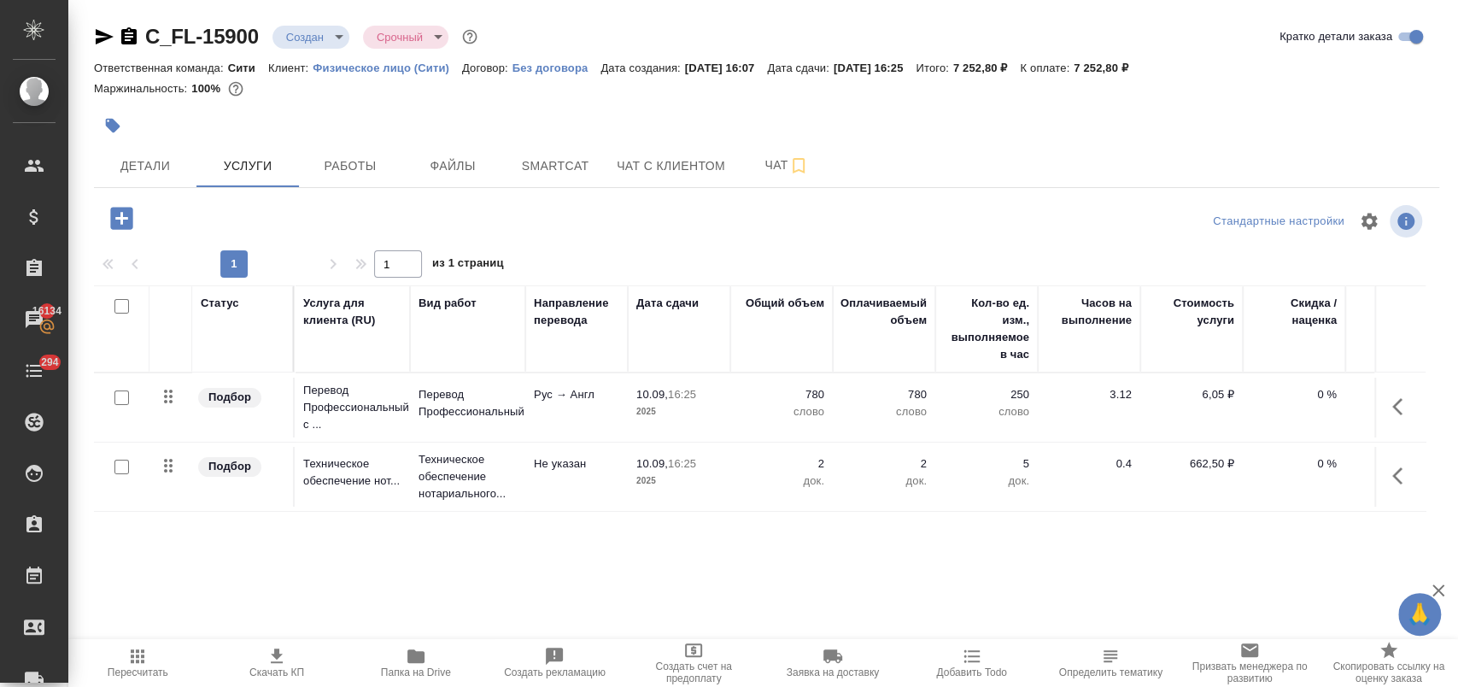
click at [123, 222] on icon "button" at bounding box center [121, 218] width 22 height 22
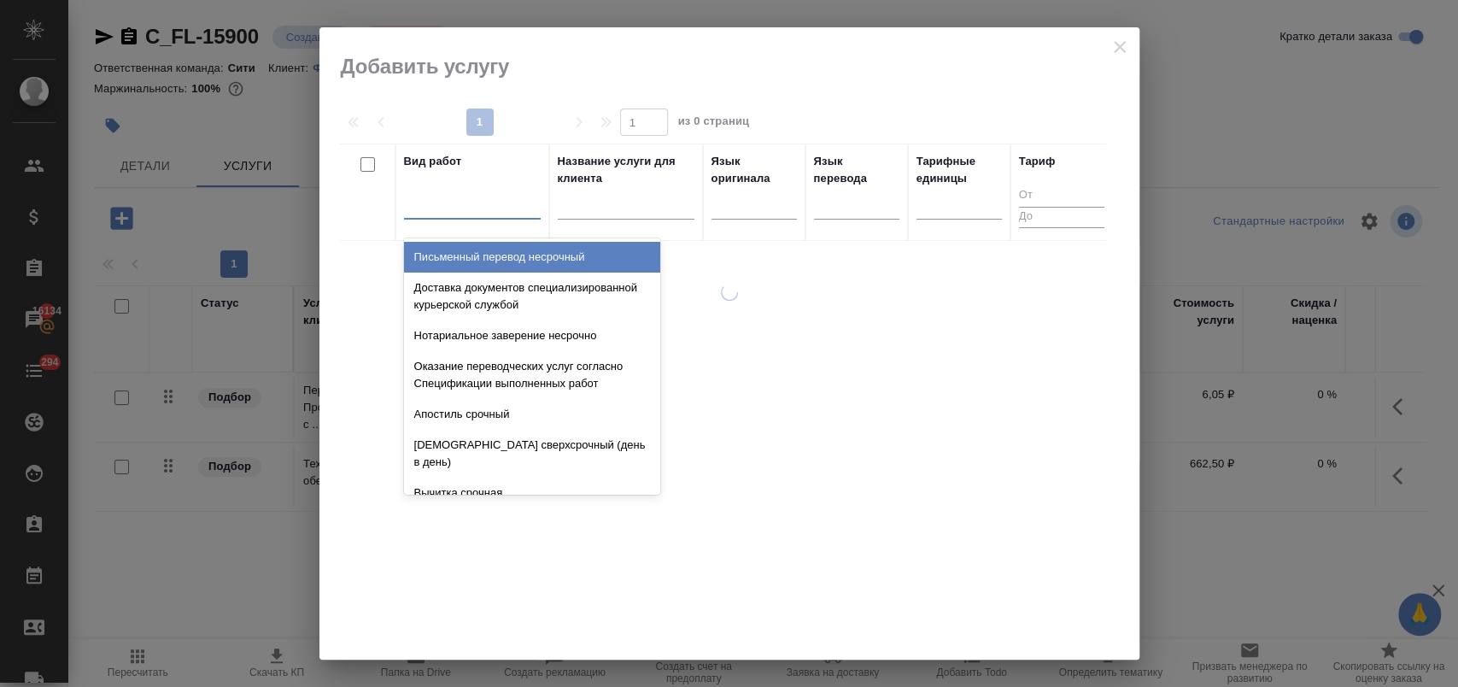
click at [458, 209] on div at bounding box center [472, 202] width 137 height 25
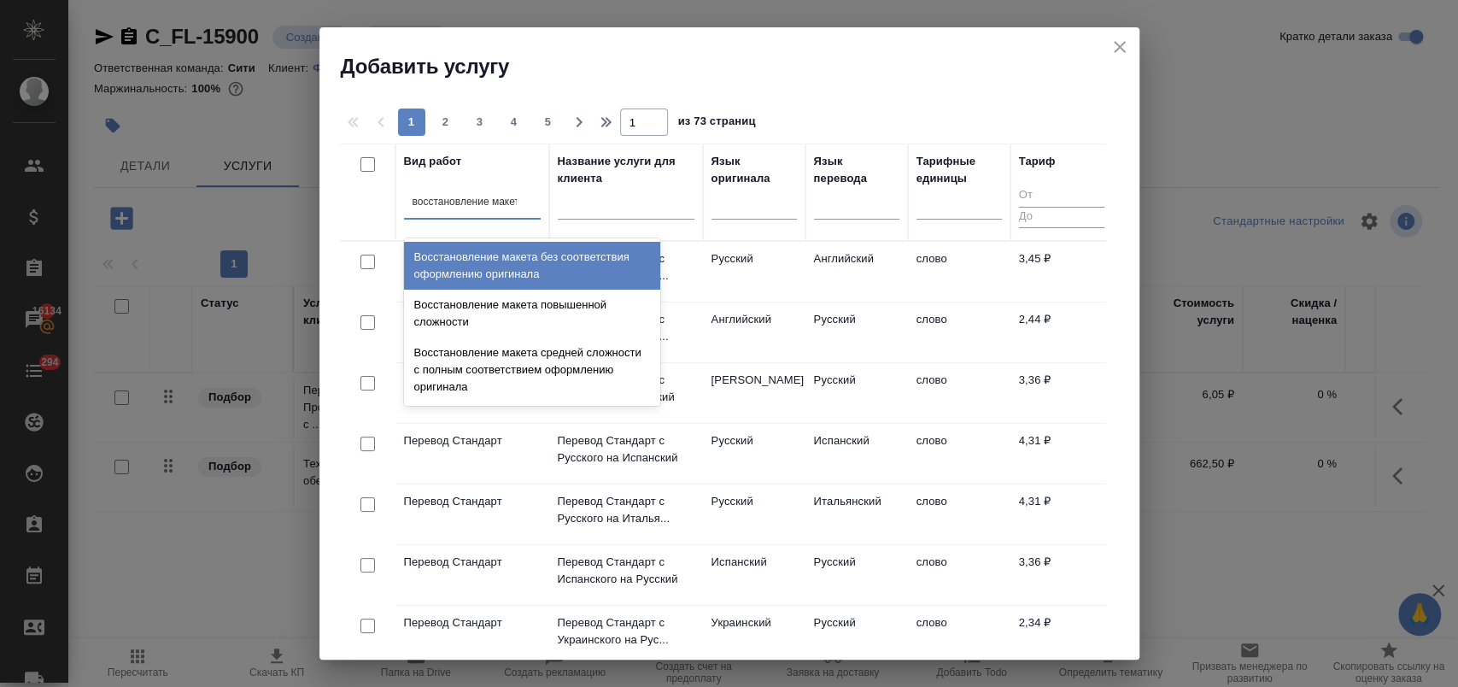
type input "восстановление макета"
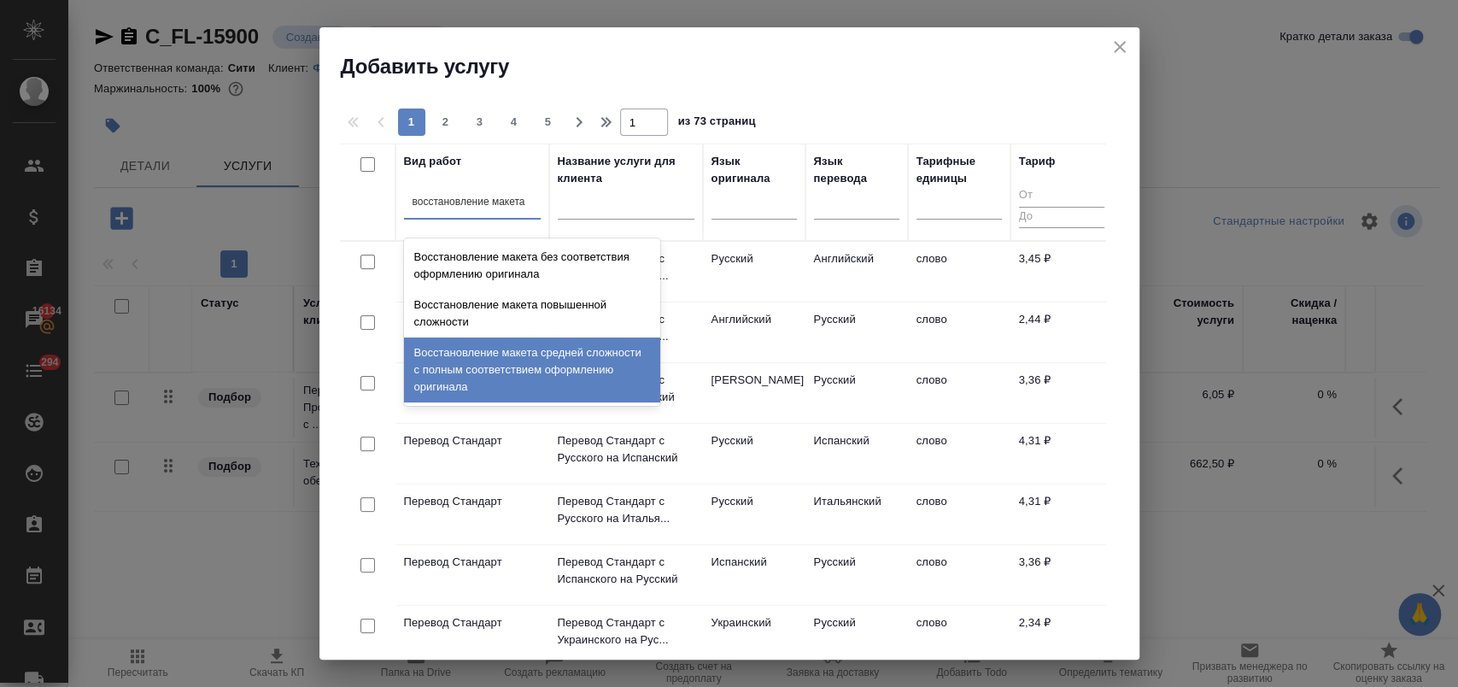
click at [552, 365] on div "Восстановление макета средней сложности с полным соответствием оформлению ориги…" at bounding box center [532, 369] width 256 height 65
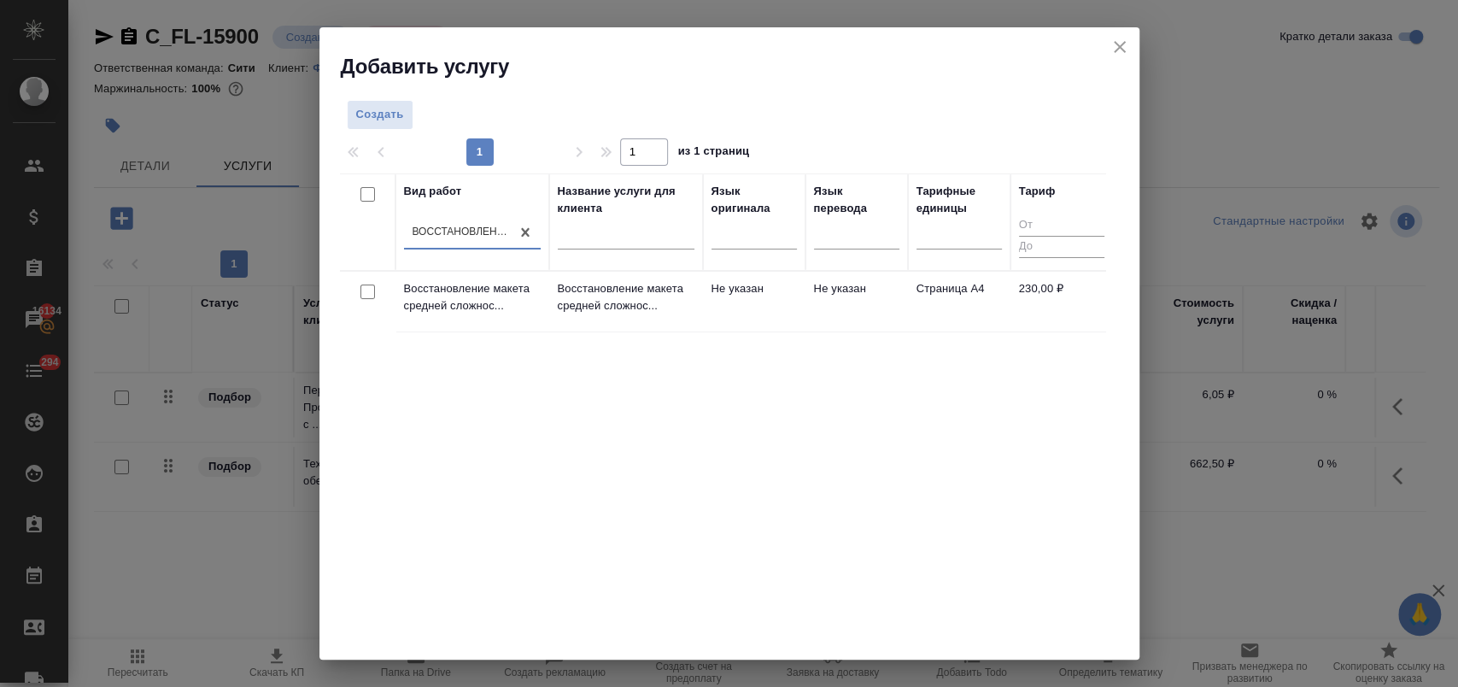
click at [368, 288] on input "checkbox" at bounding box center [367, 291] width 15 height 15
checkbox input "true"
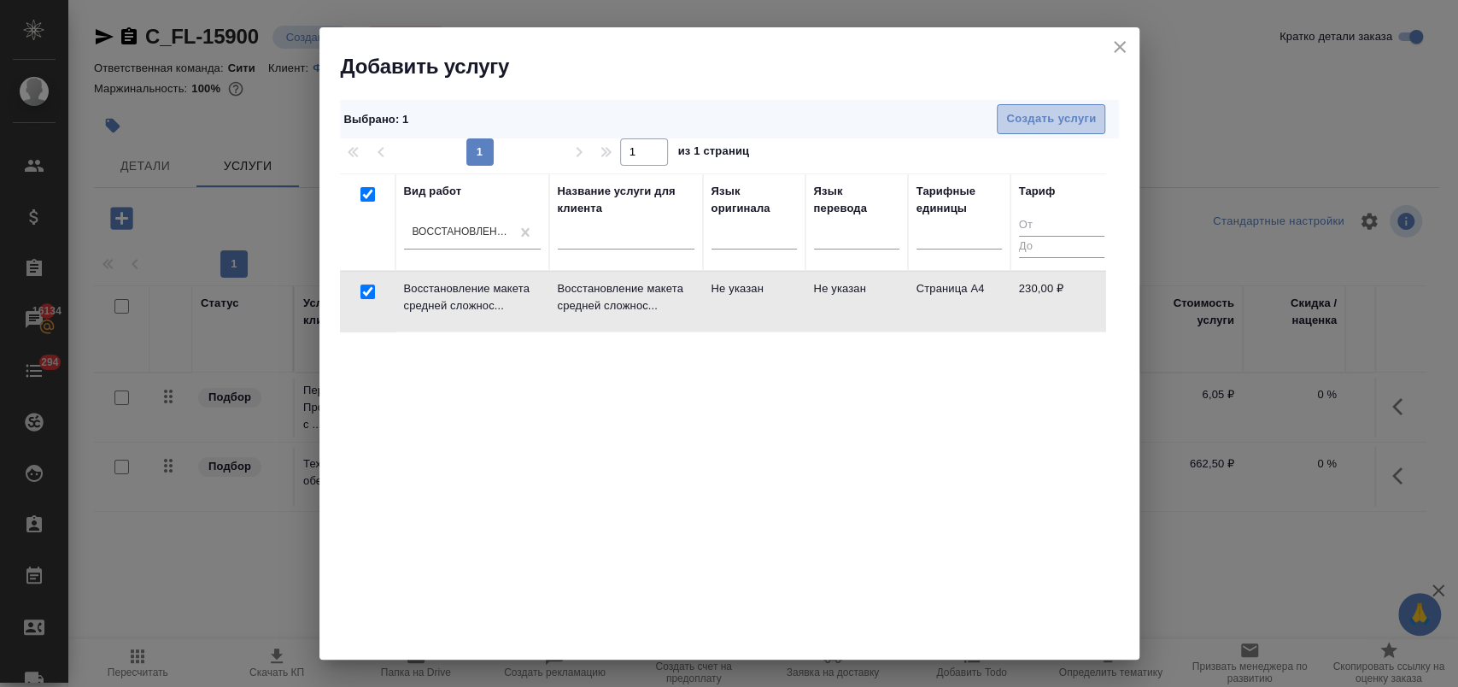
click at [1006, 123] on span "Создать услуги" at bounding box center [1051, 119] width 90 height 20
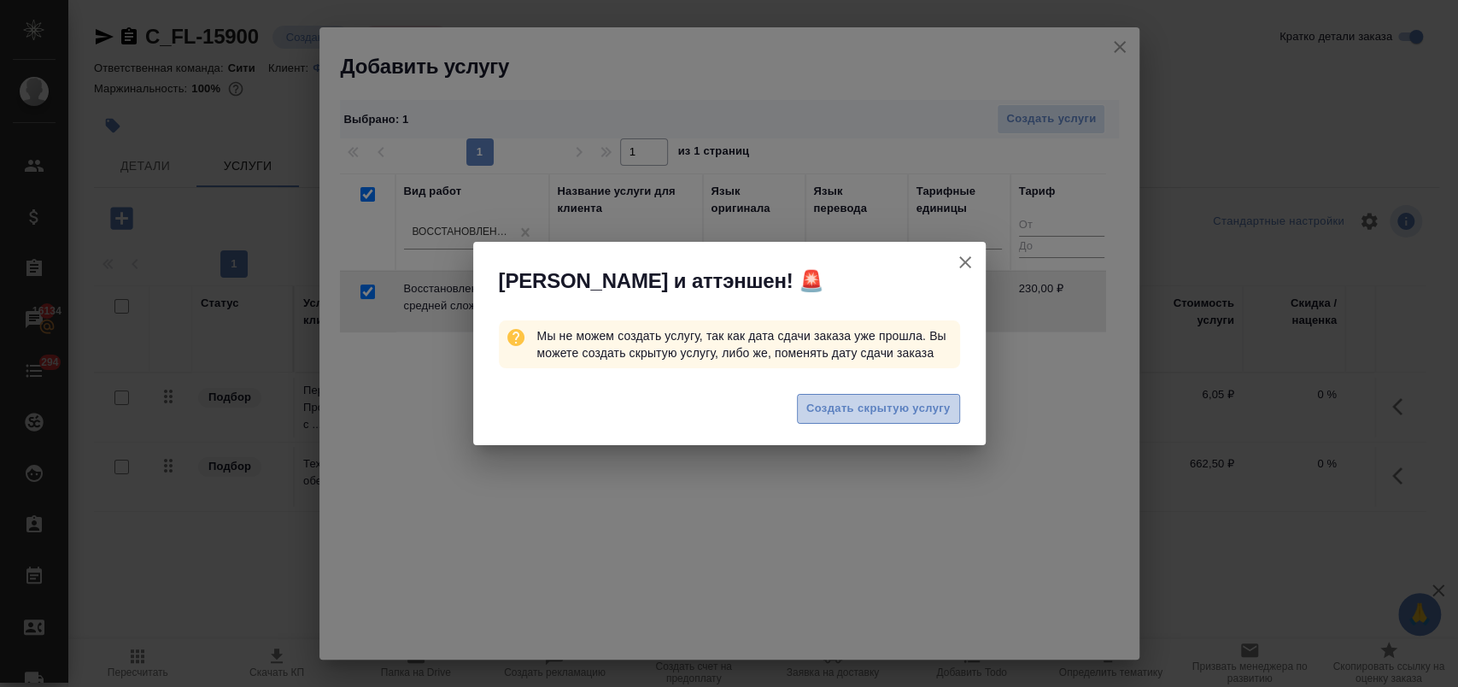
click at [844, 406] on span "Создать скрытую услугу" at bounding box center [878, 409] width 144 height 20
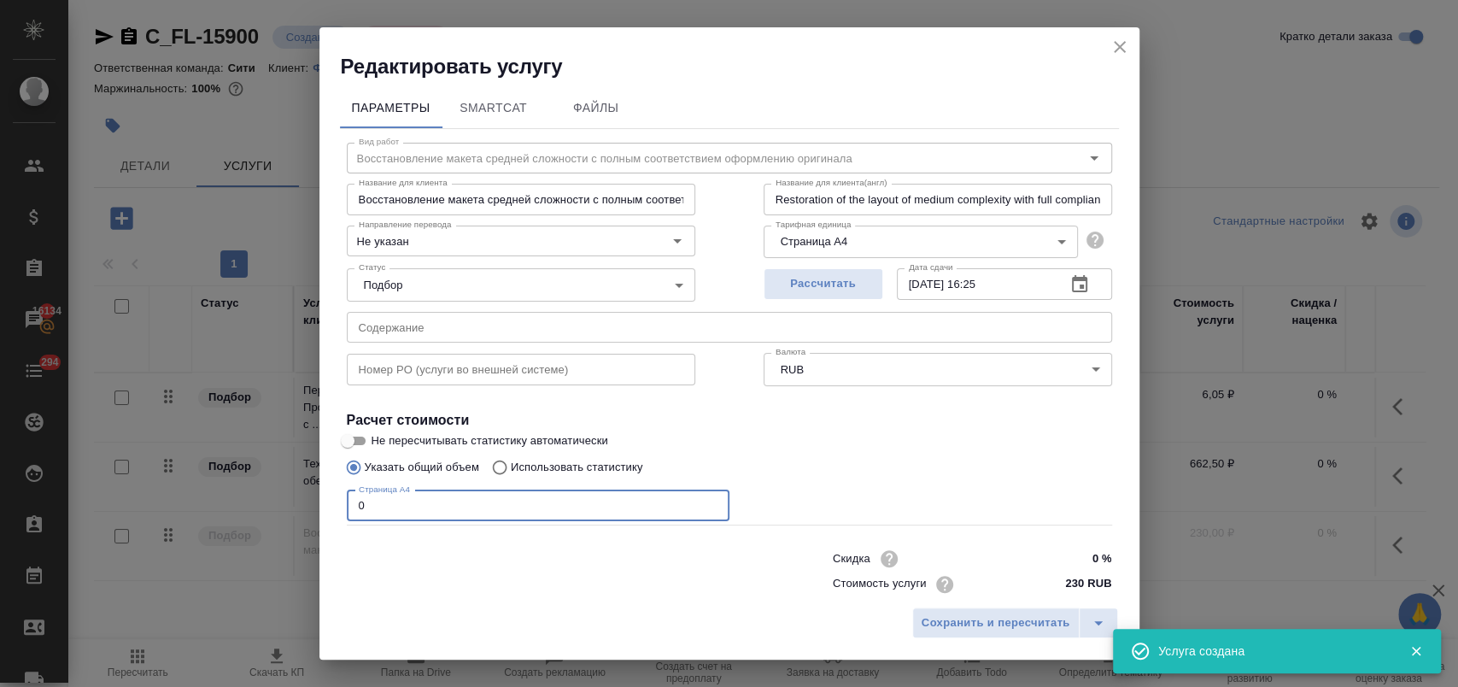
drag, startPoint x: 382, startPoint y: 499, endPoint x: 253, endPoint y: 509, distance: 129.4
click at [253, 509] on div "Редактировать услугу Параметры SmartCat Файлы Вид работ Восстановление макета с…" at bounding box center [729, 343] width 1458 height 687
type input "3"
click at [933, 635] on button "Сохранить и пересчитать" at bounding box center [995, 622] width 167 height 31
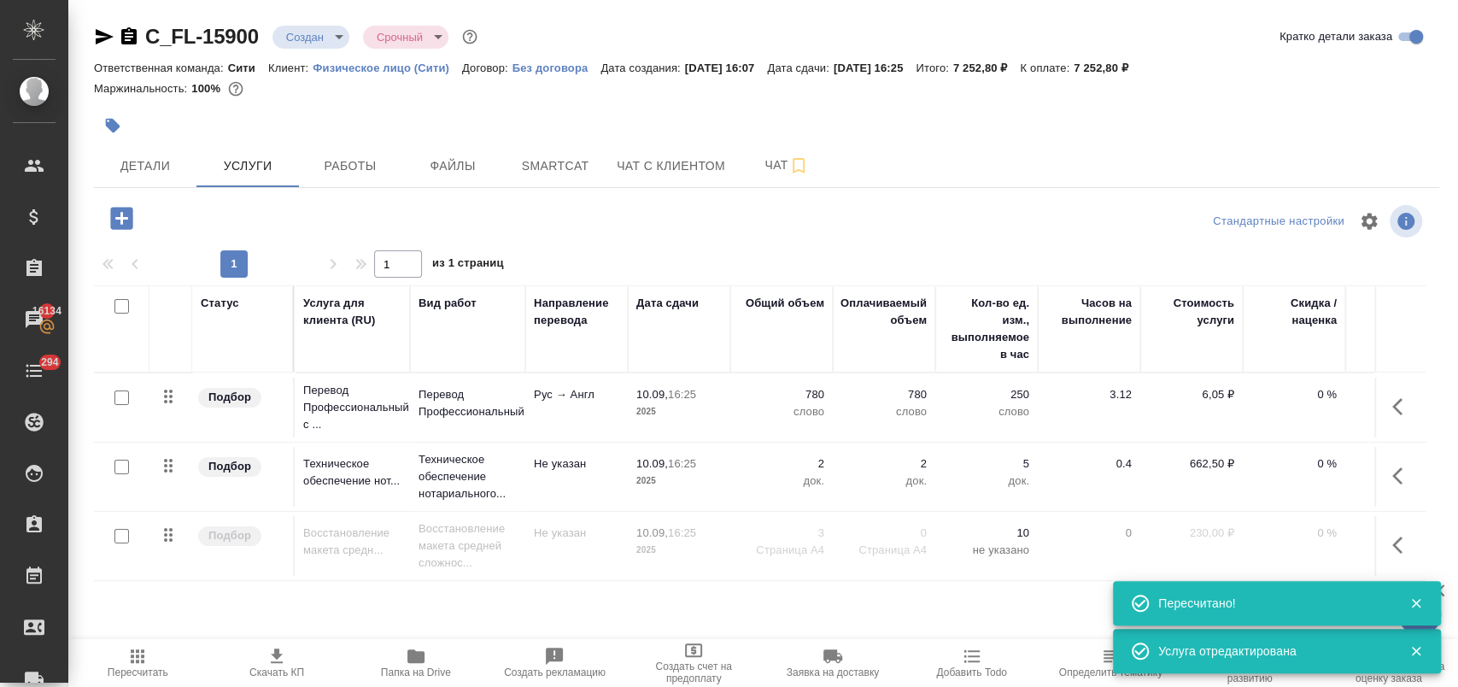
click at [123, 533] on input "checkbox" at bounding box center [121, 536] width 15 height 15
checkbox input "true"
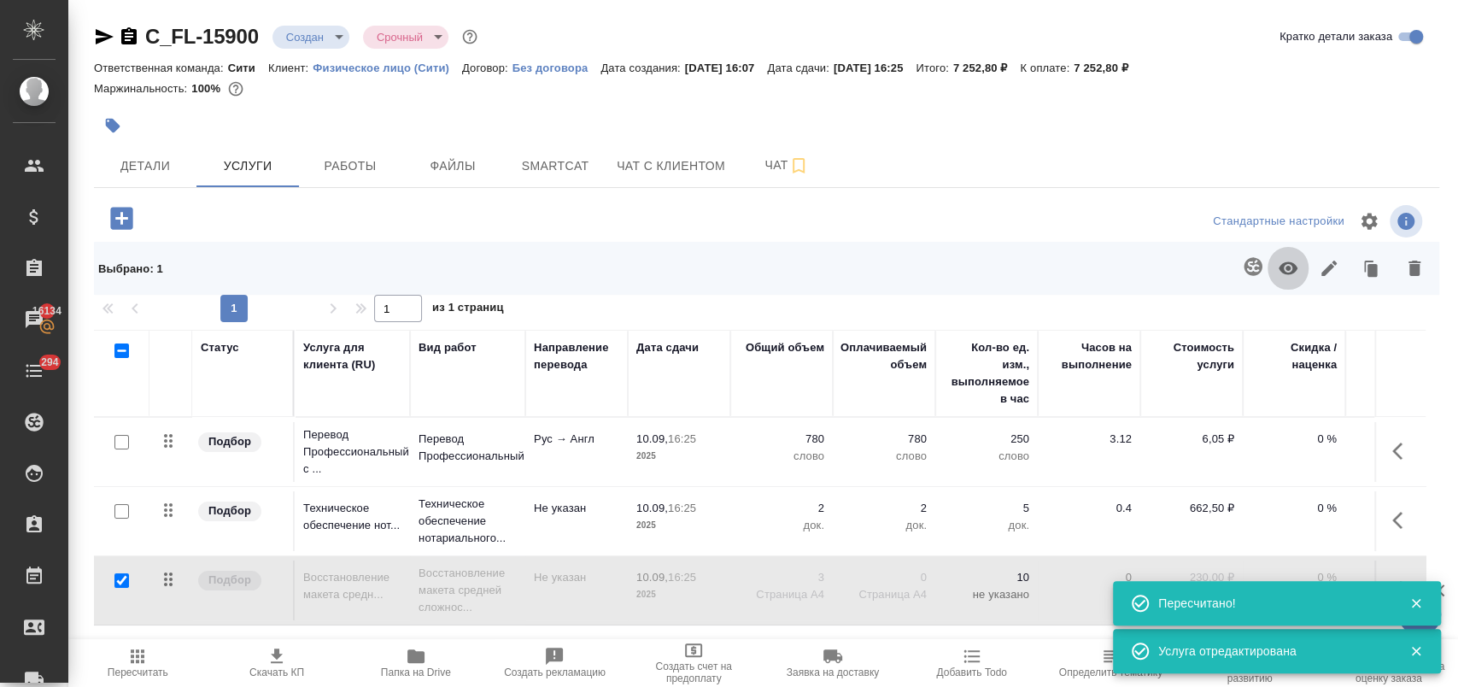
click at [1280, 266] on icon "button" at bounding box center [1288, 268] width 19 height 13
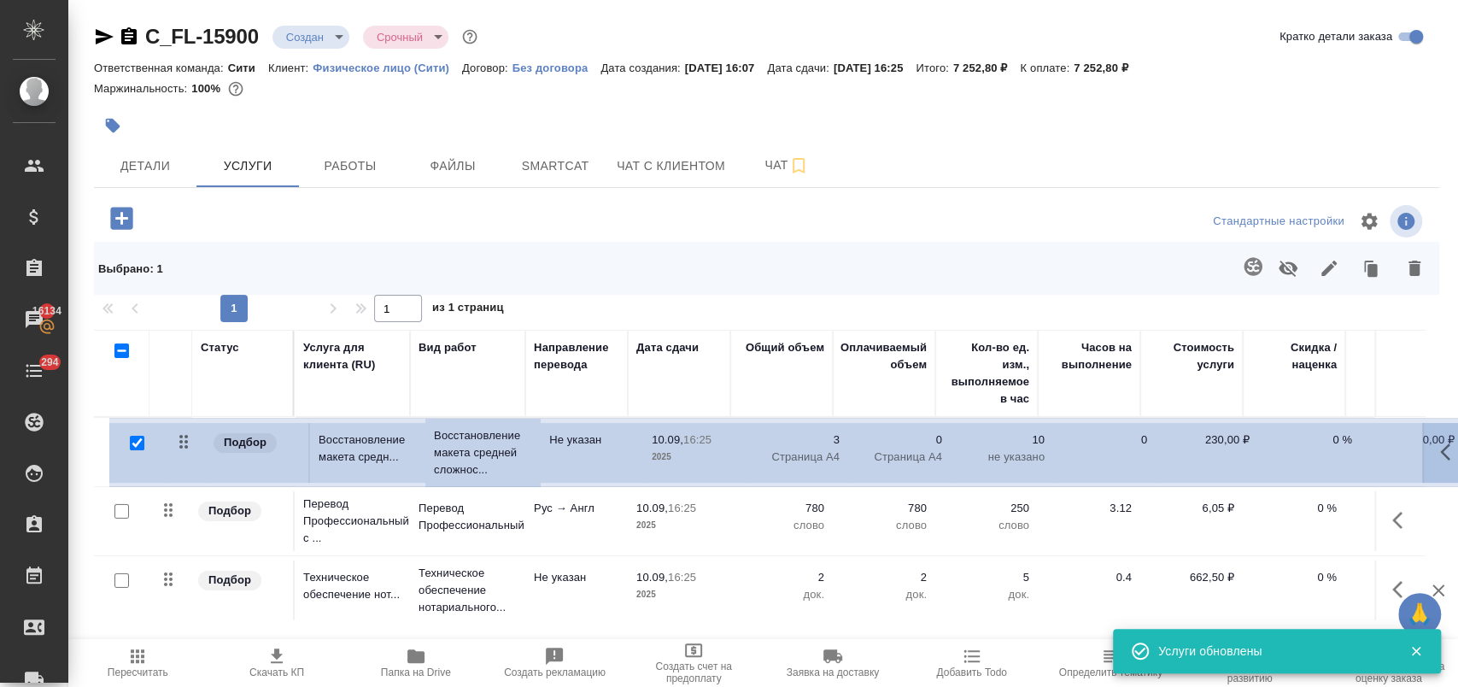
drag, startPoint x: 168, startPoint y: 584, endPoint x: 184, endPoint y: 442, distance: 143.5
click at [184, 442] on table "Статус Услуга для клиента (RU) Вид работ Направление перевода Дата сдачи Общий …" at bounding box center [899, 478] width 1610 height 296
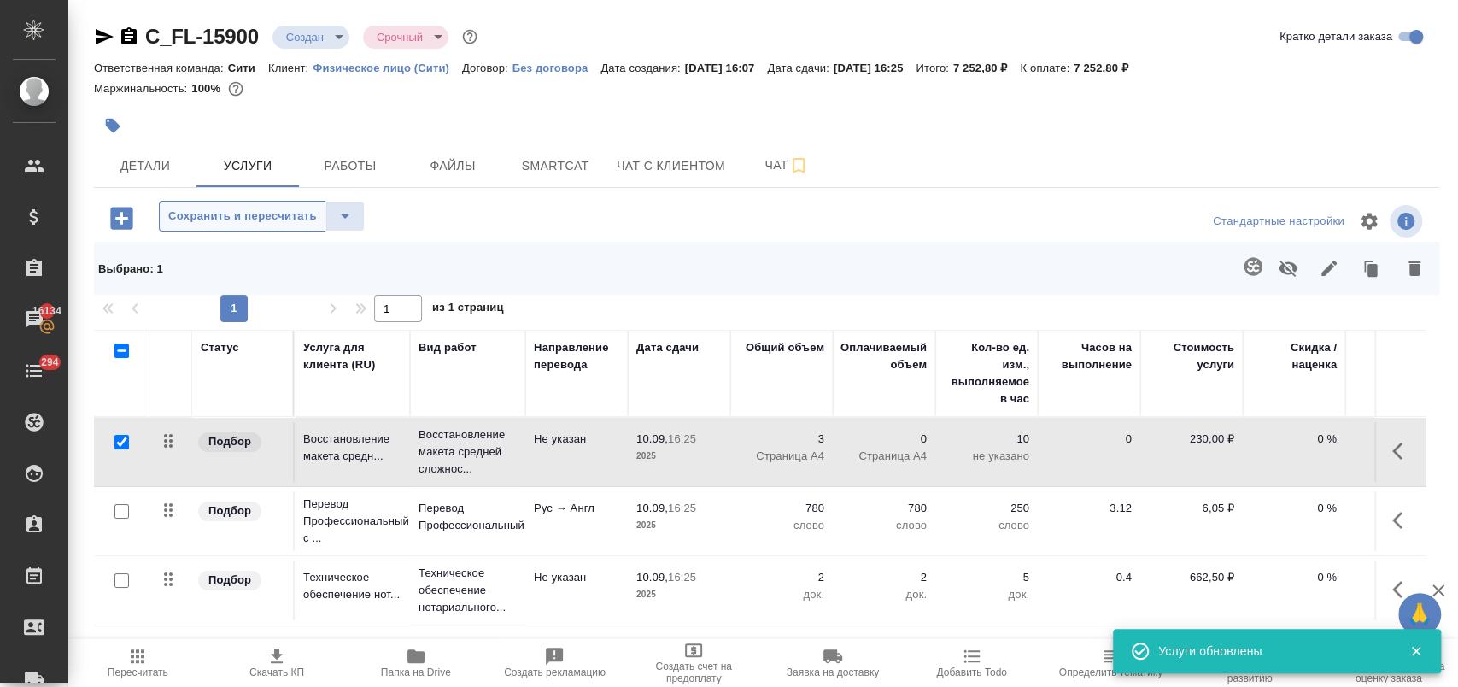
click at [259, 220] on span "Сохранить и пересчитать" at bounding box center [242, 217] width 149 height 20
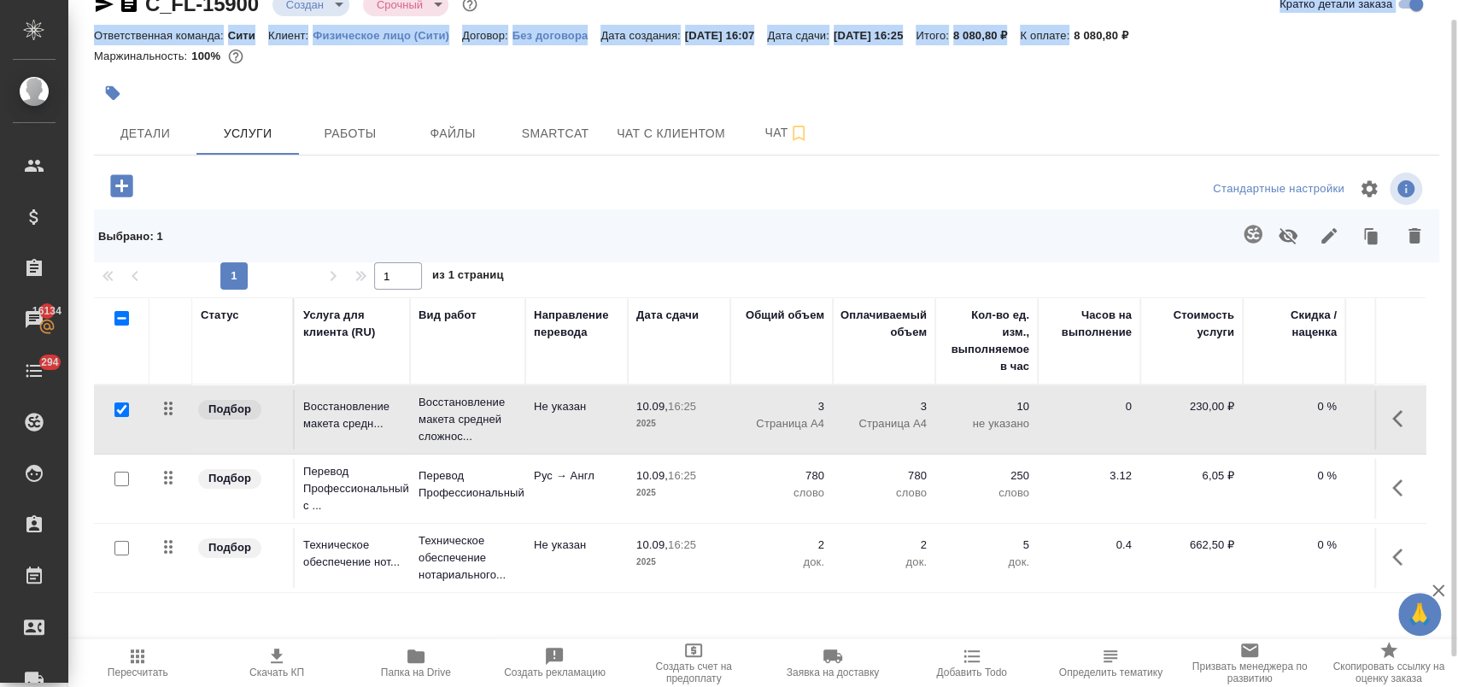
scroll to position [26, 0]
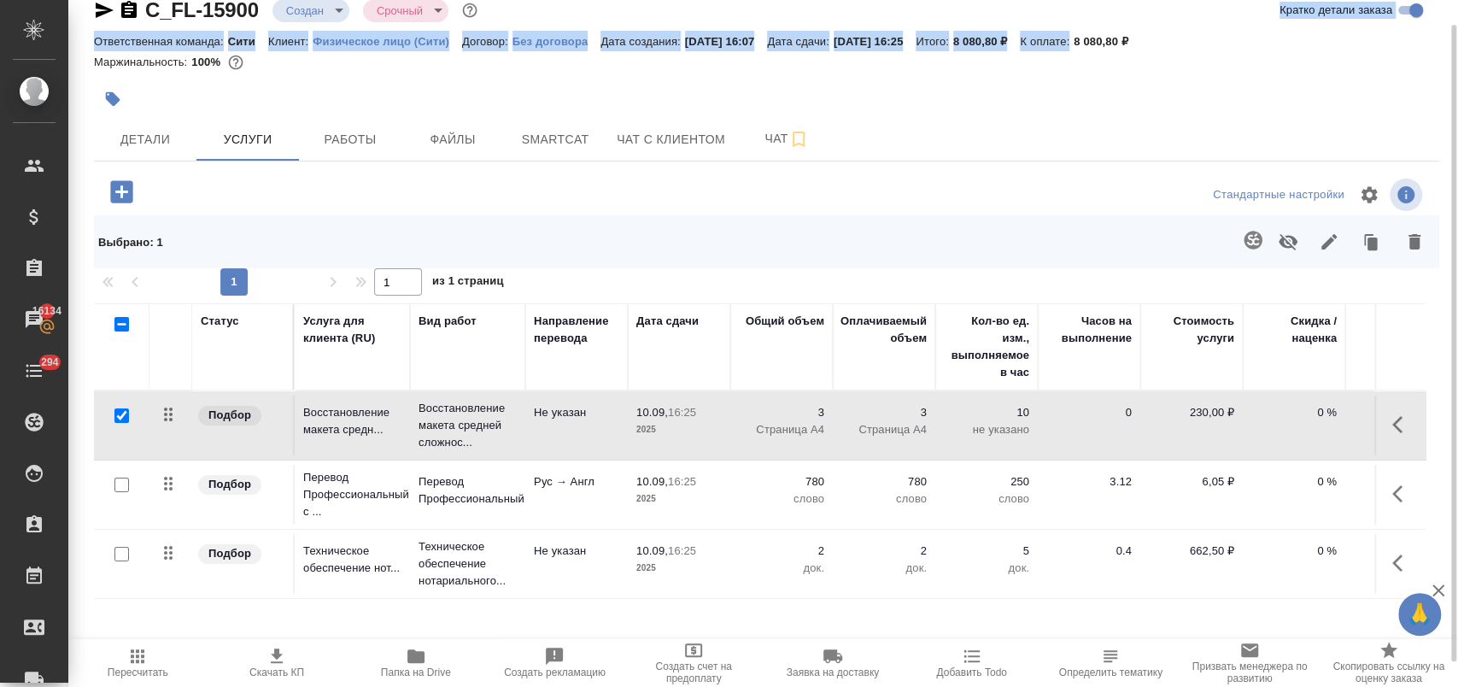
drag, startPoint x: 1120, startPoint y: 11, endPoint x: 1141, endPoint y: 18, distance: 22.4
click at [1141, 18] on div "C_FL-15900 Создан new Срочный urgent Кратко детали заказа Ответственная команда…" at bounding box center [766, 39] width 1345 height 84
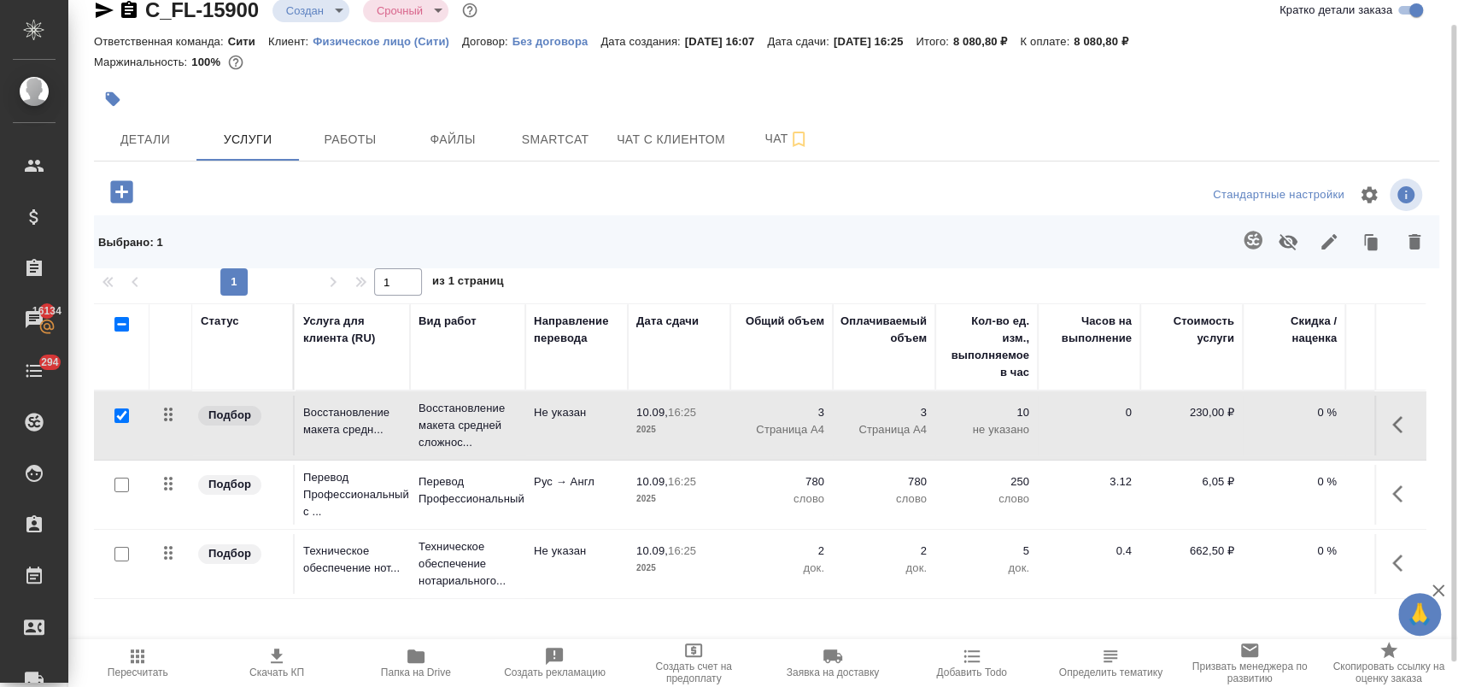
click at [1143, 102] on div at bounding box center [766, 99] width 1345 height 38
drag, startPoint x: 1117, startPoint y: 44, endPoint x: 1160, endPoint y: 43, distance: 42.7
click at [1141, 43] on p "8 080,80 ₽" at bounding box center [1107, 41] width 67 height 13
copy p "8 080,80"
click at [1392, 500] on icon "button" at bounding box center [1402, 493] width 20 height 20
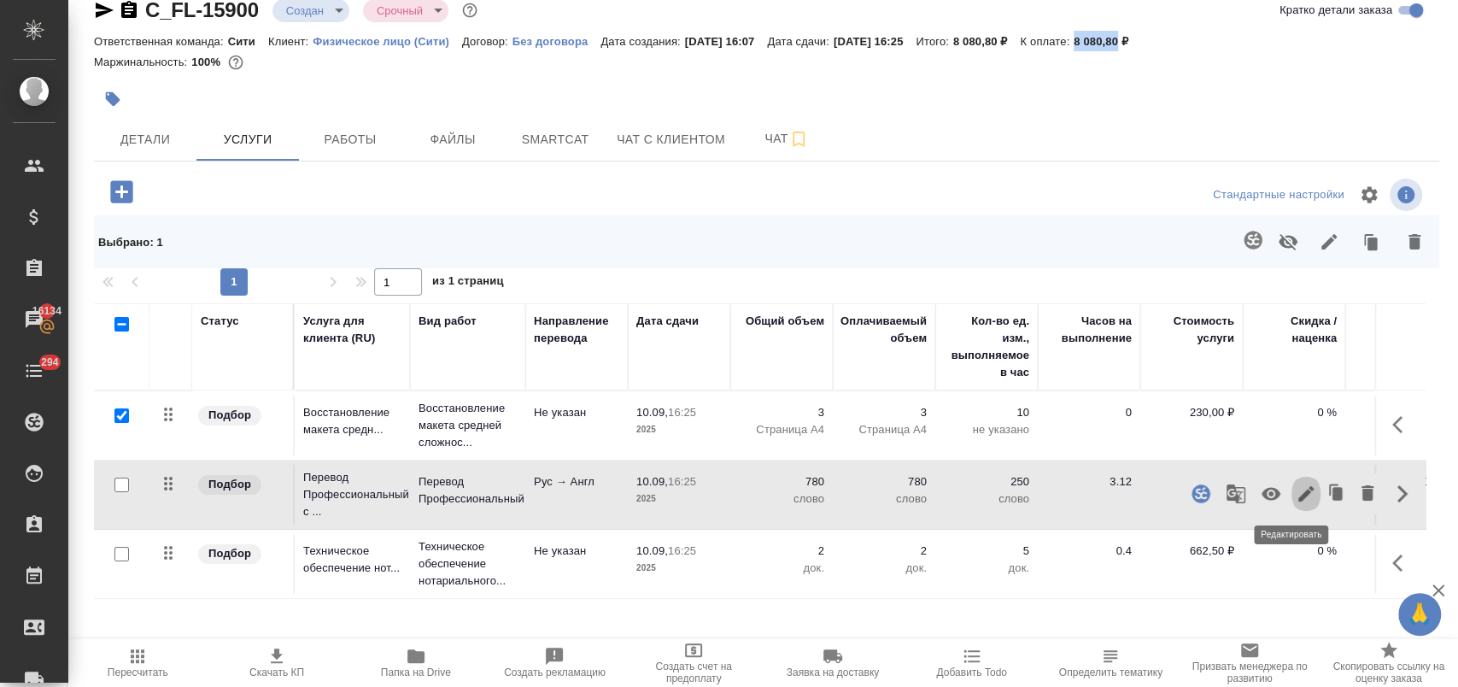
click at [1296, 495] on icon "button" at bounding box center [1306, 493] width 20 height 20
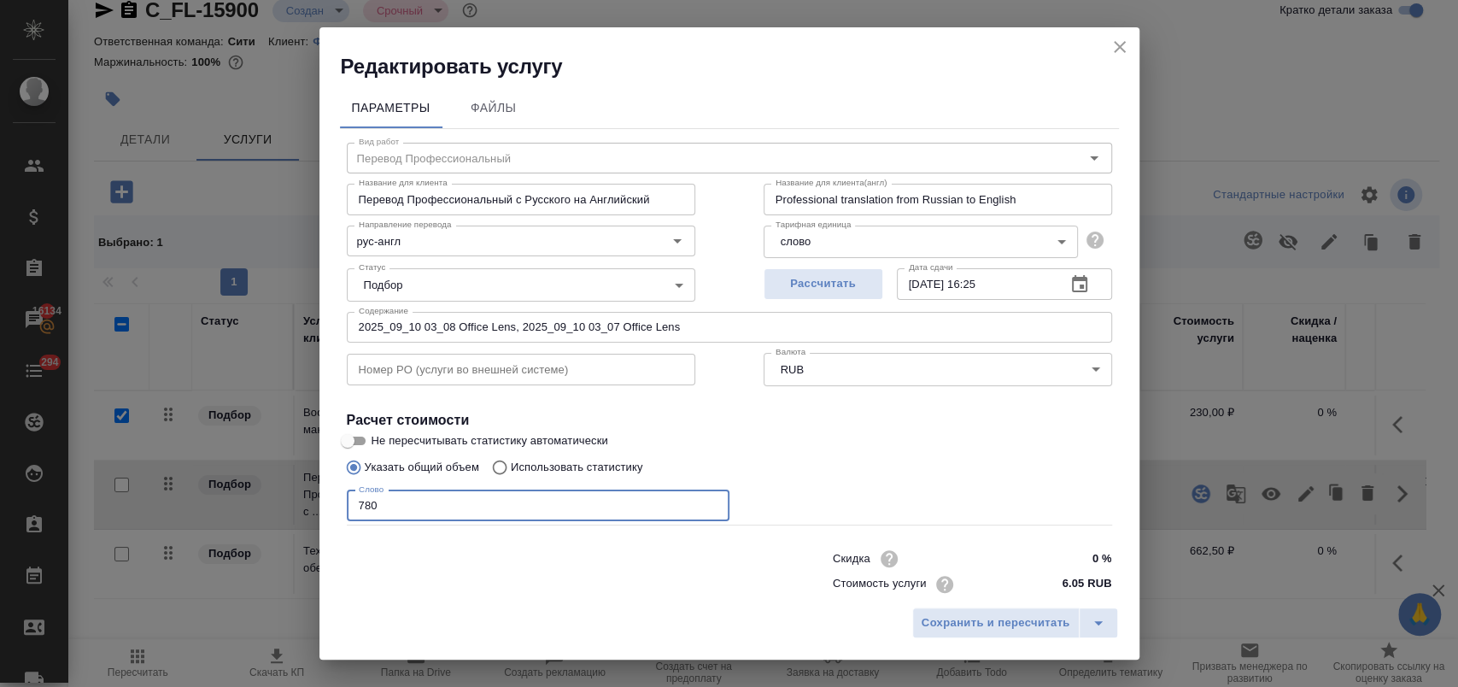
drag, startPoint x: 355, startPoint y: 506, endPoint x: 279, endPoint y: 506, distance: 76.0
click at [279, 506] on div "Редактировать услугу Параметры Файлы Вид работ Перевод Профессиональный Вид раб…" at bounding box center [729, 343] width 1458 height 687
type input "700"
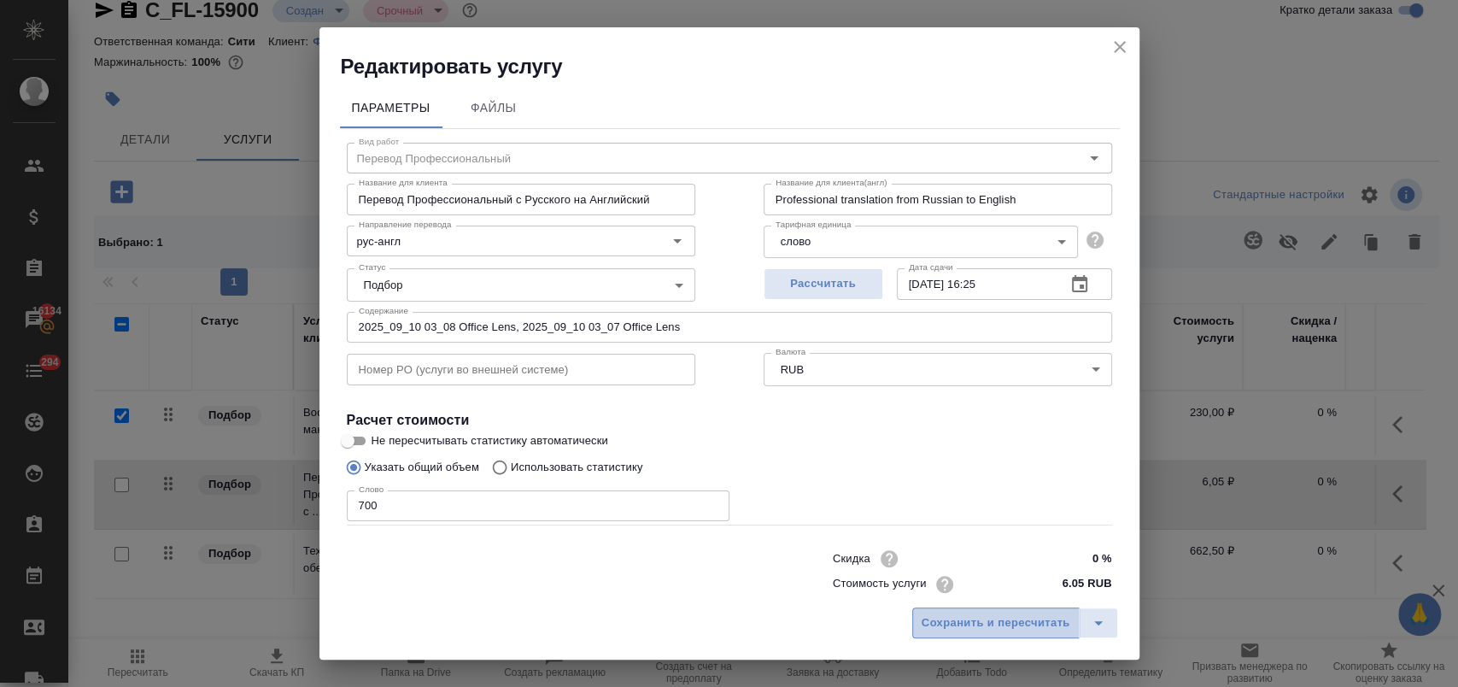
click at [938, 633] on button "Сохранить и пересчитать" at bounding box center [995, 622] width 167 height 31
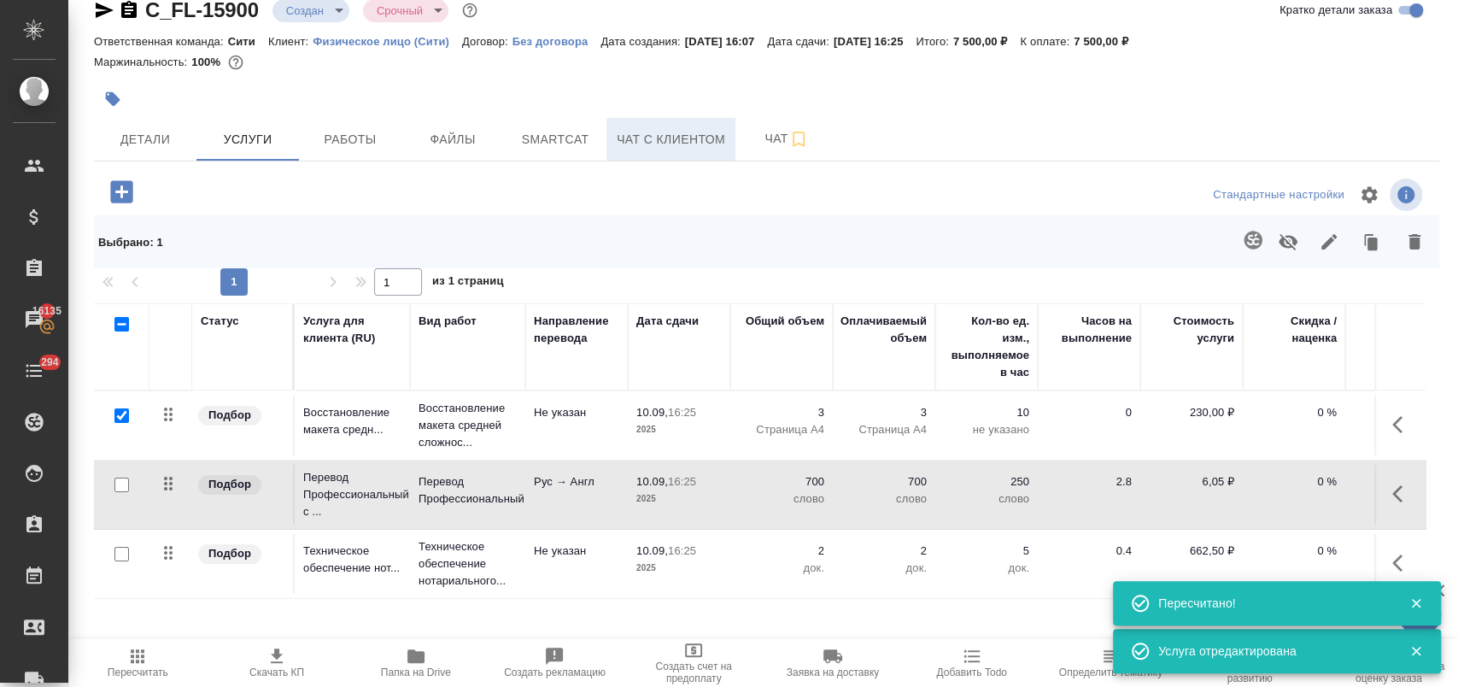
click at [696, 132] on span "Чат с клиентом" at bounding box center [671, 139] width 108 height 21
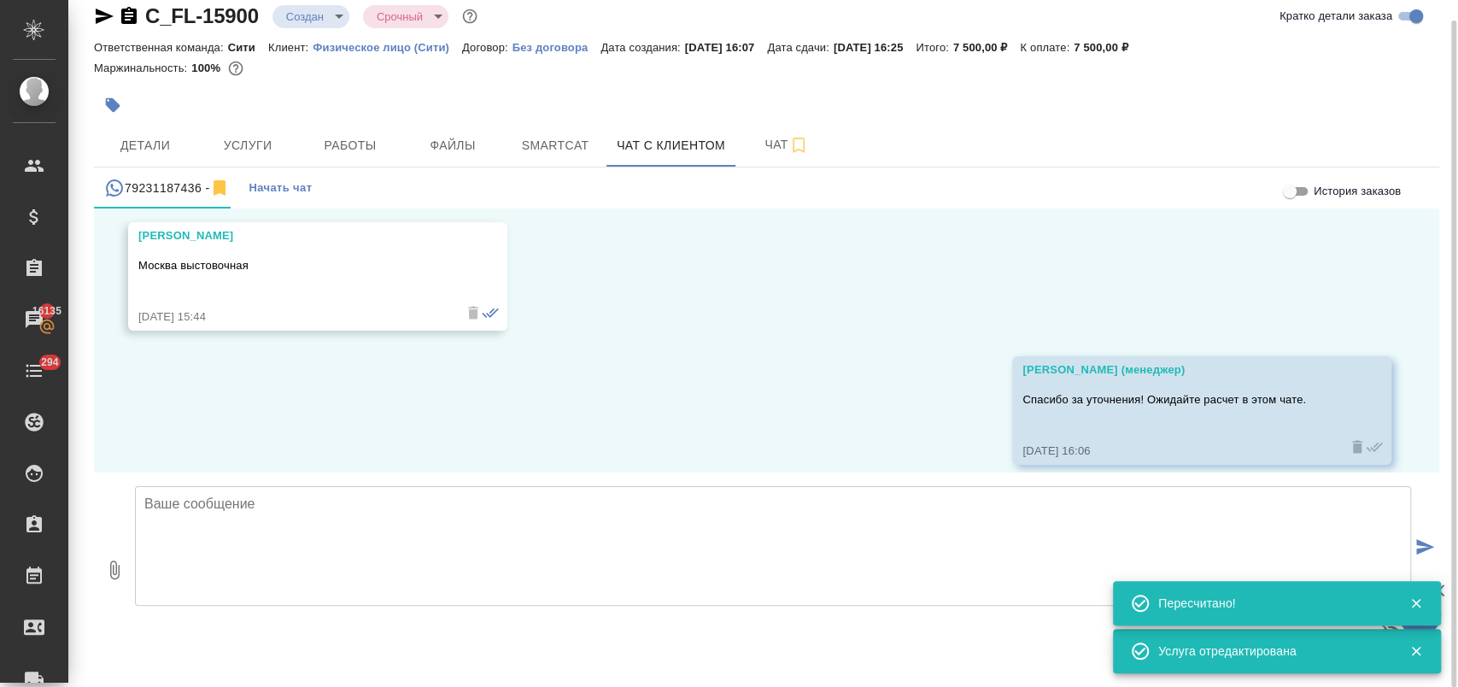
scroll to position [748, 0]
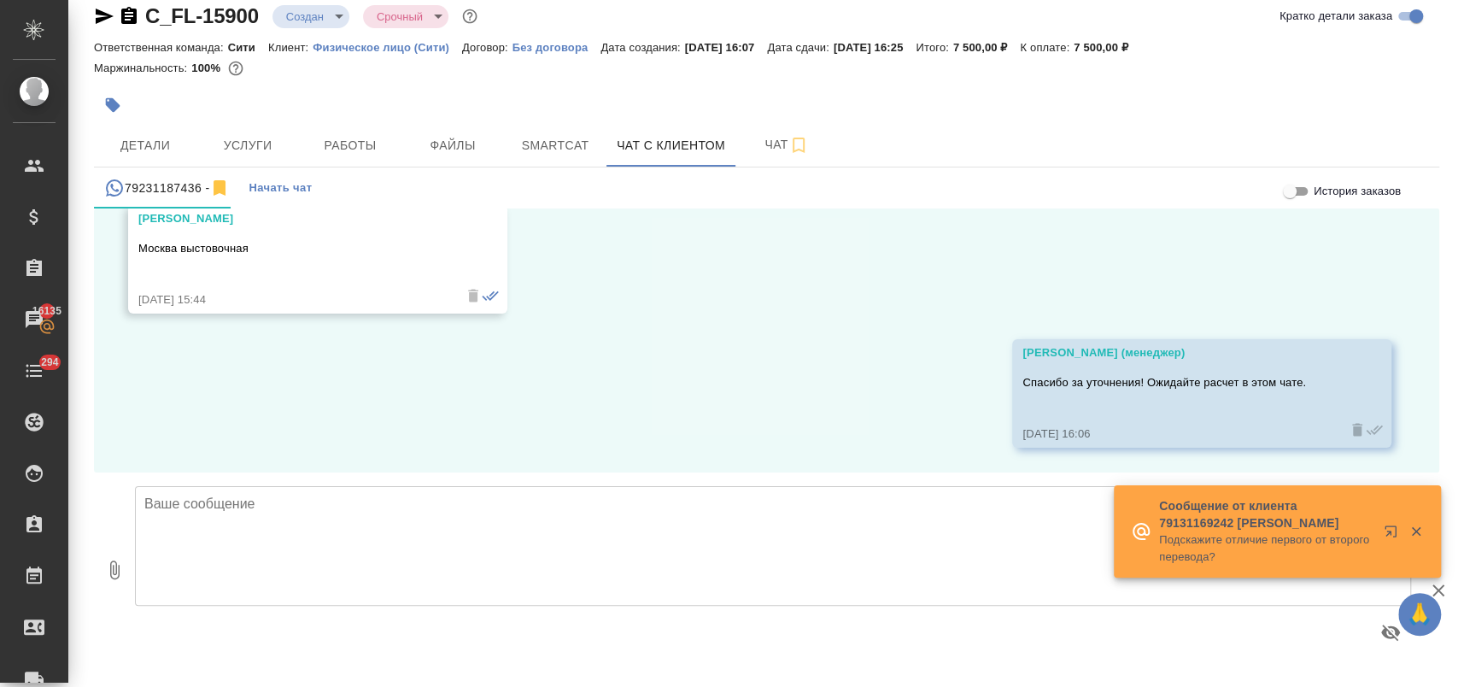
click at [254, 529] on textarea at bounding box center [773, 546] width 1276 height 120
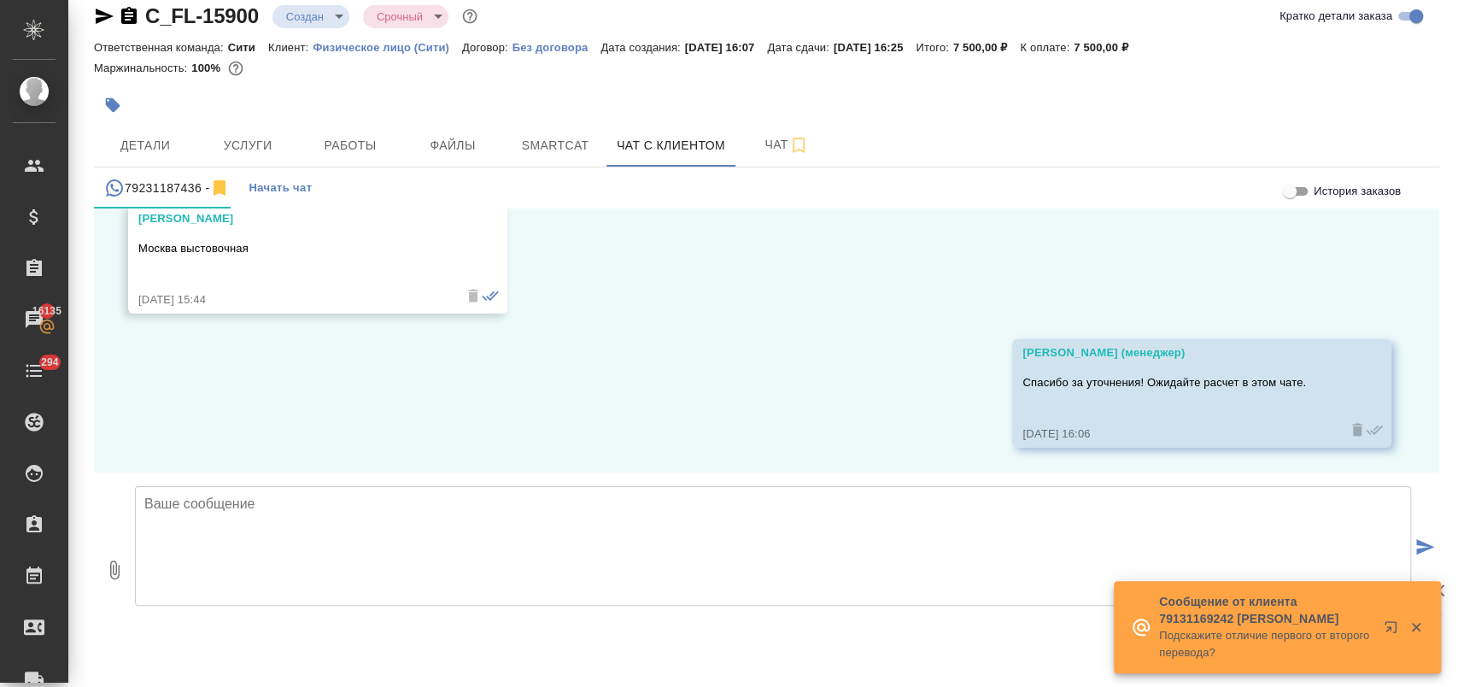
paste textarea "Здравствуйте, Сергей! Срок исполнения: 2 рабочих дня Стоимость заказа составит:…"
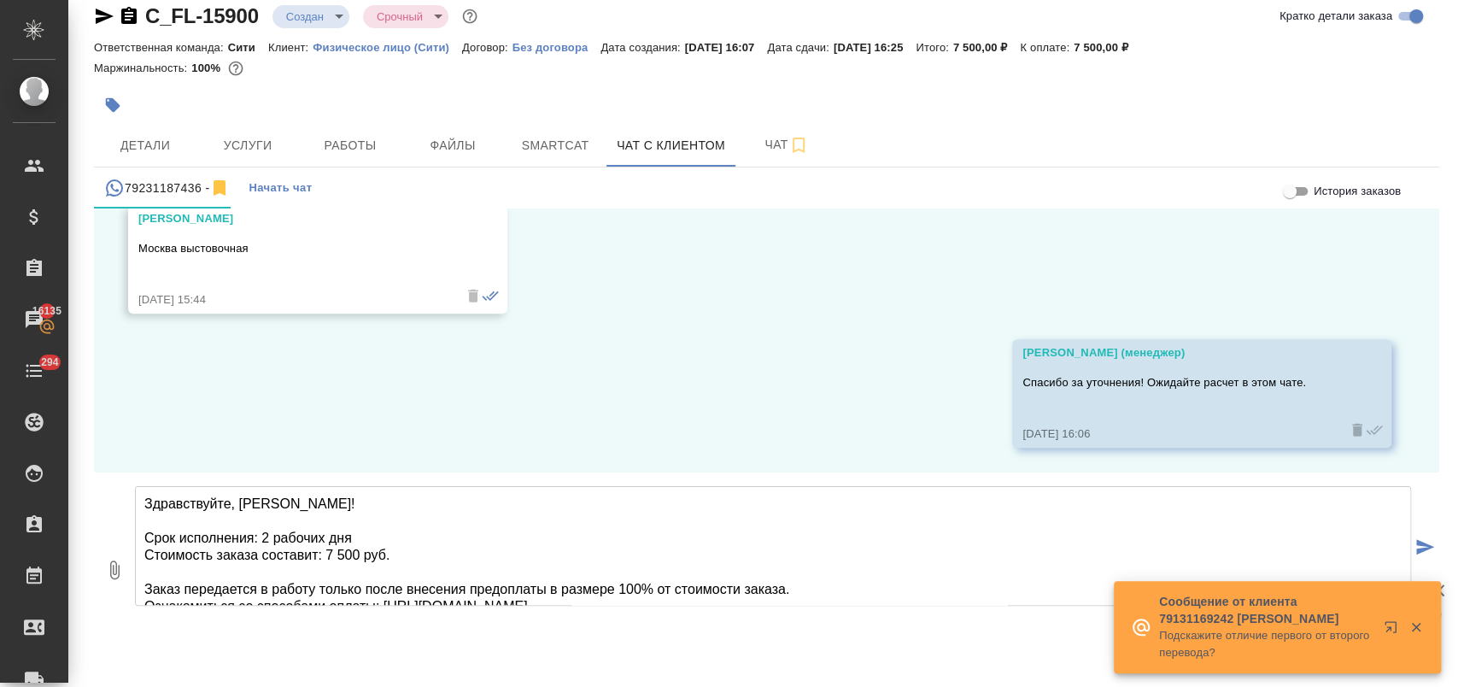
scroll to position [61, 0]
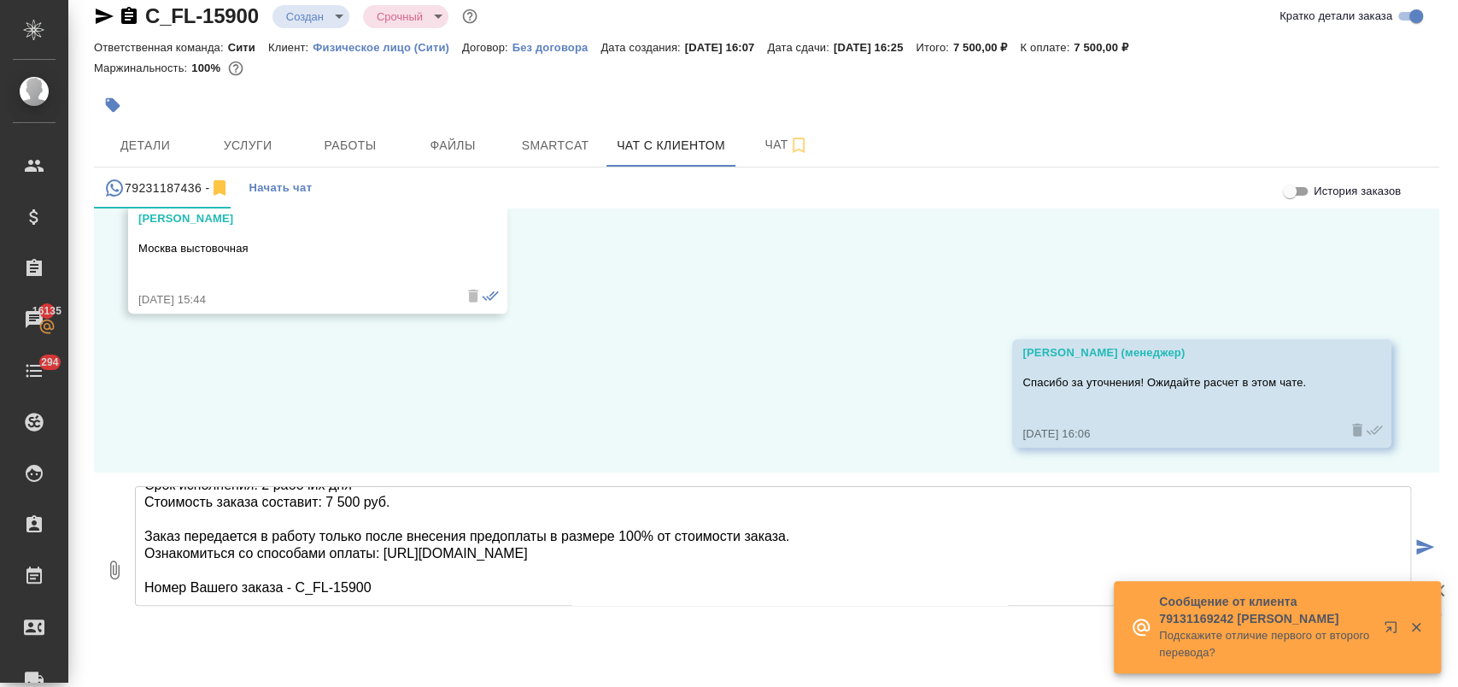
type textarea "Здравствуйте, Сергей! Срок исполнения: 2 рабочих дня Стоимость заказа составит:…"
click at [1414, 624] on icon "button" at bounding box center [1415, 626] width 15 height 15
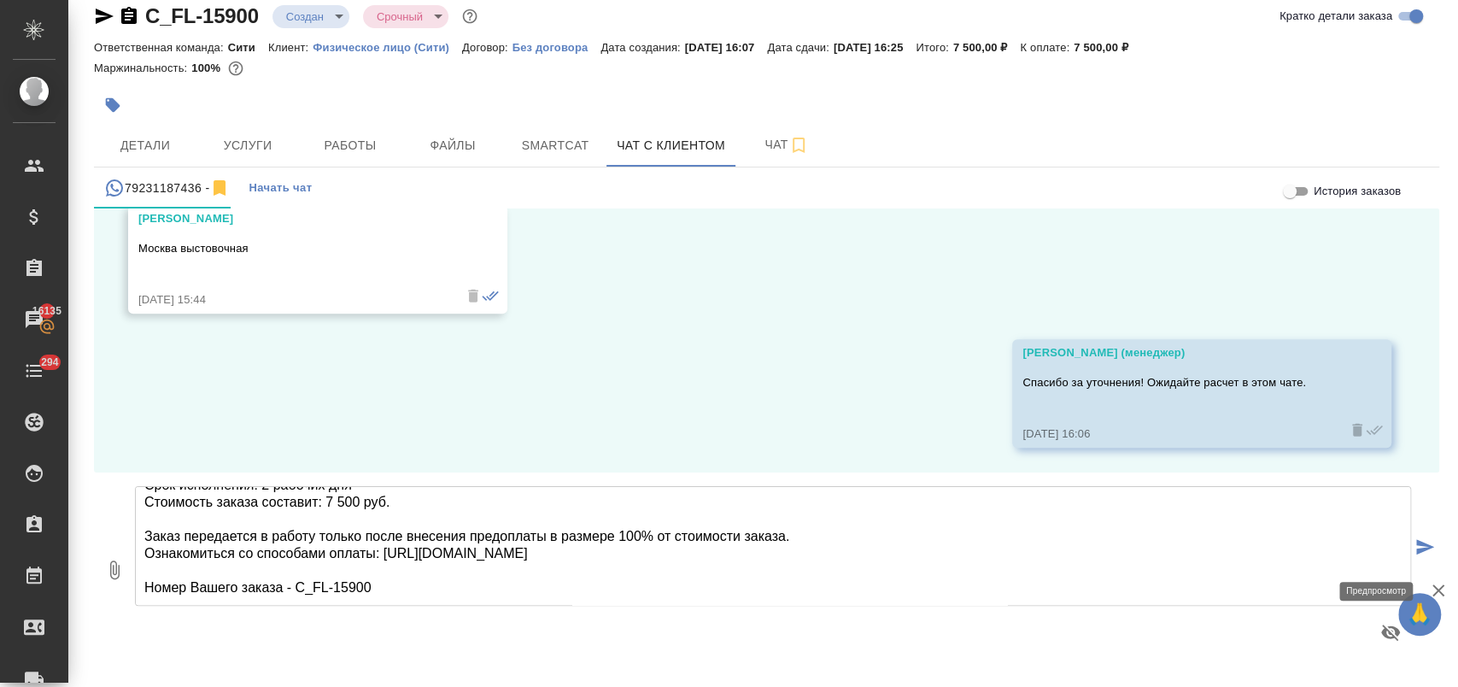
click at [1381, 636] on icon "button" at bounding box center [1390, 632] width 20 height 20
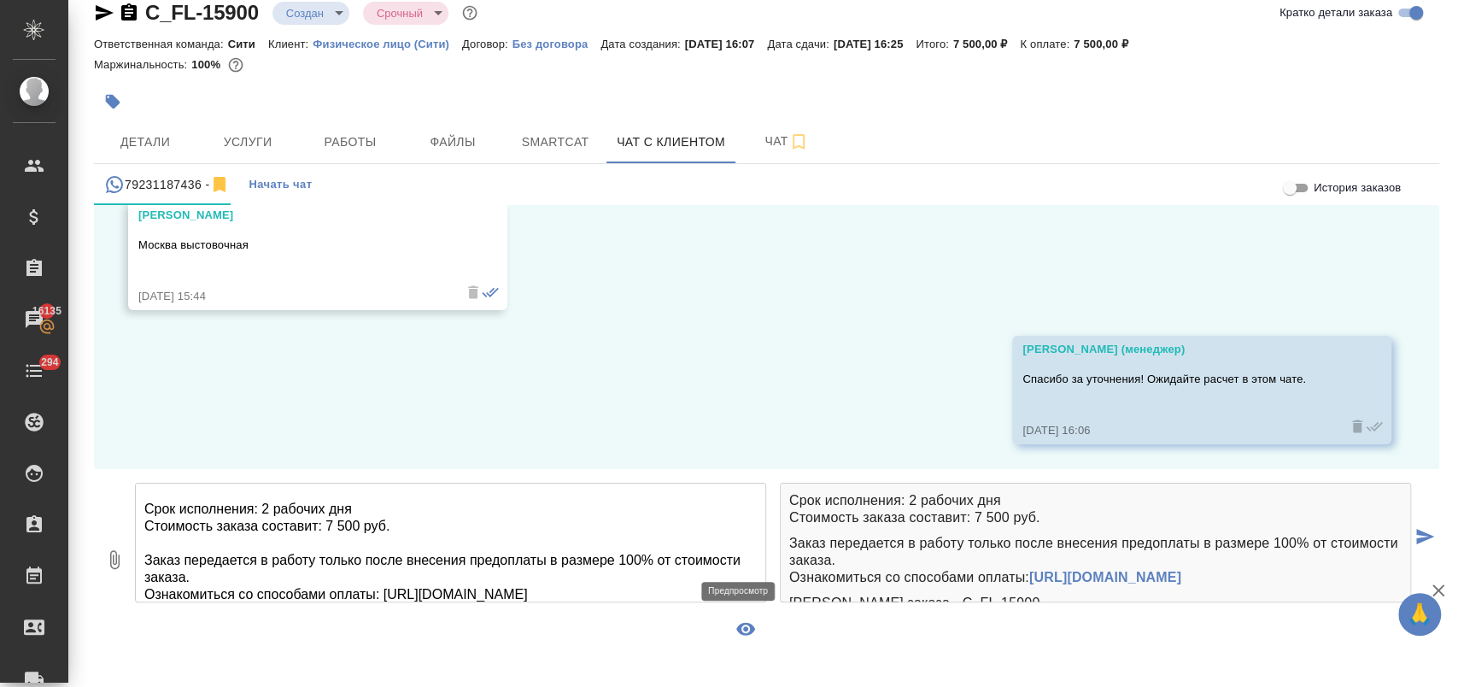
scroll to position [52, 0]
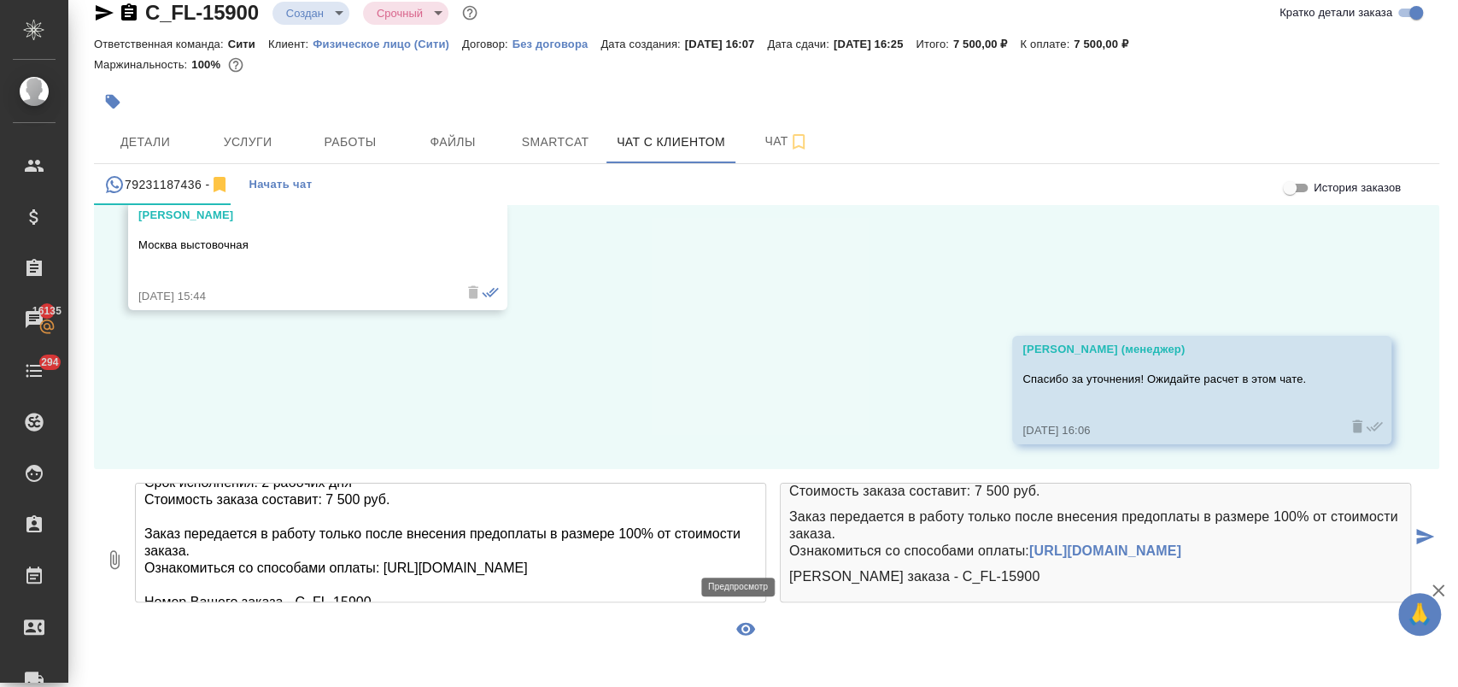
click at [742, 634] on icon "button" at bounding box center [745, 629] width 19 height 13
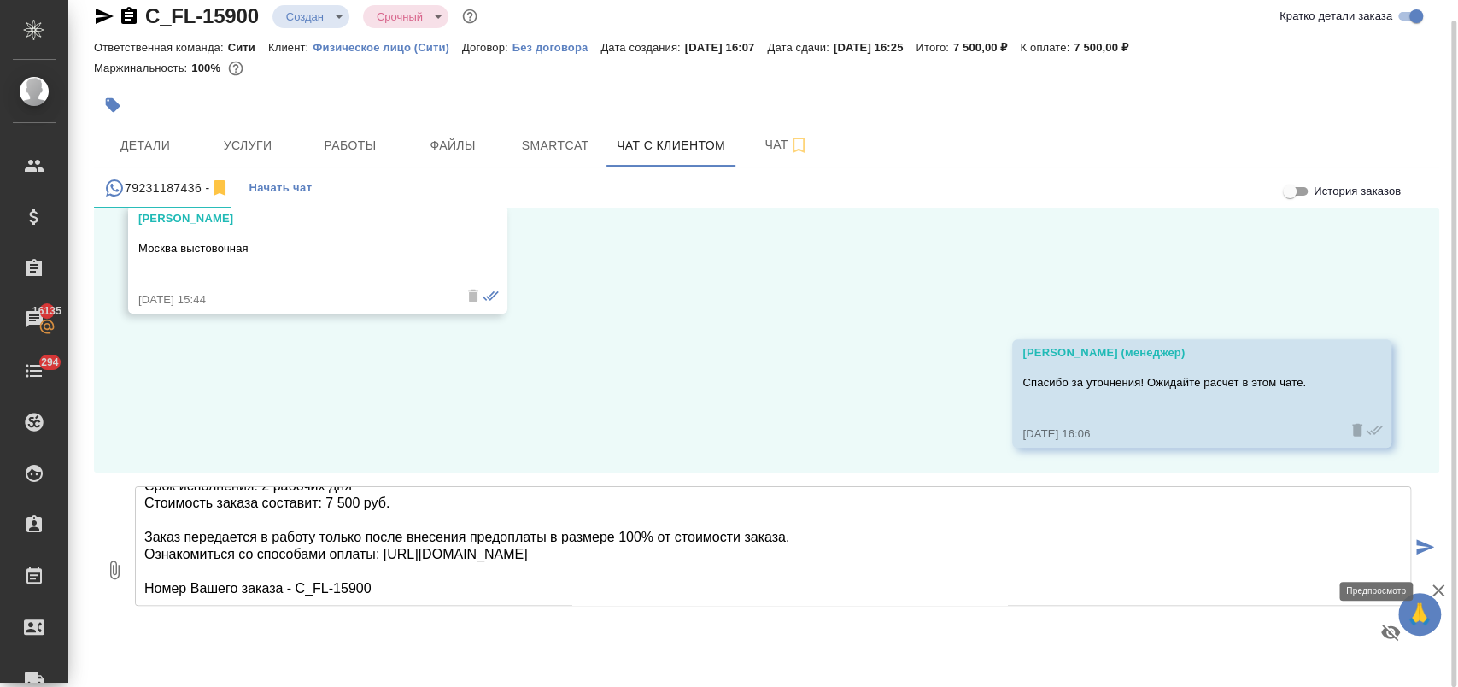
scroll to position [20, 0]
click at [1416, 541] on icon "submit" at bounding box center [1425, 546] width 18 height 15
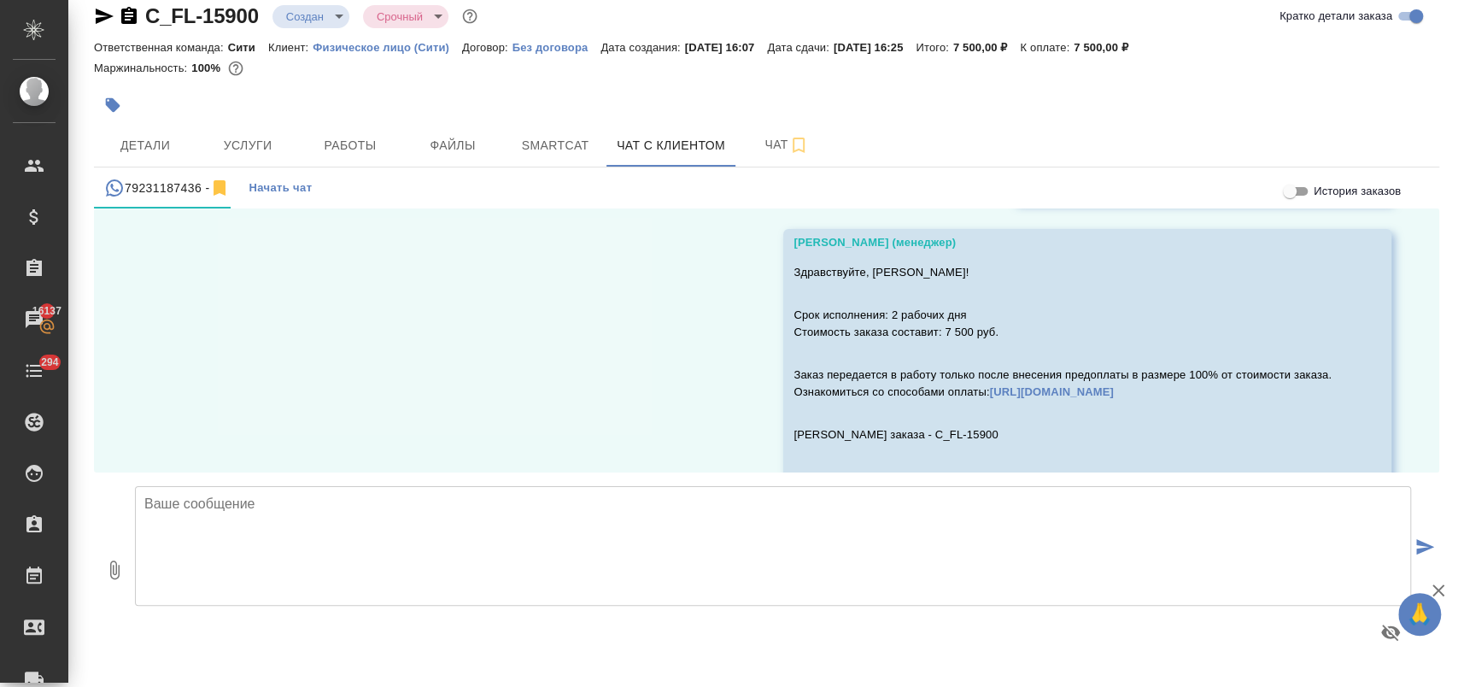
scroll to position [1045, 0]
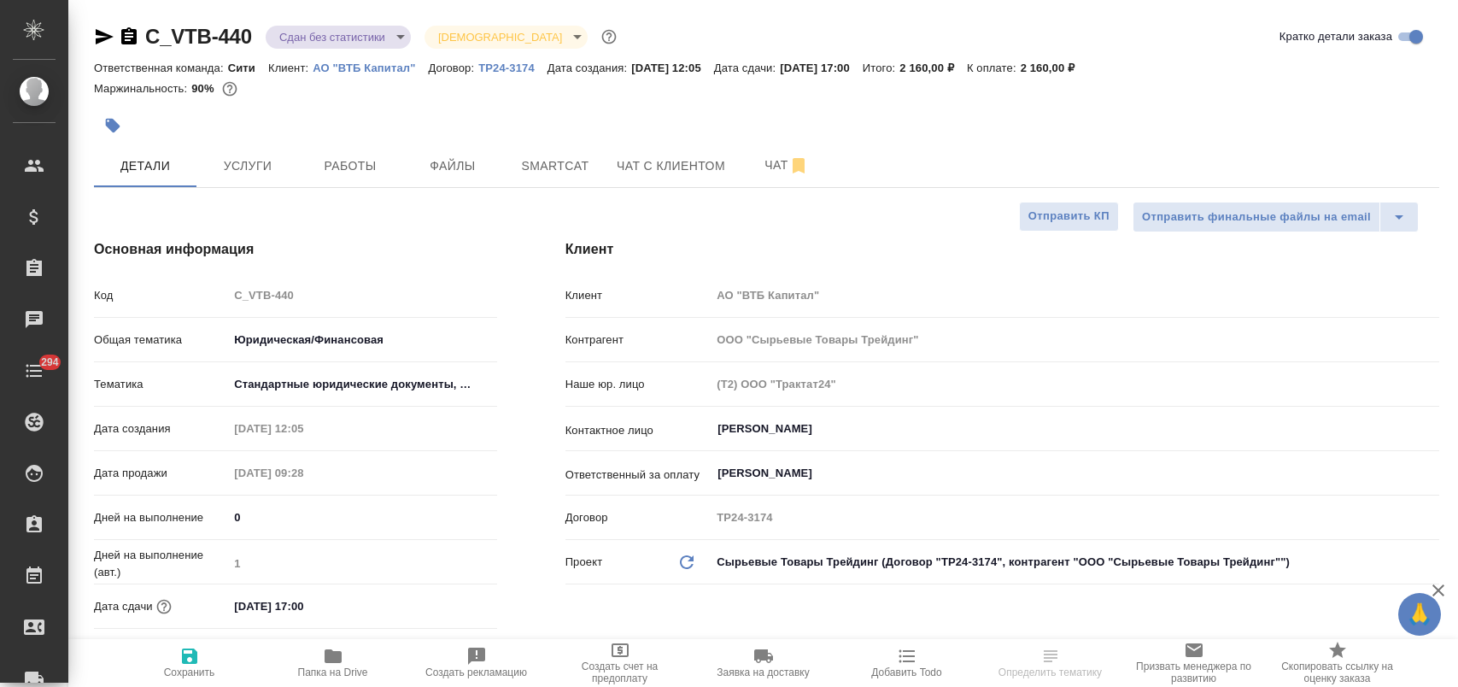
select select "RU"
click at [331, 670] on span "Папка на Drive" at bounding box center [333, 672] width 70 height 12
select select "RU"
type textarea "x"
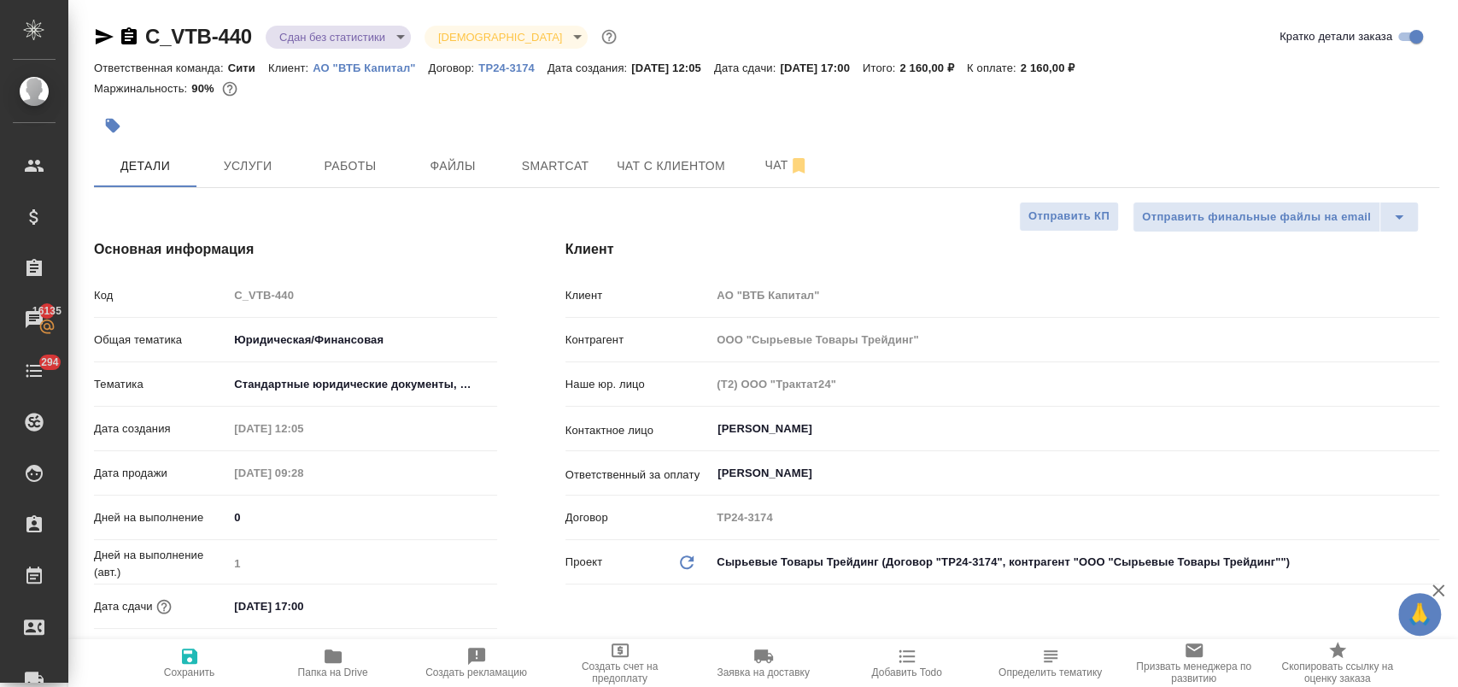
type textarea "x"
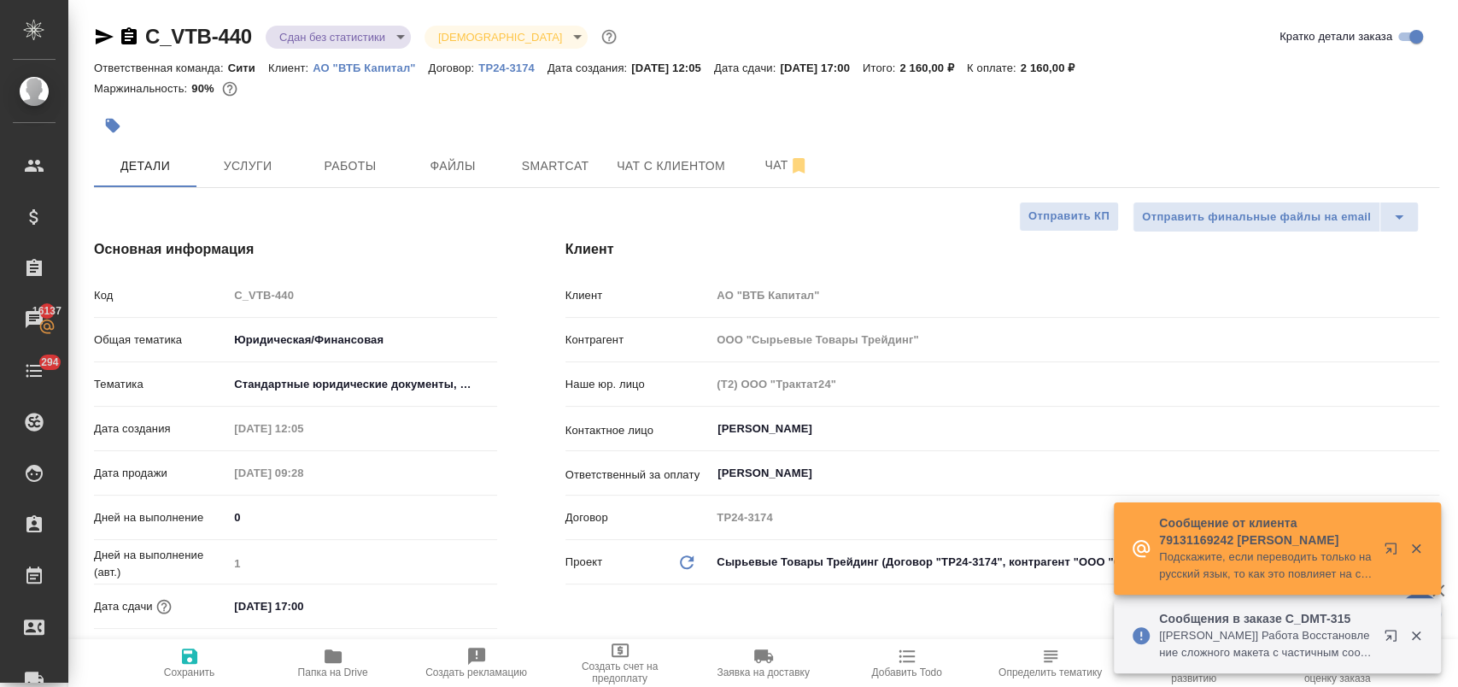
click at [121, 113] on button "button" at bounding box center [113, 126] width 38 height 38
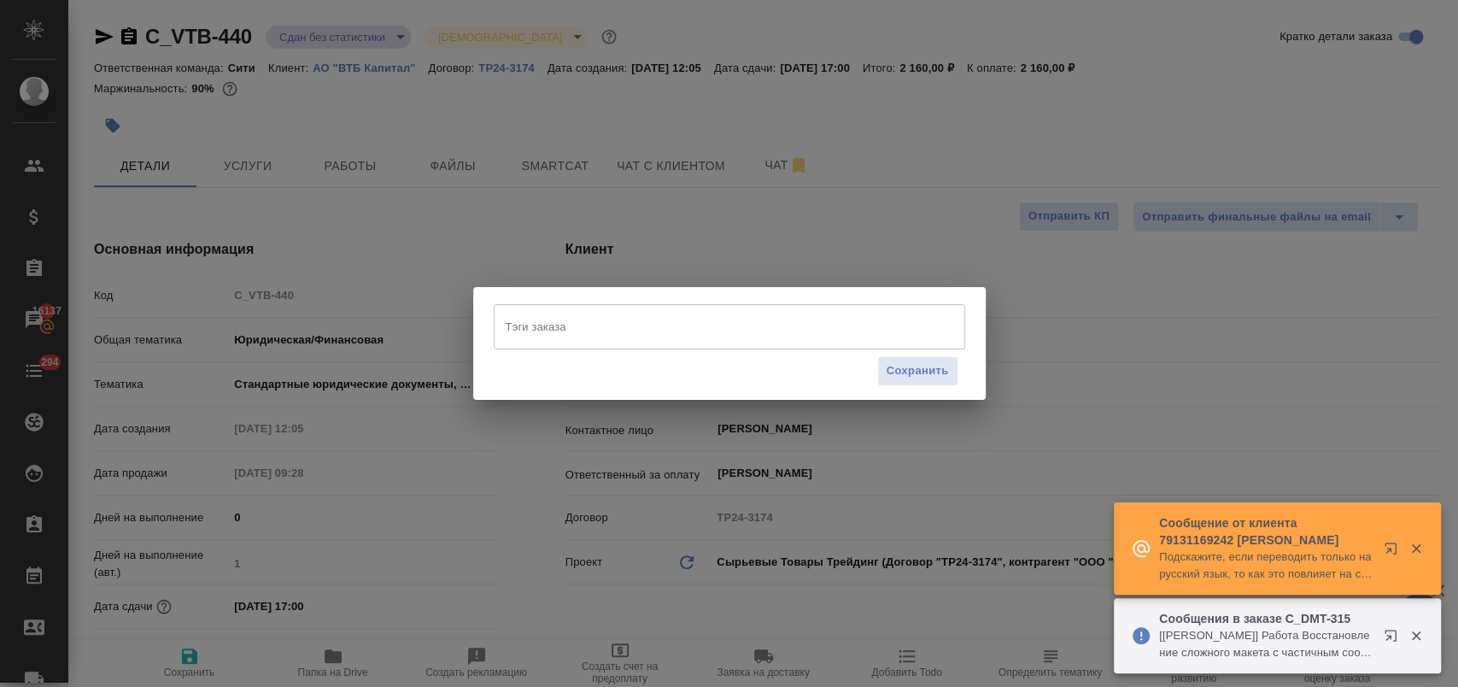
click at [588, 319] on input "Тэги заказа" at bounding box center [713, 326] width 424 height 29
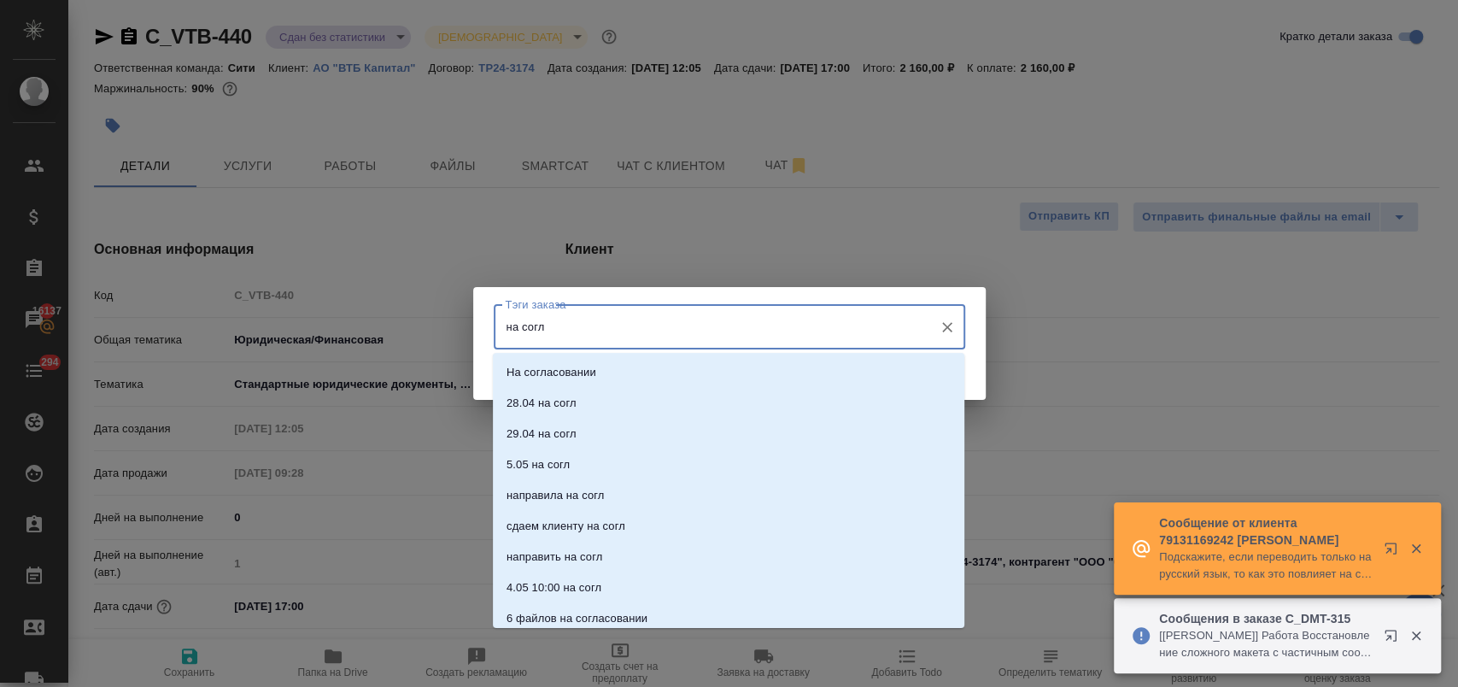
type input "на согла"
click at [604, 384] on li "На согласовании" at bounding box center [728, 372] width 471 height 31
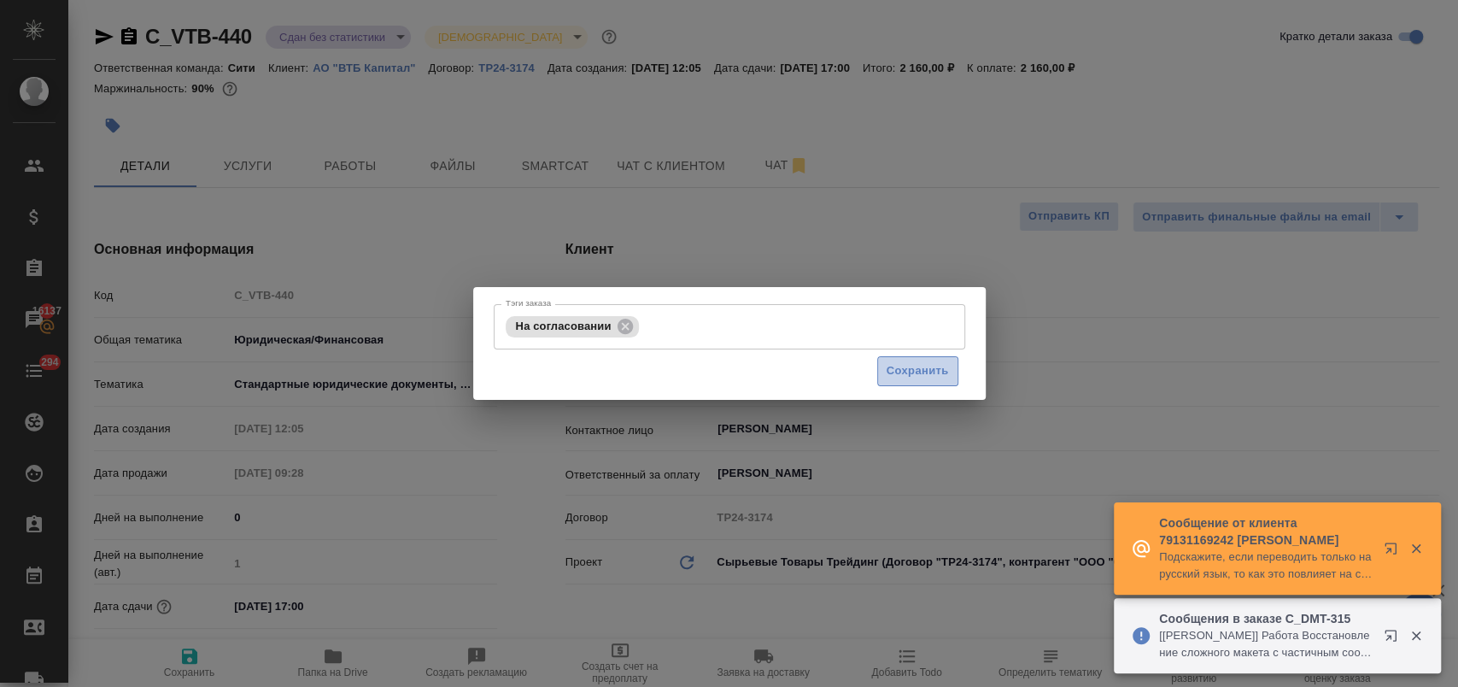
click at [939, 371] on span "Сохранить" at bounding box center [918, 371] width 62 height 20
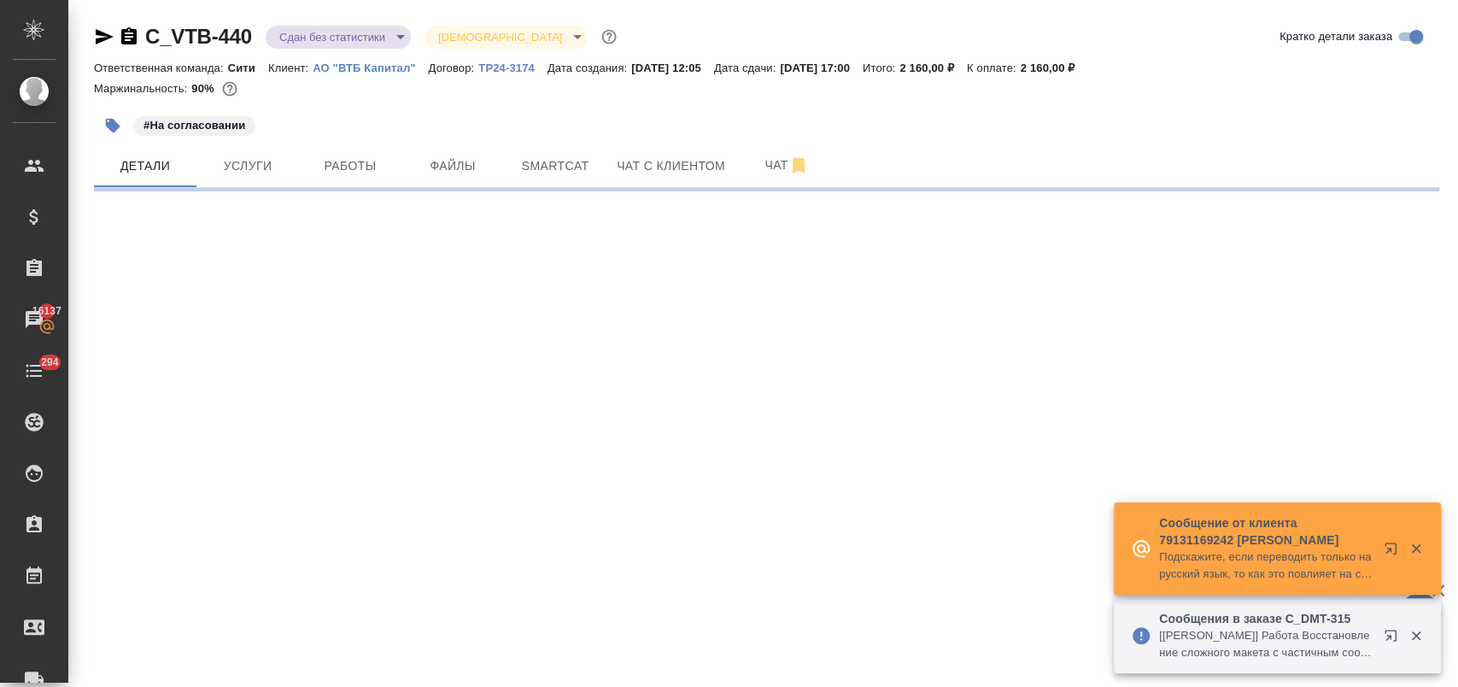
select select "RU"
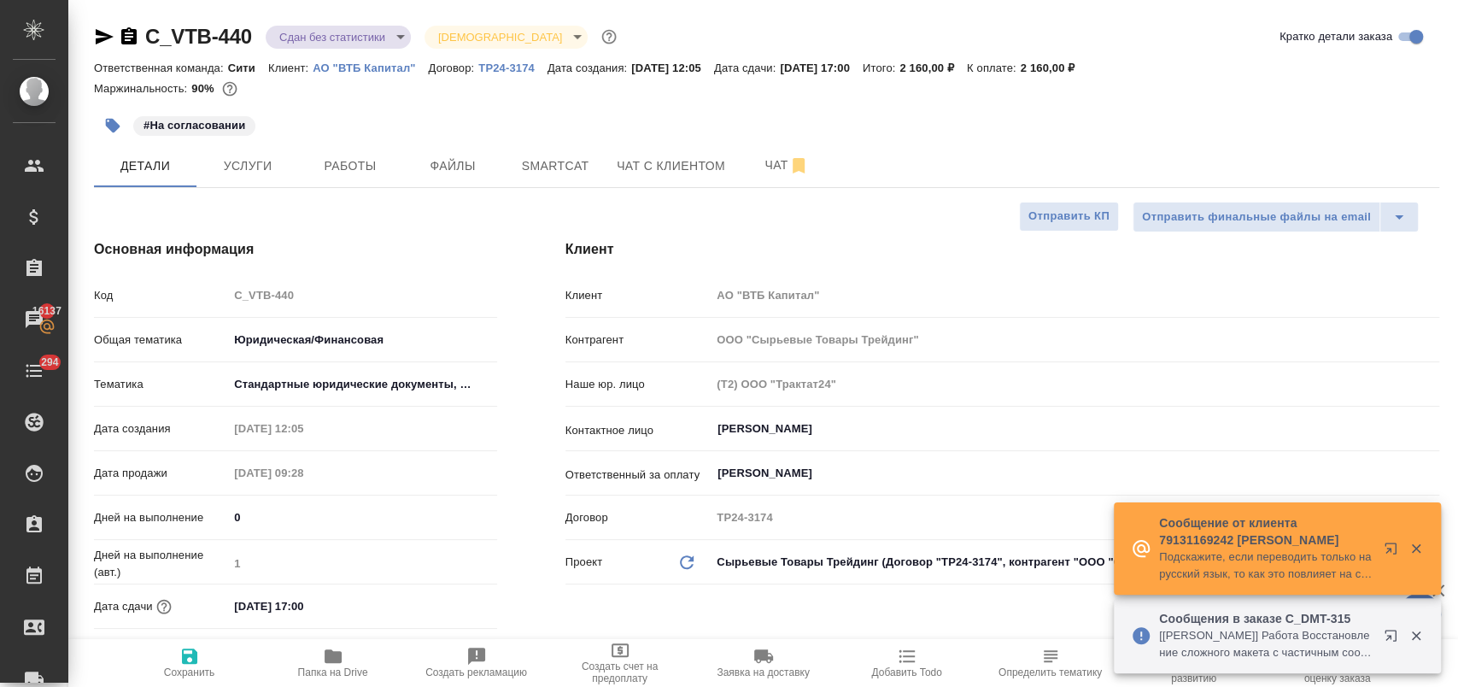
type textarea "x"
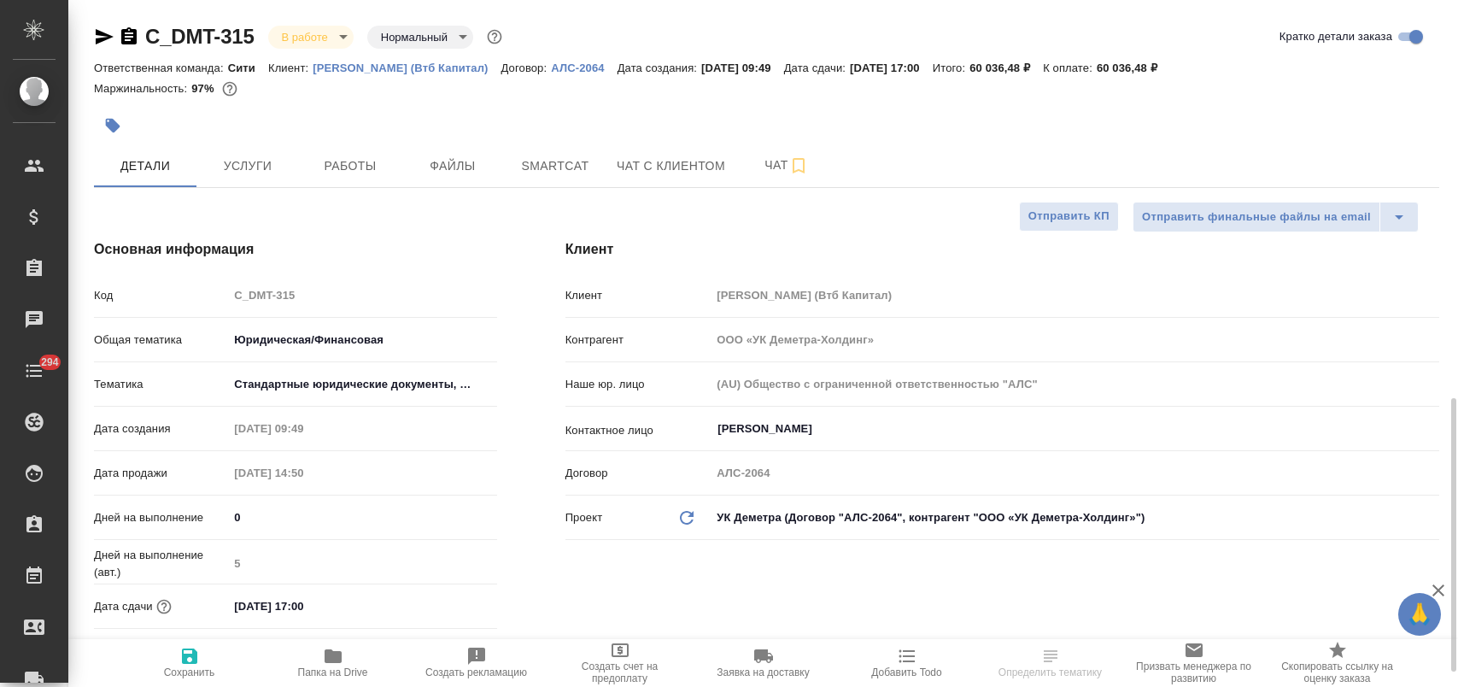
select select "RU"
click at [94, 34] on icon "button" at bounding box center [104, 36] width 20 height 20
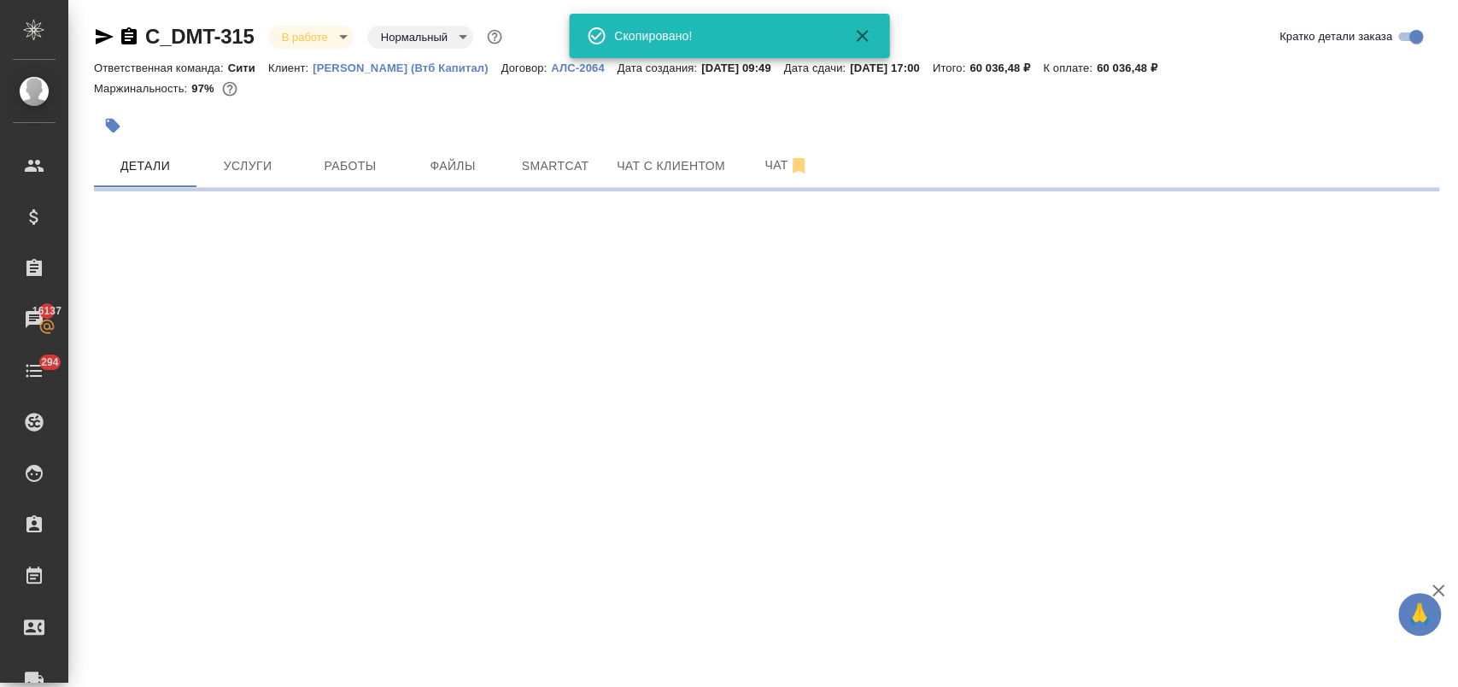
select select "RU"
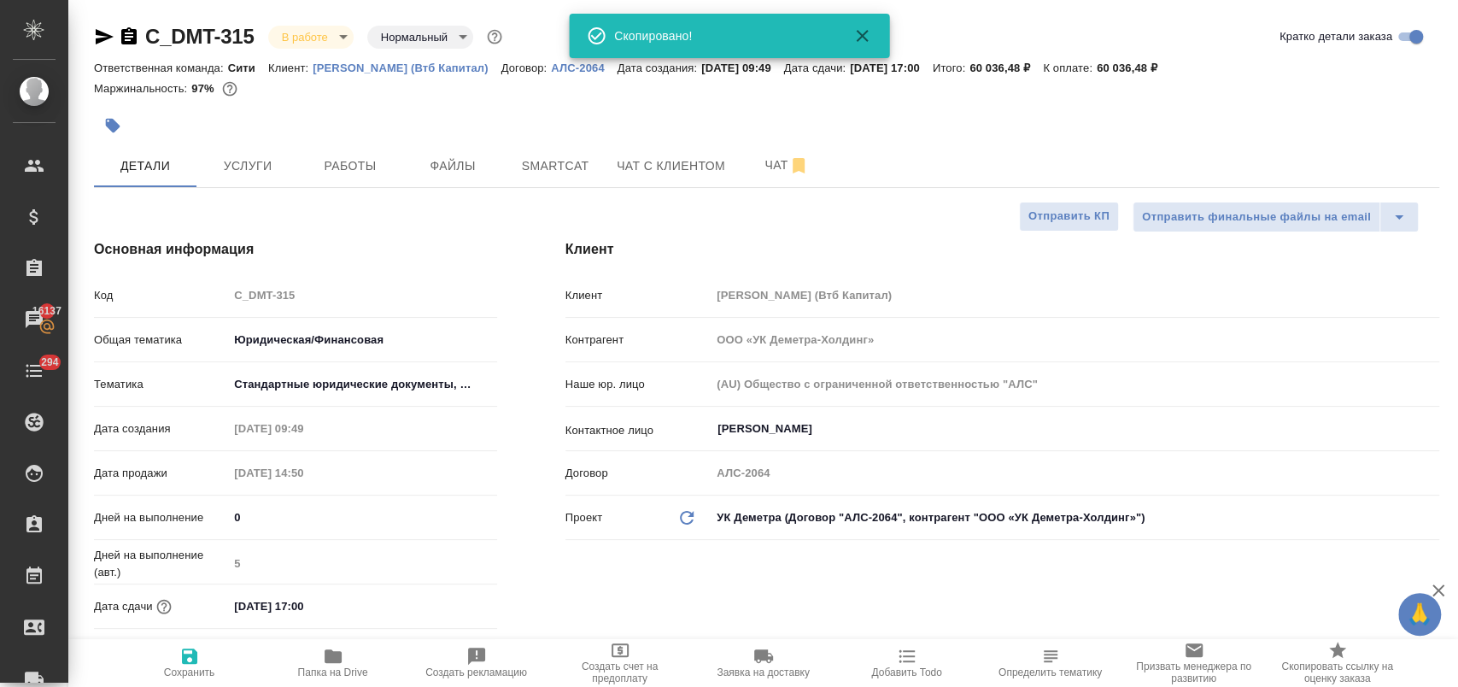
type textarea "x"
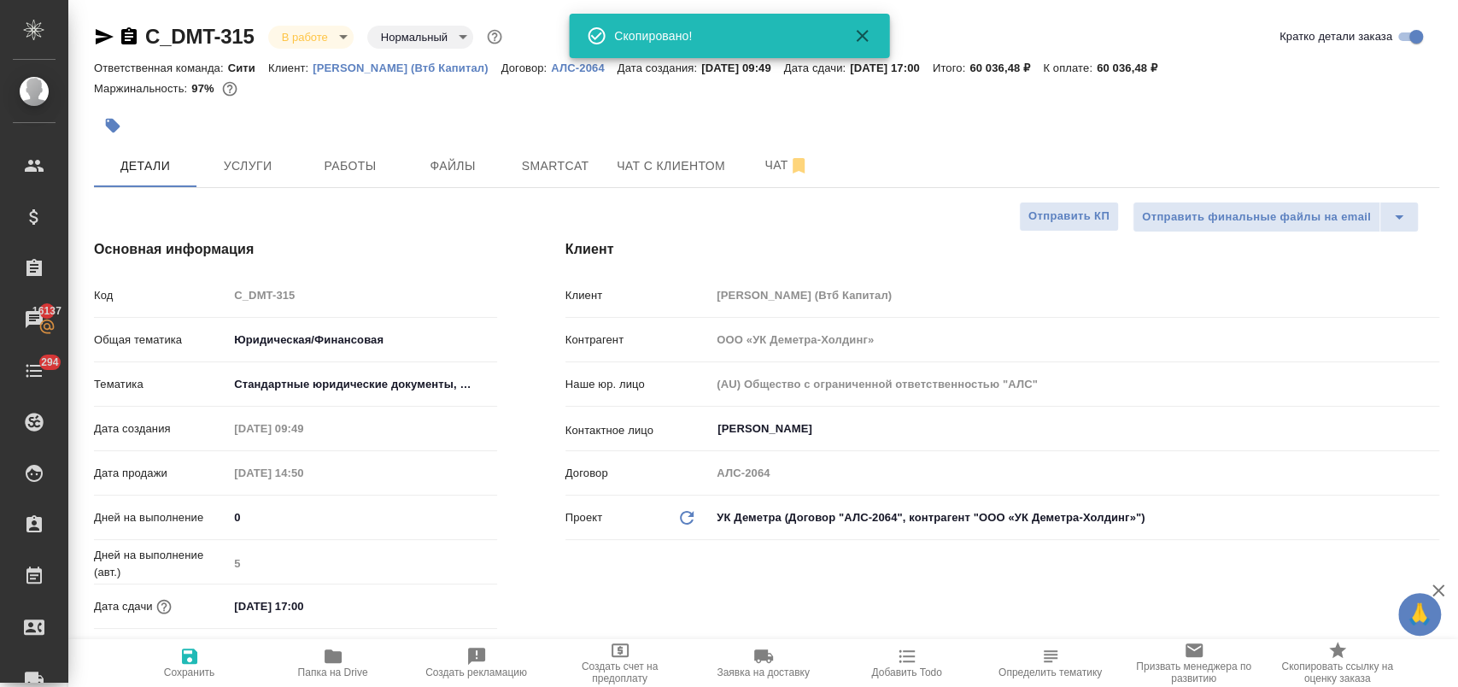
type textarea "x"
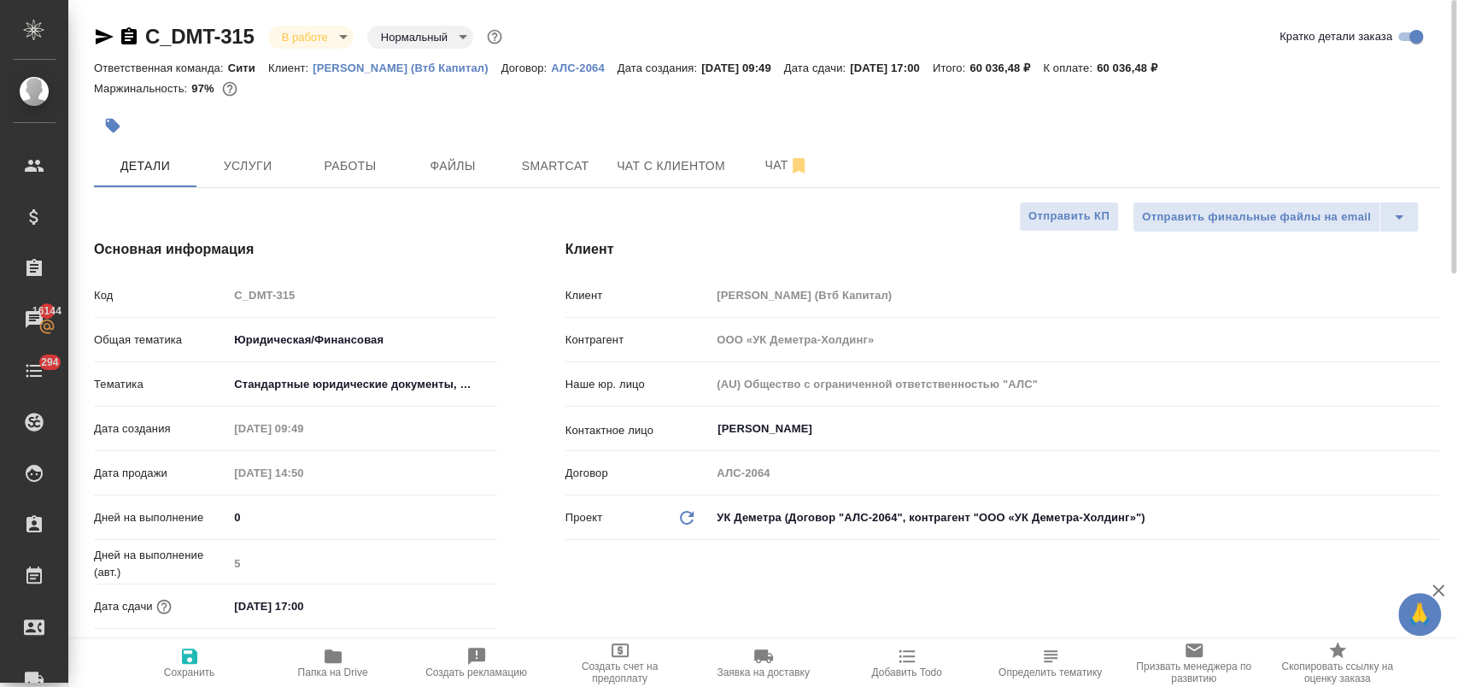
click at [405, 67] on p "[PERSON_NAME] (Втб Капитал)" at bounding box center [407, 67] width 188 height 13
type textarea "x"
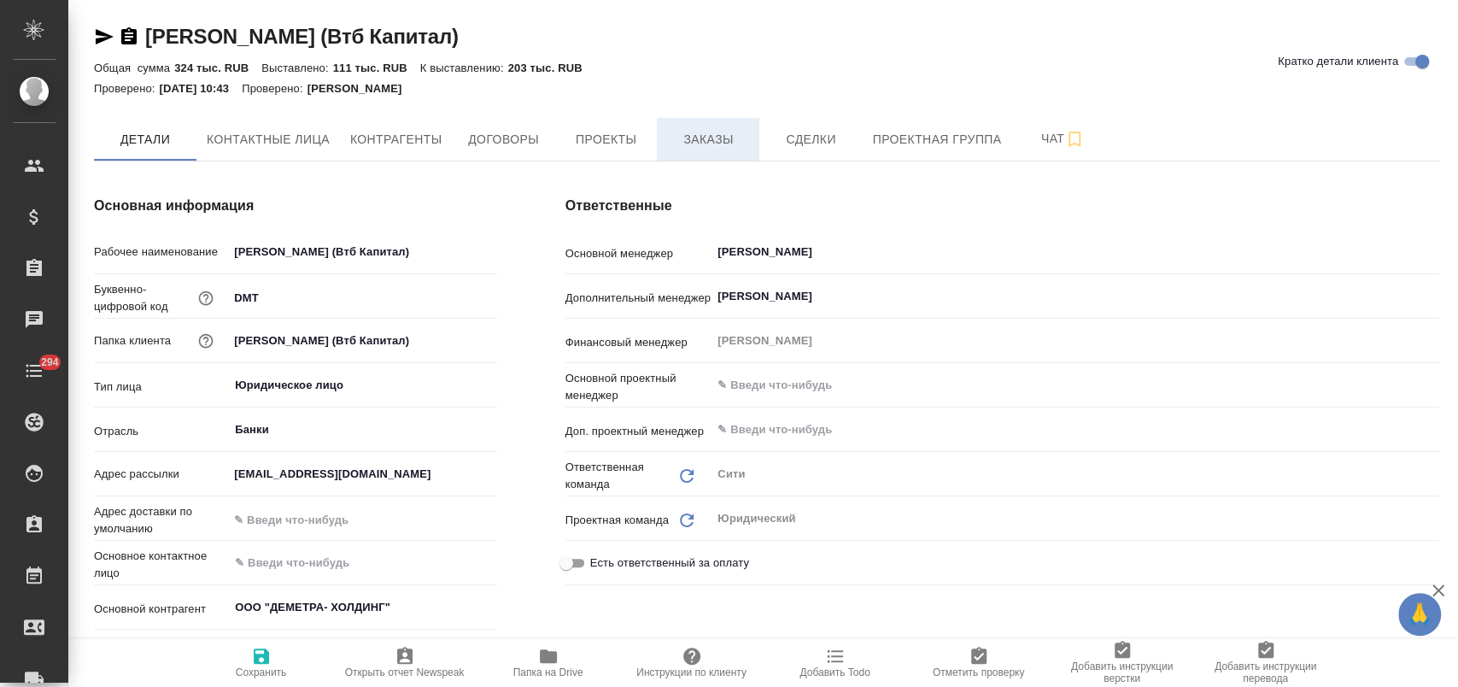
click at [731, 147] on span "Заказы" at bounding box center [708, 139] width 82 height 21
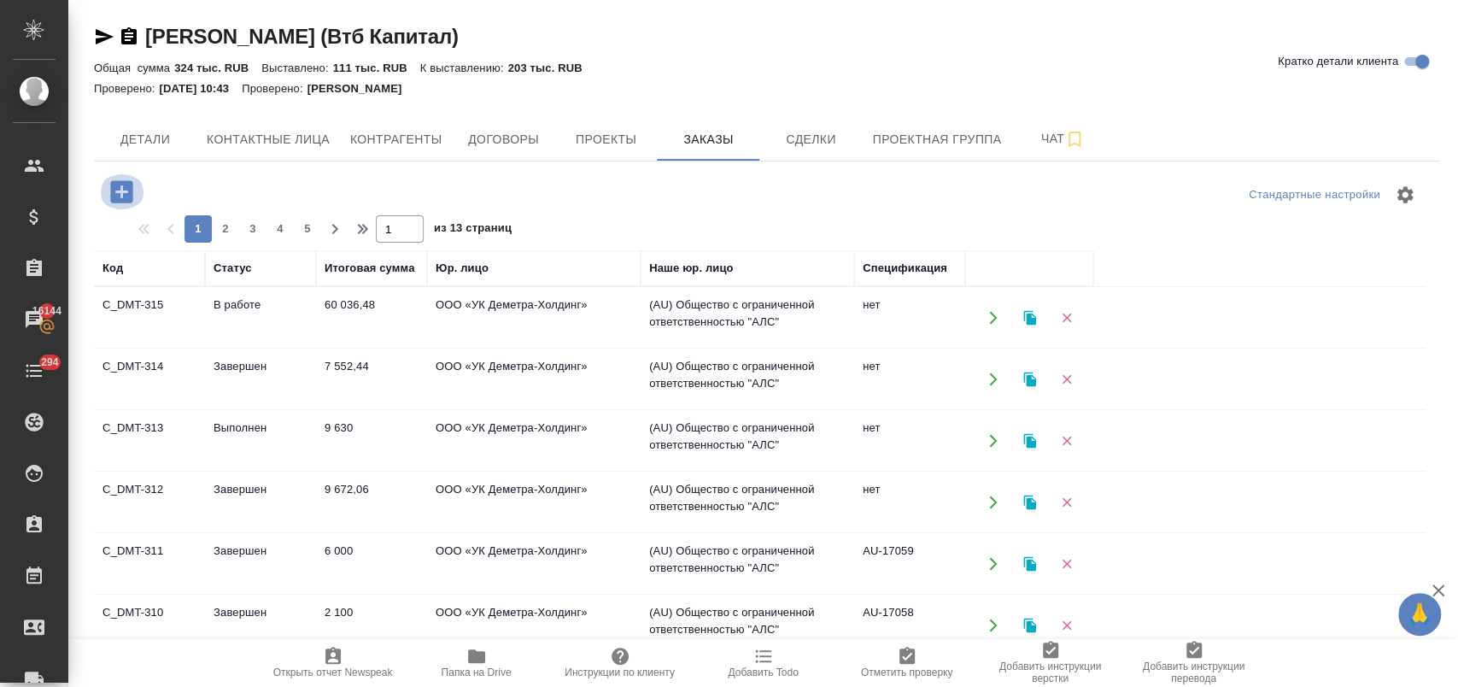
click at [122, 195] on icon "button" at bounding box center [122, 192] width 30 height 30
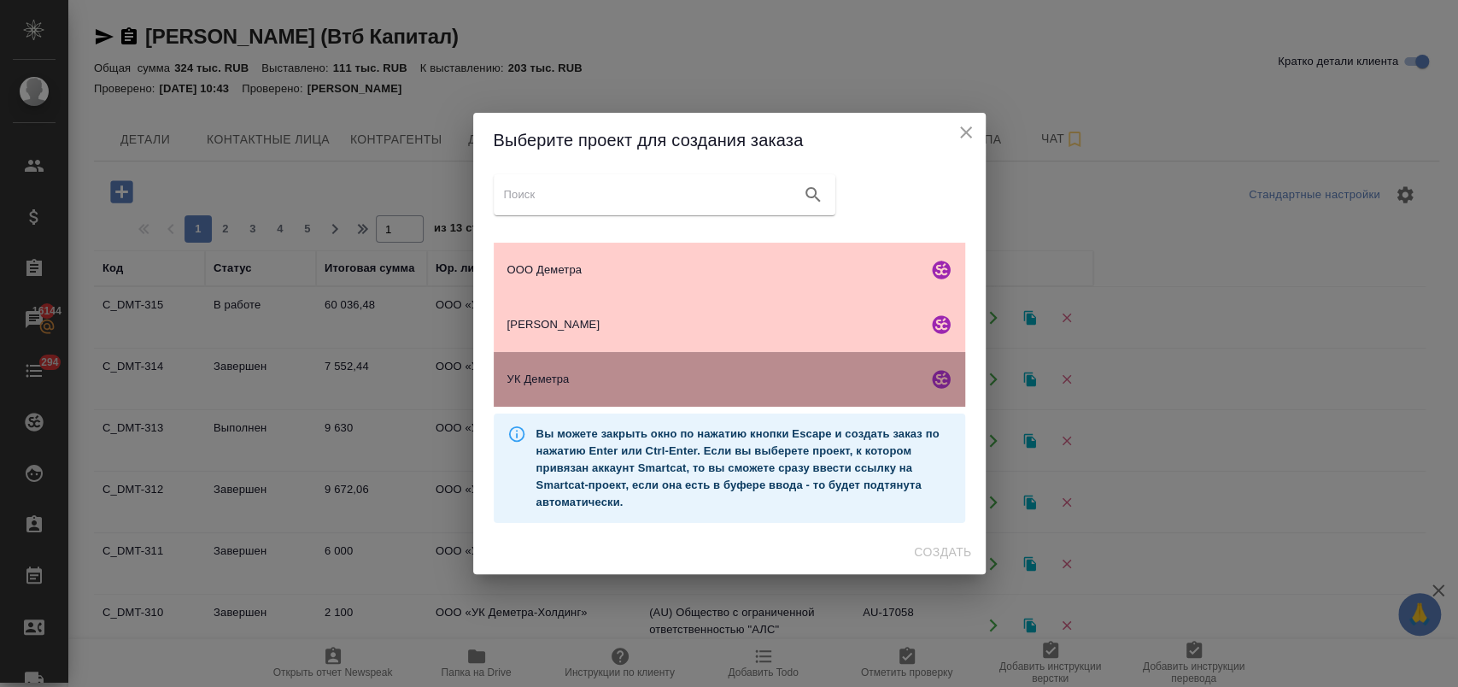
click at [601, 376] on span "УК Деметра" at bounding box center [713, 379] width 413 height 17
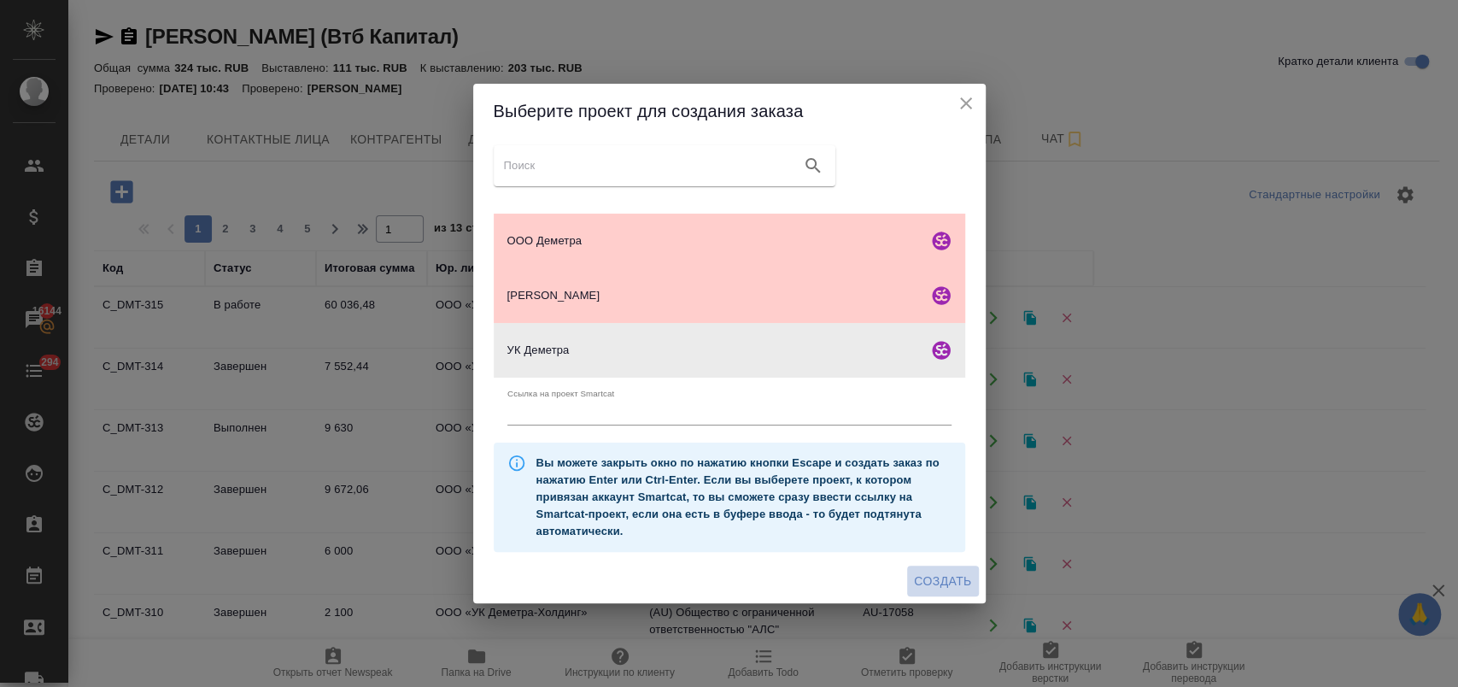
click at [928, 574] on span "Создать" at bounding box center [942, 581] width 57 height 21
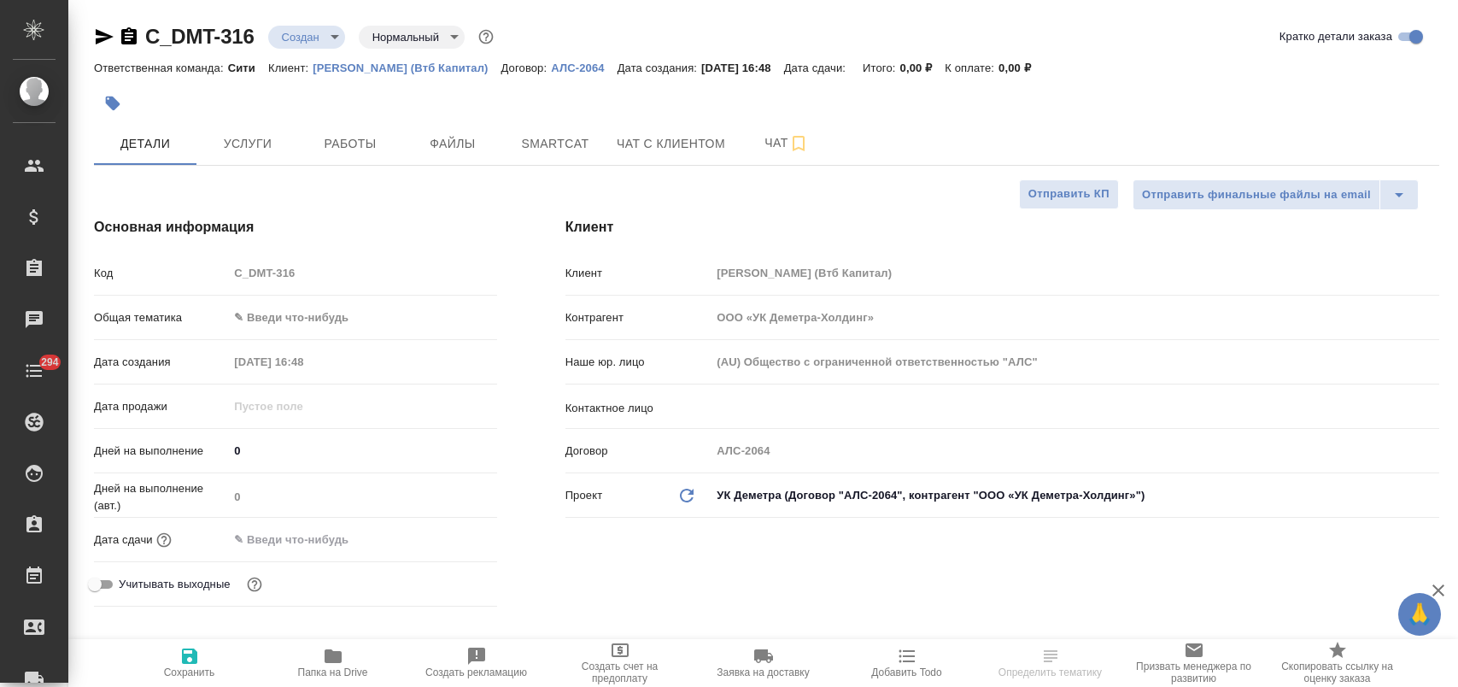
select select "RU"
type textarea "x"
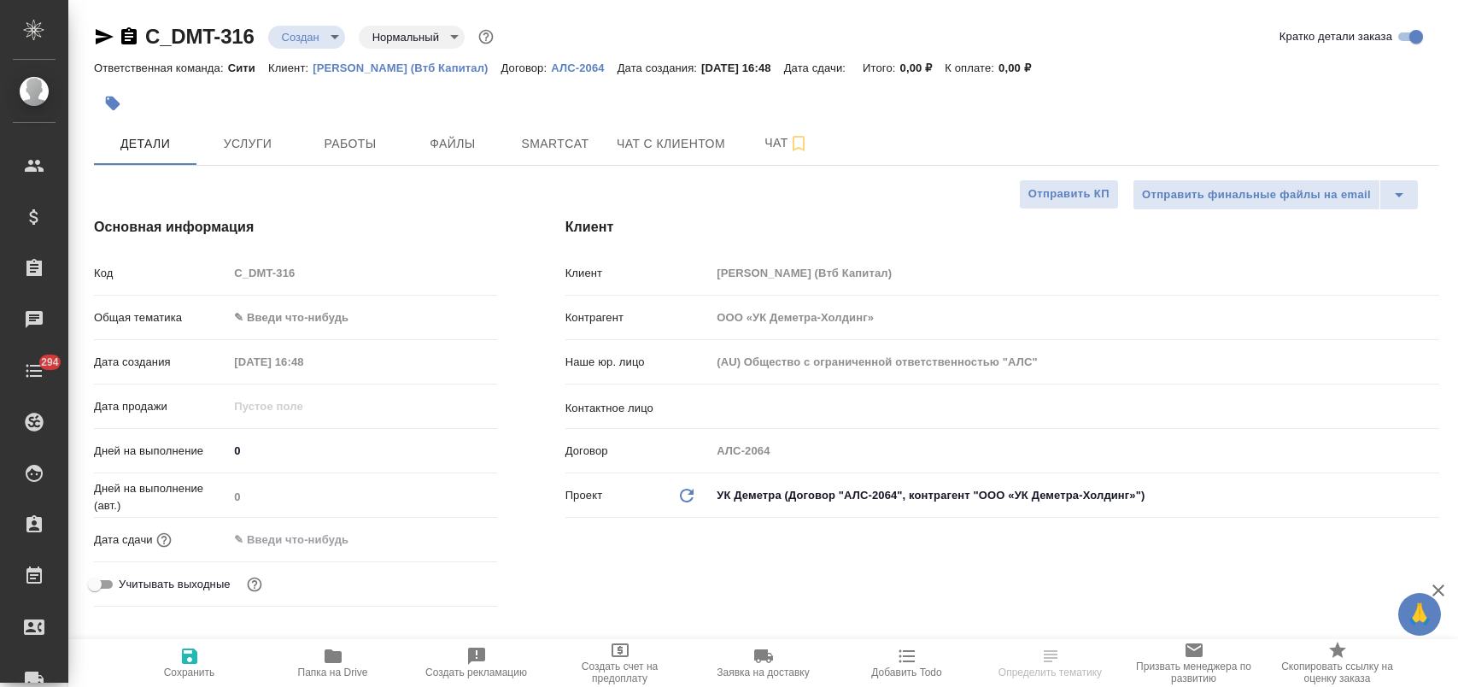
type textarea "x"
click at [362, 313] on body "🙏 .cls-1 fill:#fff; AWATERA [PERSON_NAME] Спецификации Заказы Чаты 294 Todo Про…" at bounding box center [729, 412] width 1458 height 824
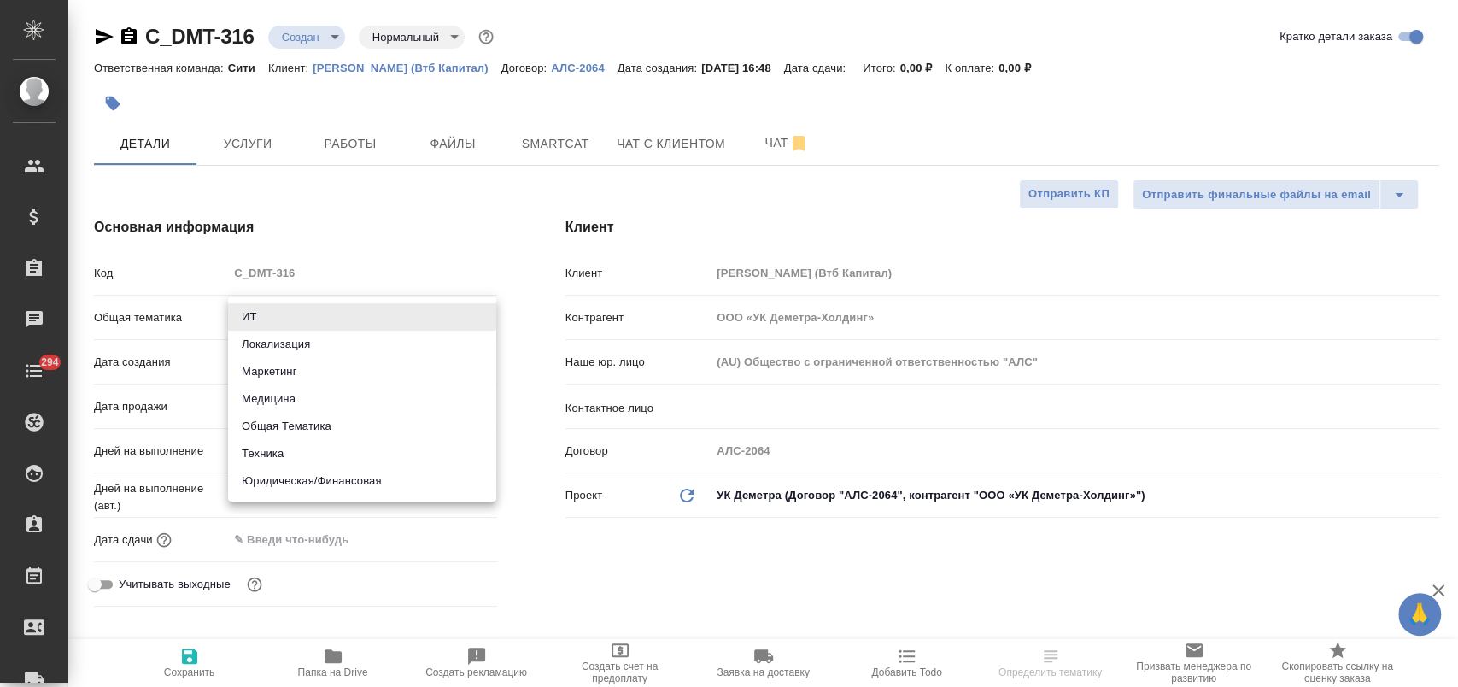
click at [359, 477] on li "Юридическая/Финансовая" at bounding box center [362, 480] width 268 height 27
type input "yr-fn"
type textarea "x"
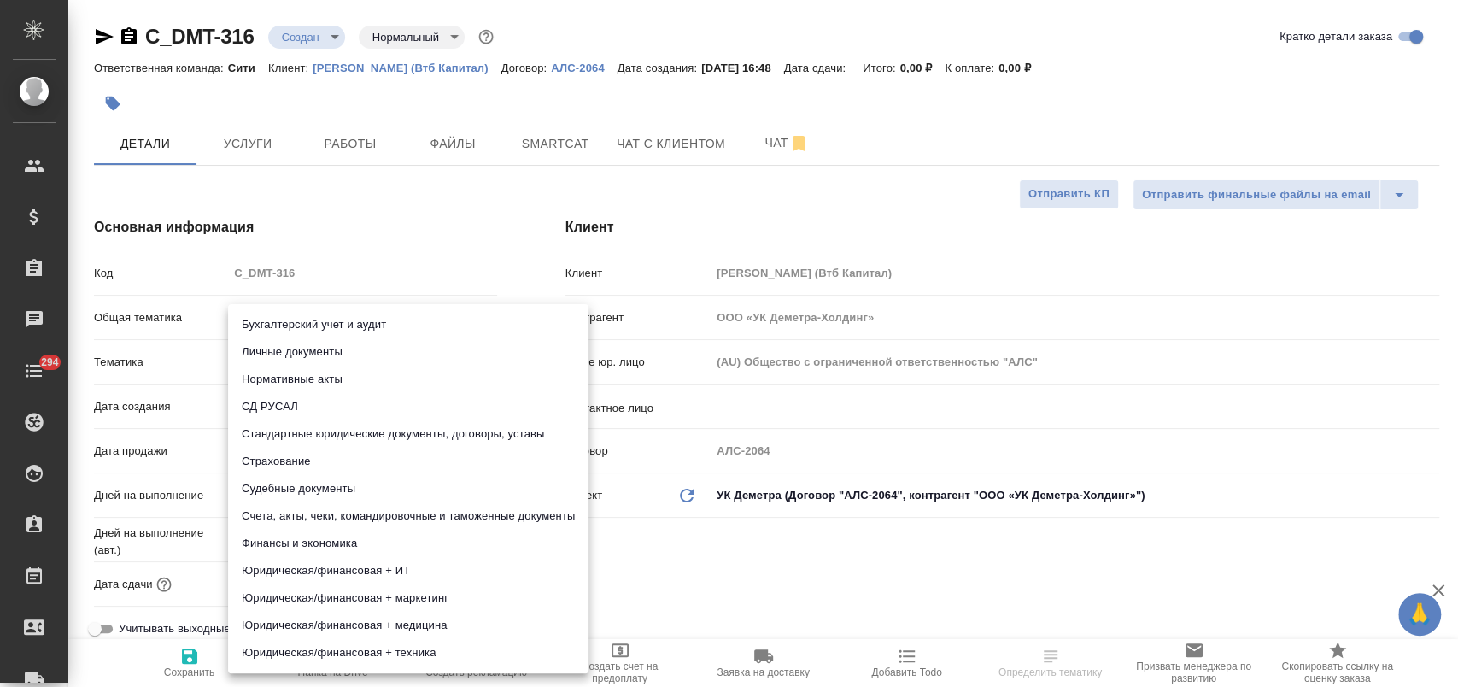
click at [351, 360] on body "🙏 .cls-1 fill:#fff; AWATERA [PERSON_NAME] Спецификации Заказы Чаты 294 Todo Про…" at bounding box center [729, 412] width 1458 height 824
click at [368, 353] on li "Личные документы" at bounding box center [408, 351] width 360 height 27
type textarea "x"
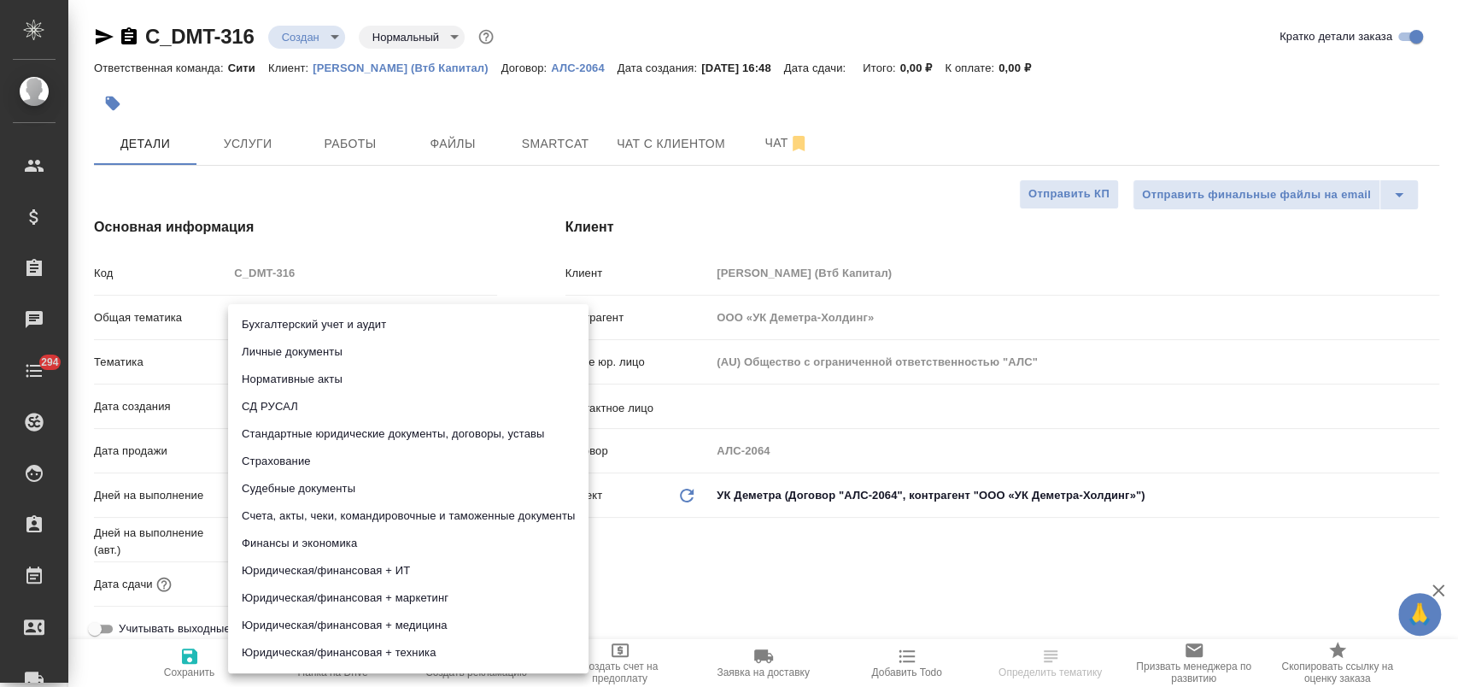
type input "5a8b8b956a9677013d343cfe"
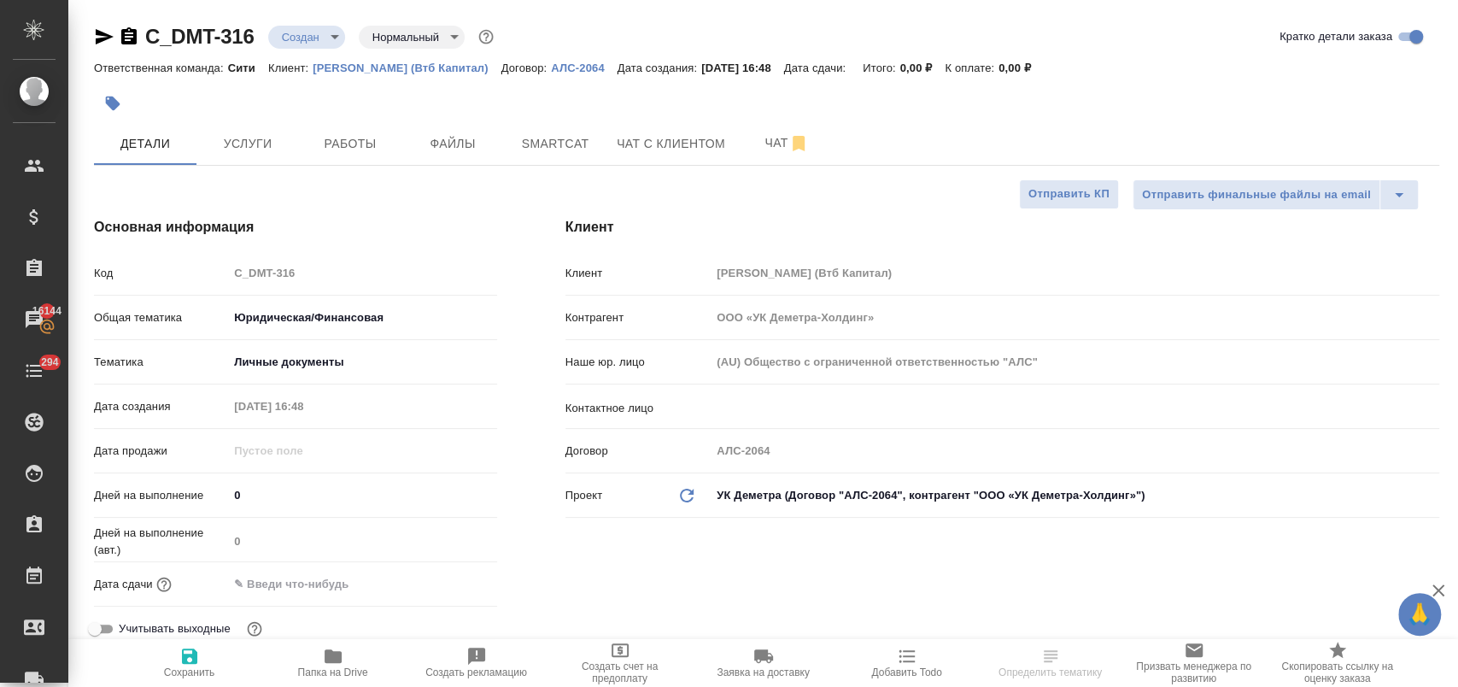
click at [202, 656] on span "Сохранить" at bounding box center [189, 662] width 123 height 32
type textarea "x"
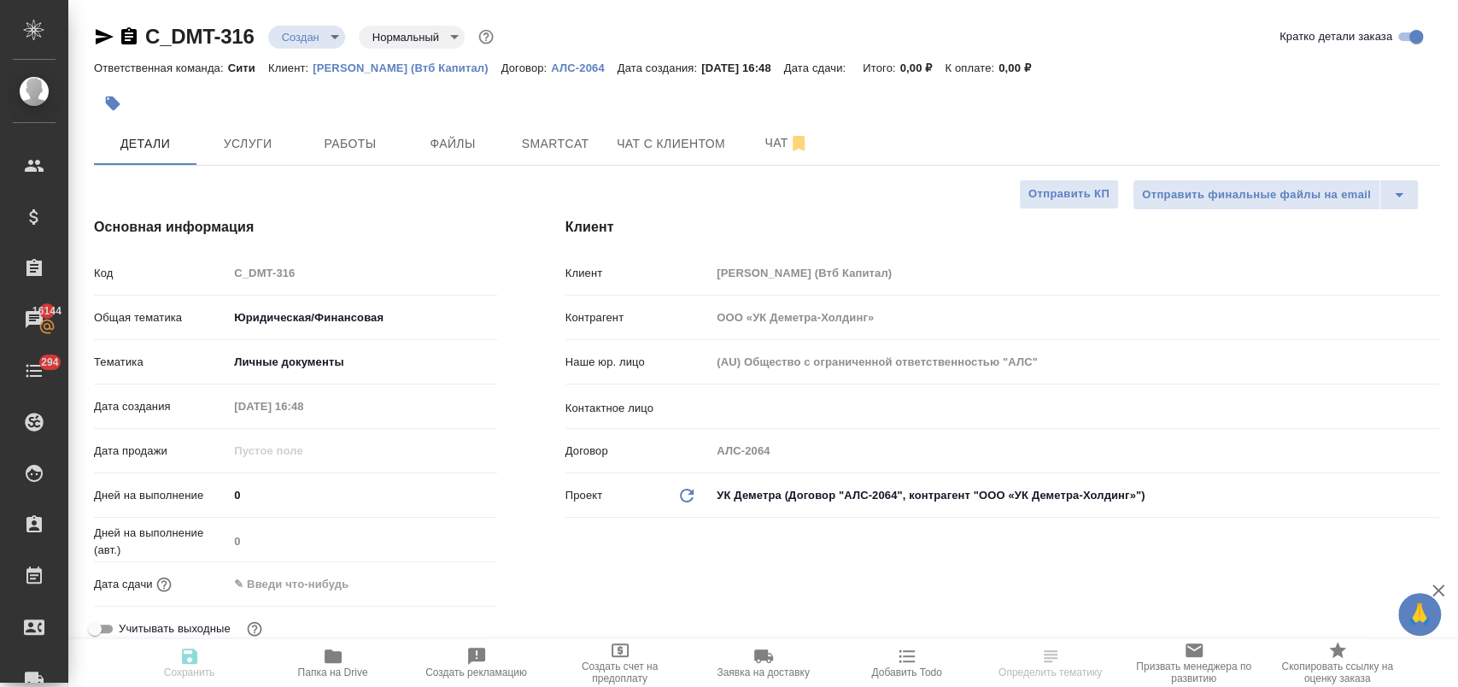
type textarea "x"
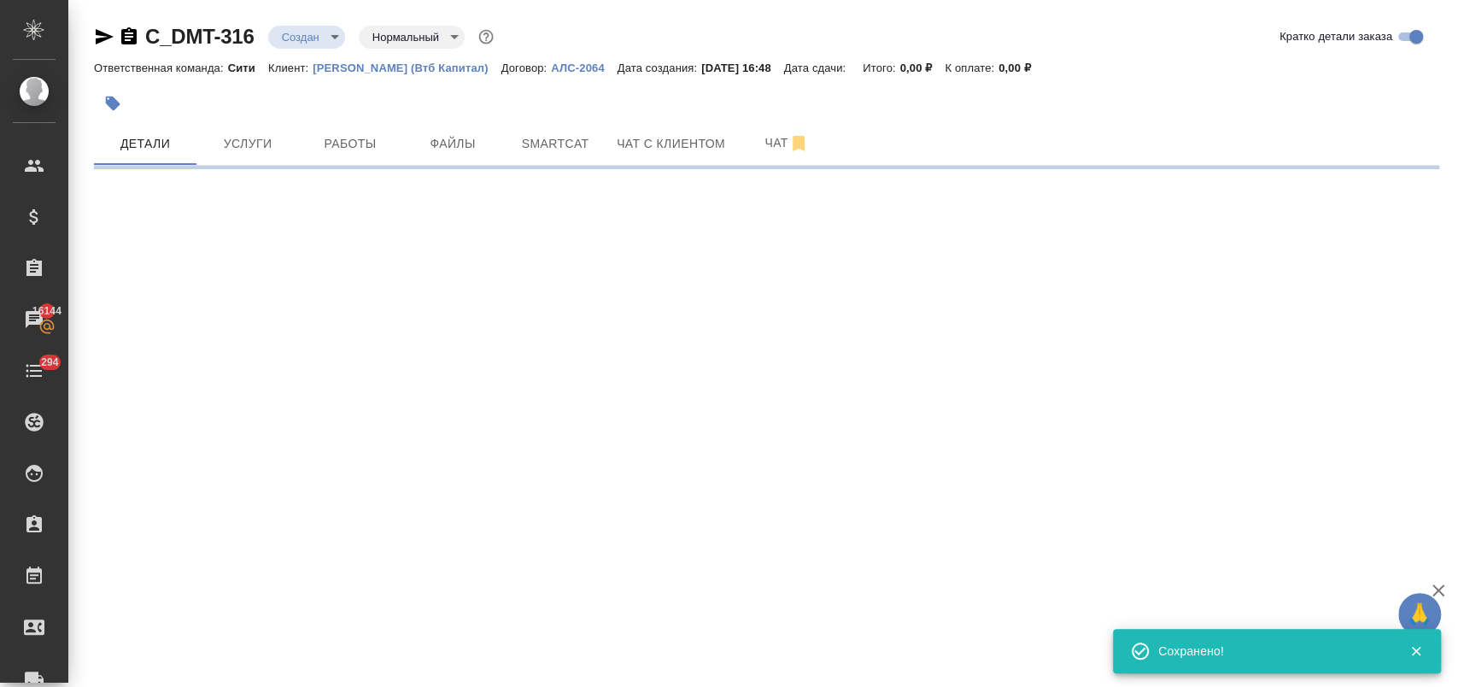
select select "RU"
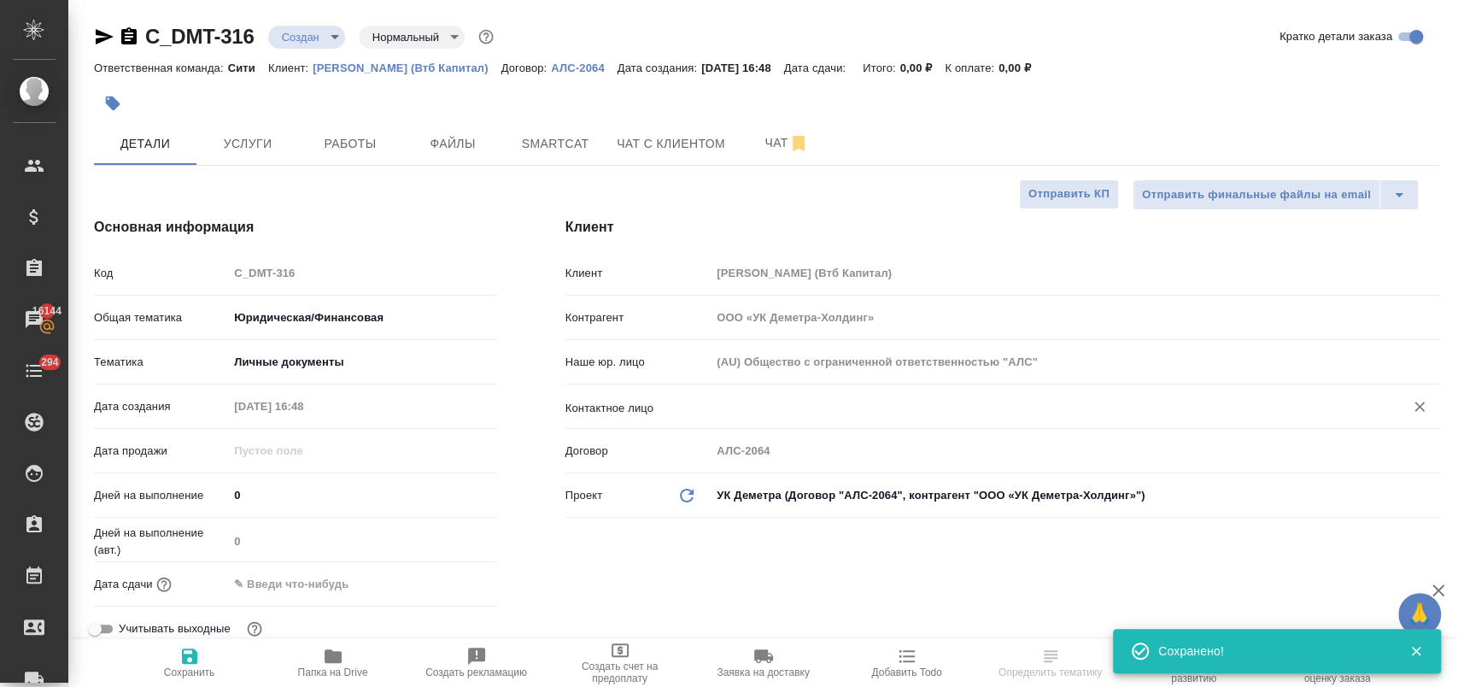
type textarea "x"
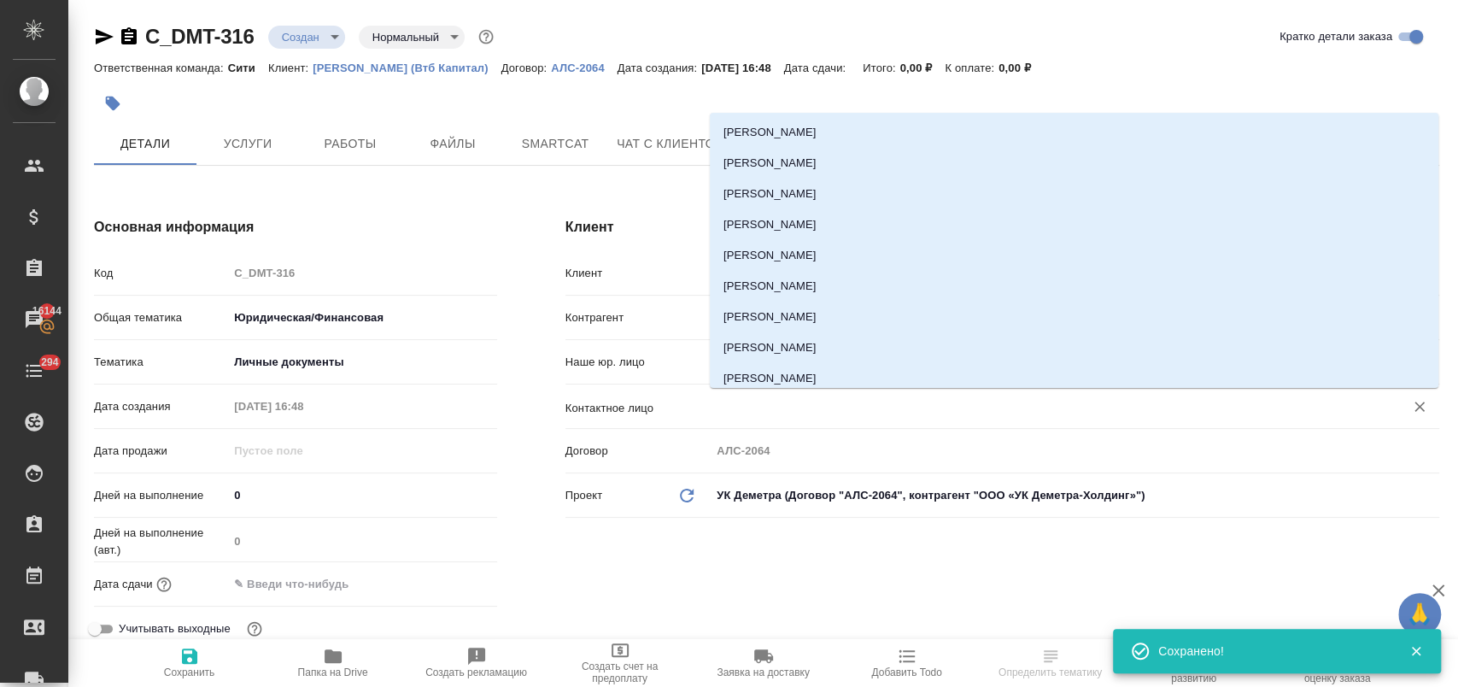
click at [758, 406] on input "text" at bounding box center [1046, 406] width 661 height 20
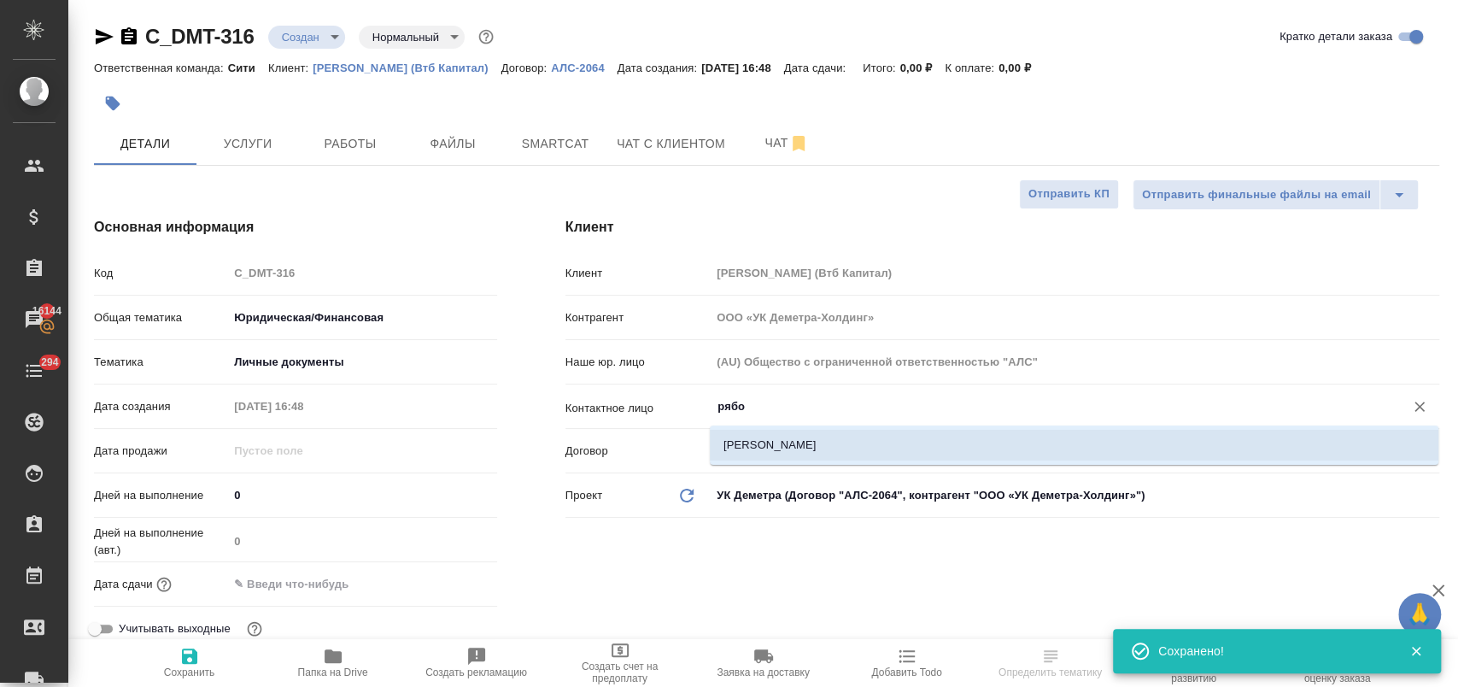
click at [806, 437] on li "[PERSON_NAME]" at bounding box center [1074, 445] width 729 height 31
type input "[PERSON_NAME]"
type textarea "x"
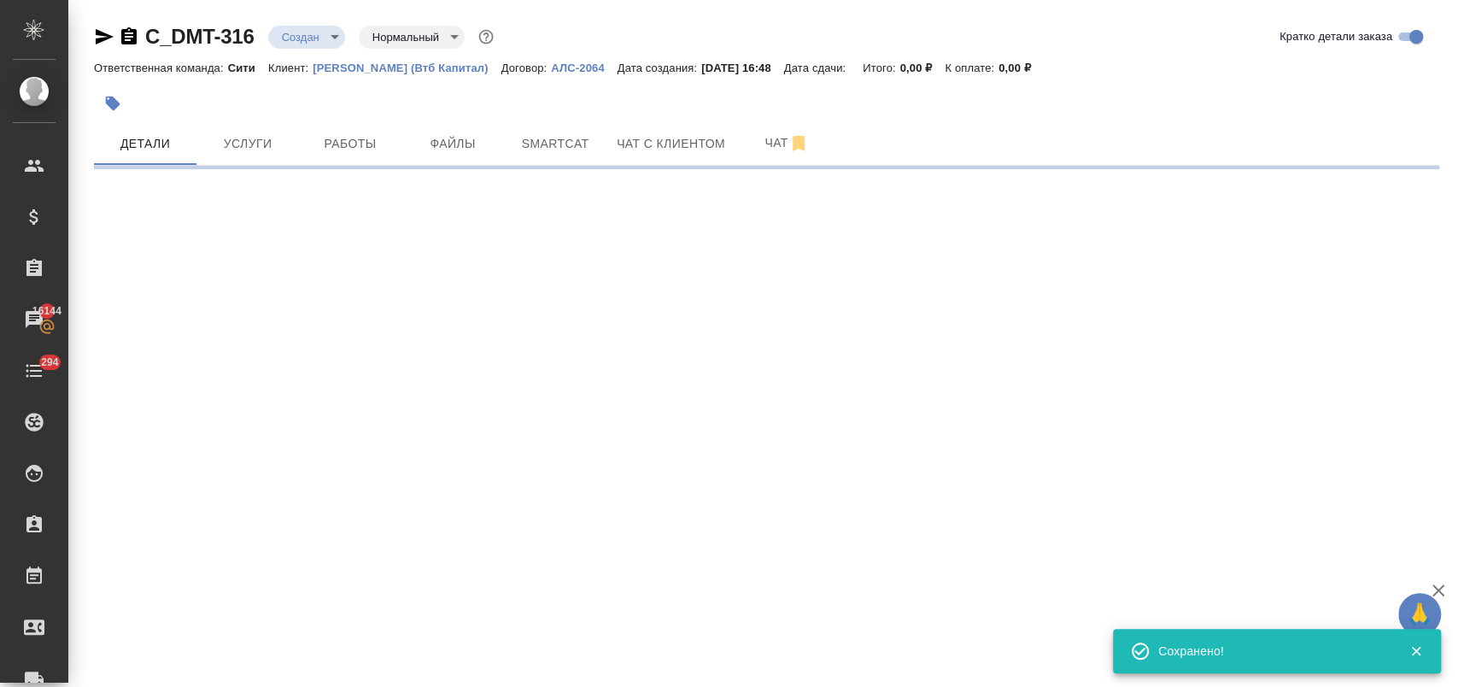
select select "RU"
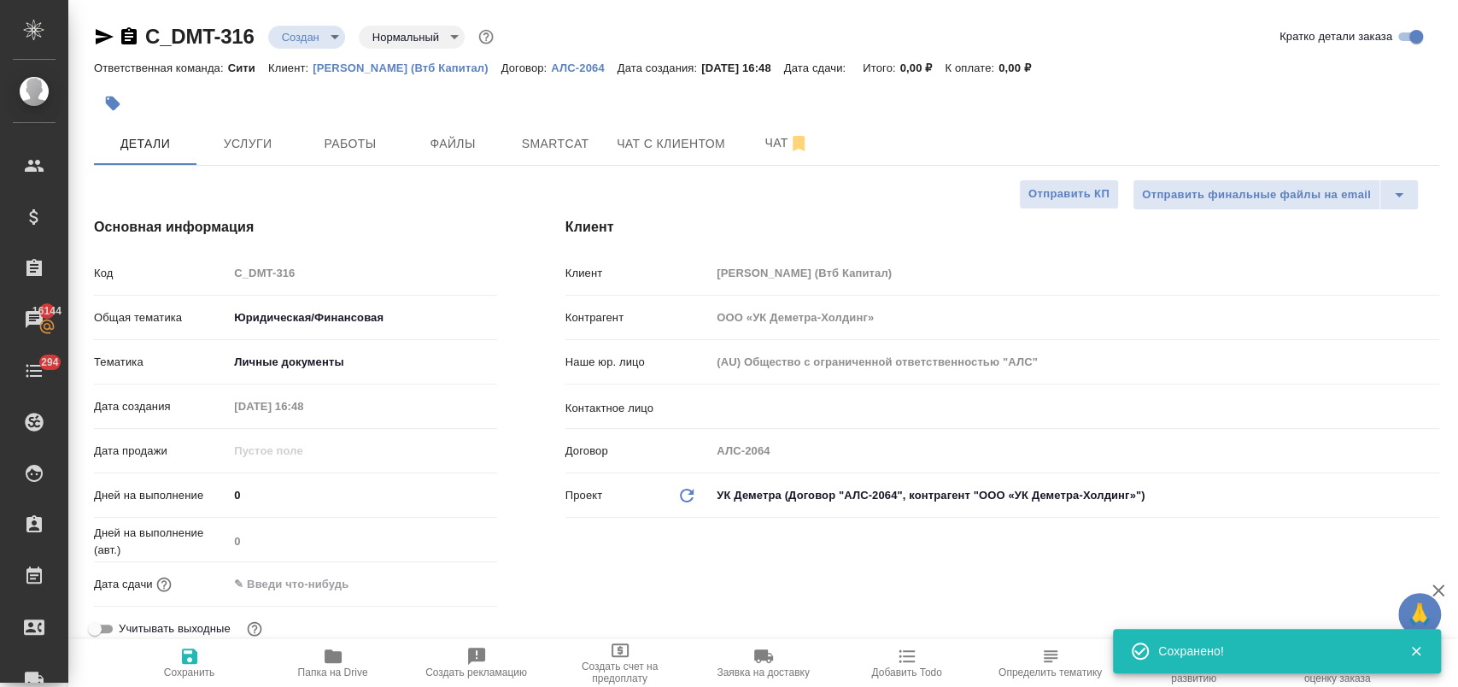
type textarea "x"
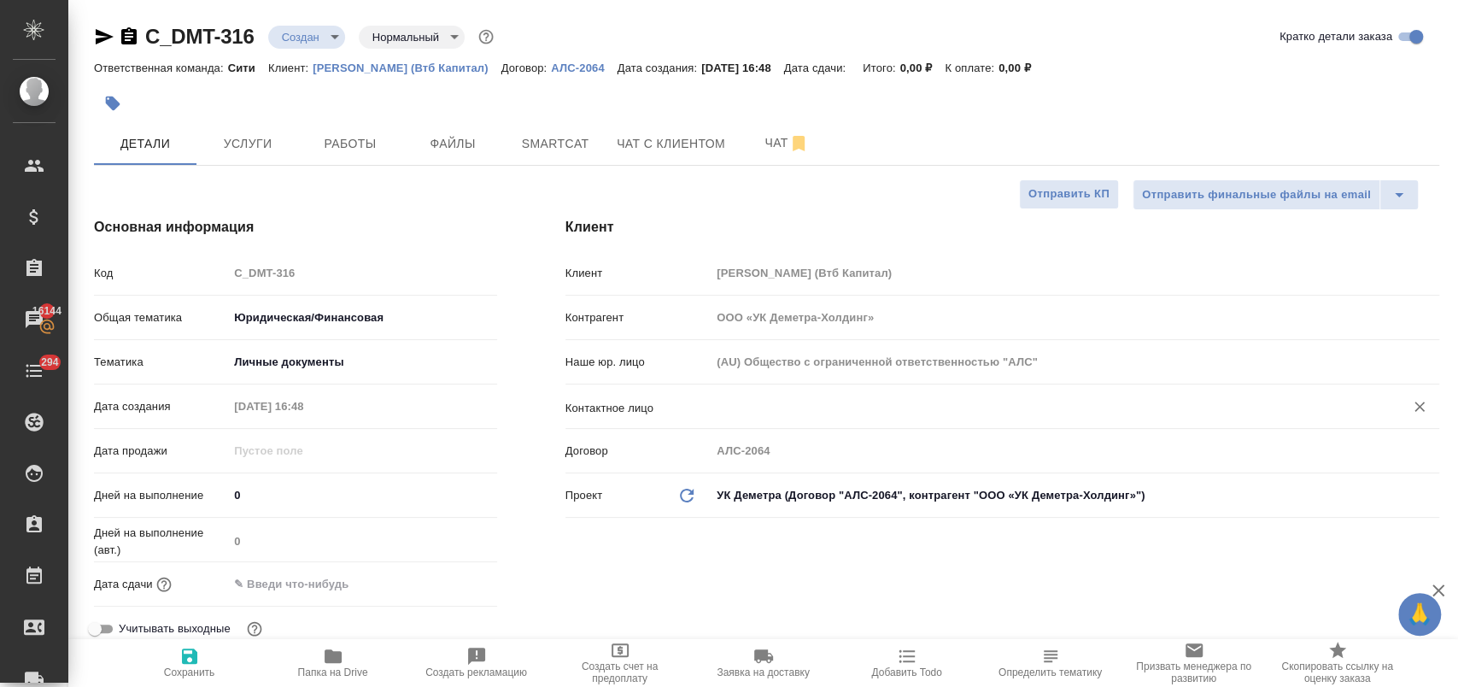
click at [765, 417] on div "​" at bounding box center [1075, 406] width 729 height 31
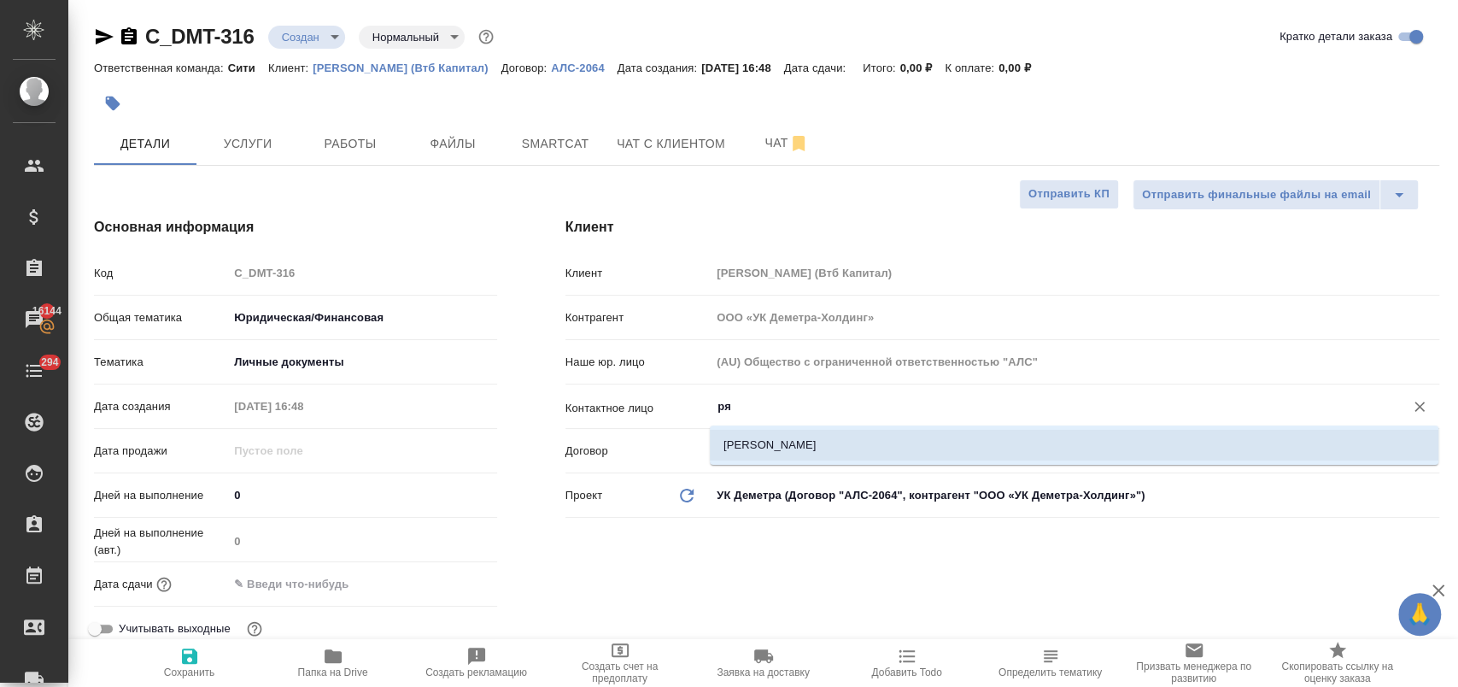
click at [826, 450] on li "[PERSON_NAME]" at bounding box center [1074, 445] width 729 height 31
type input "[PERSON_NAME]"
type textarea "x"
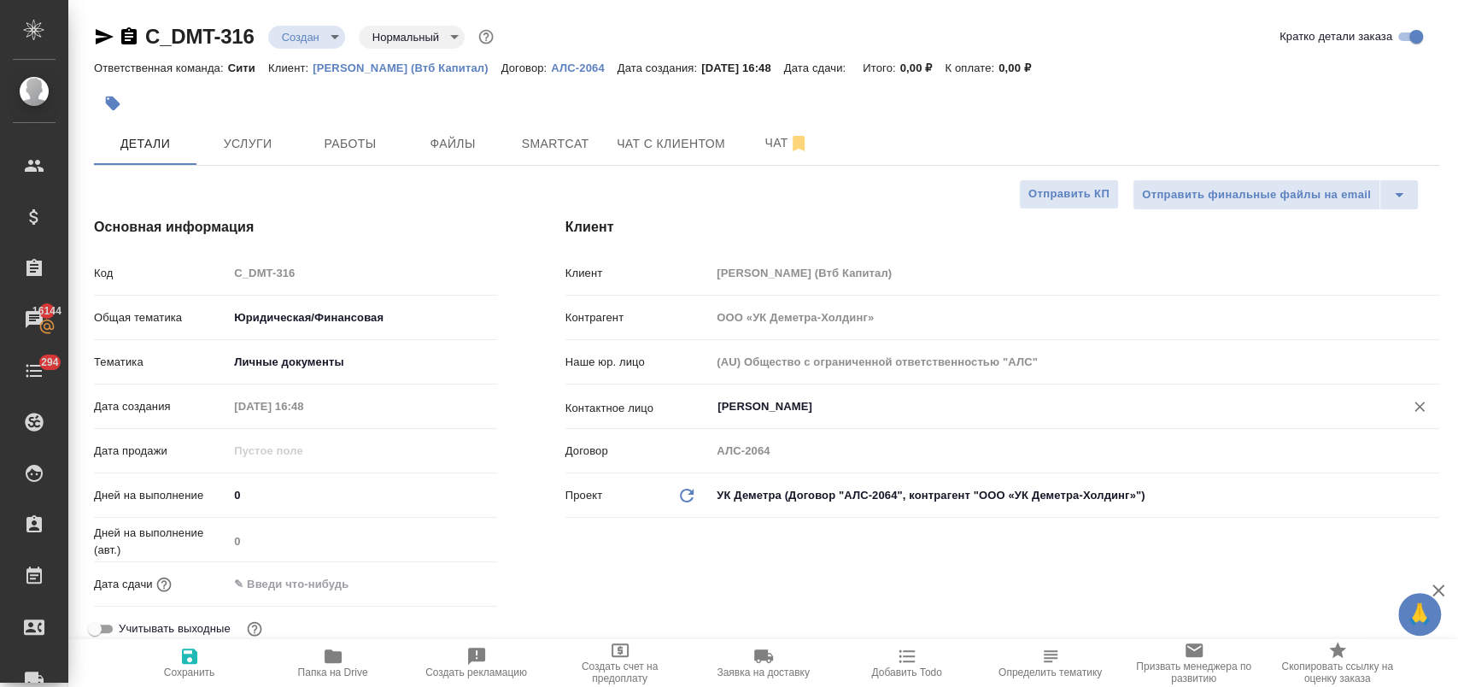
type input "[PERSON_NAME]"
click at [205, 668] on span "Сохранить" at bounding box center [189, 672] width 51 height 12
type textarea "x"
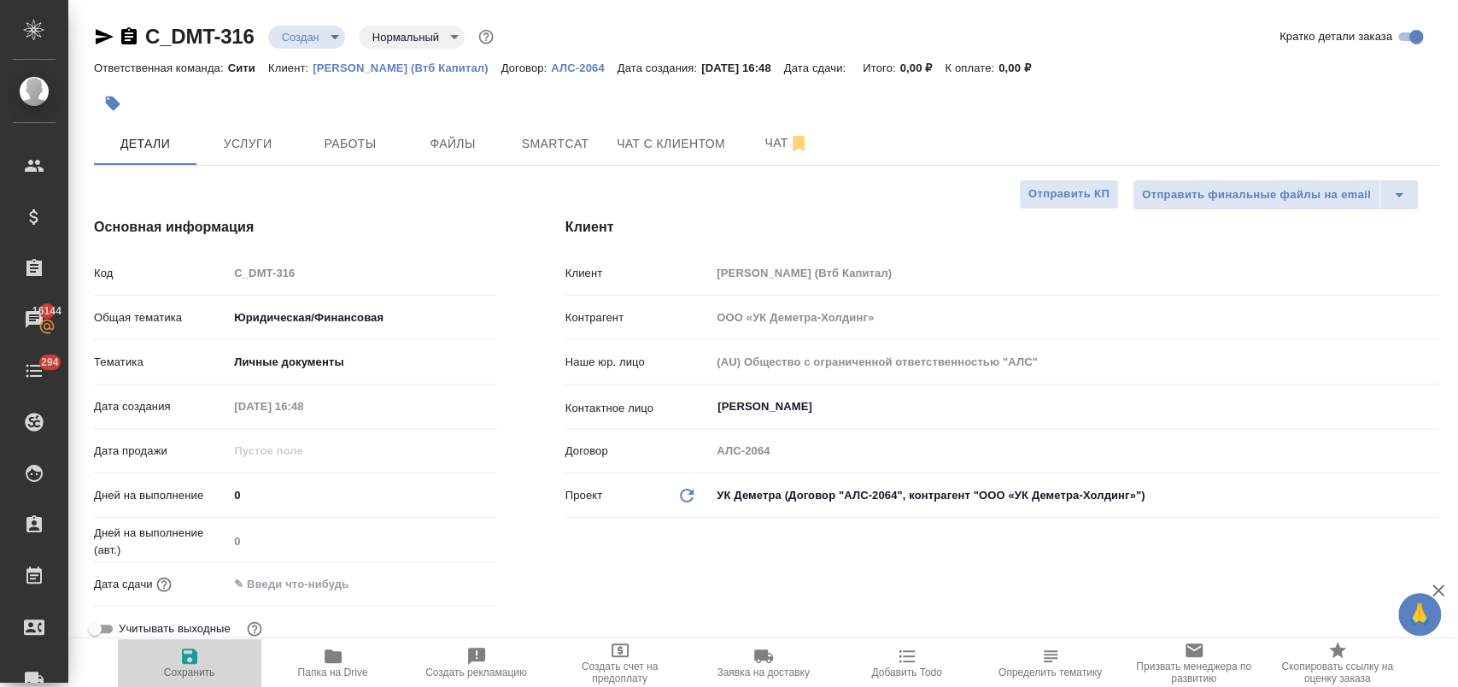
type textarea "x"
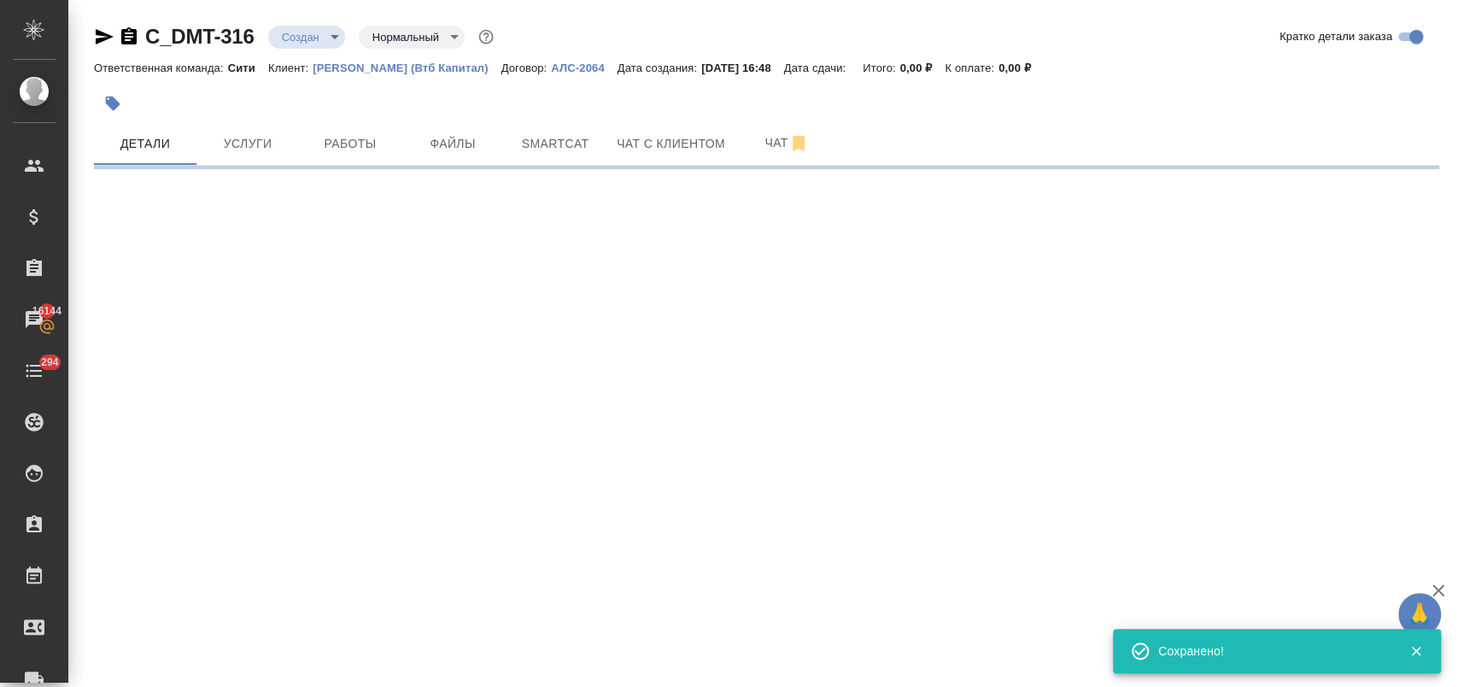
select select "RU"
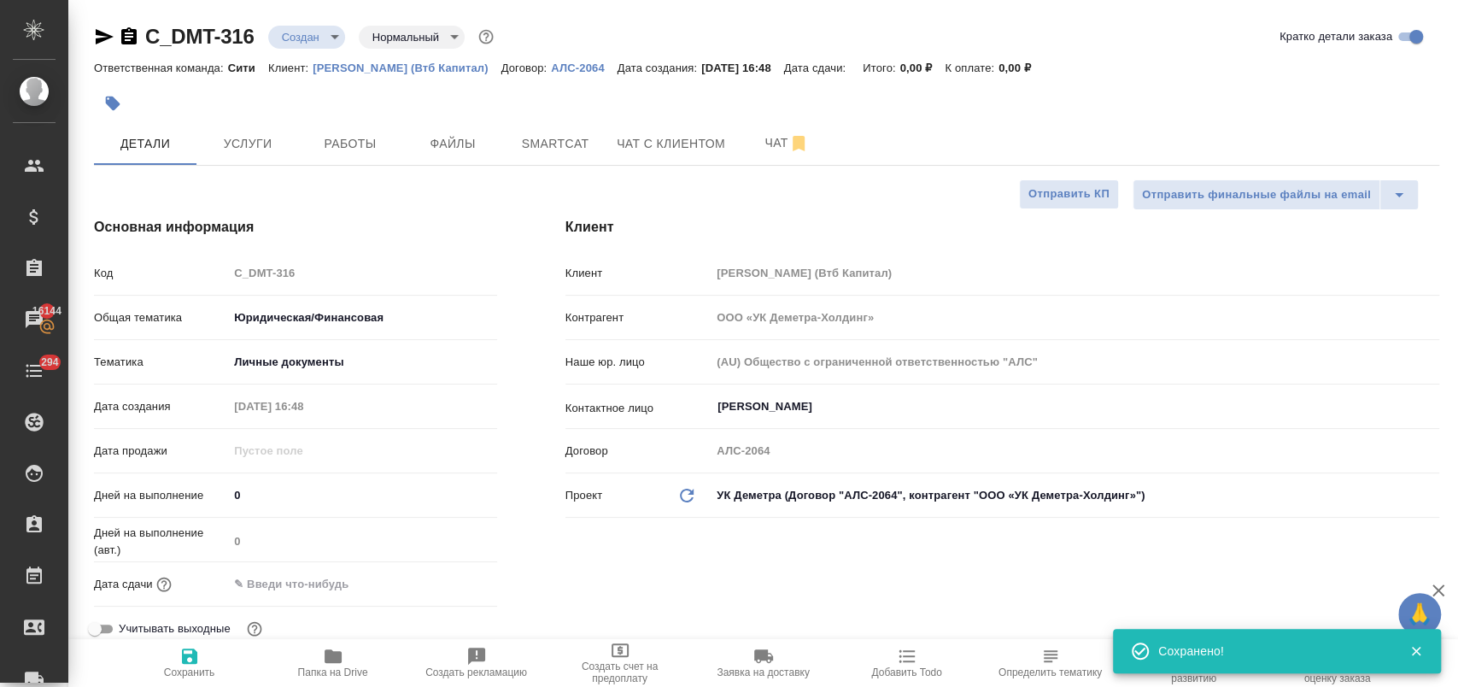
type textarea "x"
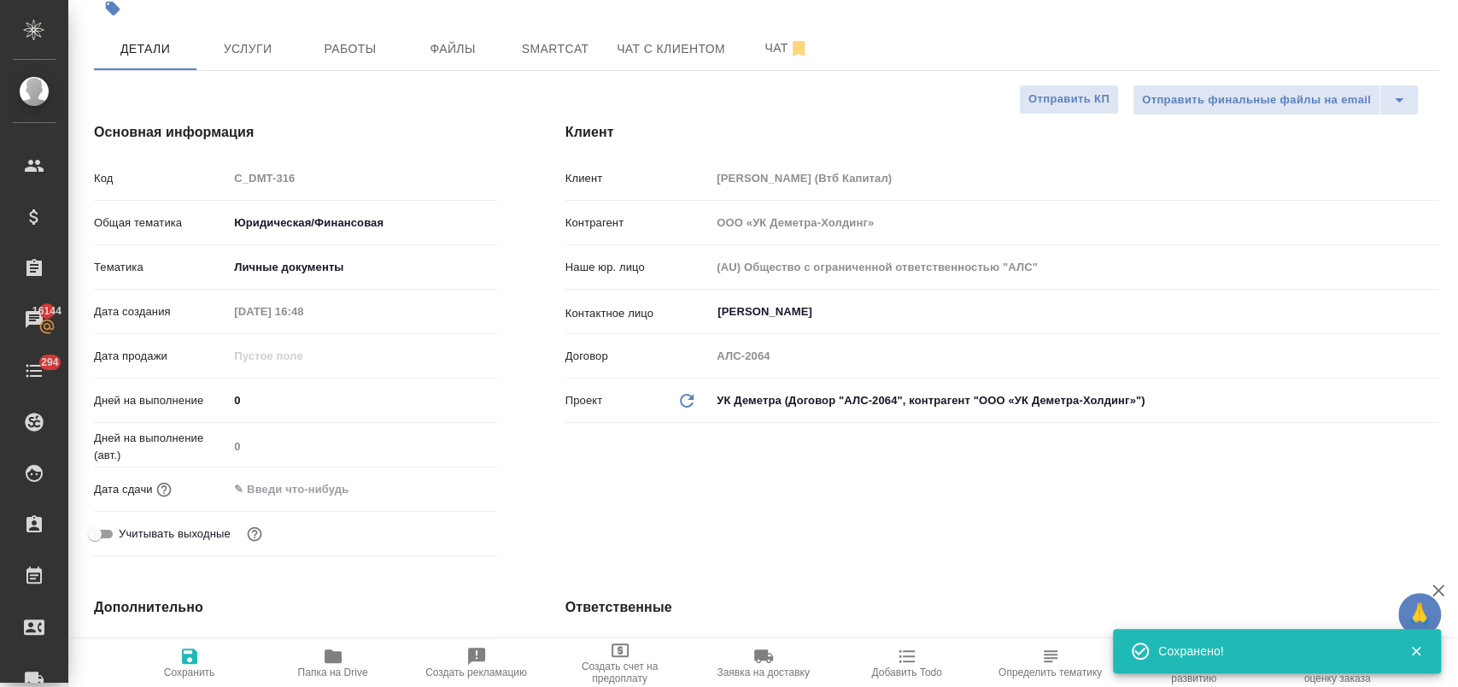
click at [322, 489] on input "text" at bounding box center [302, 489] width 149 height 25
click at [455, 491] on icon "button" at bounding box center [447, 487] width 20 height 20
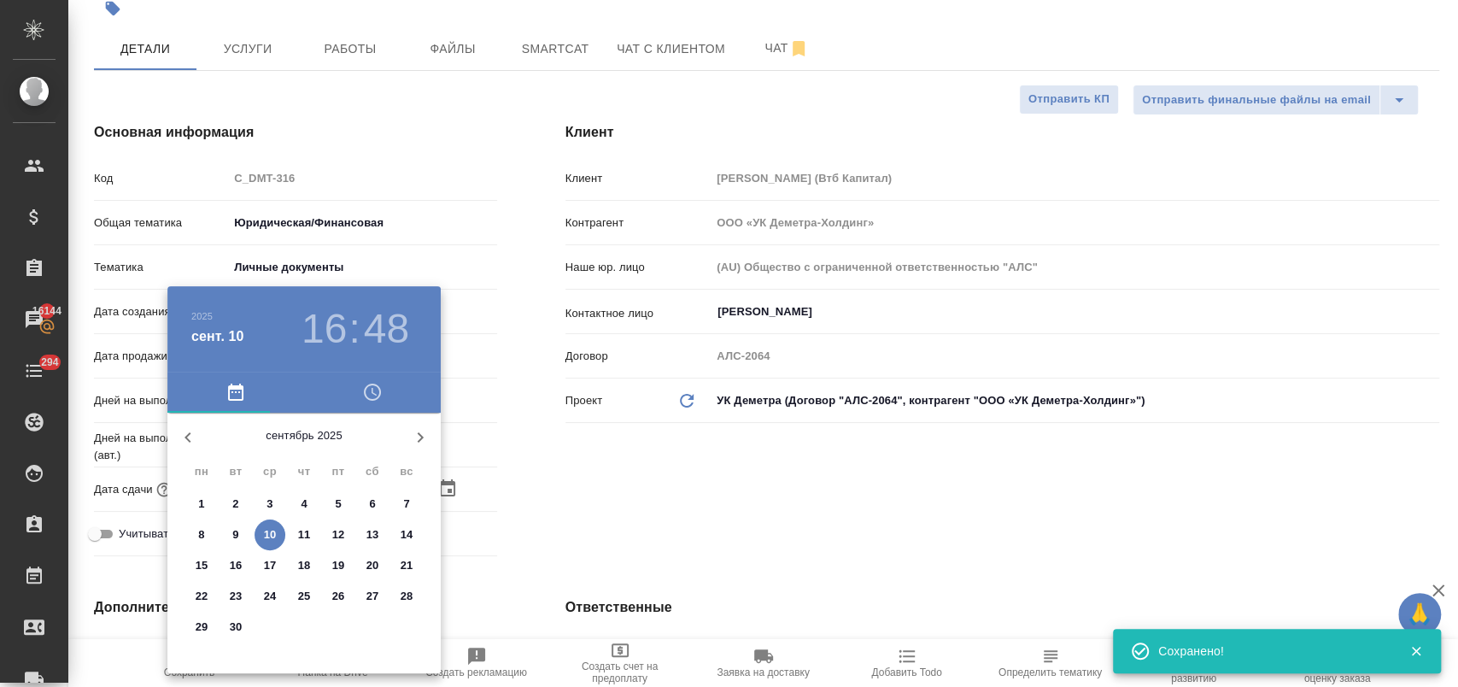
drag, startPoint x: 309, startPoint y: 537, endPoint x: 565, endPoint y: 530, distance: 255.5
click at [310, 537] on span "11" at bounding box center [304, 534] width 31 height 17
type input "[DATE] 16:48"
type textarea "x"
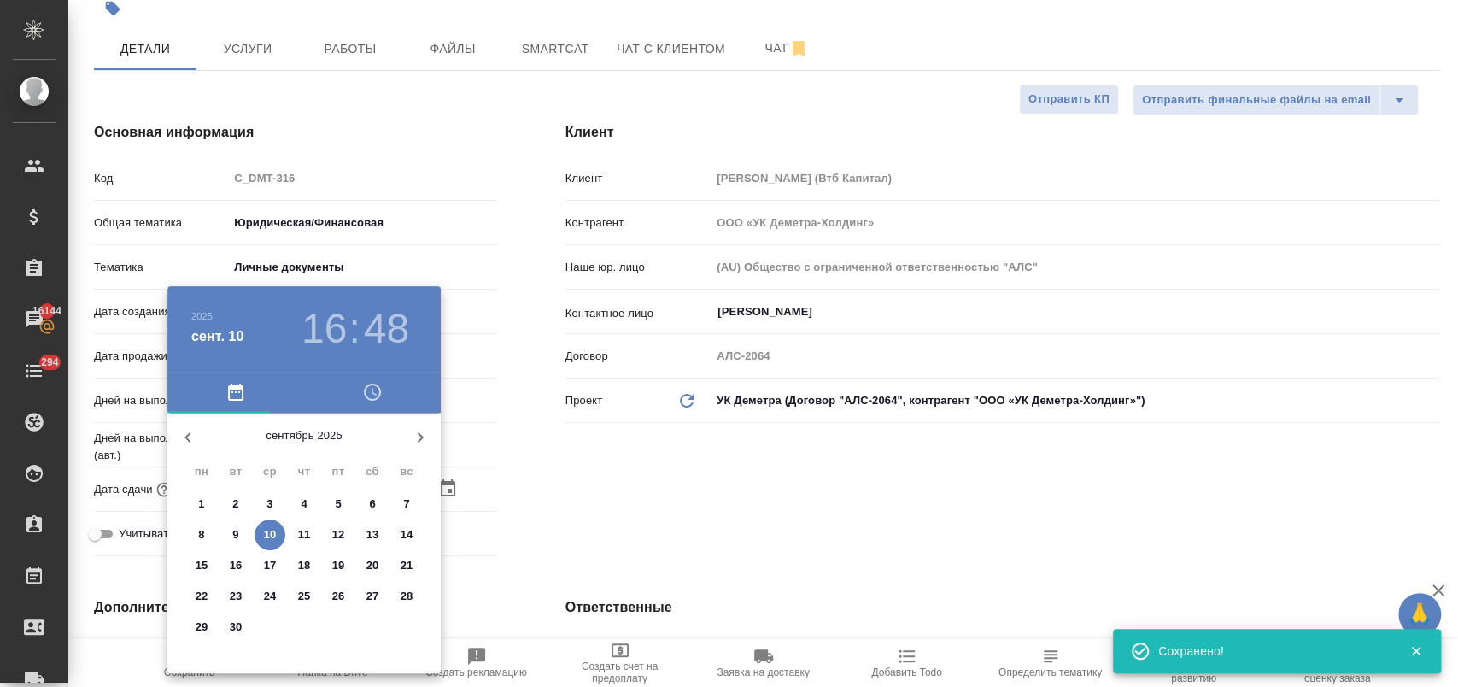
type textarea "x"
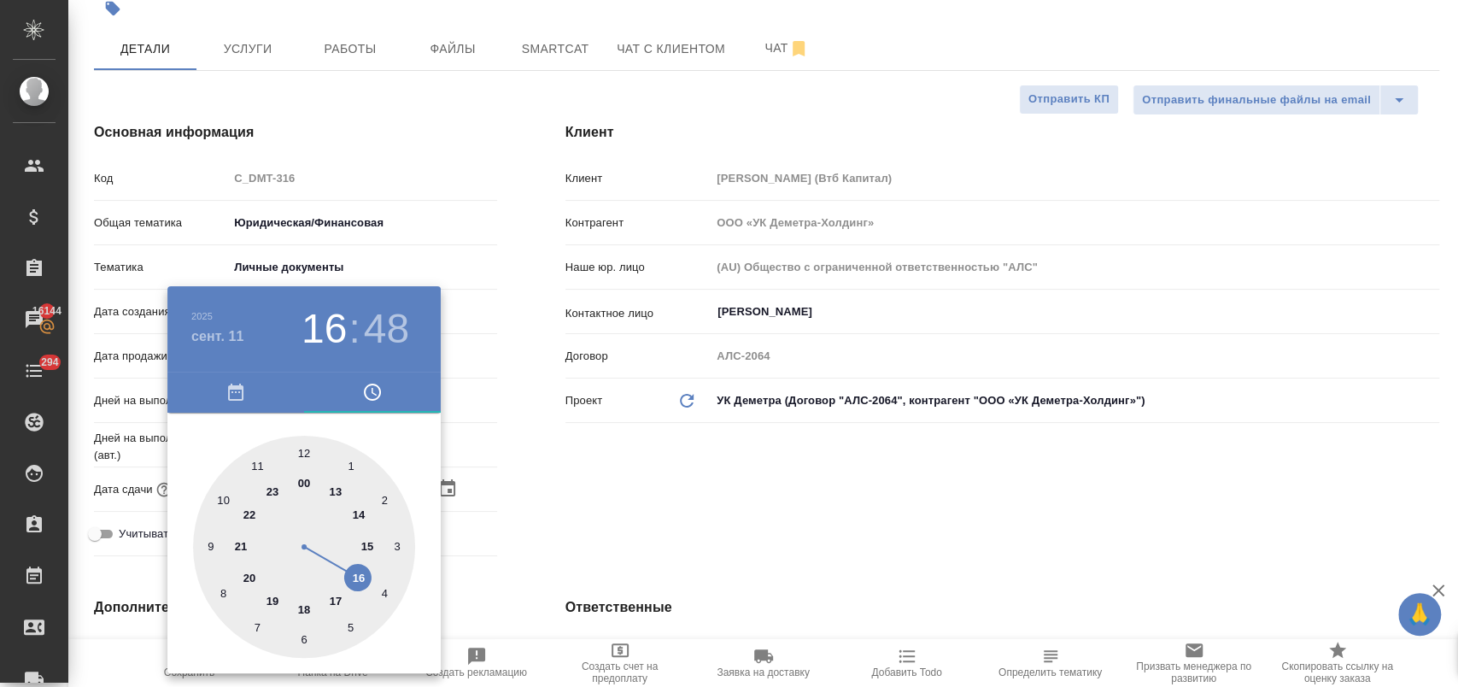
click at [636, 530] on div at bounding box center [729, 343] width 1458 height 687
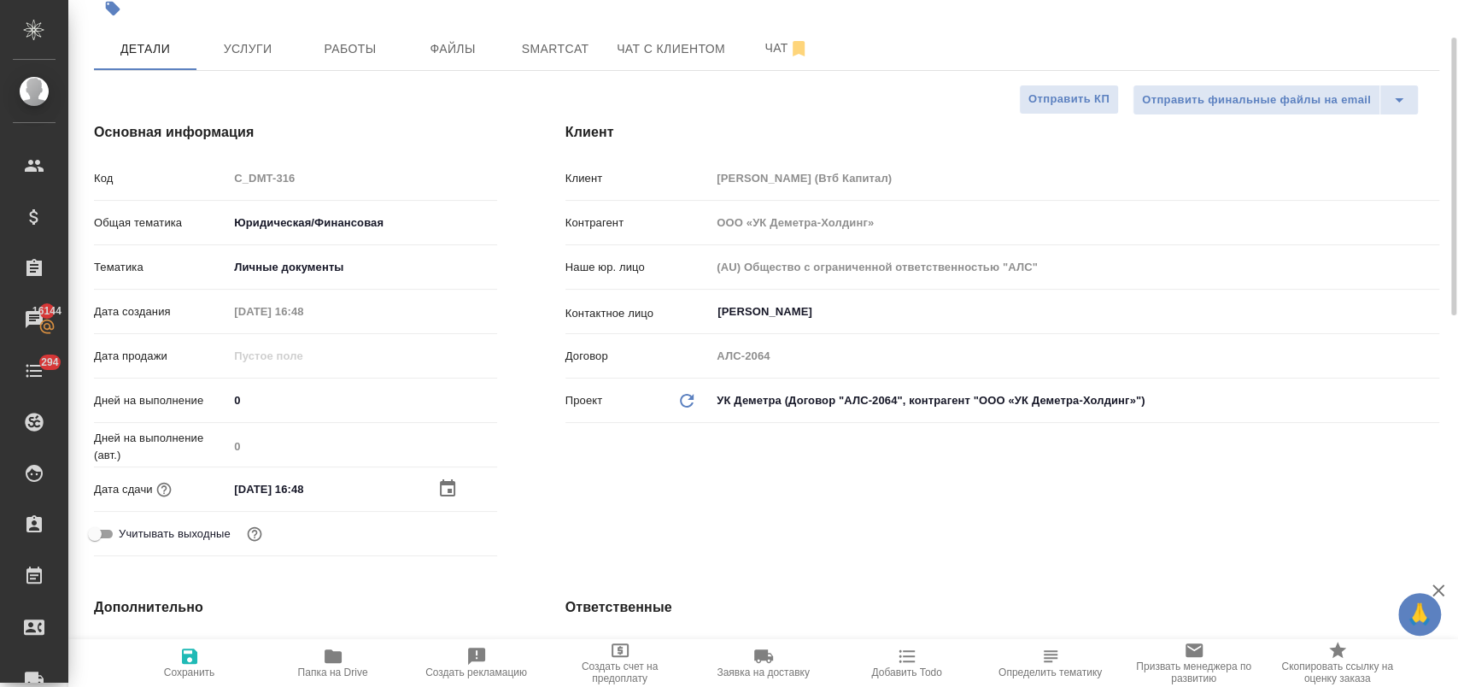
click at [193, 656] on icon "button" at bounding box center [189, 655] width 15 height 15
type textarea "x"
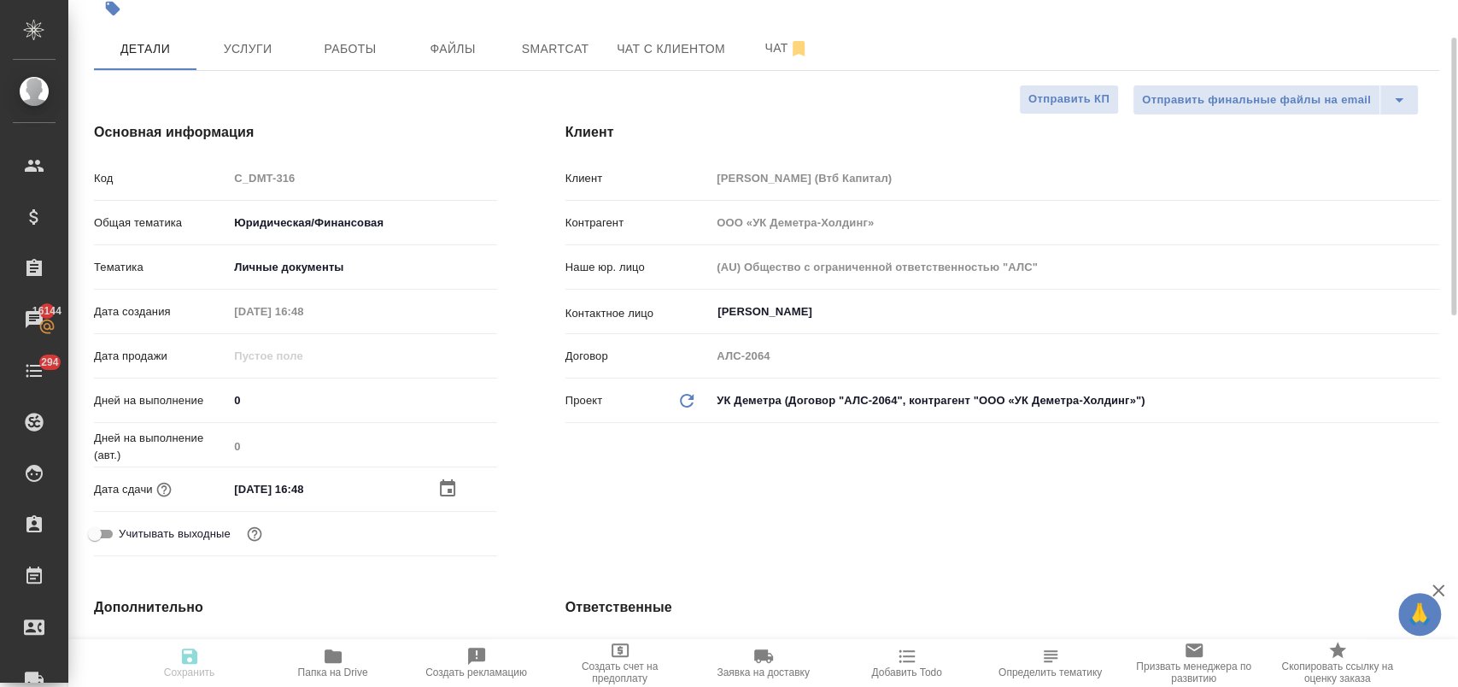
type textarea "x"
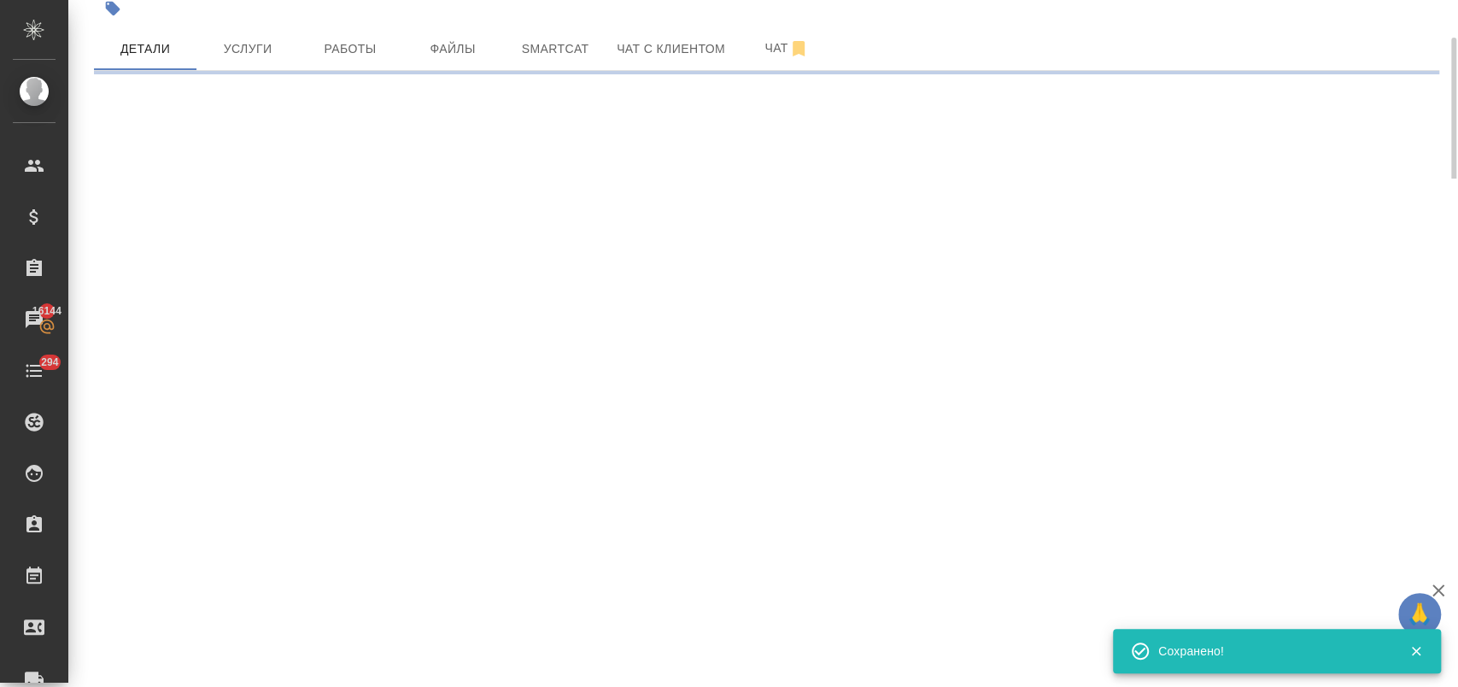
select select "RU"
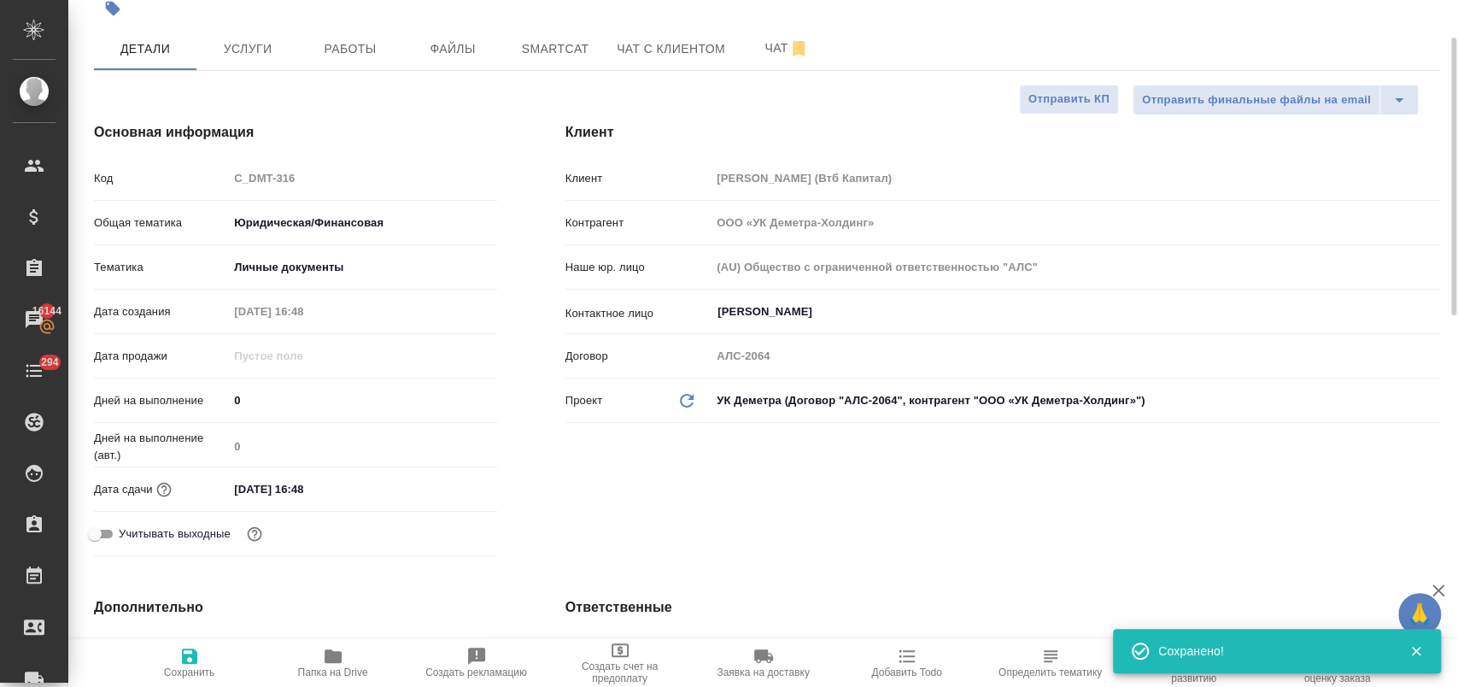
type textarea "x"
click at [248, 61] on button "Услуги" at bounding box center [247, 48] width 102 height 43
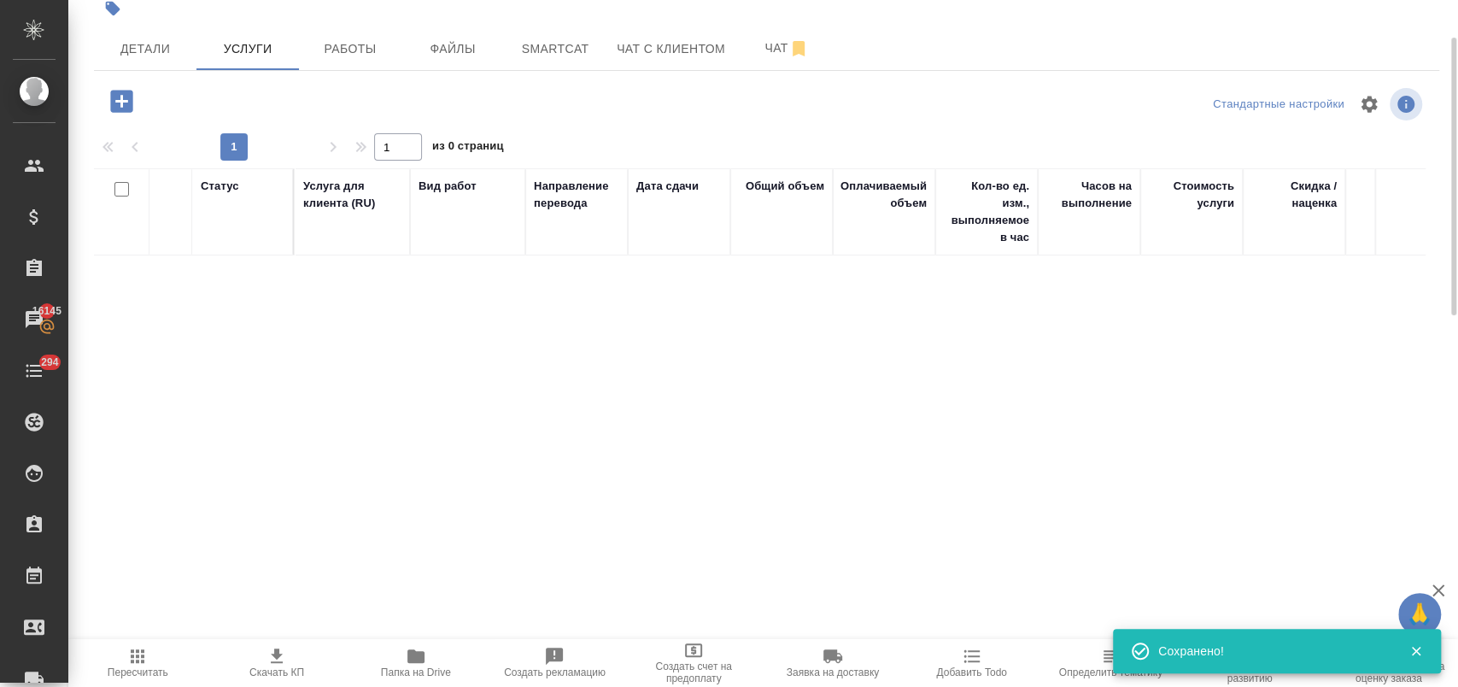
click at [125, 97] on icon "button" at bounding box center [121, 101] width 22 height 22
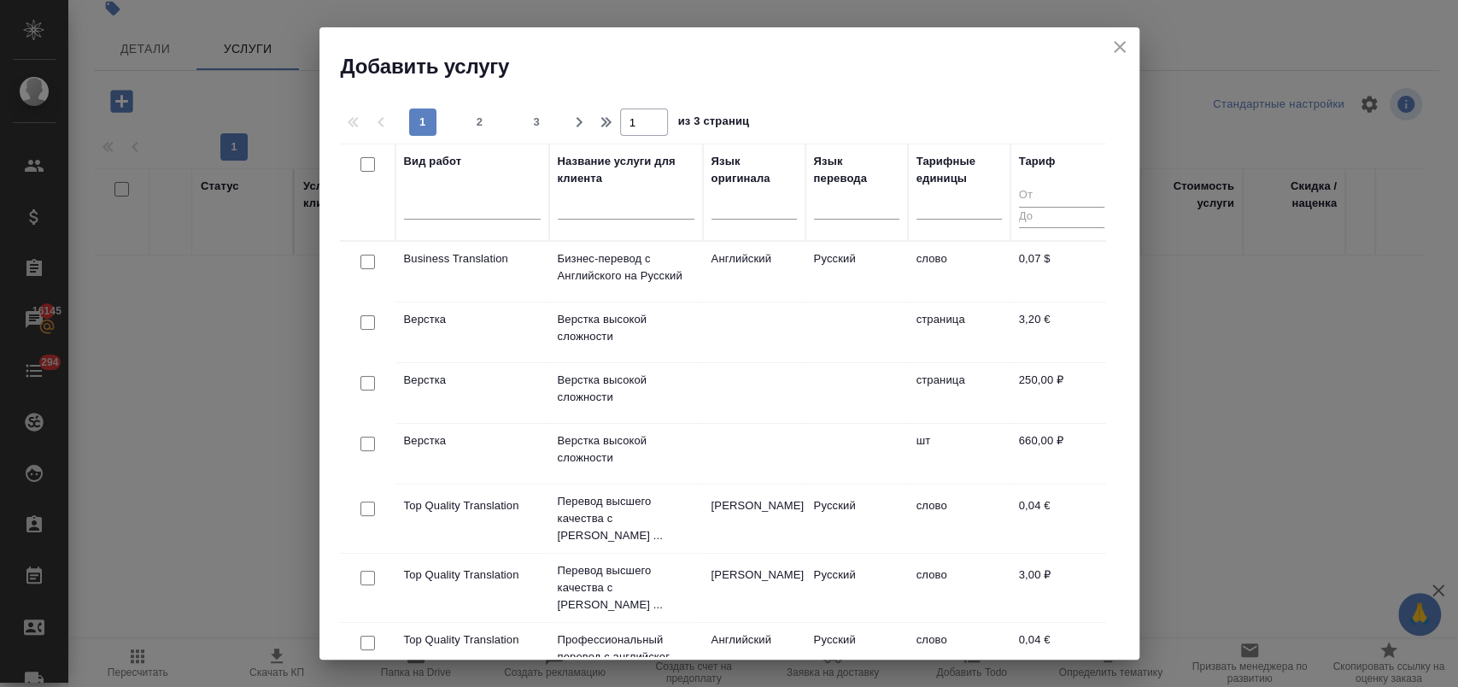
click at [573, 208] on input "text" at bounding box center [626, 208] width 137 height 21
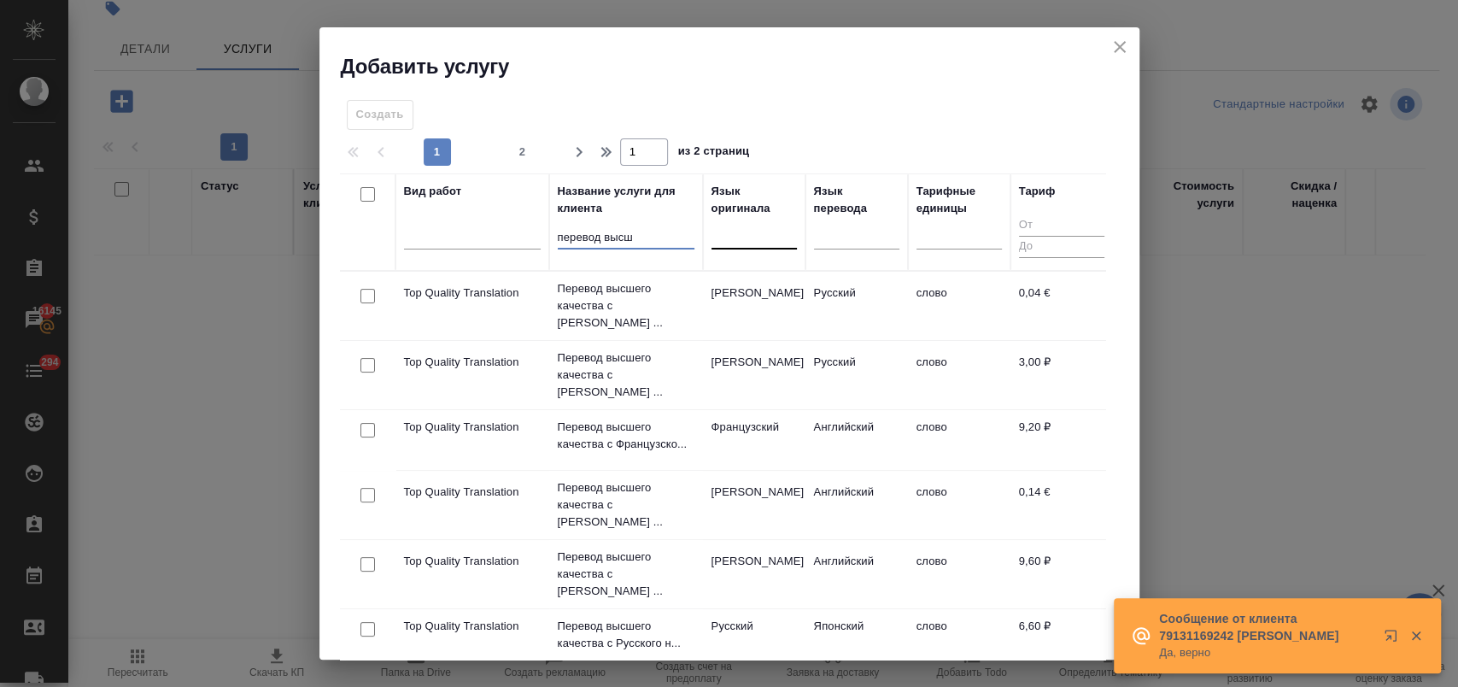
type input "перевод высш"
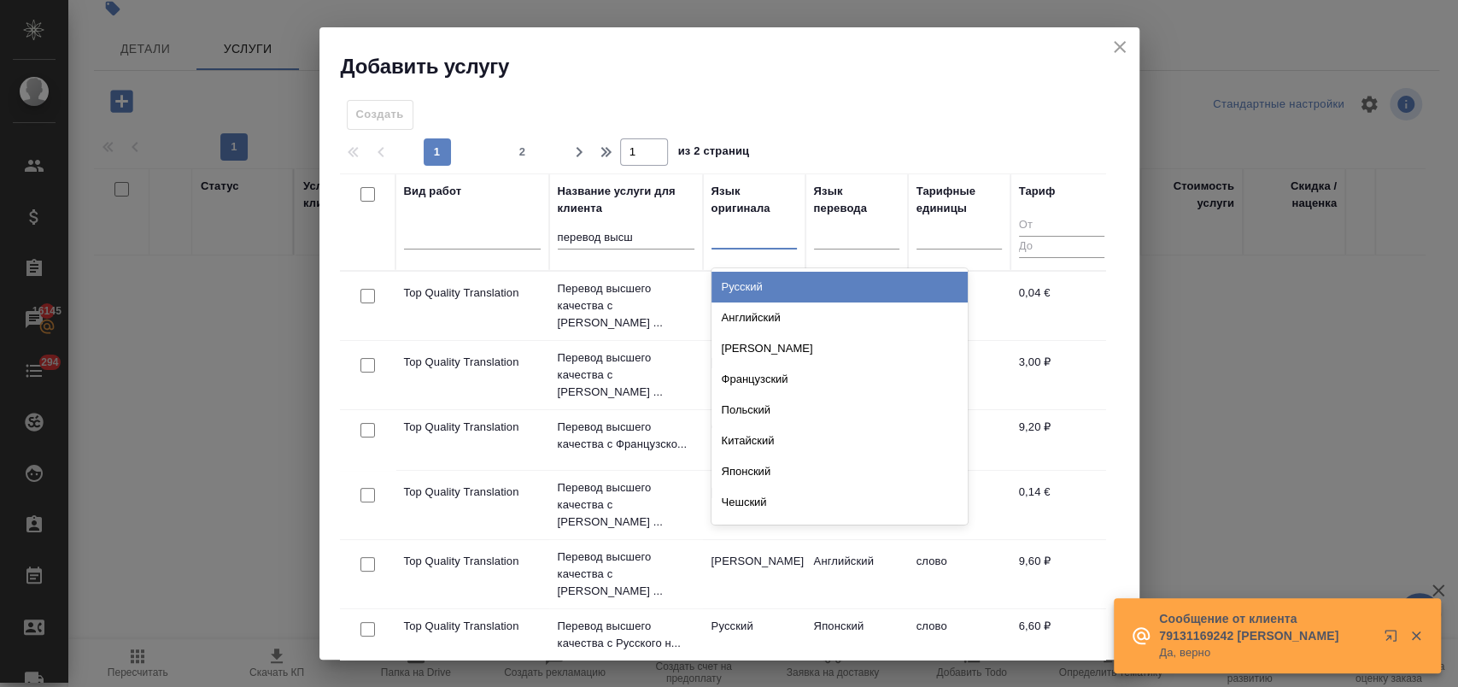
click at [770, 237] on div at bounding box center [753, 232] width 85 height 25
type input "анг"
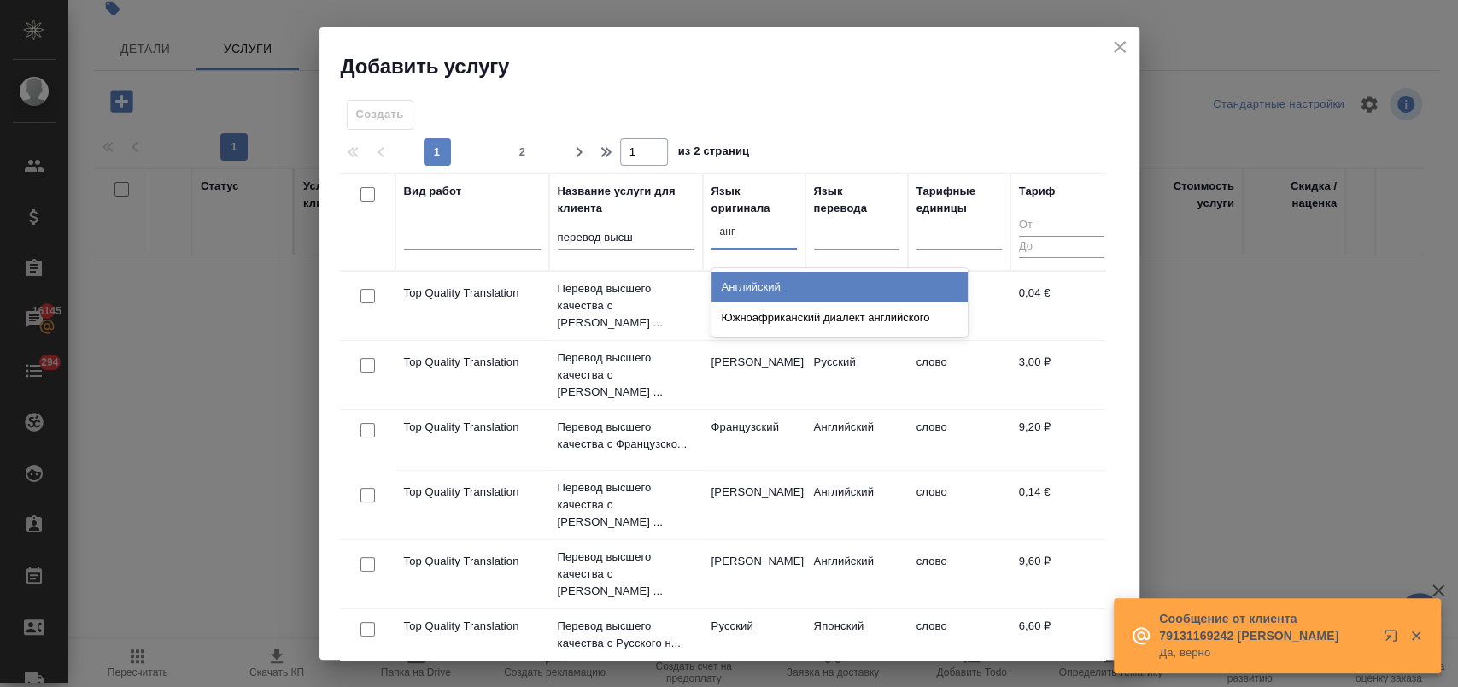
click at [772, 280] on div "Английский" at bounding box center [839, 287] width 256 height 31
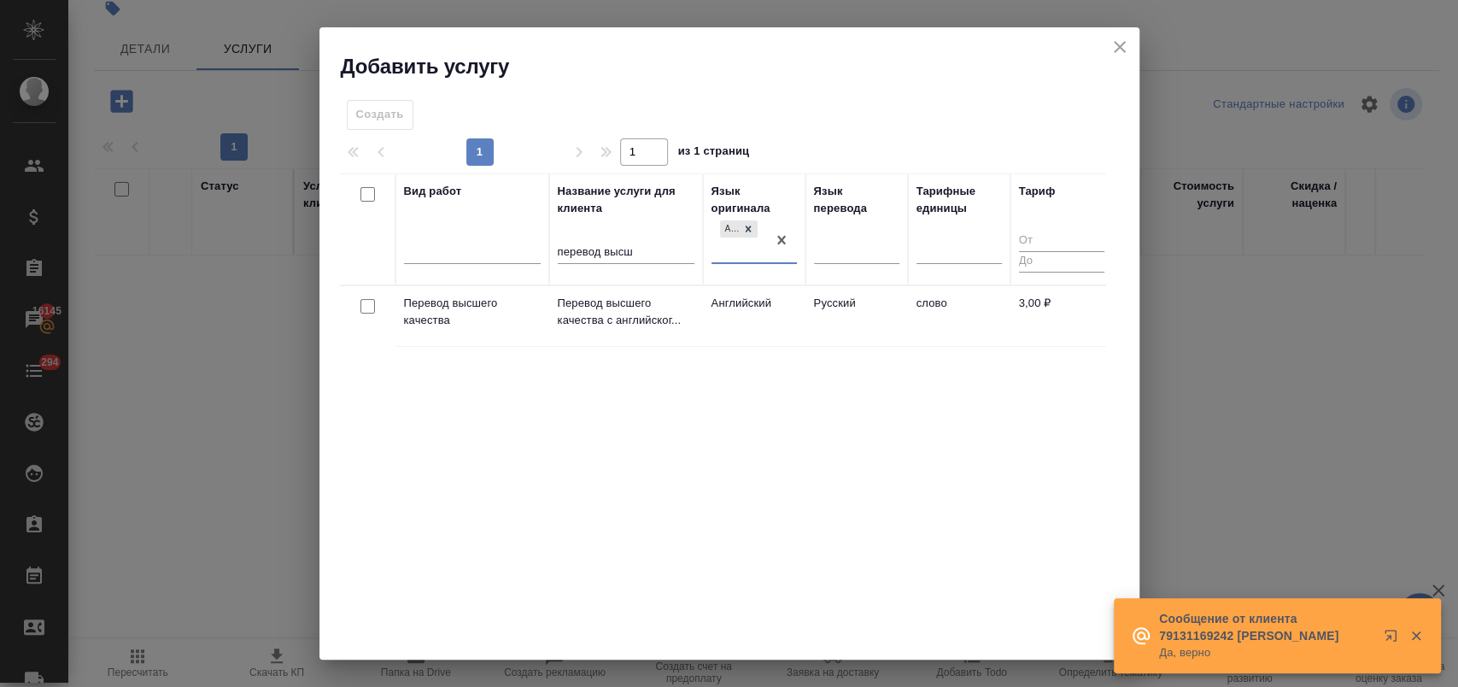
click at [366, 307] on input "checkbox" at bounding box center [367, 306] width 15 height 15
checkbox input "true"
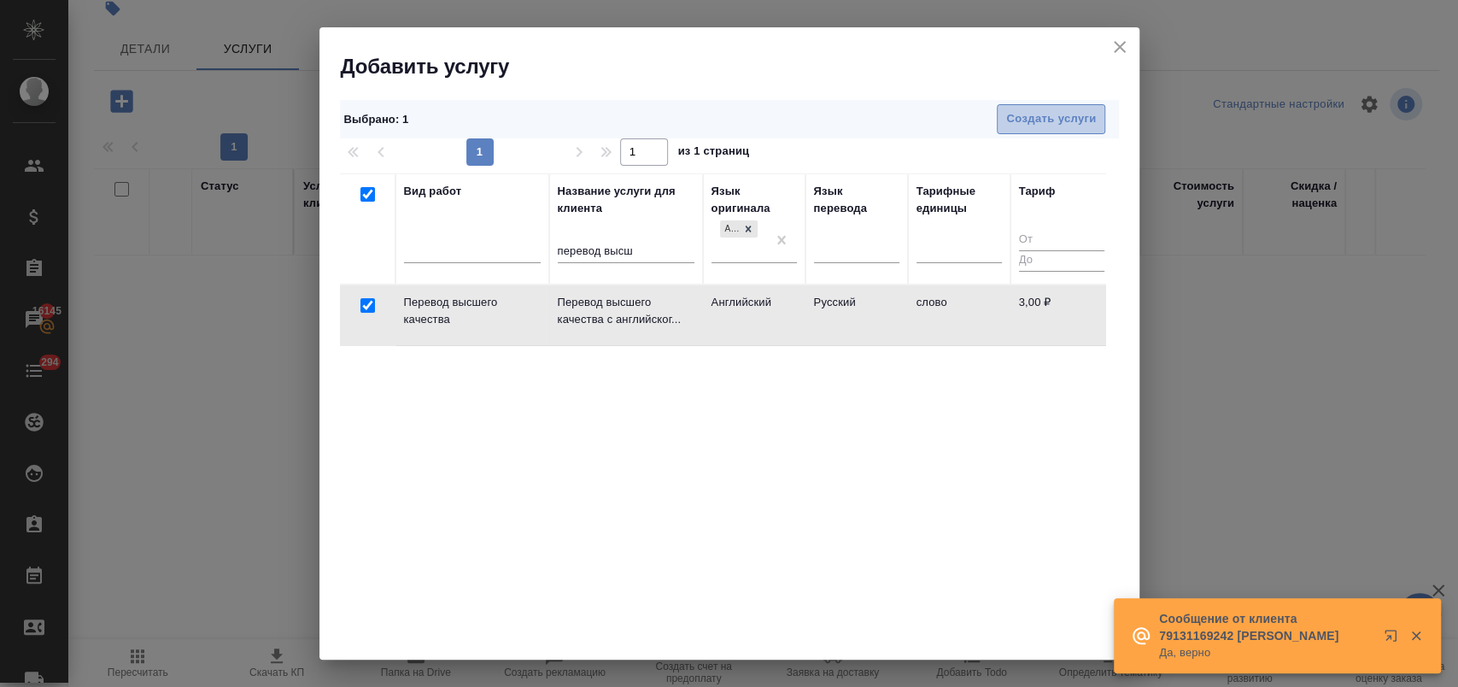
click at [1045, 123] on span "Создать услуги" at bounding box center [1051, 119] width 90 height 20
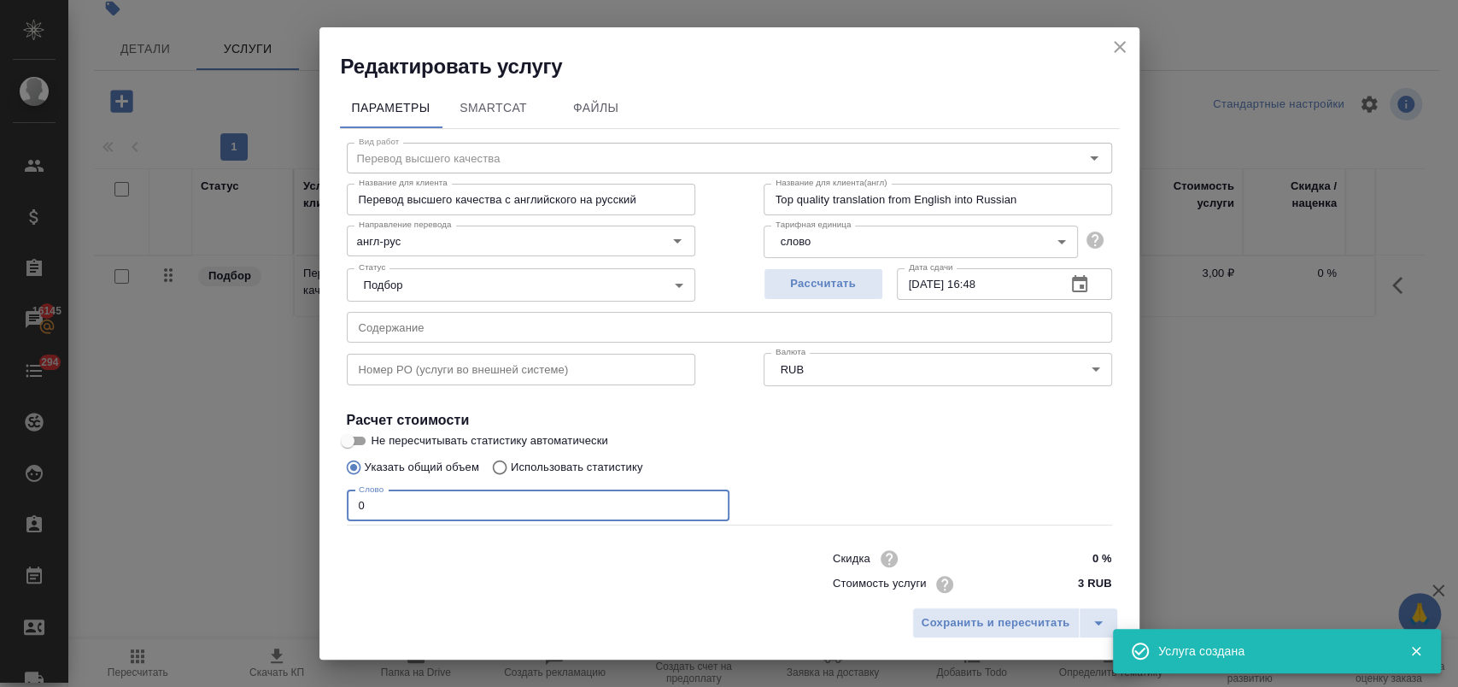
drag, startPoint x: 412, startPoint y: 492, endPoint x: 249, endPoint y: 492, distance: 162.3
click at [249, 492] on div "Редактировать услугу Параметры SmartCat Файлы Вид работ Перевод высшего качеств…" at bounding box center [729, 343] width 1458 height 687
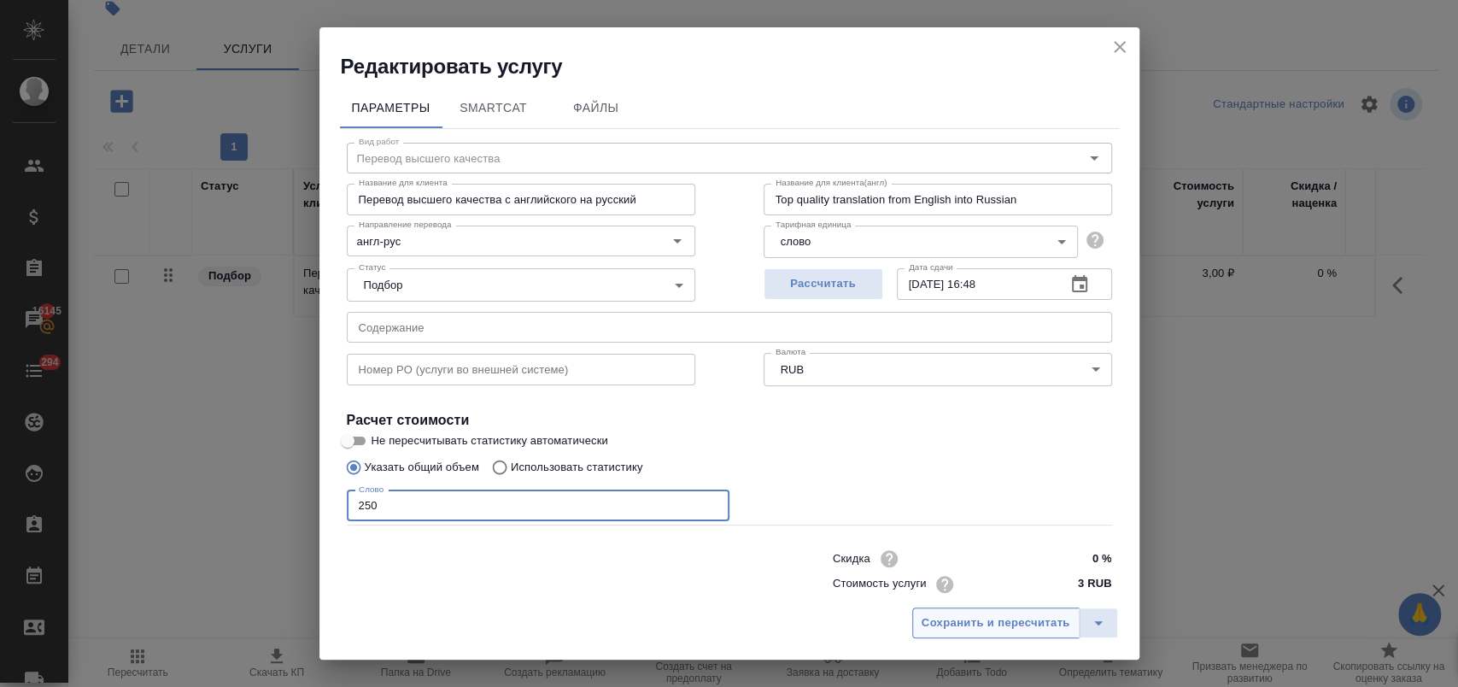
type input "250"
click at [937, 615] on span "Сохранить и пересчитать" at bounding box center [996, 623] width 149 height 20
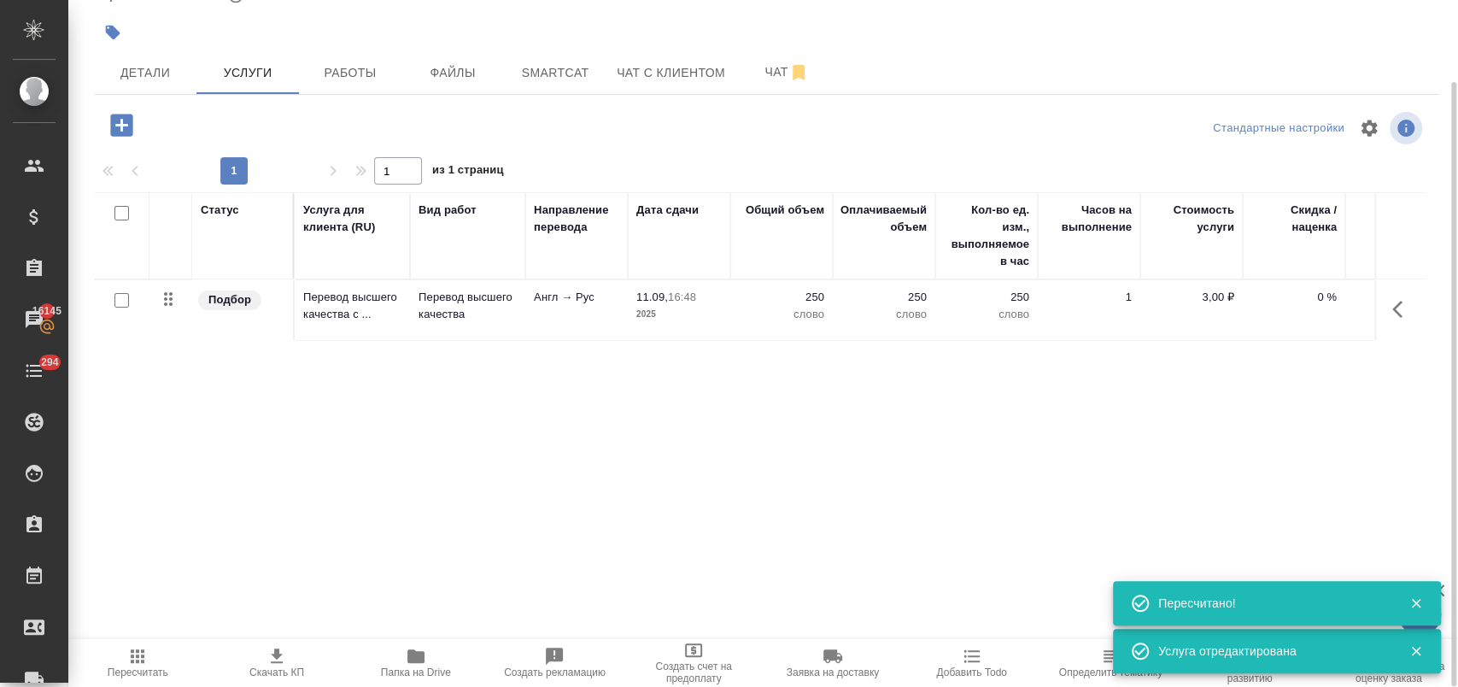
scroll to position [89, 0]
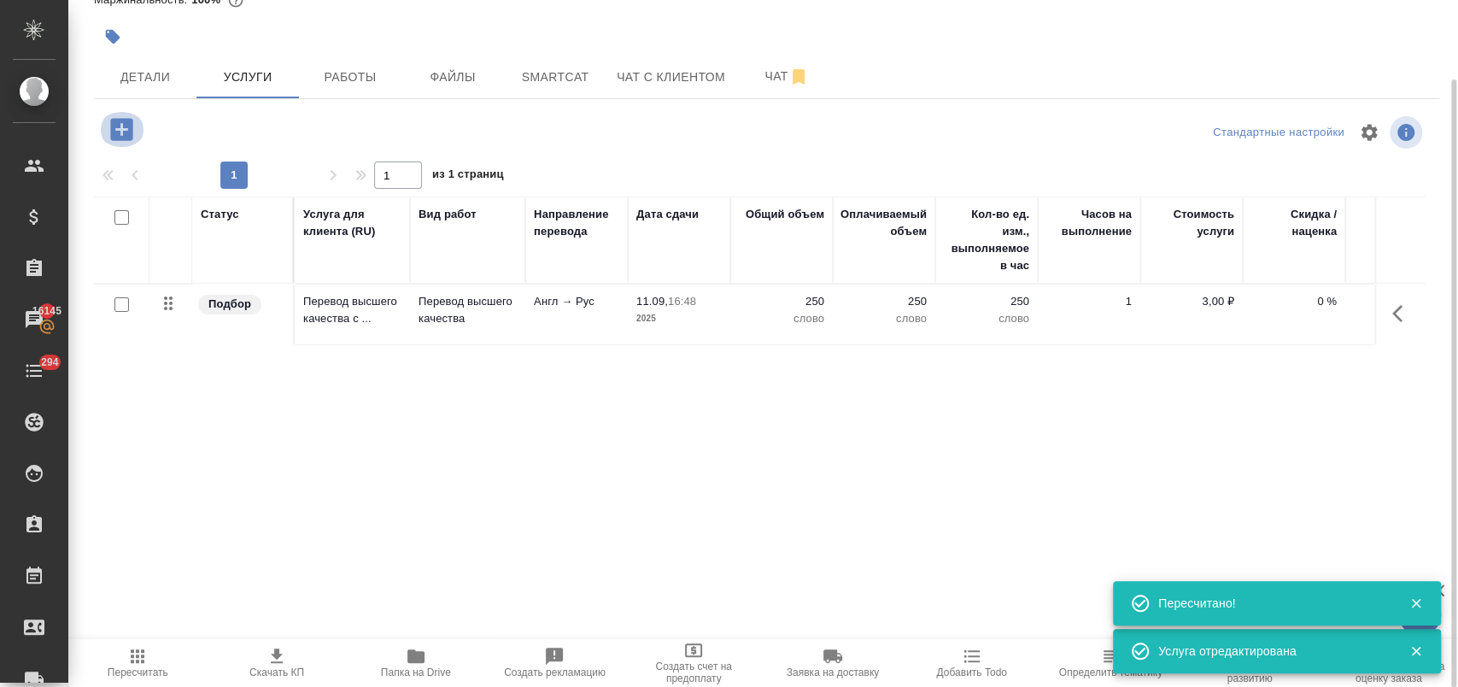
click at [116, 130] on icon "button" at bounding box center [122, 129] width 30 height 30
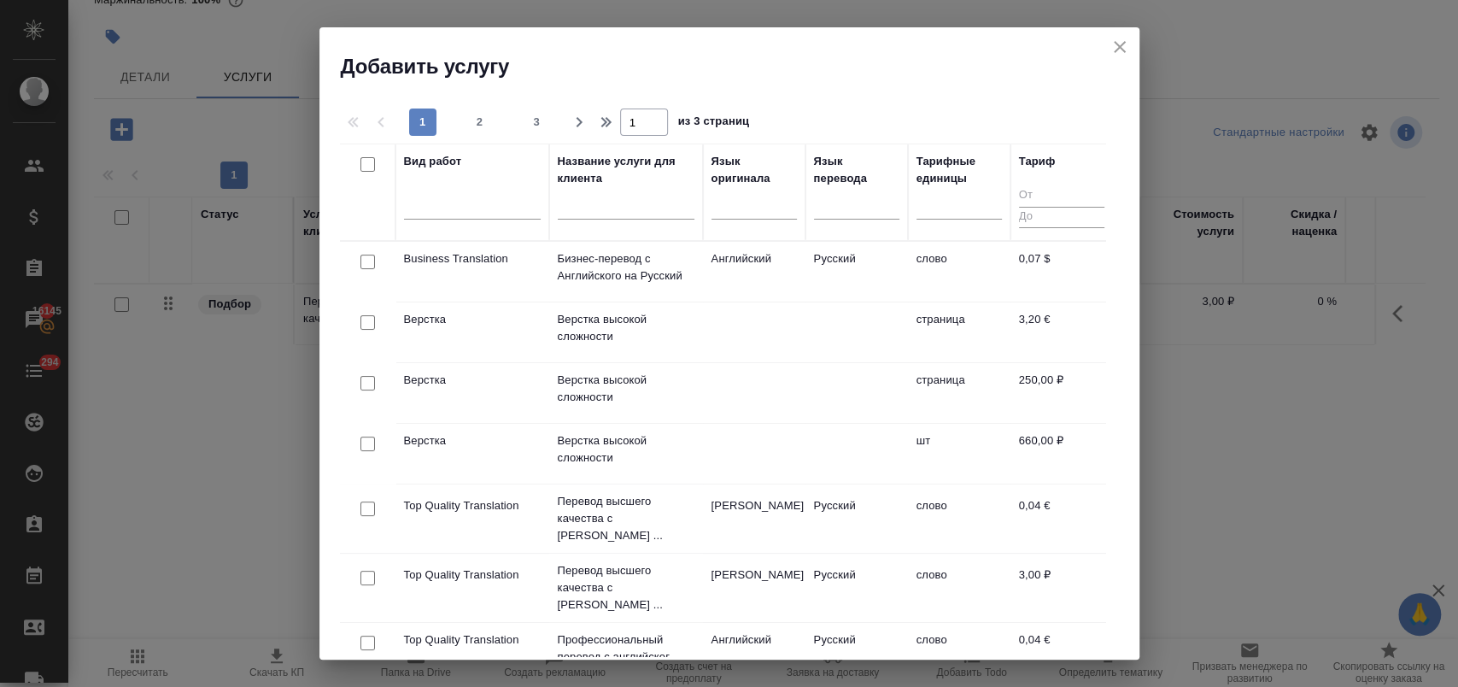
click at [612, 217] on input "text" at bounding box center [626, 208] width 137 height 21
click at [446, 195] on div at bounding box center [472, 202] width 137 height 25
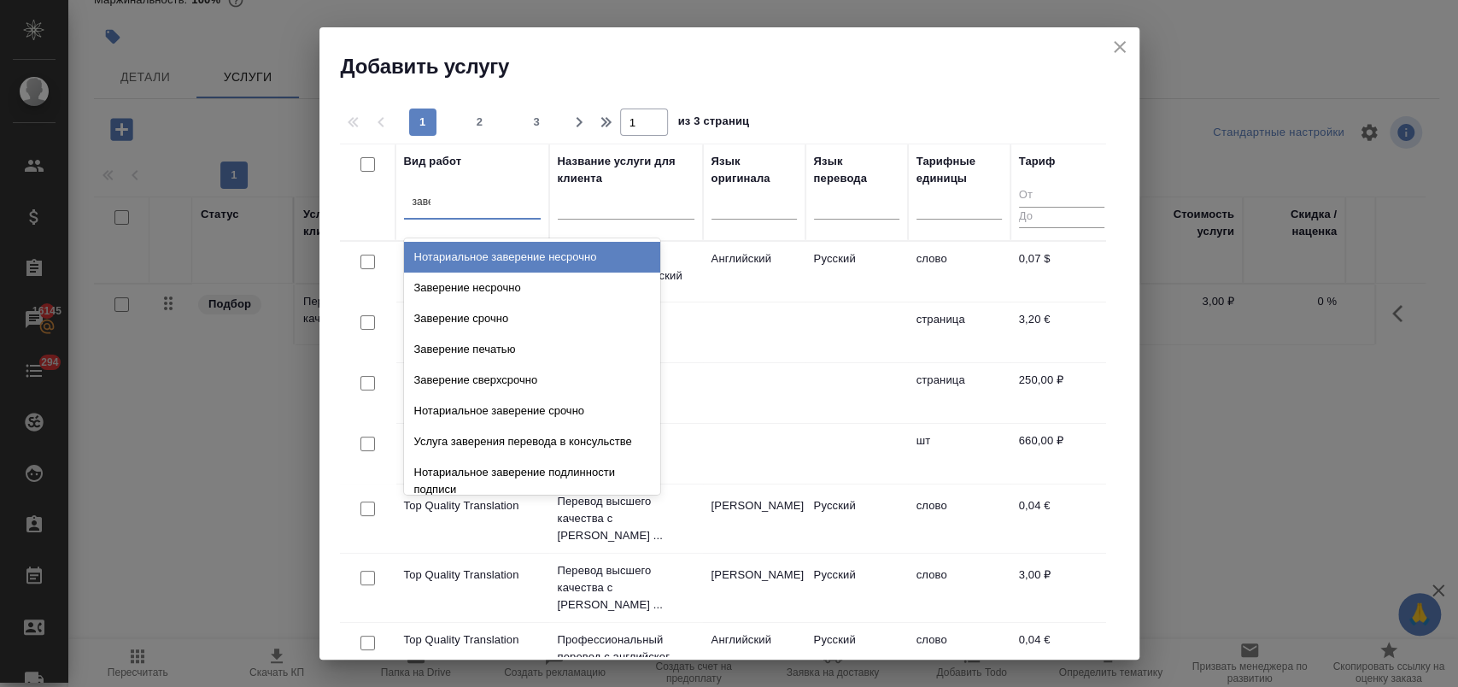
type input "завер"
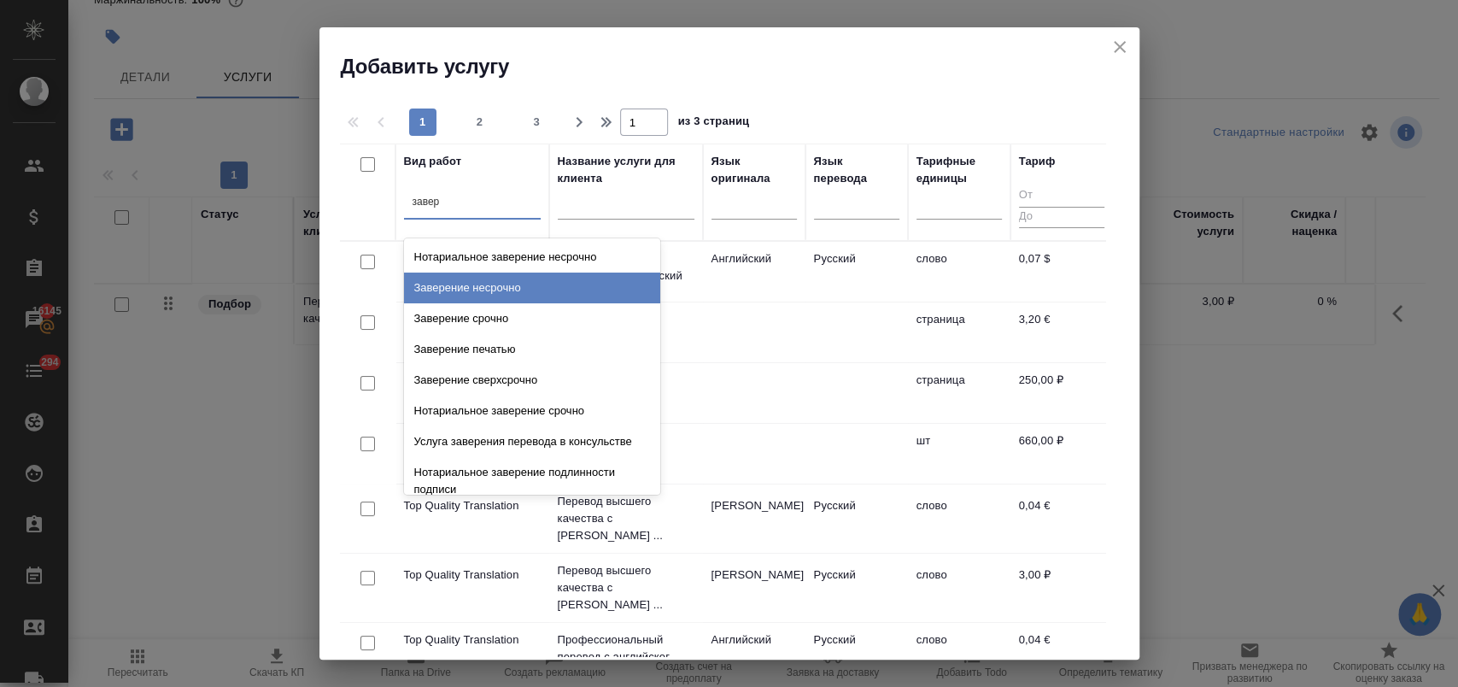
click at [498, 278] on div "Заверение несрочно" at bounding box center [532, 287] width 256 height 31
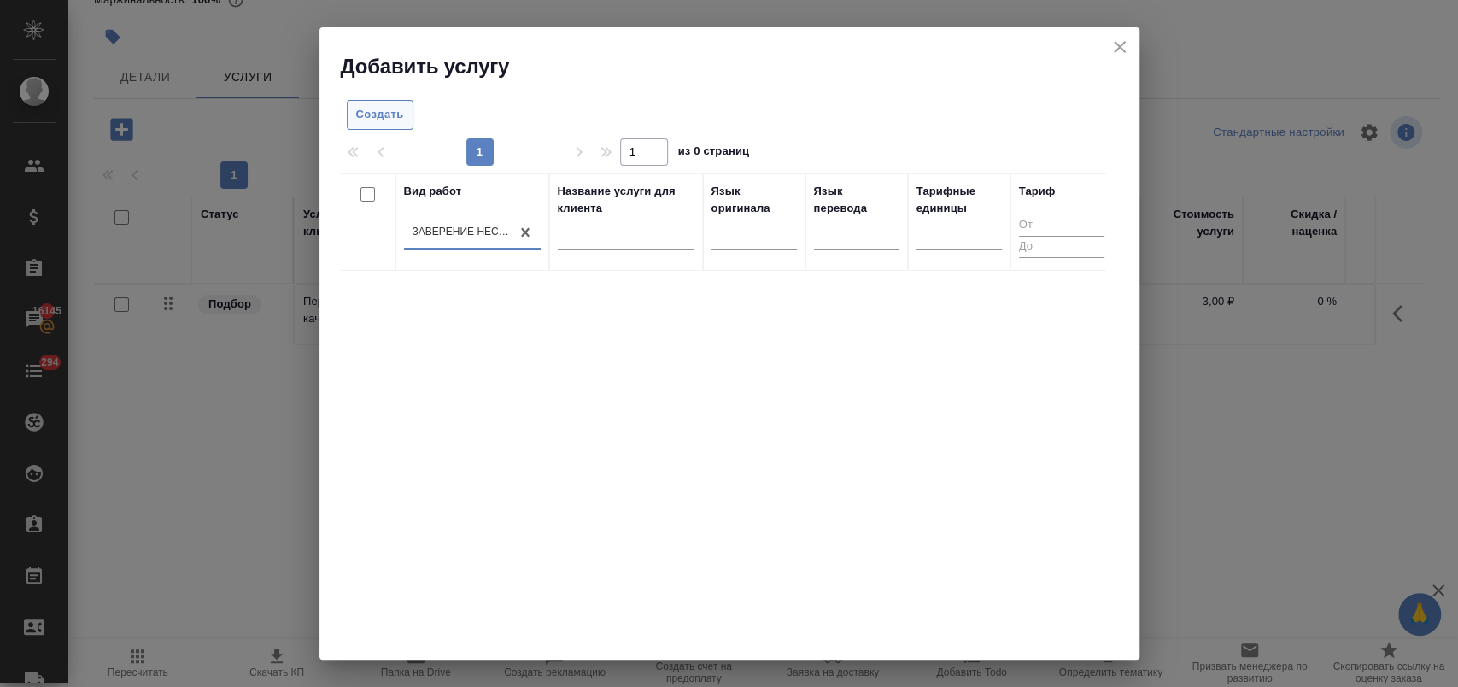
click at [395, 113] on span "Создать" at bounding box center [380, 115] width 48 height 20
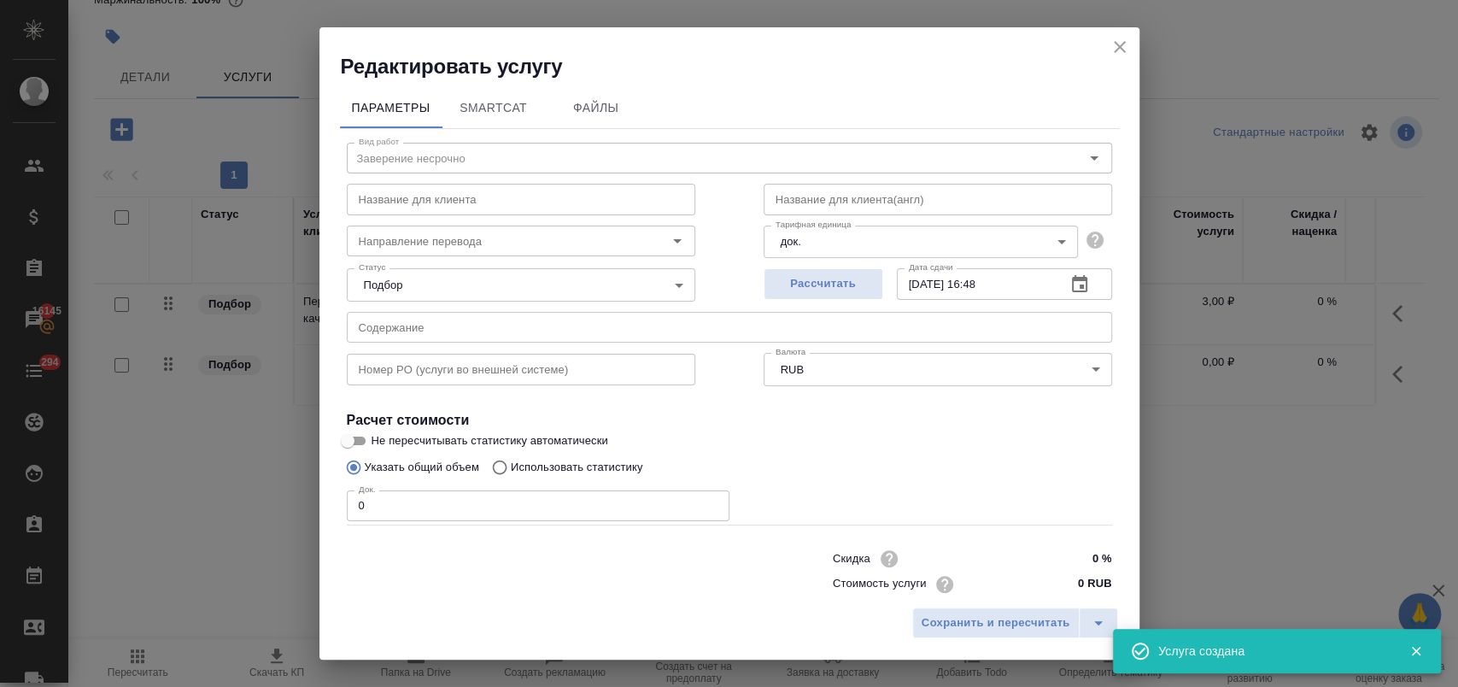
click at [470, 326] on input "text" at bounding box center [729, 327] width 765 height 31
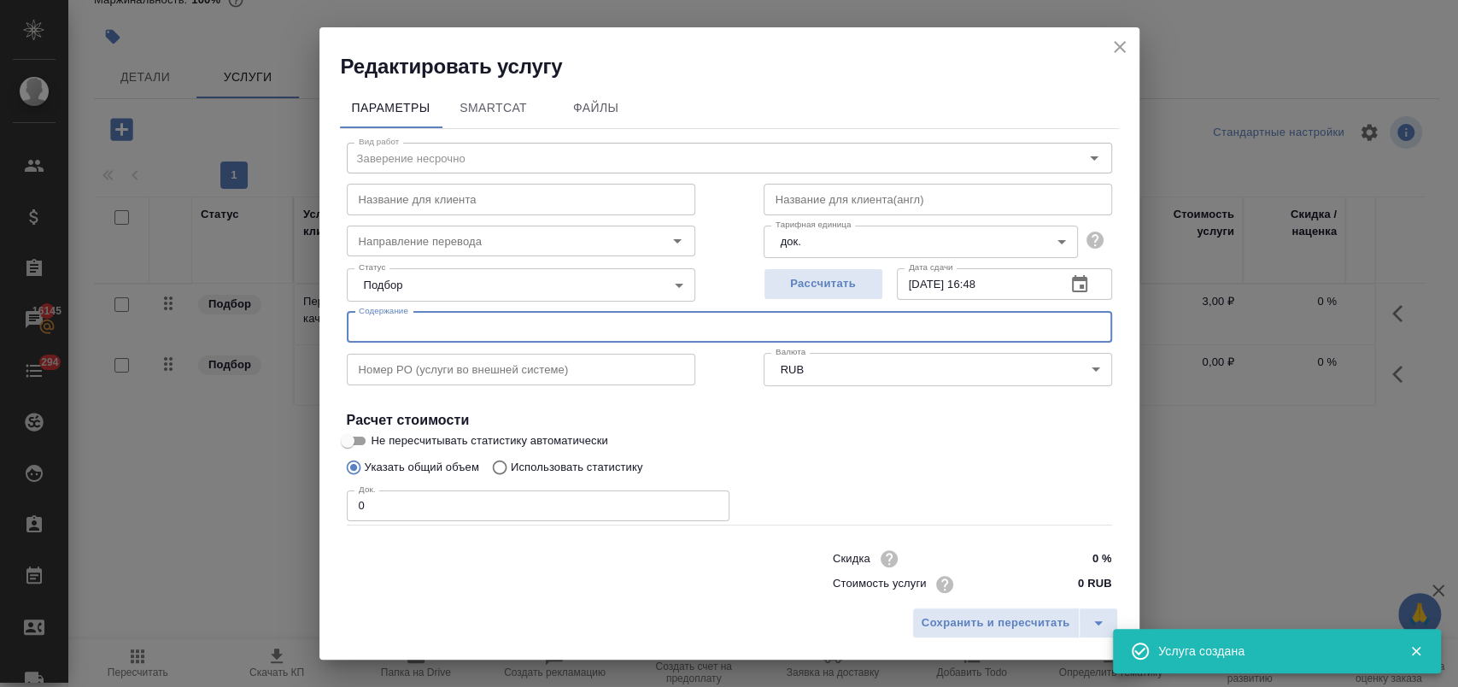
paste input "poltavsky_passport"
type input "poltavsky_passport"
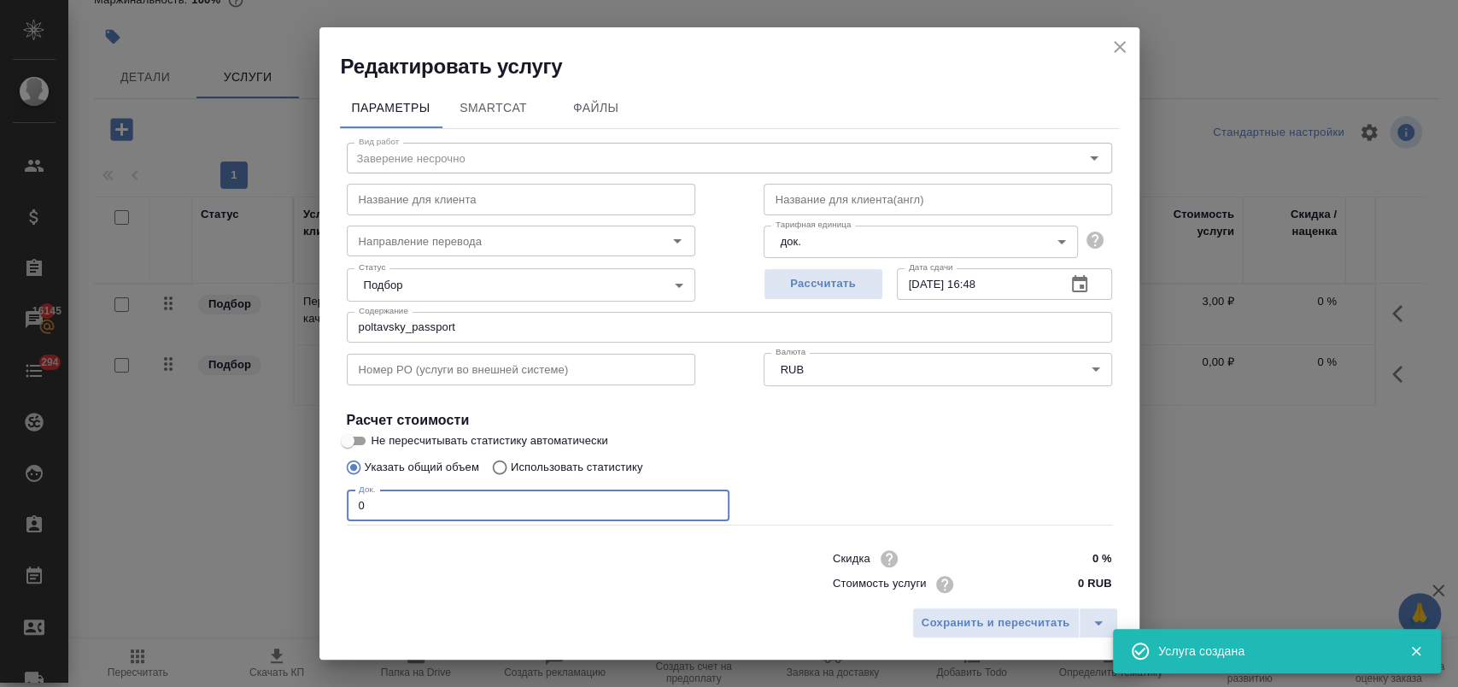
drag, startPoint x: 380, startPoint y: 496, endPoint x: 283, endPoint y: 503, distance: 97.6
click at [283, 503] on div "Редактировать услугу Параметры SmartCat Файлы Вид работ Заверение несрочно Вид …" at bounding box center [729, 343] width 1458 height 687
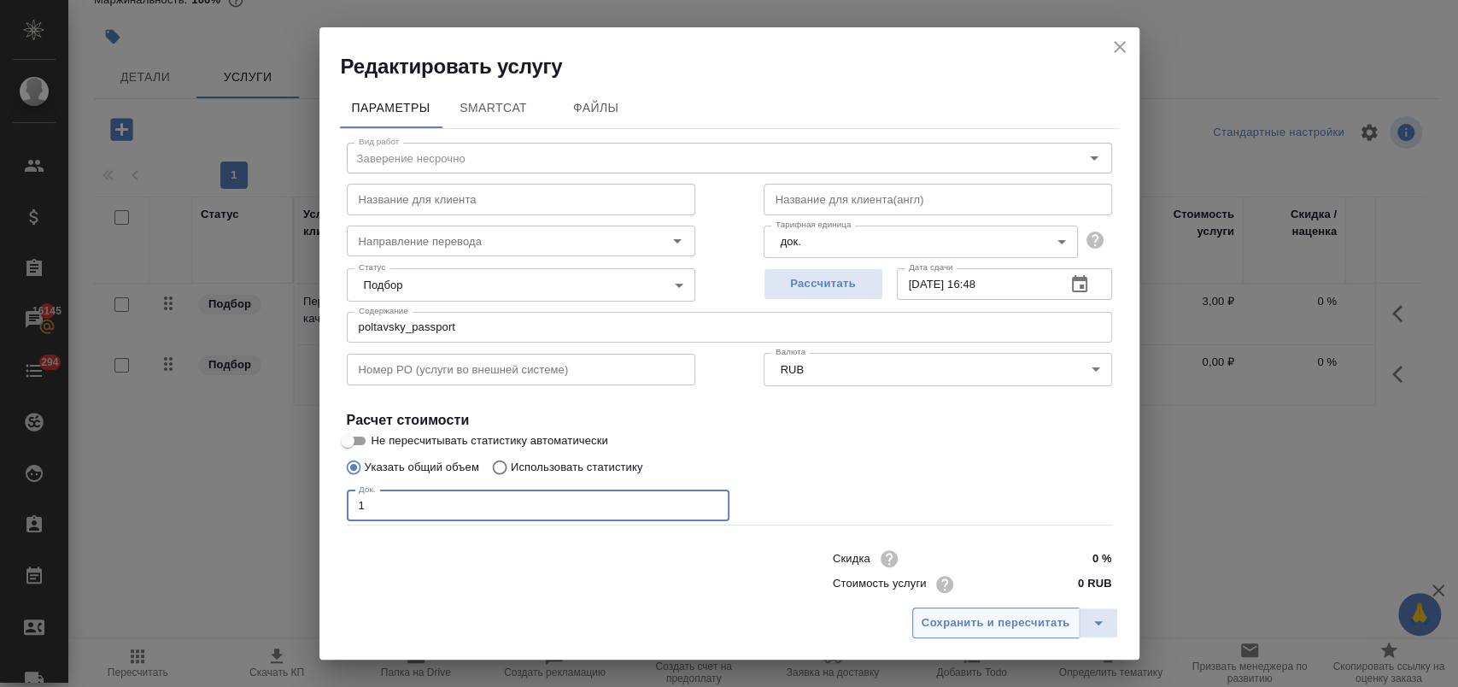
type input "1"
click at [956, 615] on span "Сохранить и пересчитать" at bounding box center [996, 623] width 149 height 20
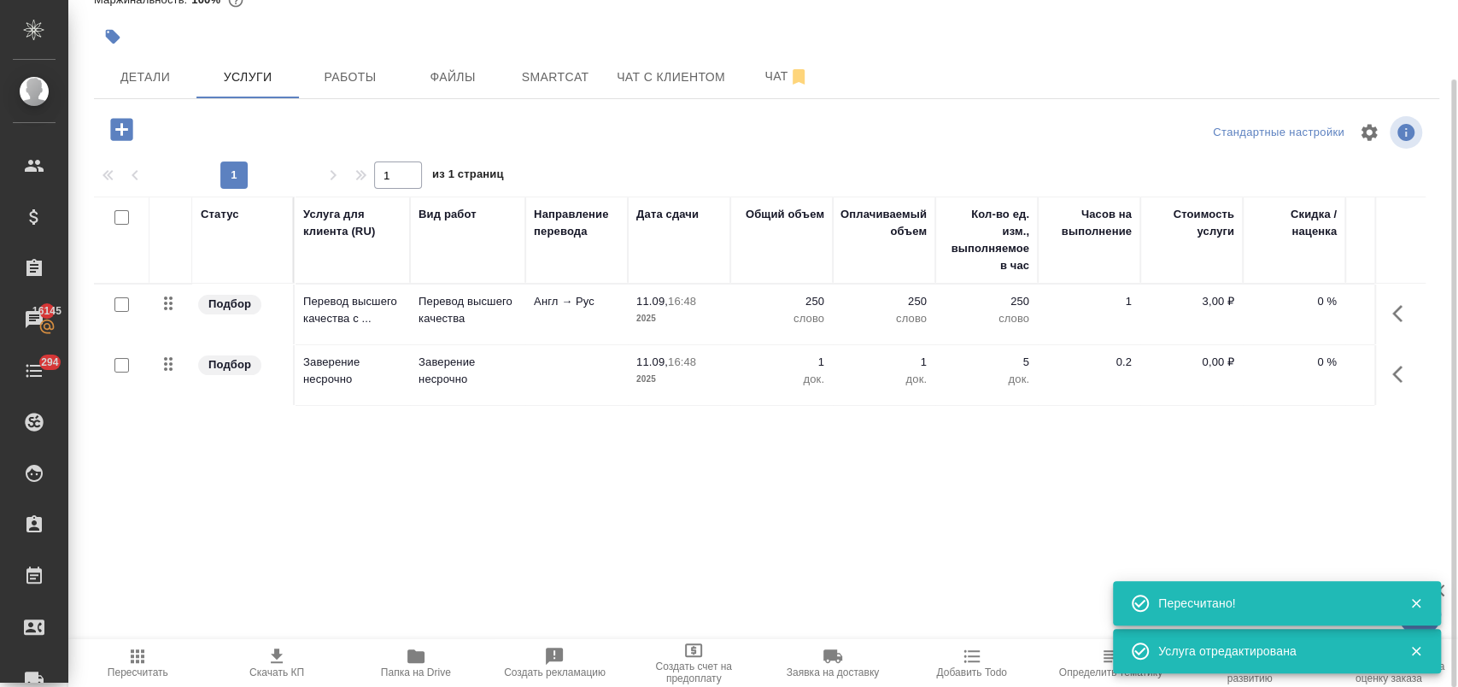
drag, startPoint x: 1371, startPoint y: 313, endPoint x: 1391, endPoint y: 313, distance: 20.5
click at [1381, 313] on tr "Подбор Перевод высшего качества с ... Перевод высшего качества Англ → Рус 11.09…" at bounding box center [899, 314] width 1610 height 61
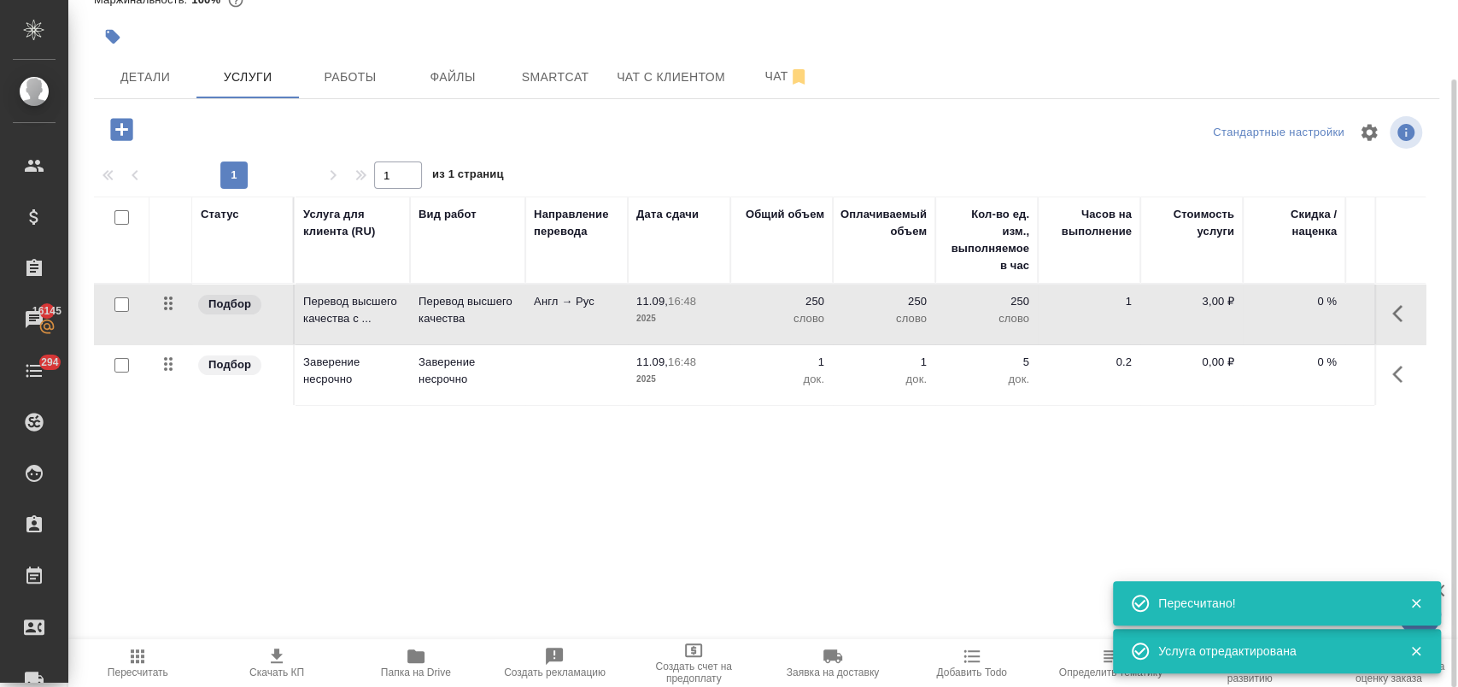
click at [1394, 313] on icon "button" at bounding box center [1397, 313] width 10 height 17
click at [1299, 319] on icon "button" at bounding box center [1305, 313] width 15 height 15
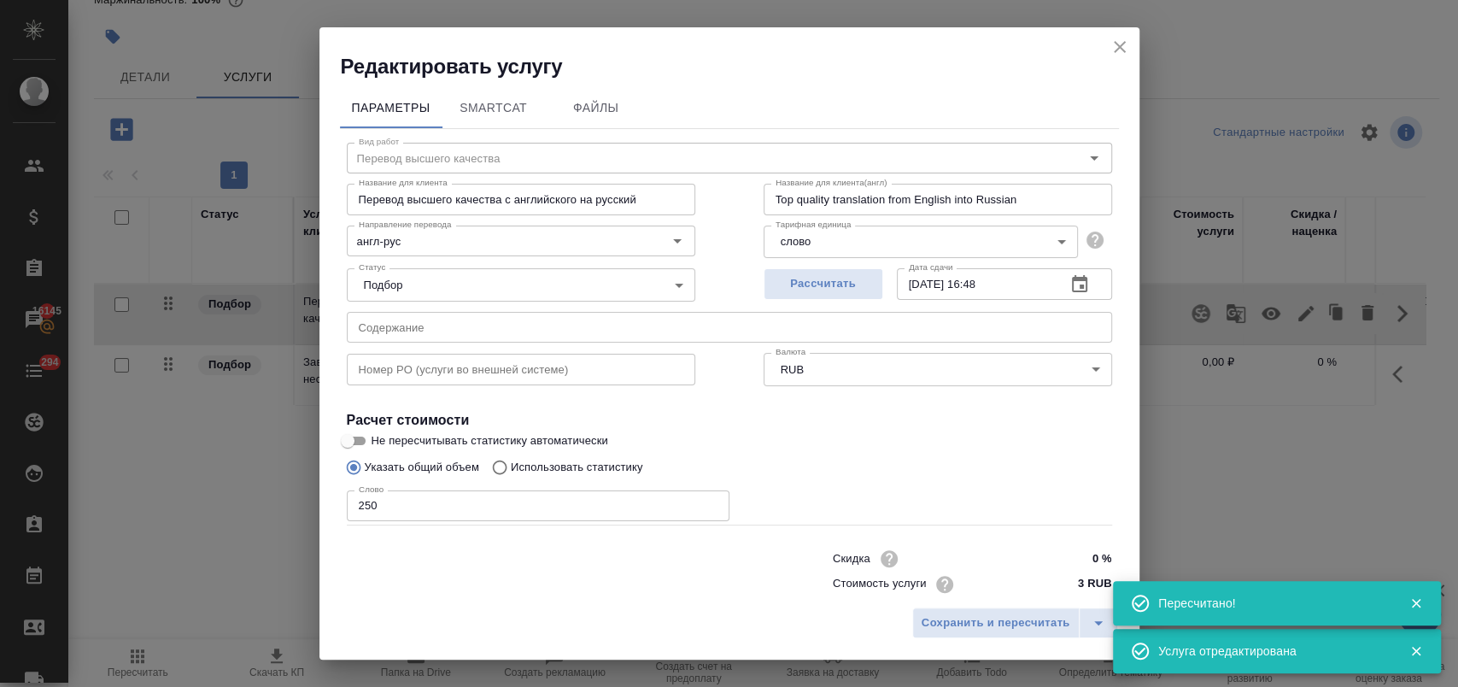
click at [608, 324] on input "text" at bounding box center [729, 327] width 765 height 31
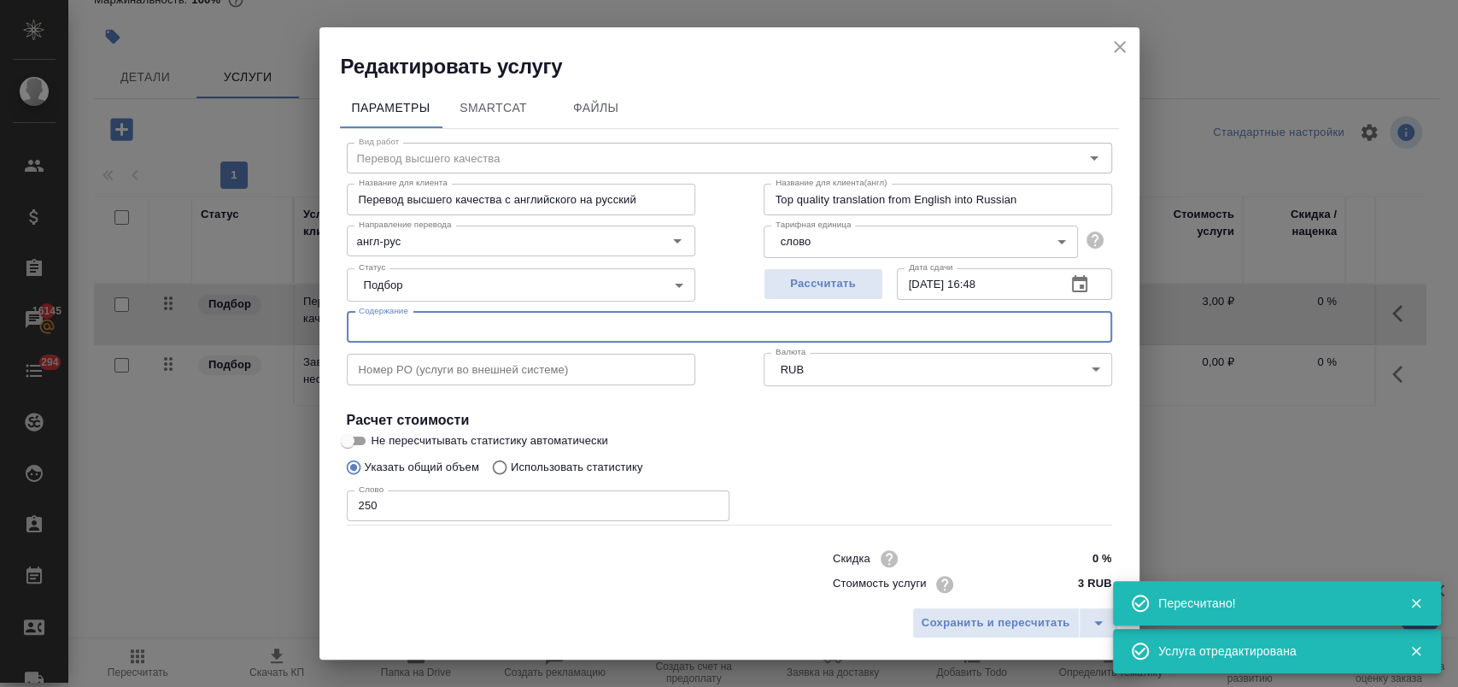
paste input "poltavsky_passport"
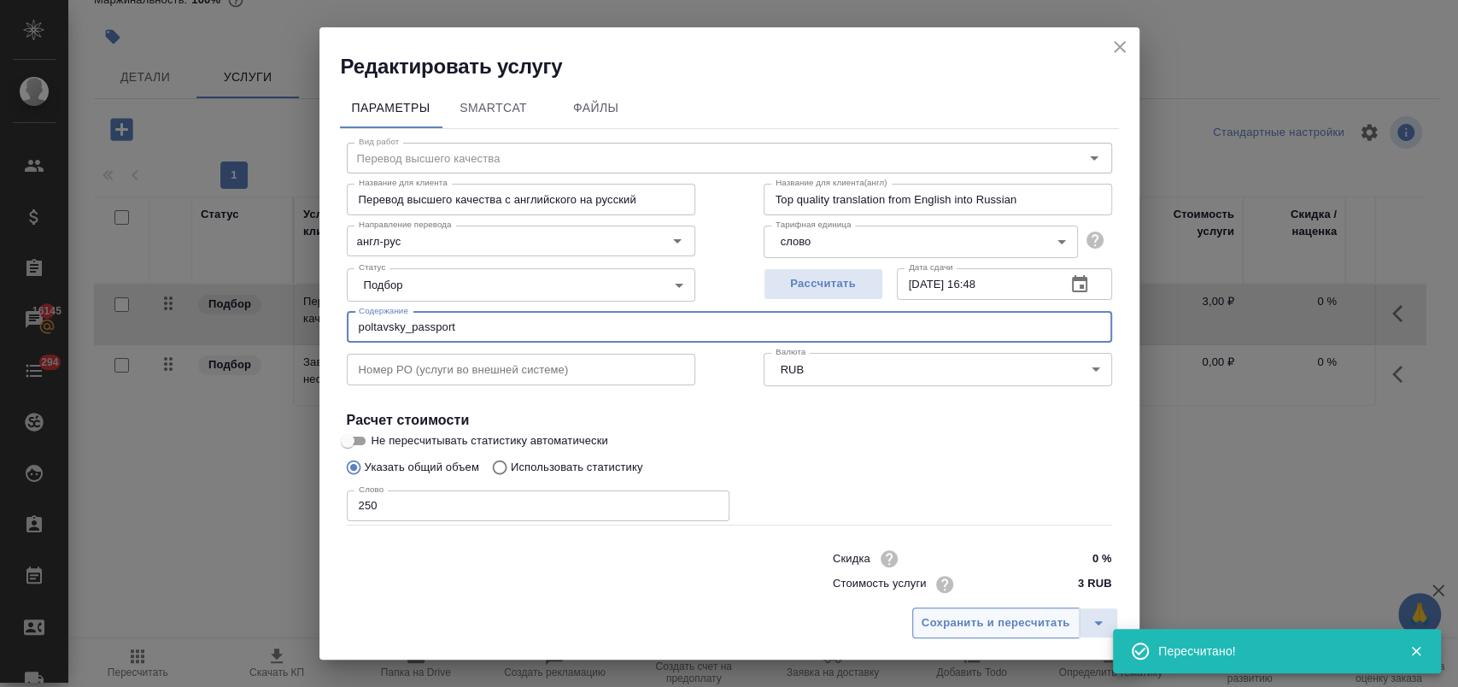
type input "poltavsky_passport"
click at [956, 635] on button "Сохранить и пересчитать" at bounding box center [995, 622] width 167 height 31
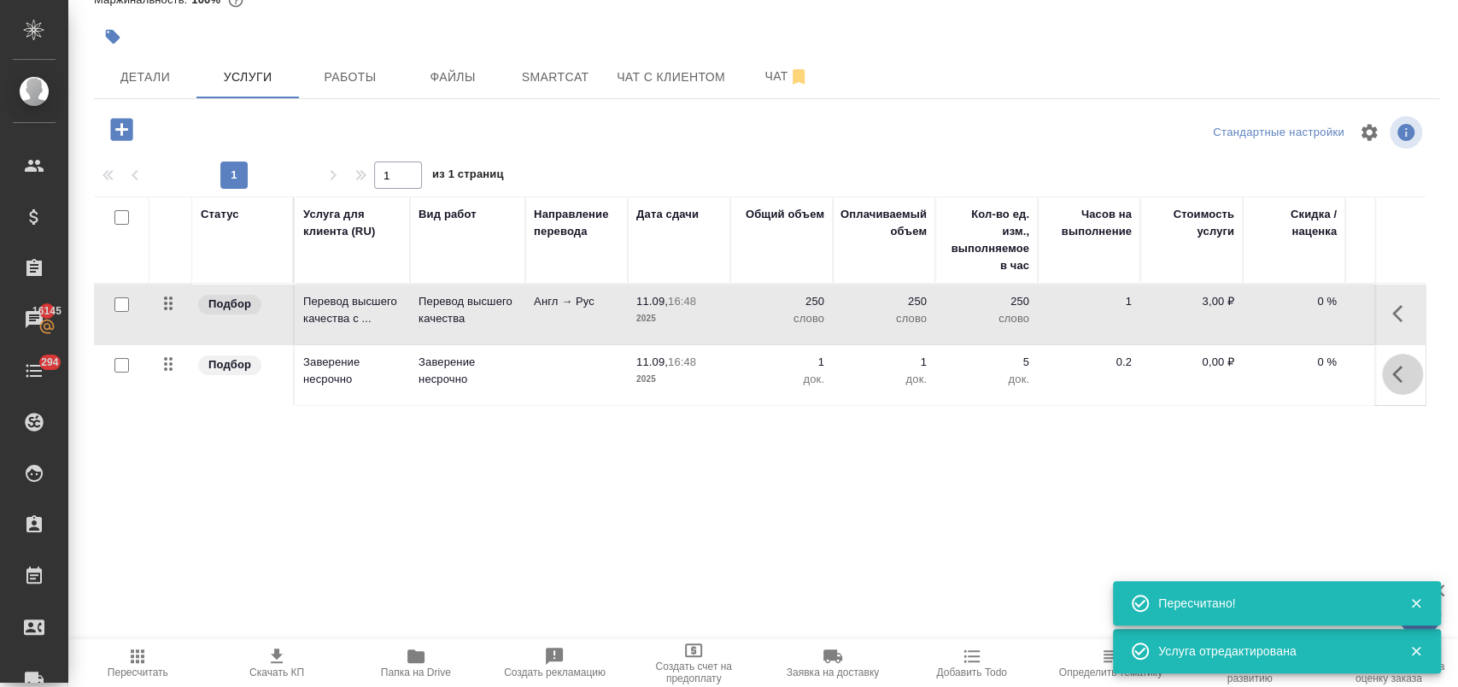
click at [1391, 373] on button "button" at bounding box center [1402, 374] width 41 height 41
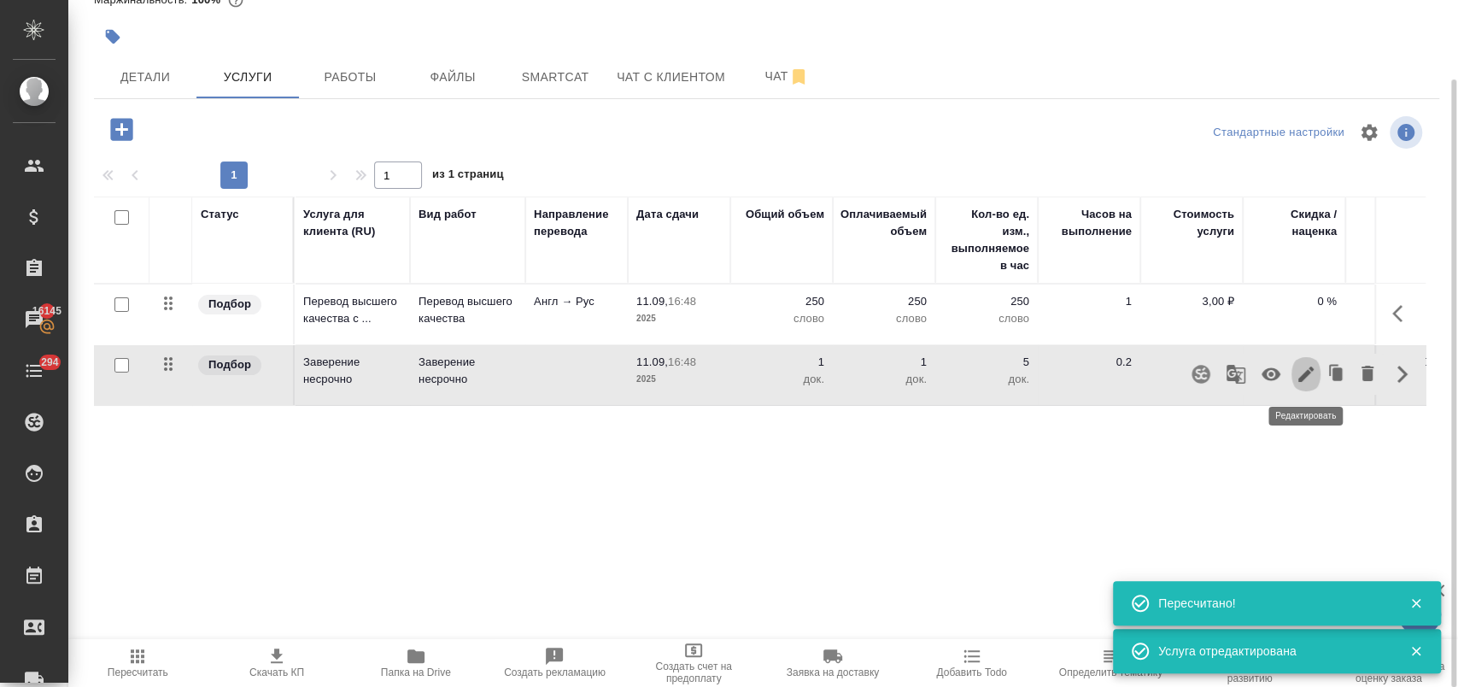
click at [1300, 383] on icon "button" at bounding box center [1306, 374] width 20 height 20
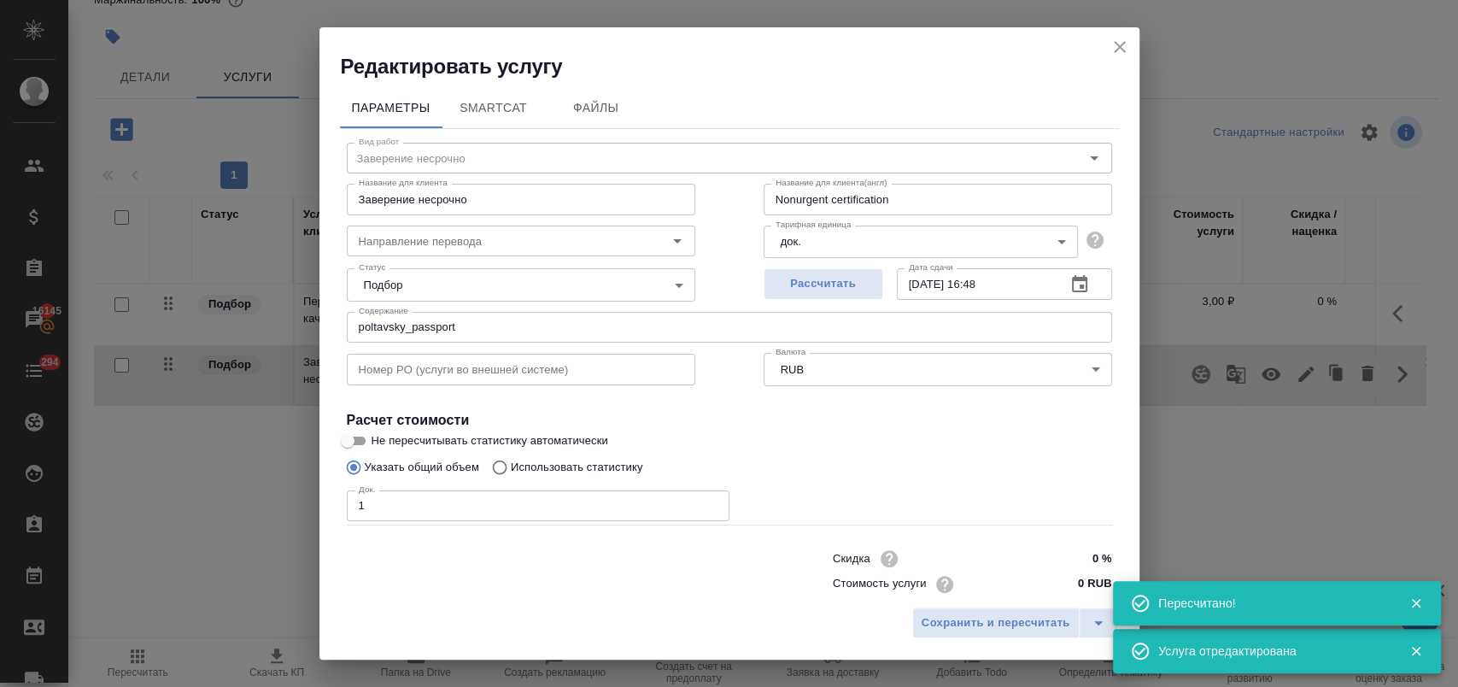
click at [1047, 551] on input "0 %" at bounding box center [1079, 558] width 64 height 25
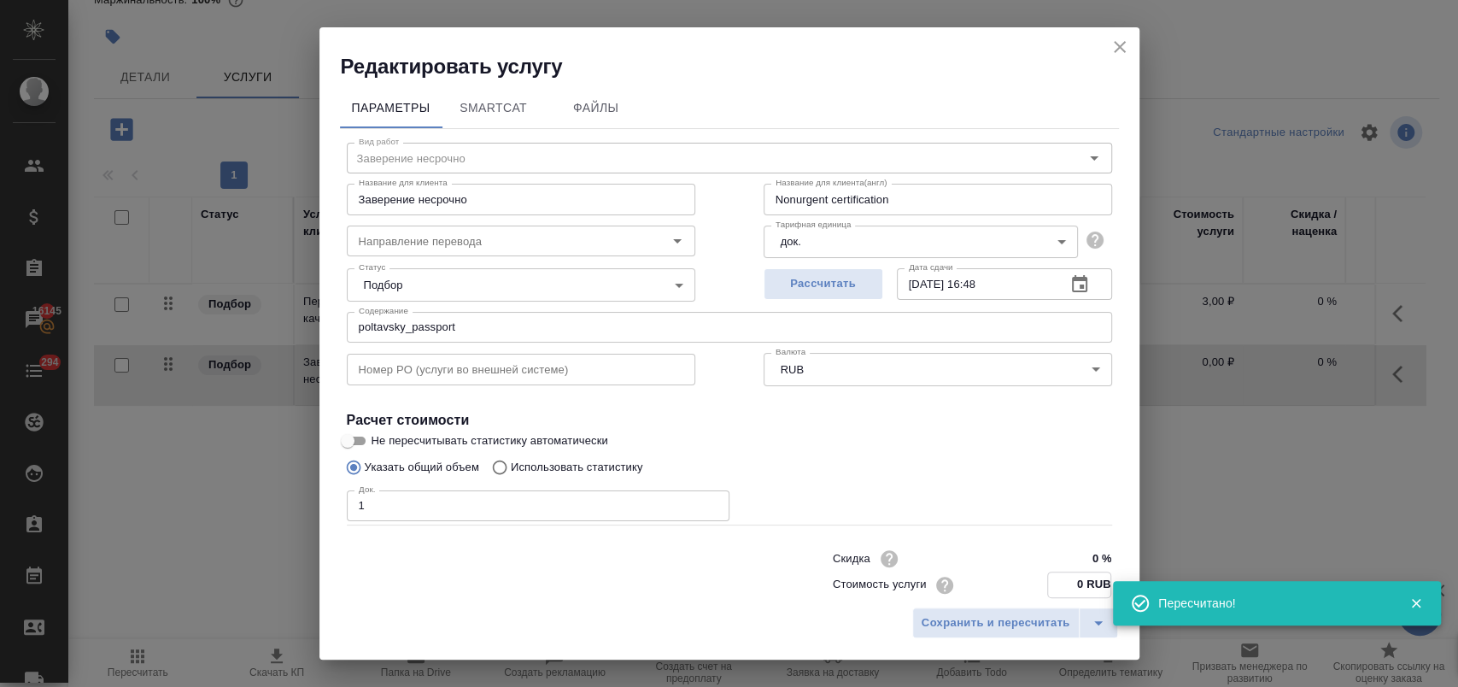
click at [1048, 580] on input "0 RUB" at bounding box center [1079, 584] width 62 height 25
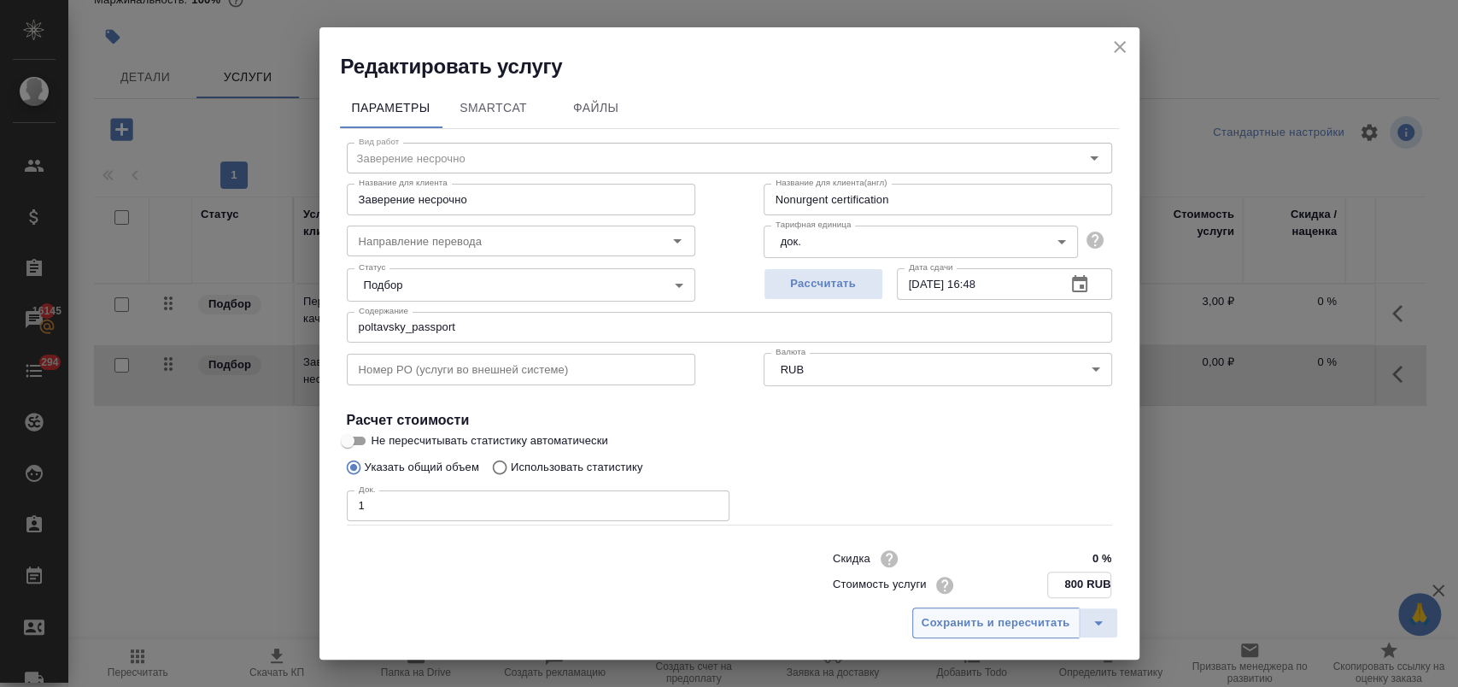
type input "800 RUB"
click at [1025, 610] on button "Сохранить и пересчитать" at bounding box center [995, 622] width 167 height 31
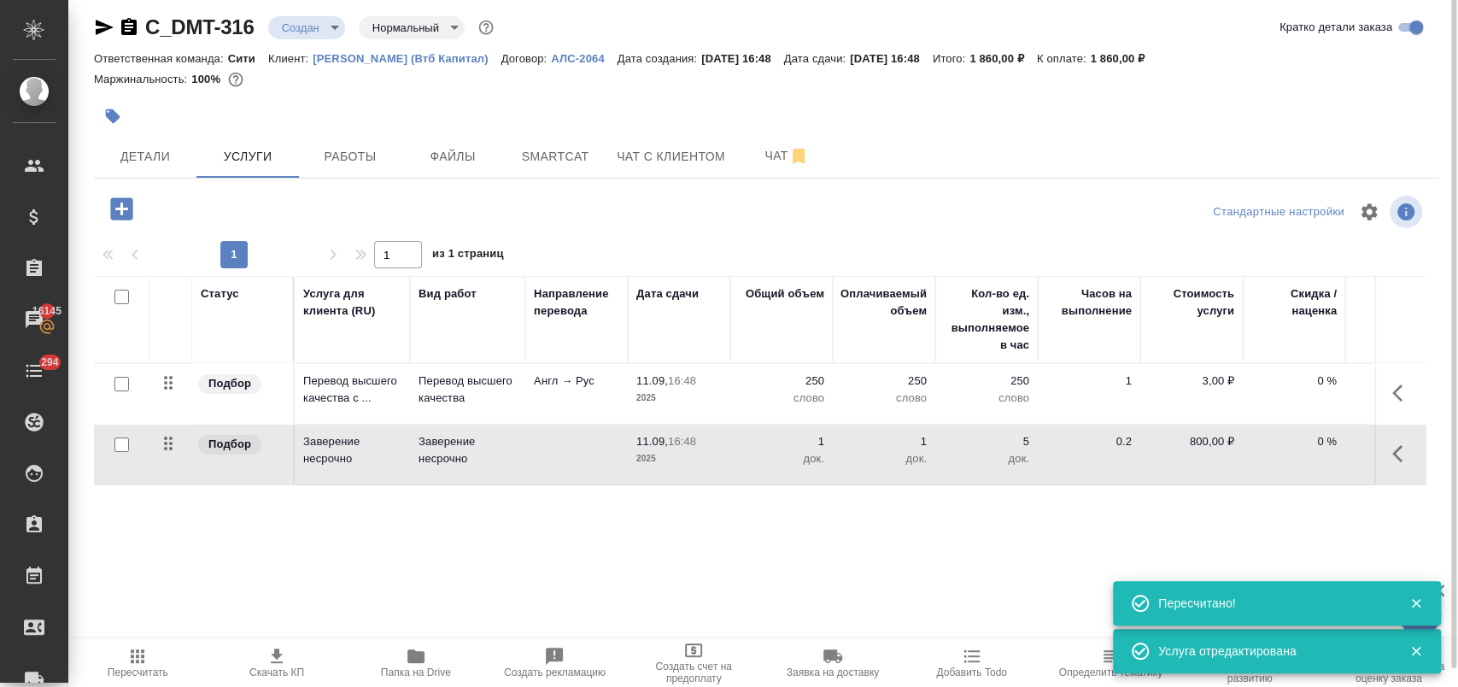
scroll to position [0, 0]
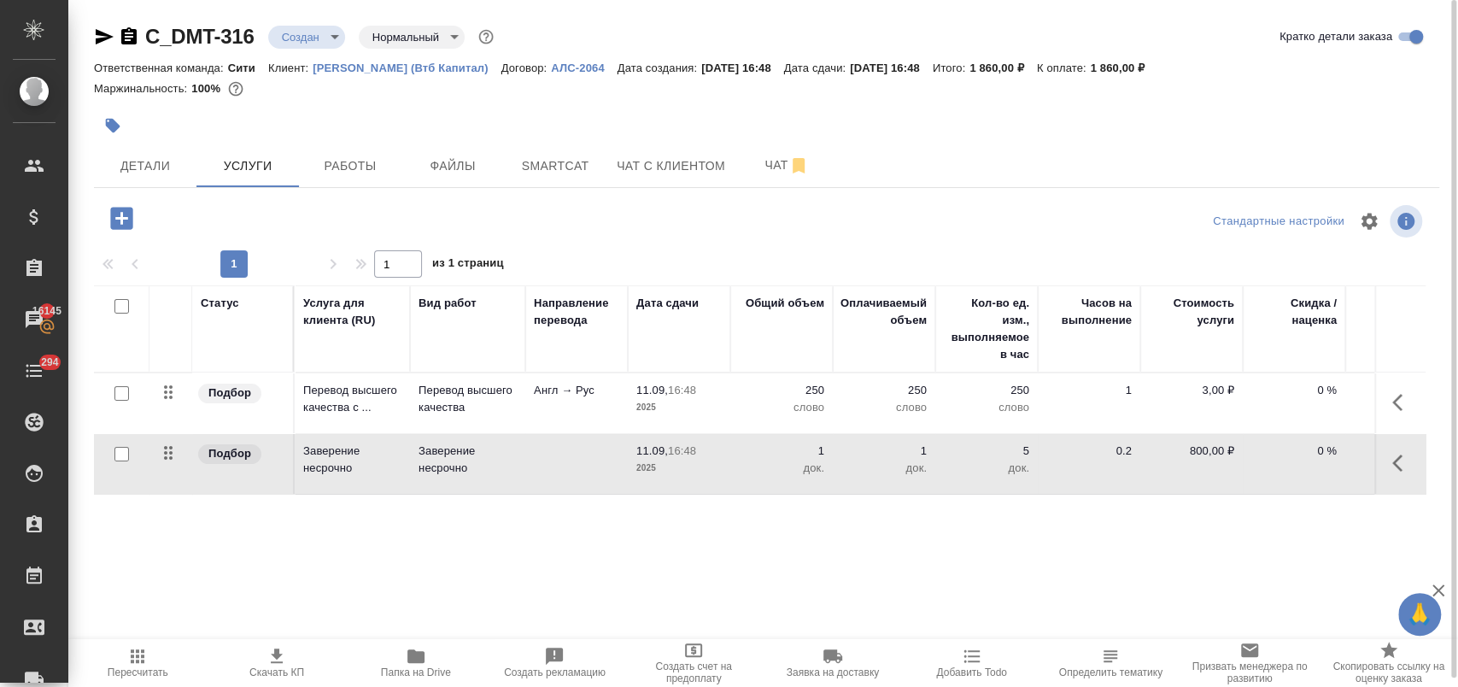
click at [805, 395] on p "250" at bounding box center [781, 390] width 85 height 17
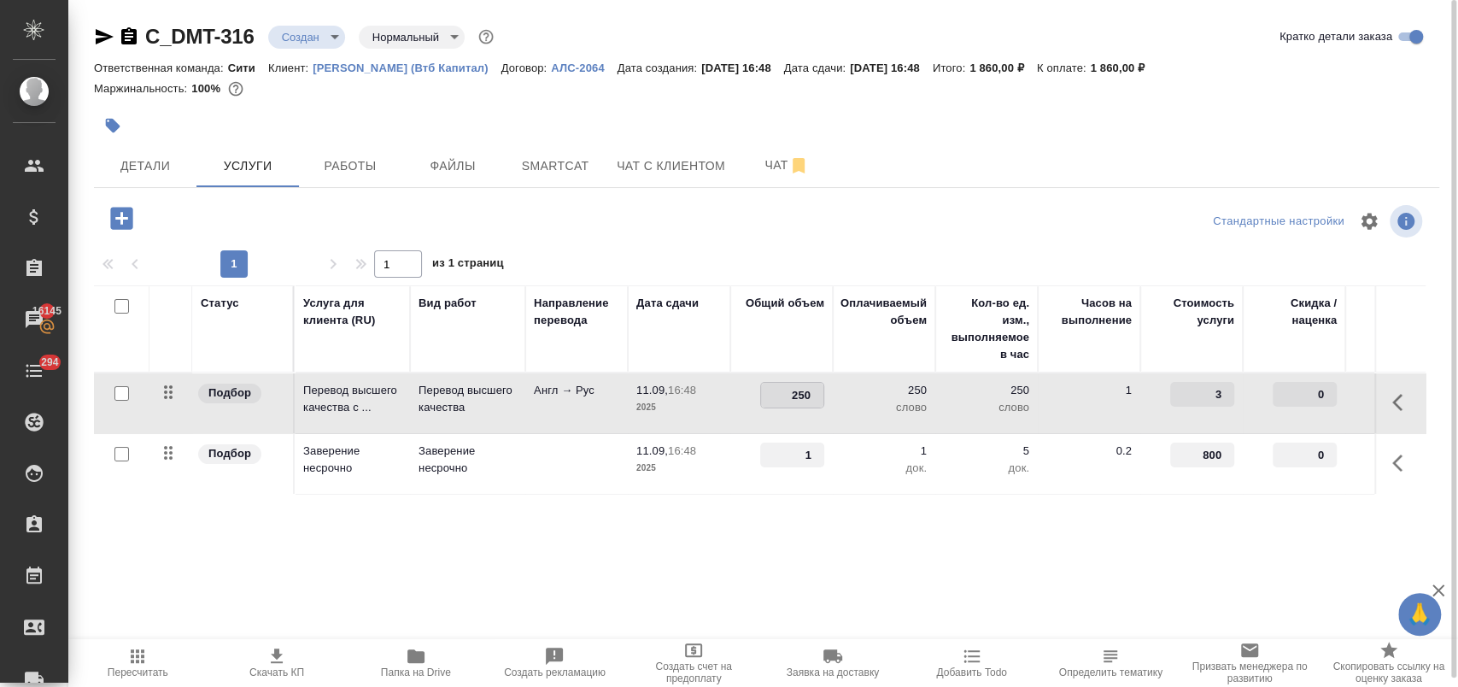
drag, startPoint x: 790, startPoint y: 393, endPoint x: 818, endPoint y: 393, distance: 28.2
click at [820, 395] on input "250" at bounding box center [792, 395] width 62 height 25
type input "200"
click at [1084, 417] on td "1" at bounding box center [1089, 403] width 102 height 60
click at [307, 221] on span "Сохранить и пересчитать" at bounding box center [242, 217] width 149 height 20
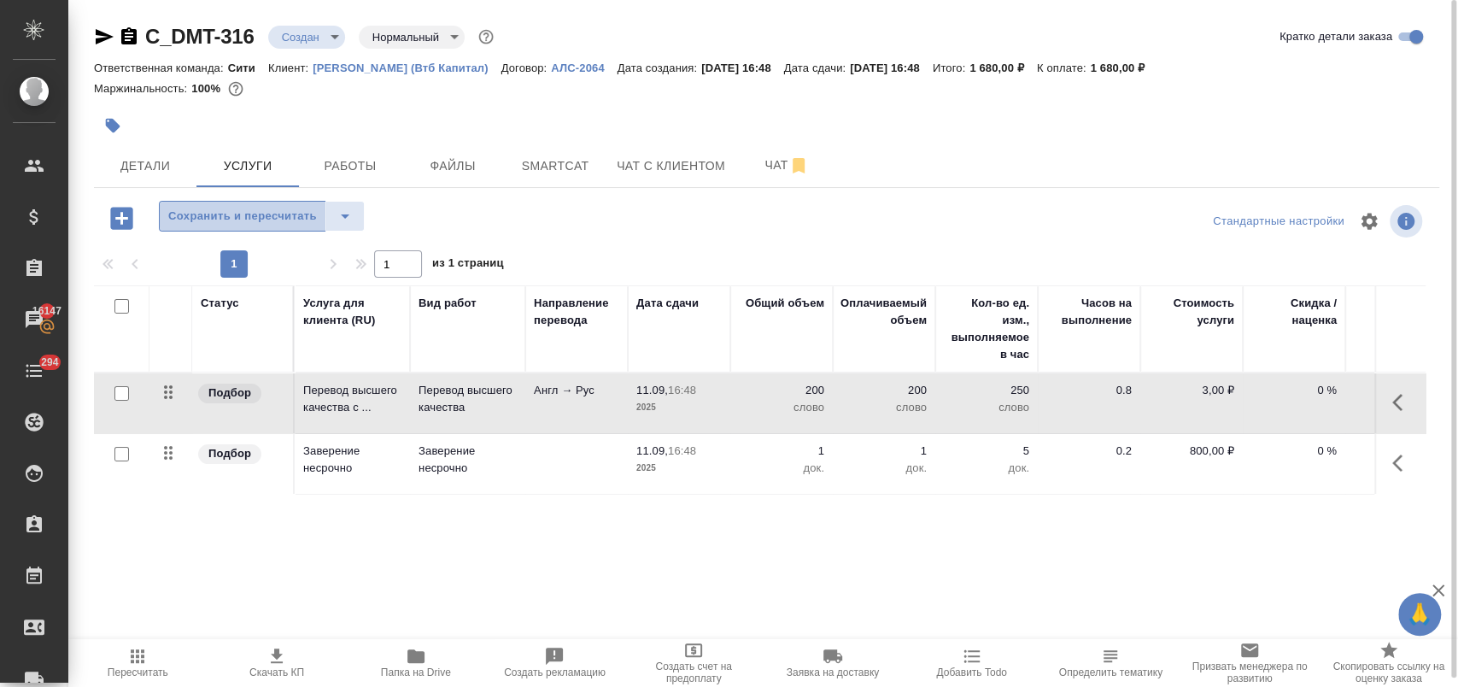
click at [275, 214] on span "Сохранить и пересчитать" at bounding box center [242, 217] width 149 height 20
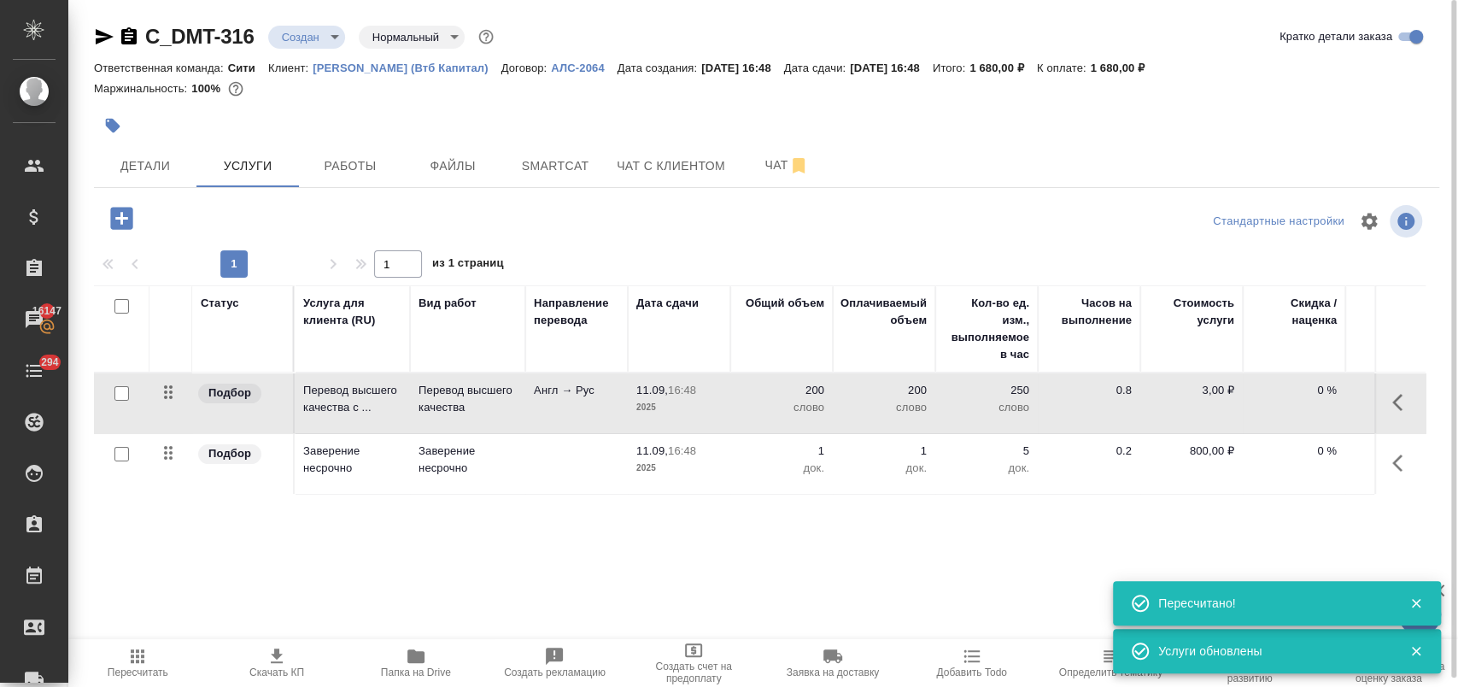
click at [278, 649] on icon "button" at bounding box center [277, 655] width 12 height 15
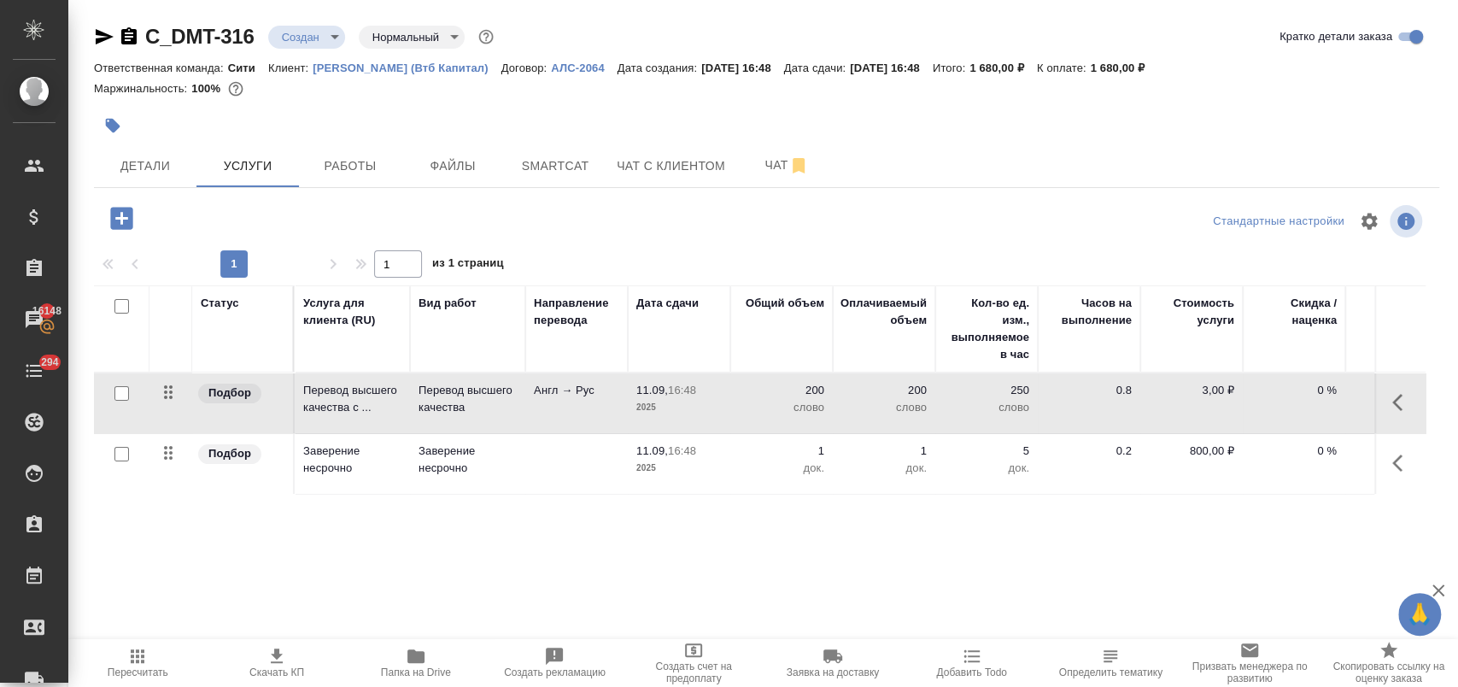
click at [1306, 395] on p "0 %" at bounding box center [1293, 390] width 85 height 17
drag, startPoint x: 1309, startPoint y: 389, endPoint x: 1325, endPoint y: 394, distance: 16.0
click at [1325, 394] on input "0" at bounding box center [1305, 395] width 62 height 25
type input "-25"
drag, startPoint x: 1307, startPoint y: 453, endPoint x: 1322, endPoint y: 456, distance: 15.7
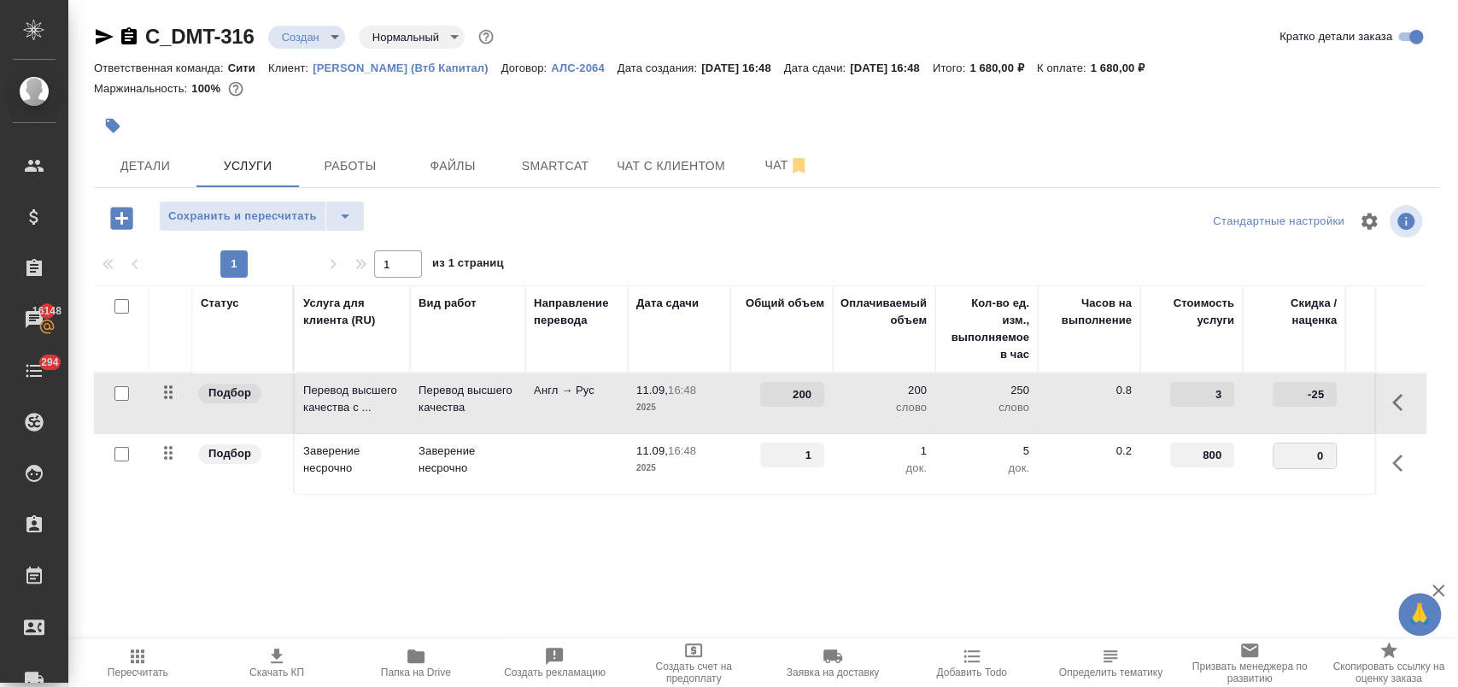
click at [1322, 456] on input "0" at bounding box center [1305, 455] width 62 height 25
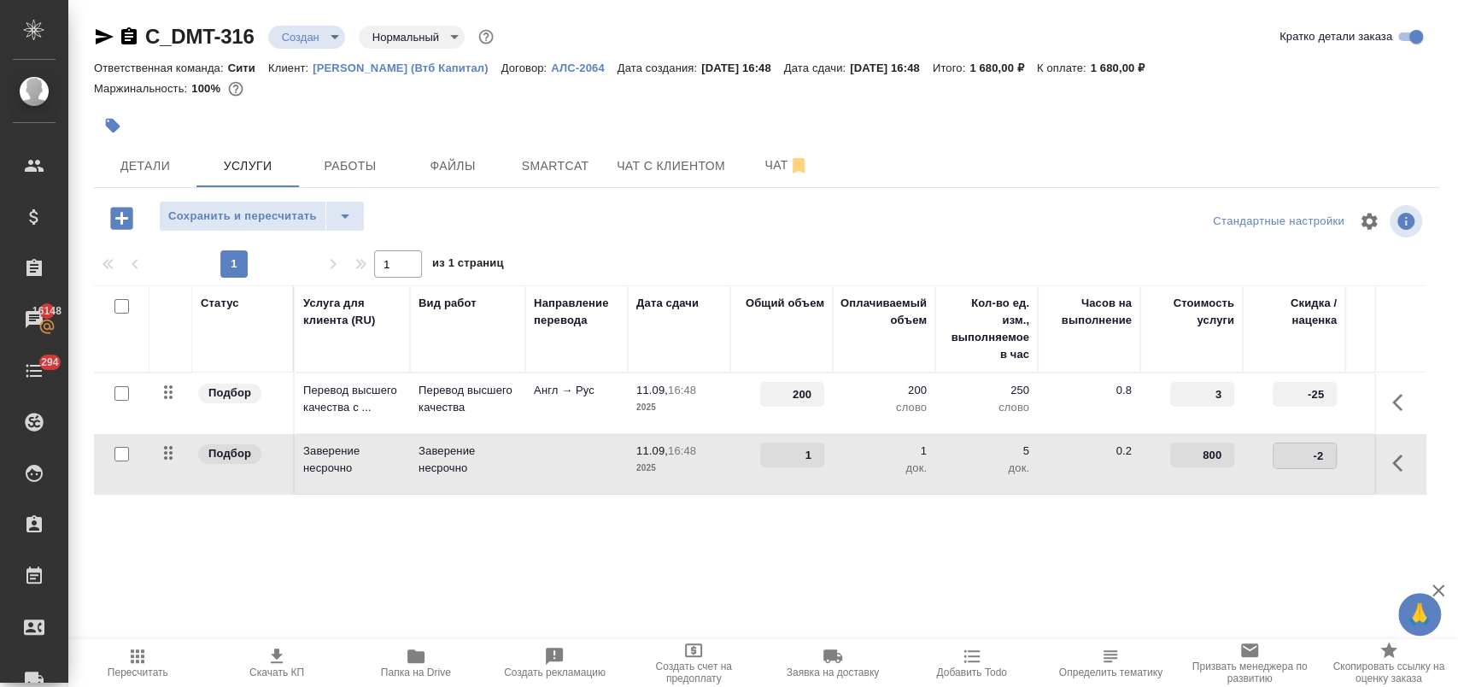
type input "-25"
click at [266, 212] on span "Сохранить и пересчитать" at bounding box center [242, 217] width 149 height 20
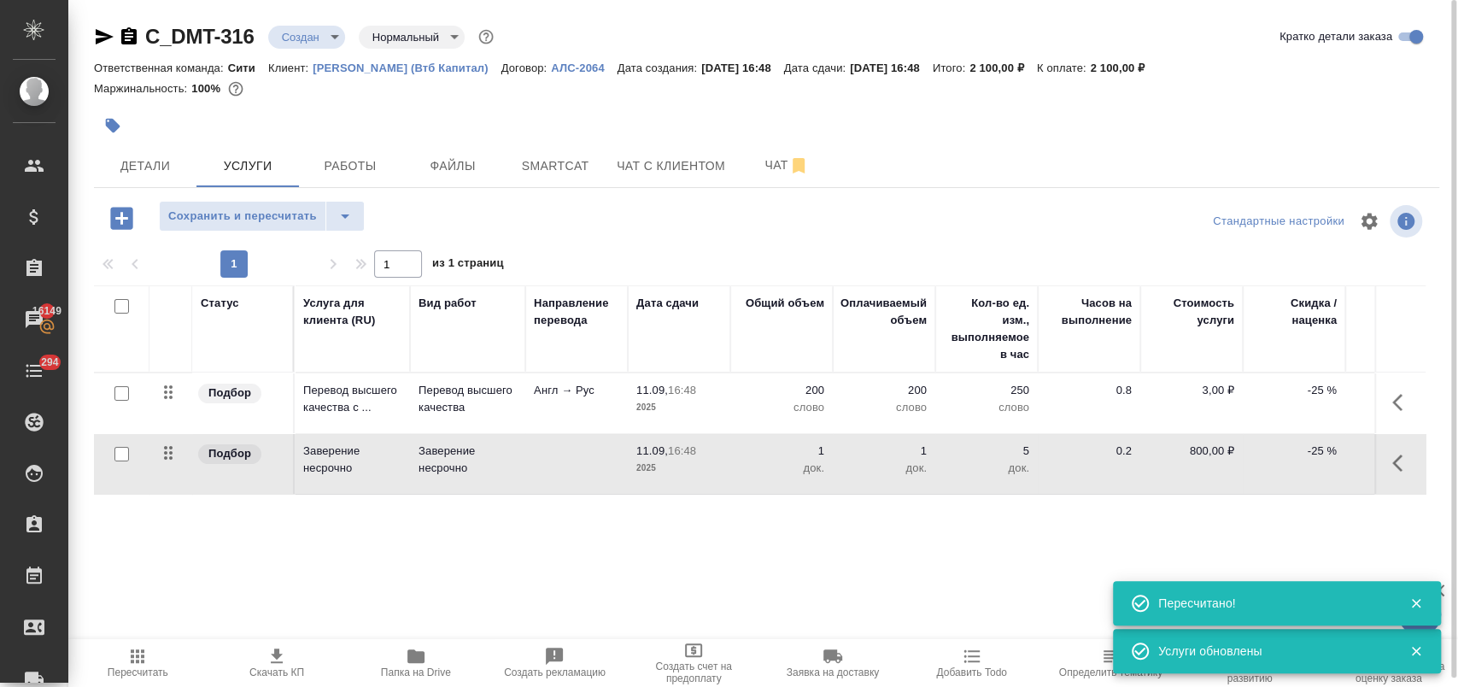
click at [266, 661] on icon "button" at bounding box center [276, 656] width 20 height 20
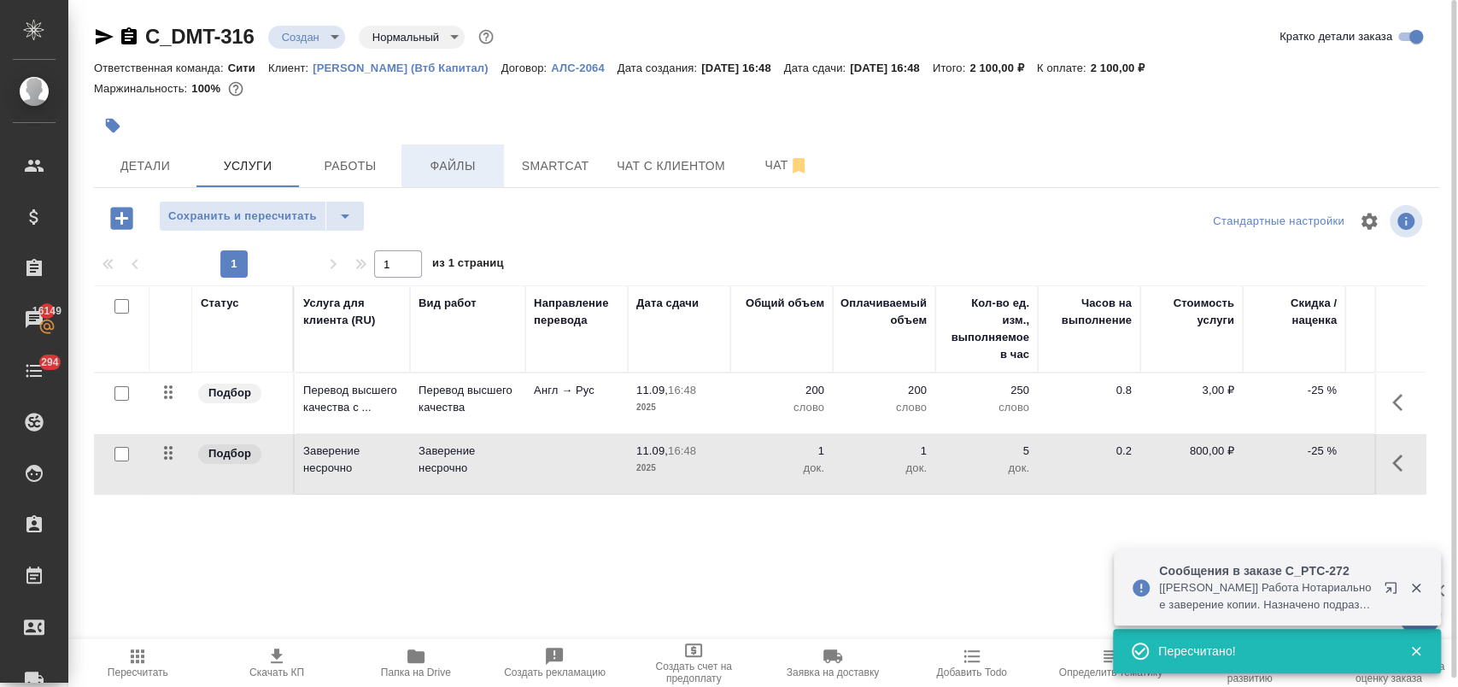
click at [471, 162] on span "Файлы" at bounding box center [453, 165] width 82 height 21
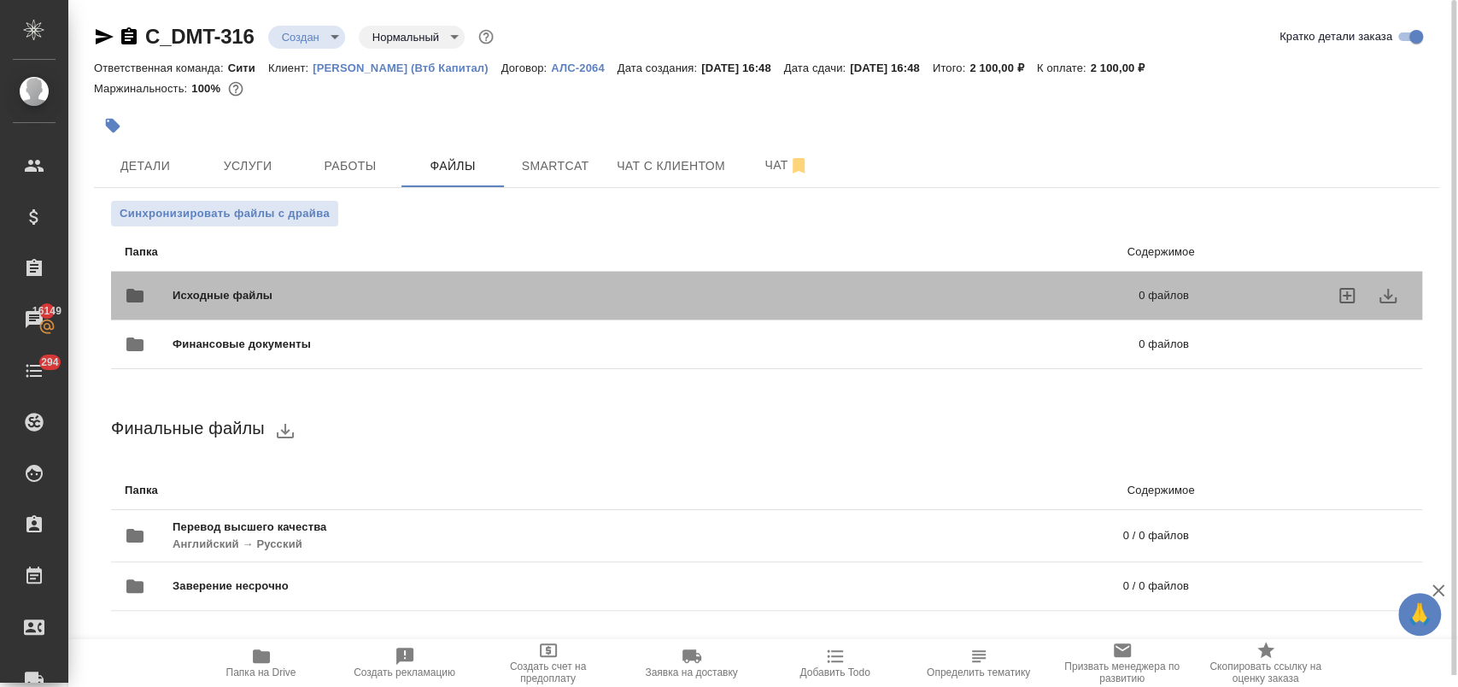
click at [272, 294] on span "Исходные файлы" at bounding box center [439, 295] width 533 height 17
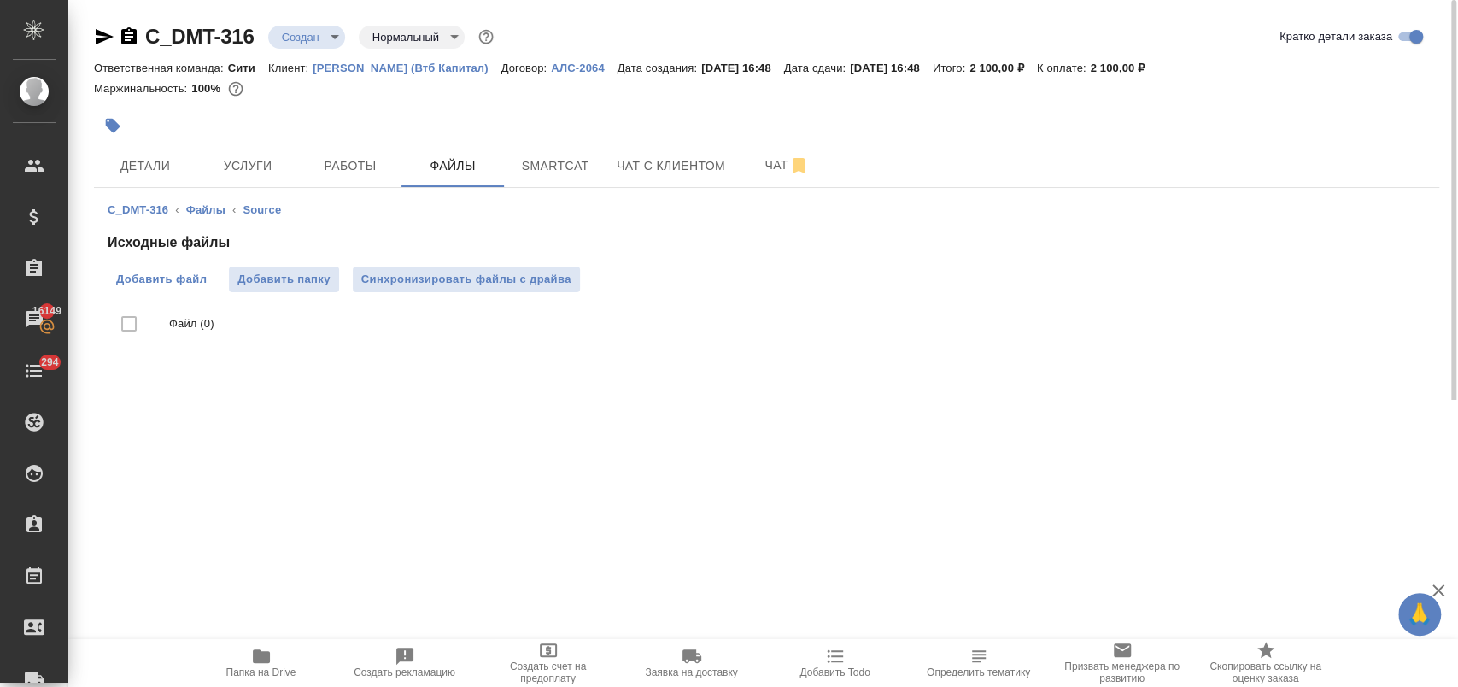
click at [169, 281] on span "Добавить файл" at bounding box center [161, 279] width 91 height 17
click at [0, 0] on input "Добавить файл" at bounding box center [0, 0] width 0 height 0
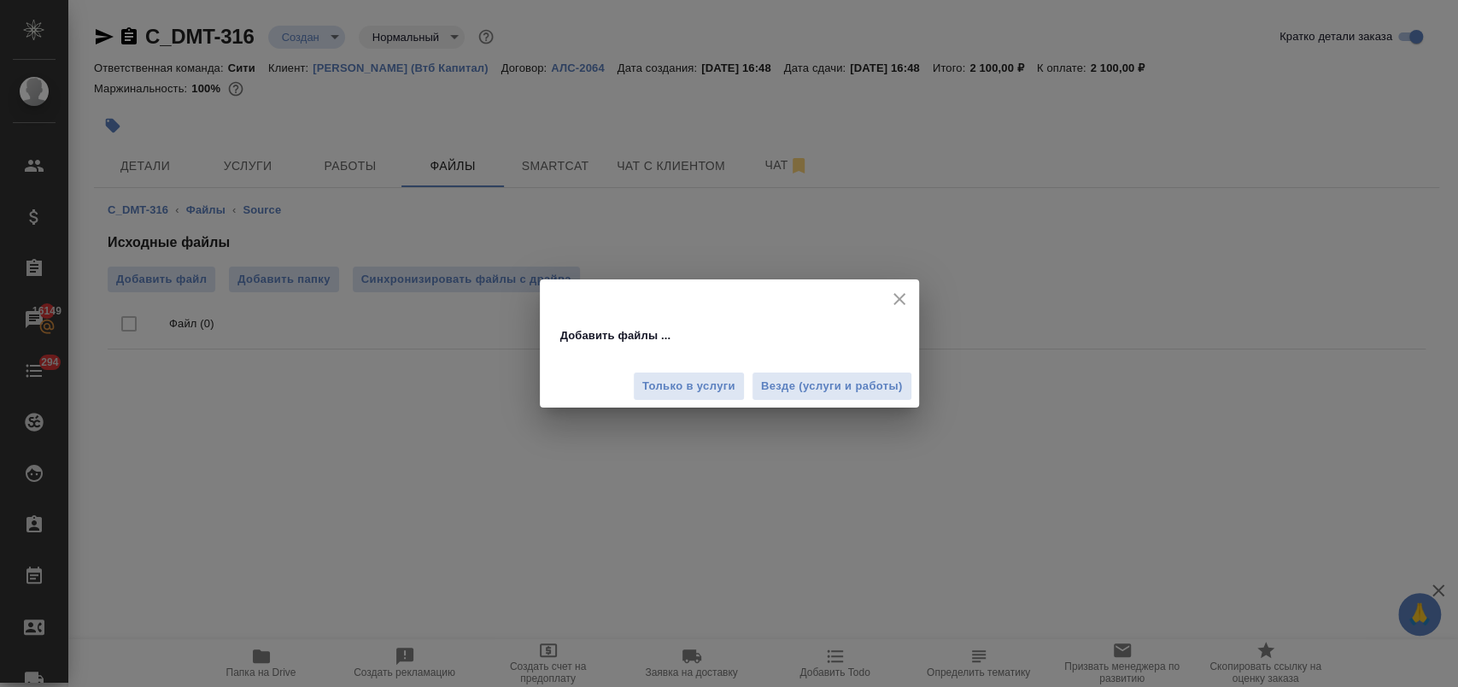
click at [817, 377] on span "Везде (услуги и работы)" at bounding box center [832, 387] width 142 height 20
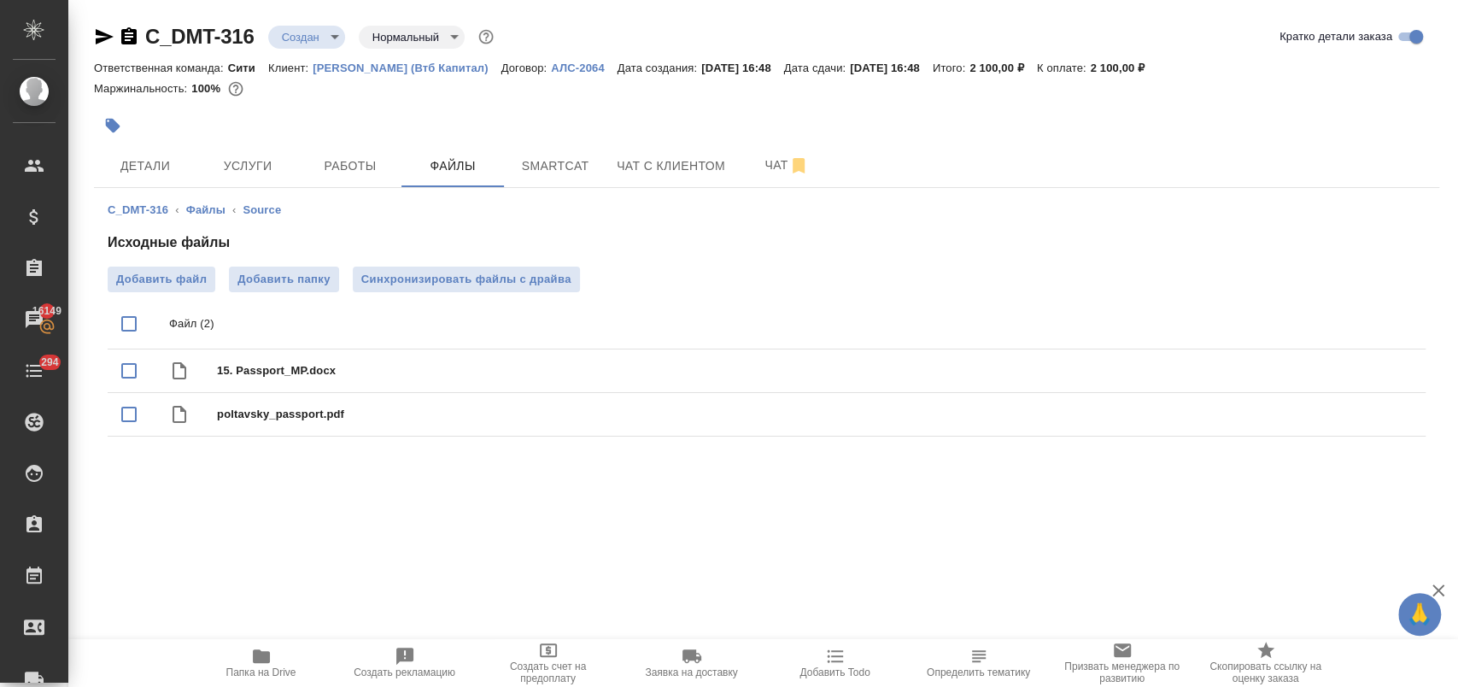
click at [137, 164] on span "Детали" at bounding box center [145, 165] width 82 height 21
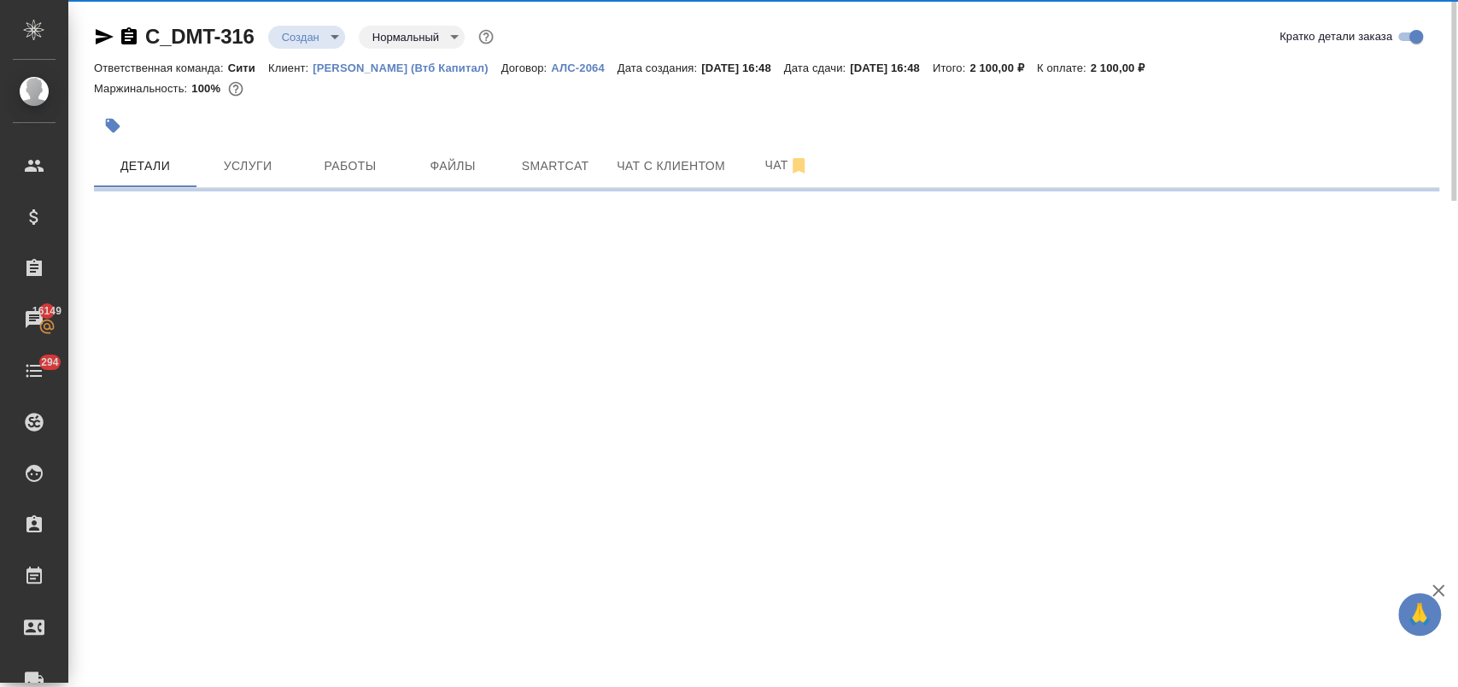
select select "RU"
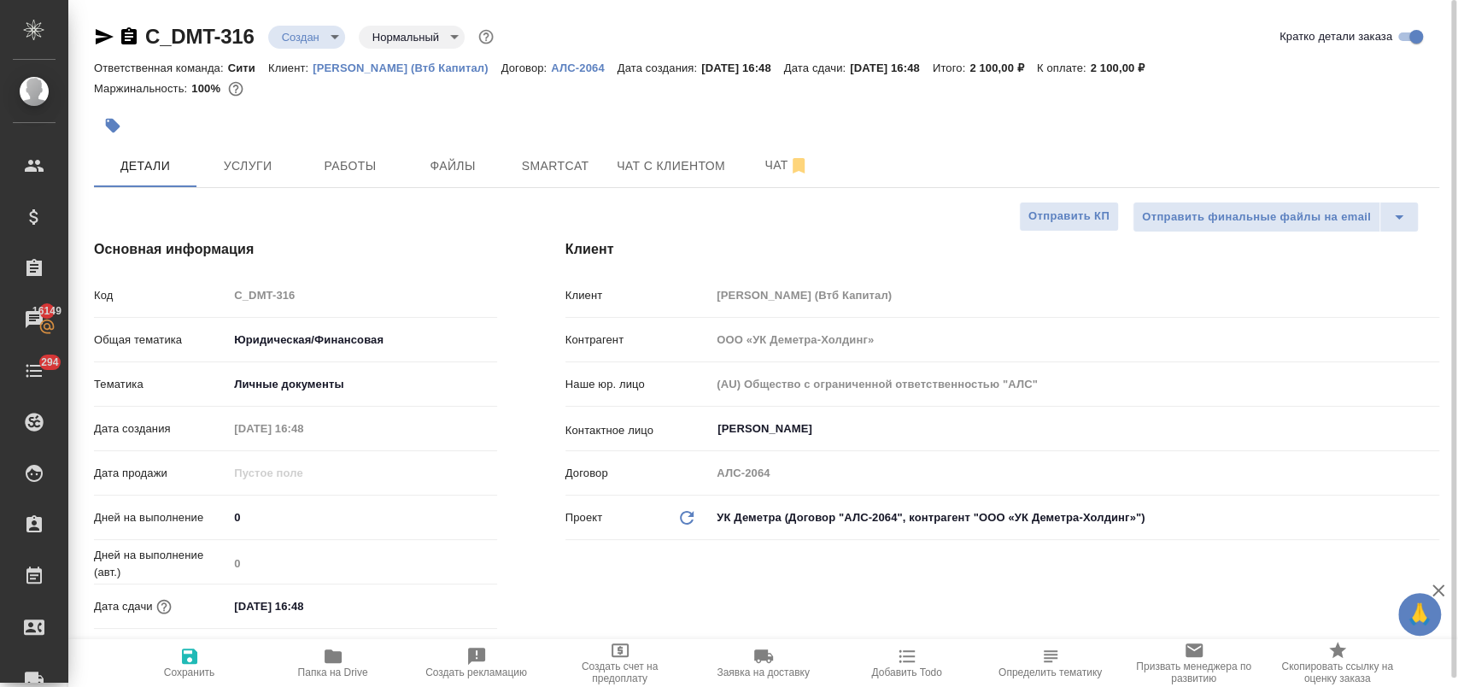
type textarea "x"
